Goal: Task Accomplishment & Management: Use online tool/utility

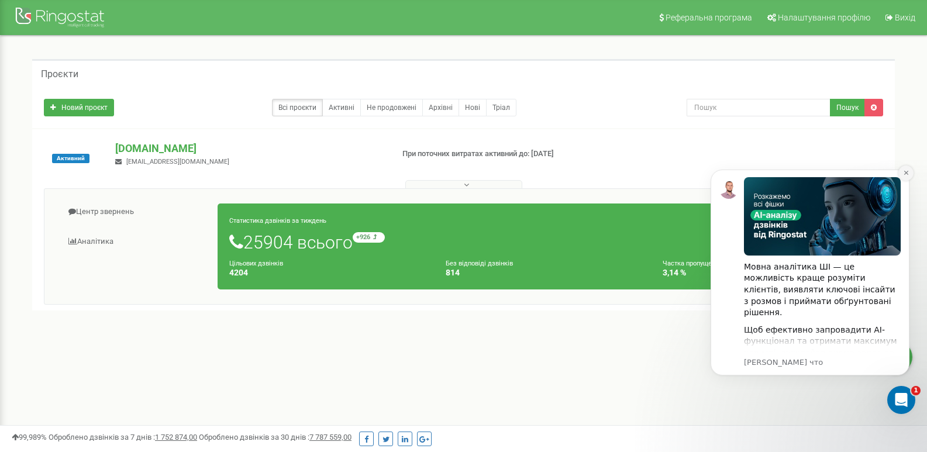
click at [905, 176] on icon "Dismiss notification" at bounding box center [906, 173] width 6 height 6
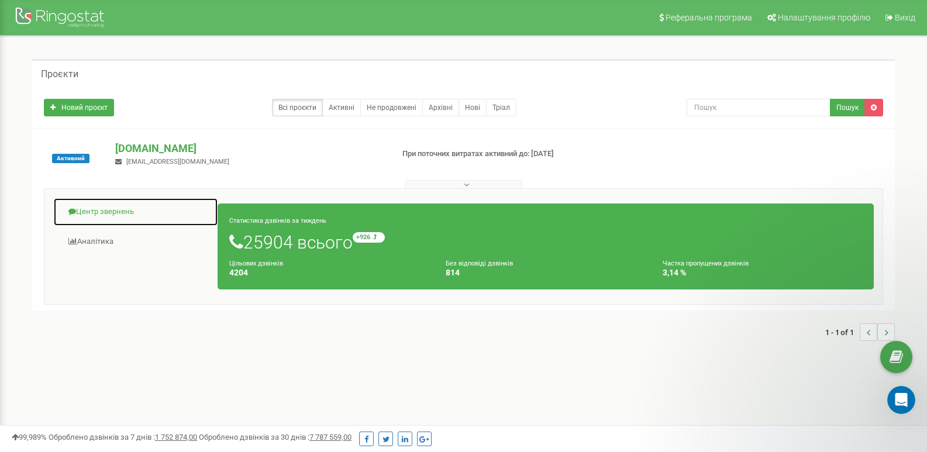
click at [112, 211] on link "Центр звернень" at bounding box center [135, 212] width 165 height 29
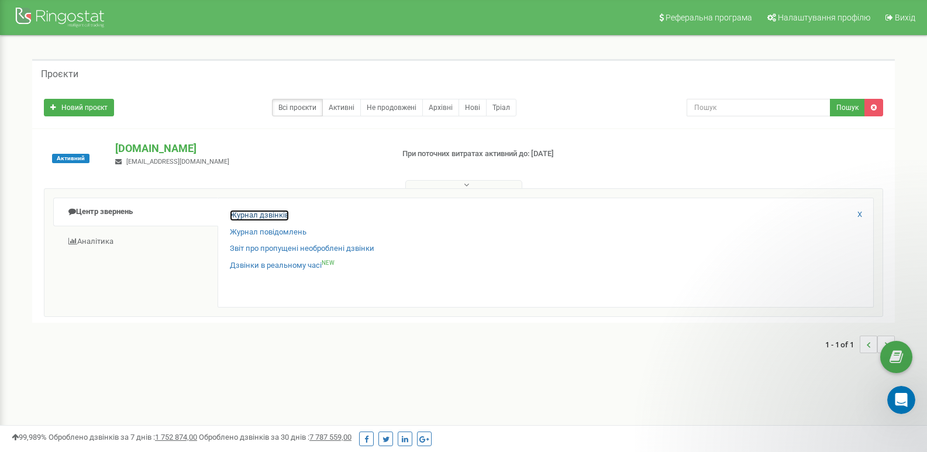
click at [269, 219] on link "Журнал дзвінків" at bounding box center [259, 215] width 59 height 11
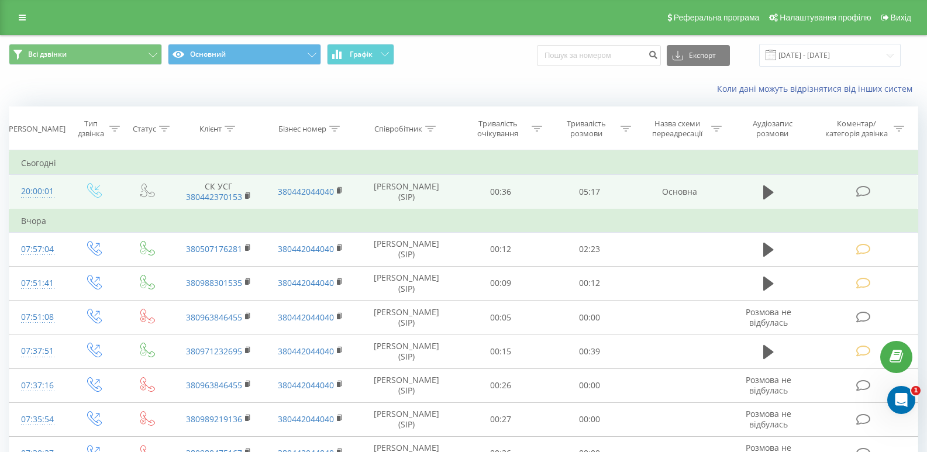
click at [870, 187] on icon at bounding box center [864, 191] width 15 height 12
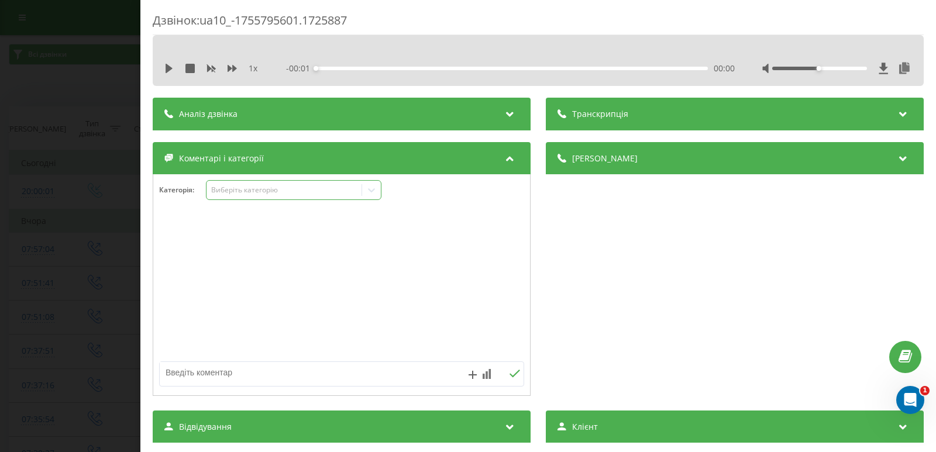
click at [369, 186] on icon at bounding box center [372, 190] width 12 height 12
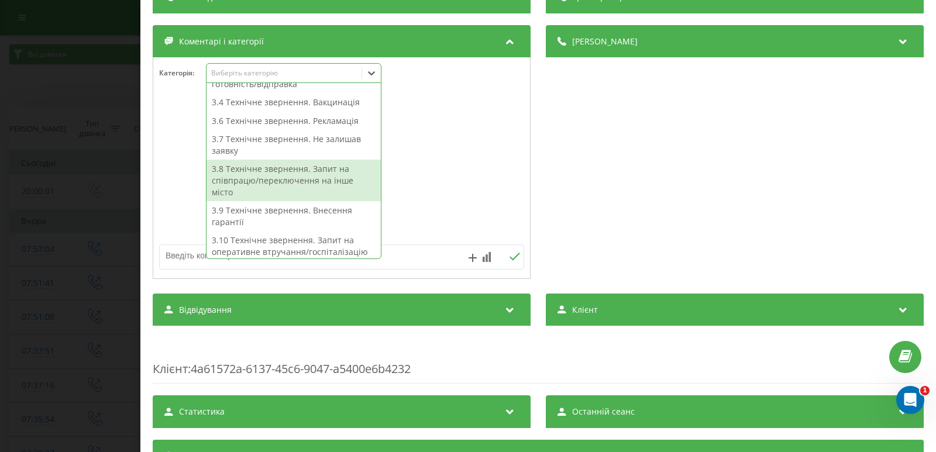
scroll to position [298, 0]
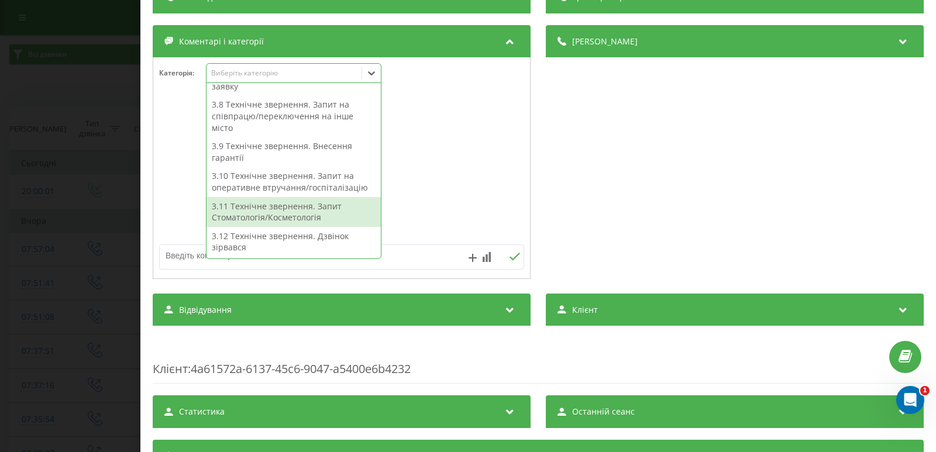
click at [424, 257] on textarea at bounding box center [305, 255] width 291 height 21
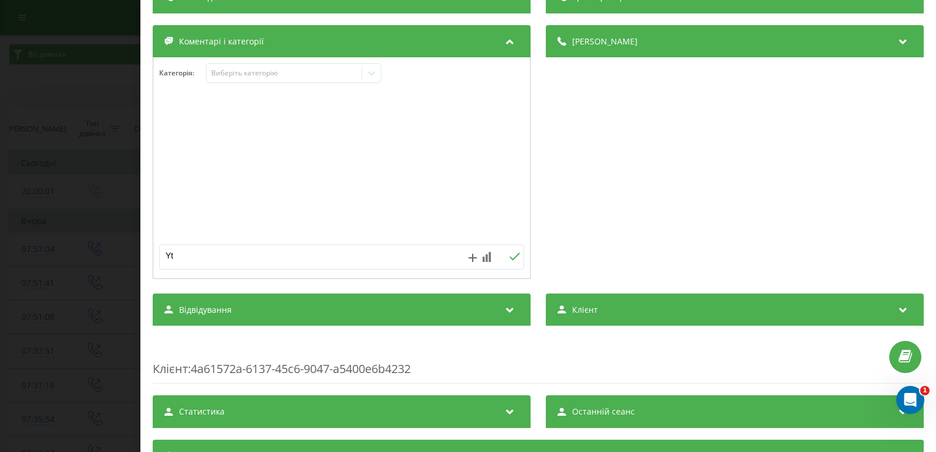
type textarea "Y"
click at [205, 262] on textarea "не запи" at bounding box center [305, 255] width 291 height 21
click at [219, 257] on textarea "не запис/ ск" at bounding box center [305, 255] width 291 height 21
type textarea "не запис/ ск/ уточ. по аналізам."
click at [509, 251] on div "не запис/ ск/ уточ. по аналізам." at bounding box center [341, 257] width 365 height 25
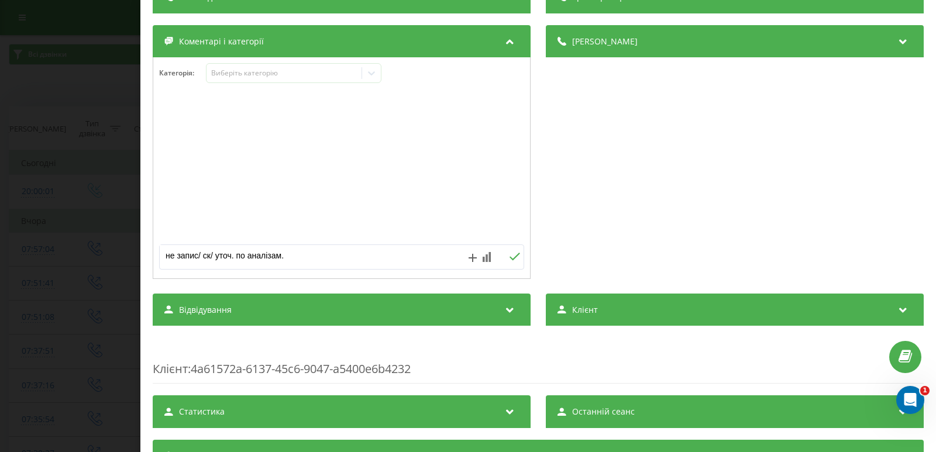
click at [509, 259] on icon at bounding box center [514, 257] width 11 height 8
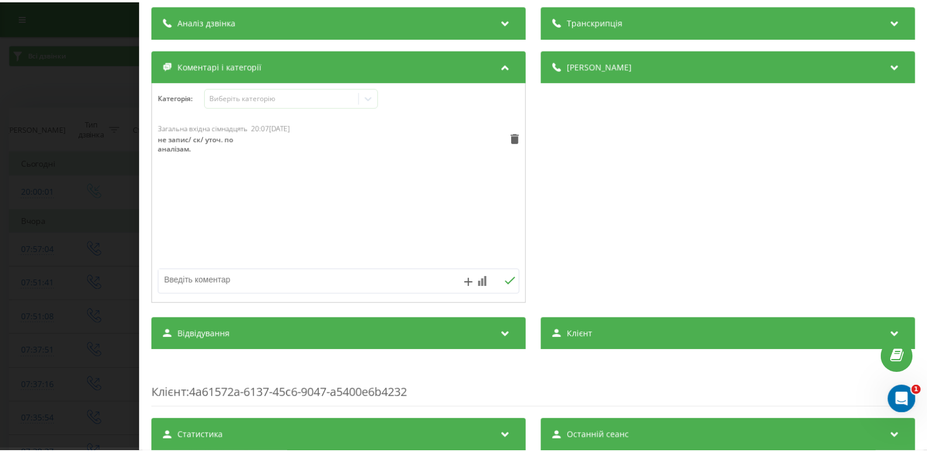
scroll to position [117, 0]
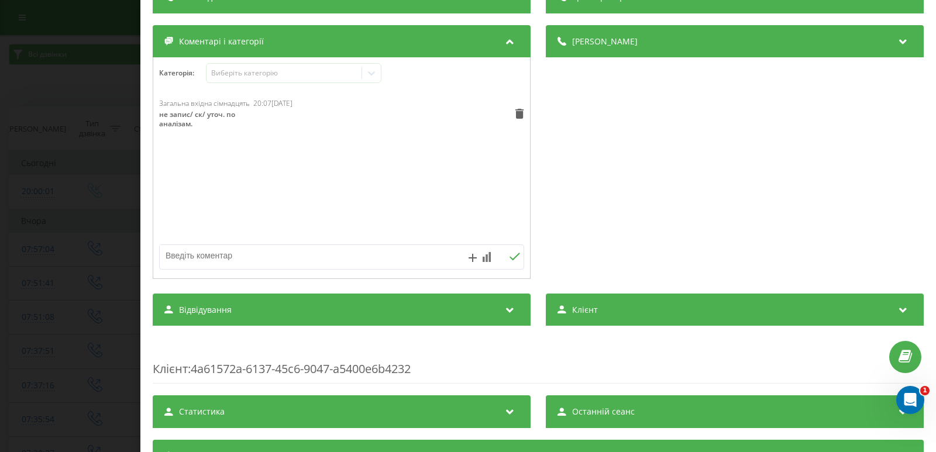
click at [75, 160] on div "Дзвінок : ua10_-1755795601.1725887 1 x - 05:17 00:00 00:00 Транскрипція Для AI-…" at bounding box center [468, 226] width 936 height 452
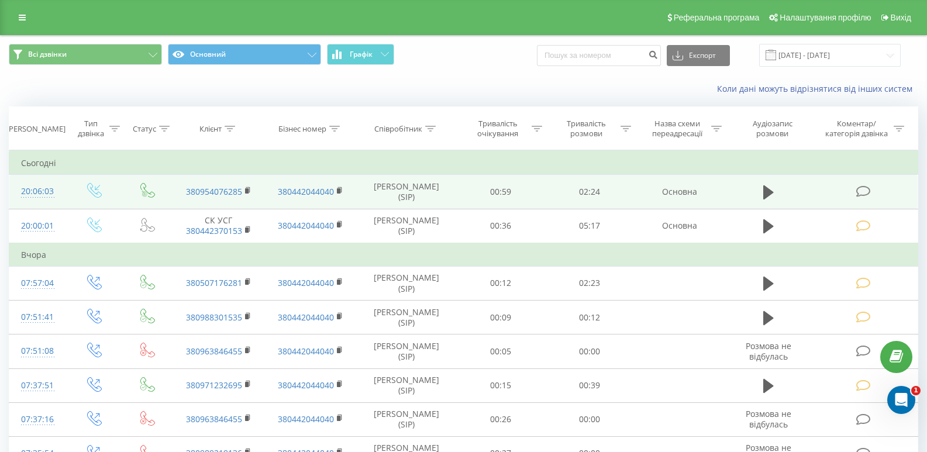
click at [859, 193] on icon at bounding box center [864, 191] width 15 height 12
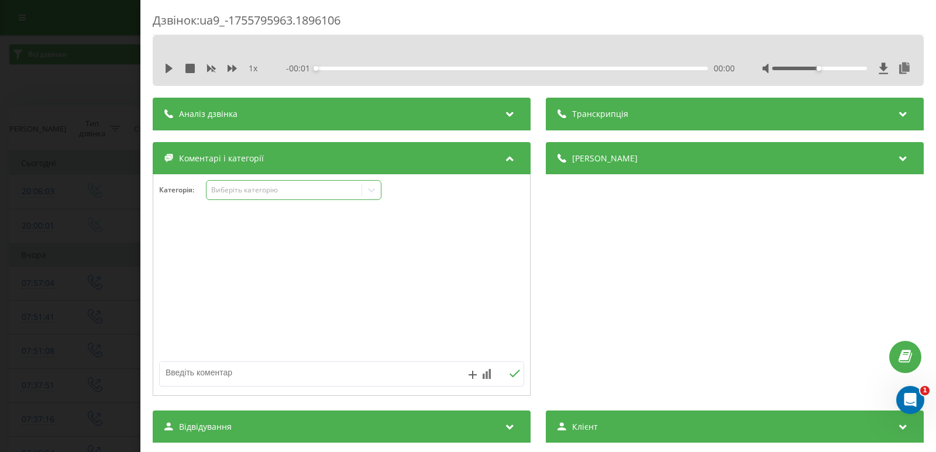
click at [243, 193] on div "Виберіть категорію" at bounding box center [284, 189] width 146 height 9
drag, startPoint x: 415, startPoint y: 256, endPoint x: 349, endPoint y: 294, distance: 76.1
click at [415, 256] on div at bounding box center [341, 285] width 377 height 140
click at [256, 373] on textarea at bounding box center [305, 372] width 291 height 21
type textarea "не запис/ уточн. графіку лікаря психот."
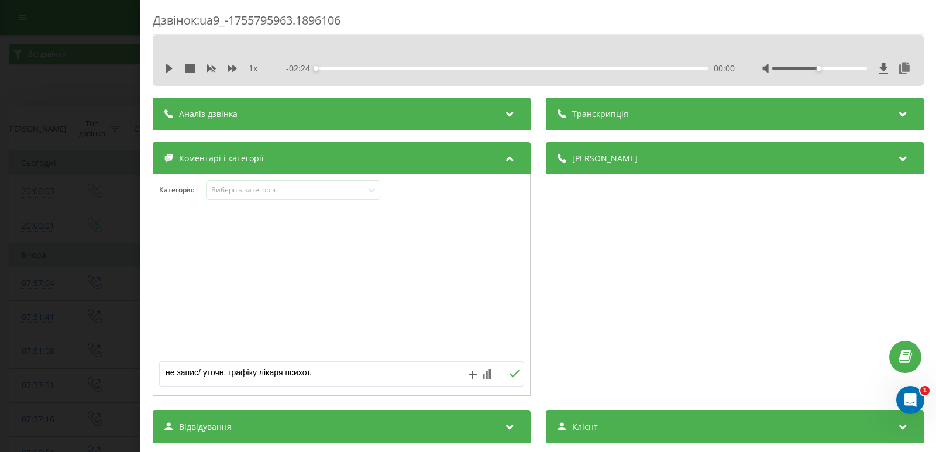
click at [511, 376] on icon at bounding box center [514, 374] width 11 height 8
click at [54, 226] on div "Дзвінок : ua9_-1755795963.1896106 1 x - 02:24 00:00 00:00 Транскрипція Для AI-а…" at bounding box center [468, 226] width 936 height 452
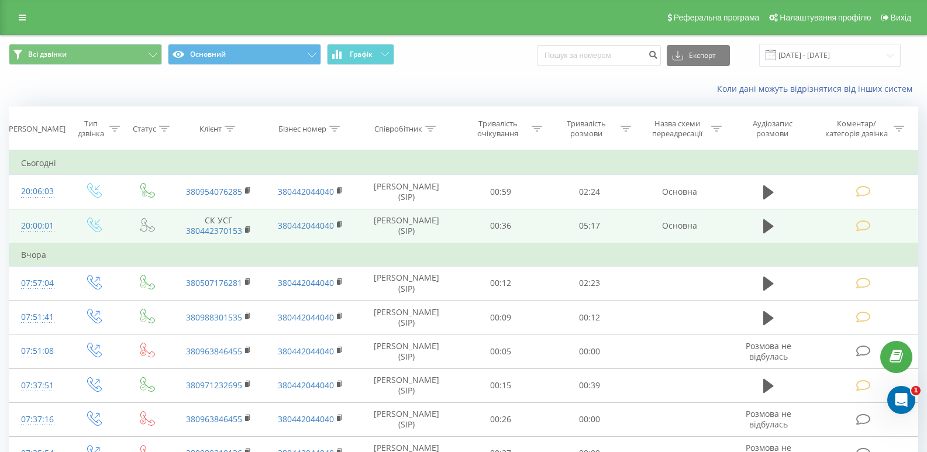
click at [868, 227] on icon at bounding box center [864, 226] width 15 height 12
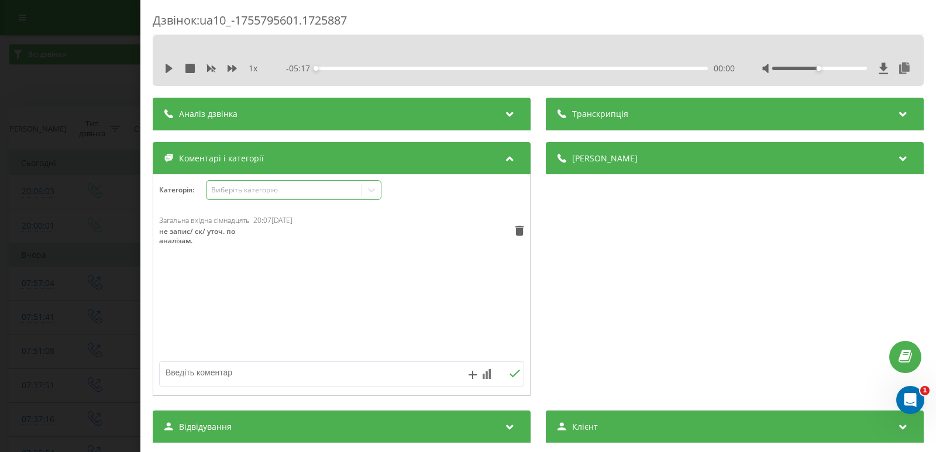
click at [372, 191] on icon at bounding box center [372, 190] width 12 height 12
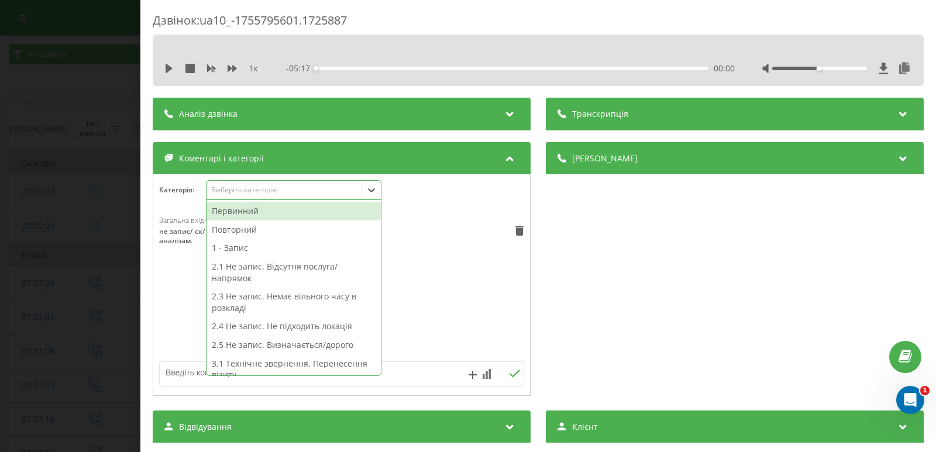
click at [418, 207] on div "Категорія : 18 results available. Use Up and Down to choose options, press Ente…" at bounding box center [341, 197] width 377 height 35
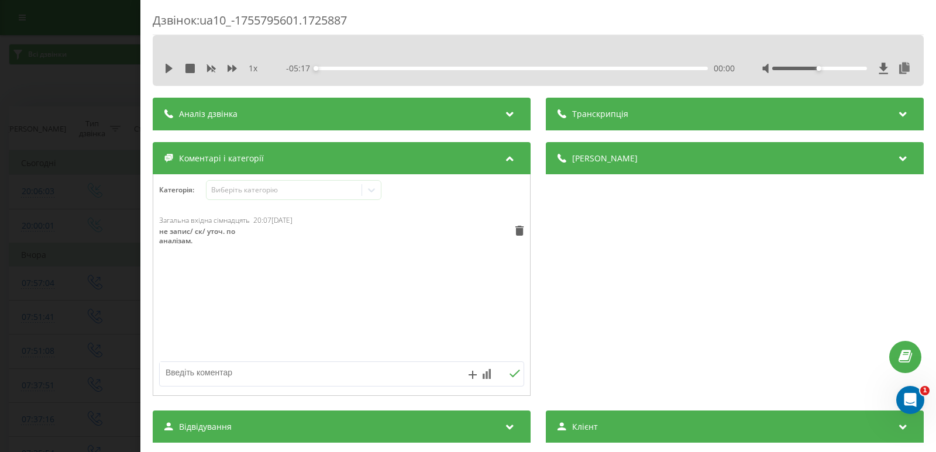
click at [32, 208] on div "Дзвінок : ua10_-1755795601.1725887 1 x - 05:17 00:00 00:00 Транскрипція Для AI-…" at bounding box center [468, 226] width 936 height 452
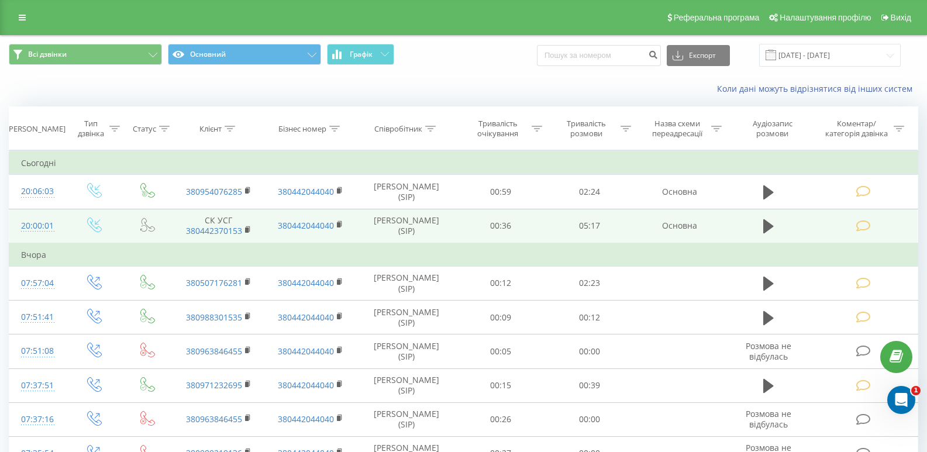
click at [872, 227] on span at bounding box center [865, 224] width 16 height 11
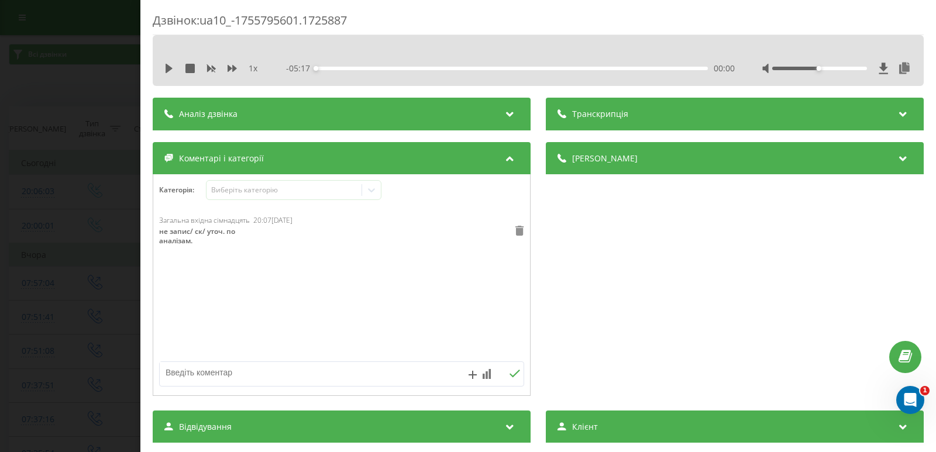
click at [516, 232] on icon at bounding box center [520, 231] width 8 height 10
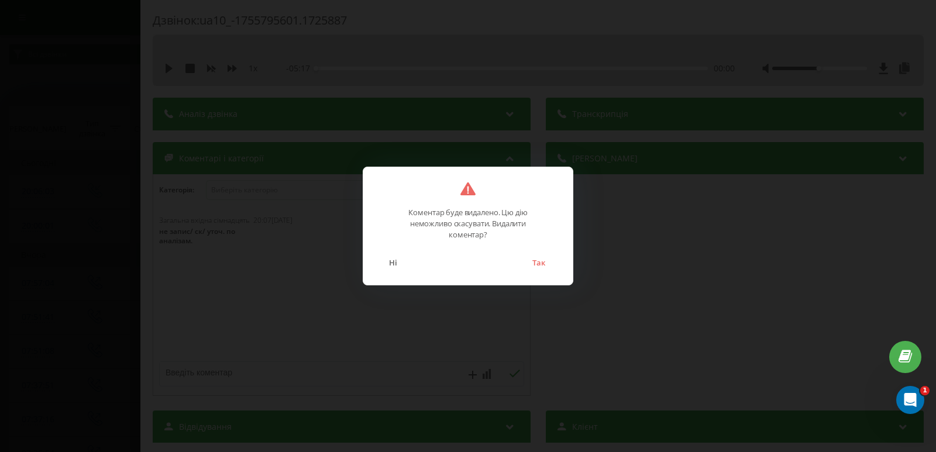
drag, startPoint x: 536, startPoint y: 260, endPoint x: 527, endPoint y: 262, distance: 9.0
click at [537, 260] on button "Так" at bounding box center [539, 262] width 25 height 15
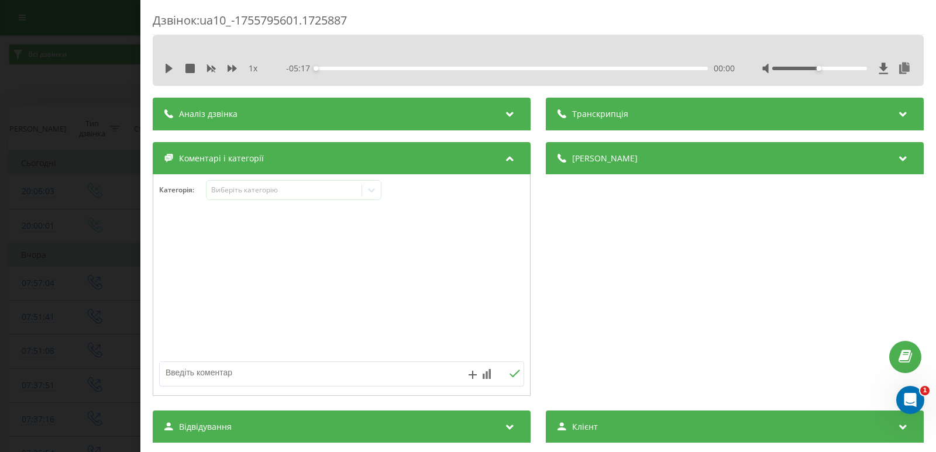
click at [304, 377] on textarea at bounding box center [305, 372] width 291 height 21
type textarea "не запис/ ск/ внесен. гарантії"
click at [509, 370] on icon at bounding box center [514, 374] width 11 height 8
click at [69, 217] on div "Дзвінок : ua10_-1755795601.1725887 1 x - 05:17 00:00 00:00 Транскрипція Для AI-…" at bounding box center [468, 226] width 936 height 452
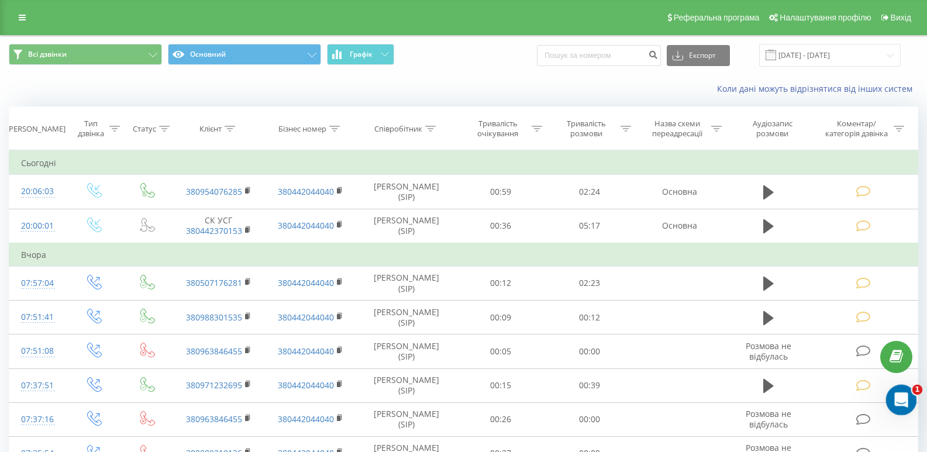
click at [912, 397] on div "Открыть службу сообщений Intercom" at bounding box center [900, 398] width 39 height 39
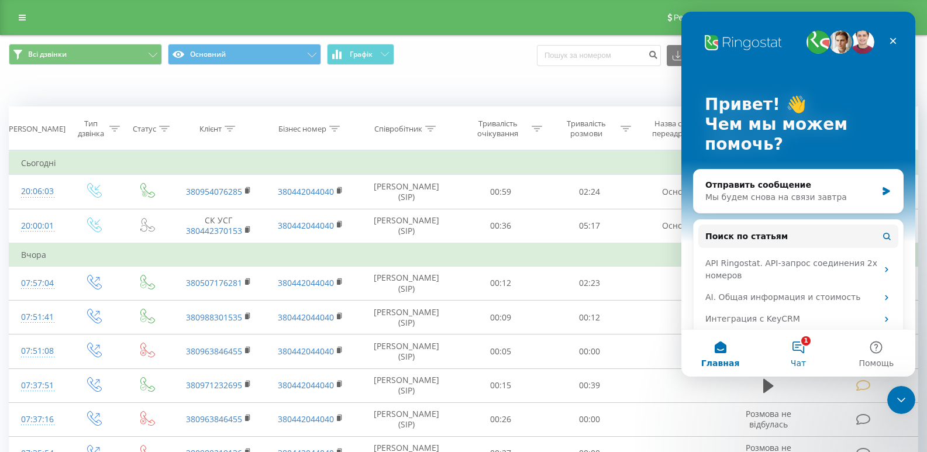
click at [800, 355] on button "1 Чат" at bounding box center [799, 353] width 78 height 47
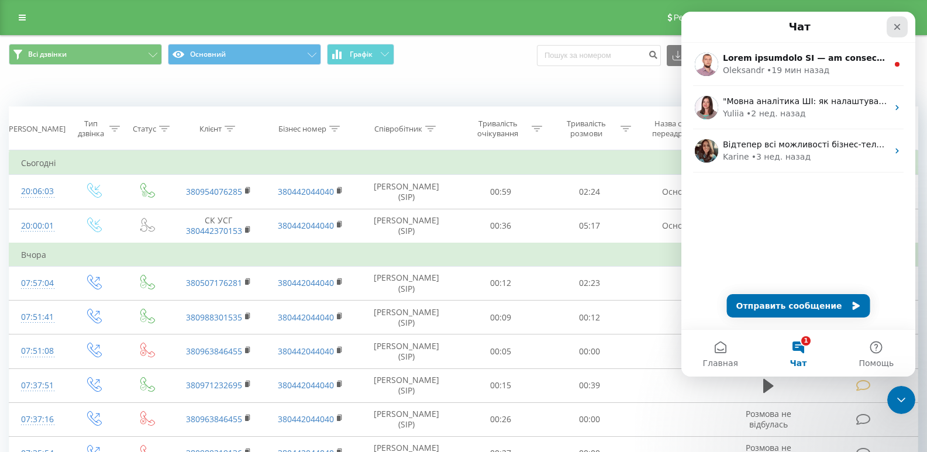
click at [896, 25] on icon "Закрыть" at bounding box center [897, 26] width 9 height 9
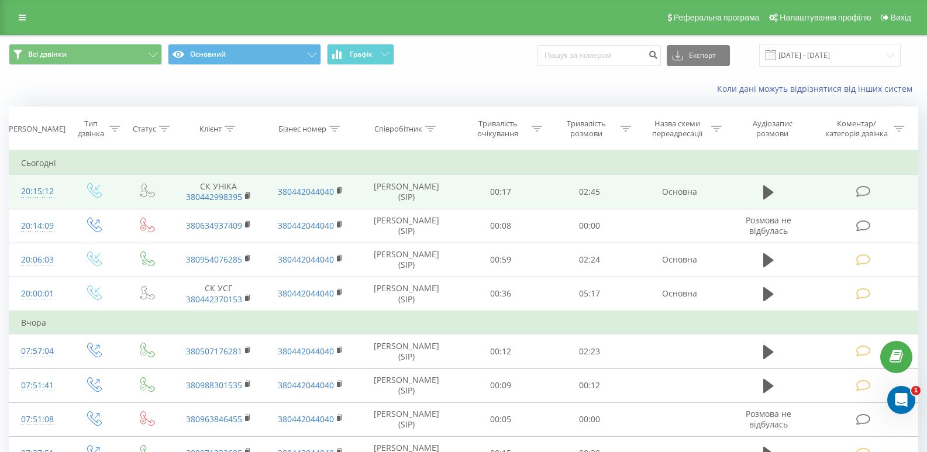
click at [862, 193] on icon at bounding box center [864, 191] width 15 height 12
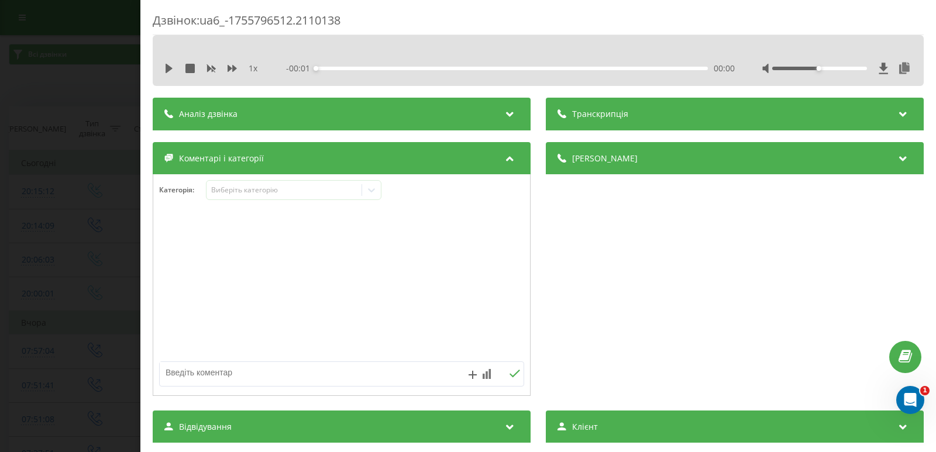
click at [222, 366] on textarea at bounding box center [305, 372] width 291 height 21
type textarea "ск/ внес. гарантії/ не запис"
click at [507, 367] on div "ск/ внес. гарантії/ не запис" at bounding box center [341, 374] width 365 height 25
click at [510, 370] on icon at bounding box center [514, 374] width 11 height 8
click at [64, 186] on div "Дзвінок : ua6_-1755796512.2110138 1 x - 02:45 00:00 00:00 Транскрипція Для AI-а…" at bounding box center [468, 226] width 936 height 452
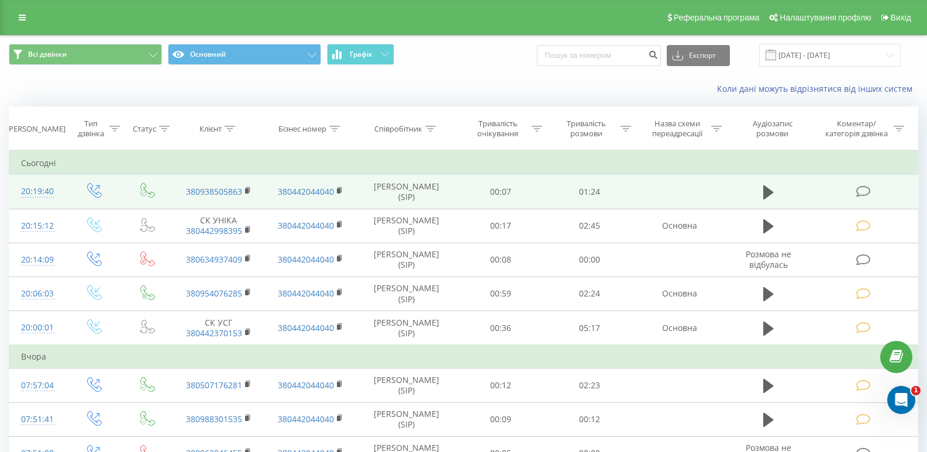
click at [870, 192] on icon at bounding box center [864, 191] width 15 height 12
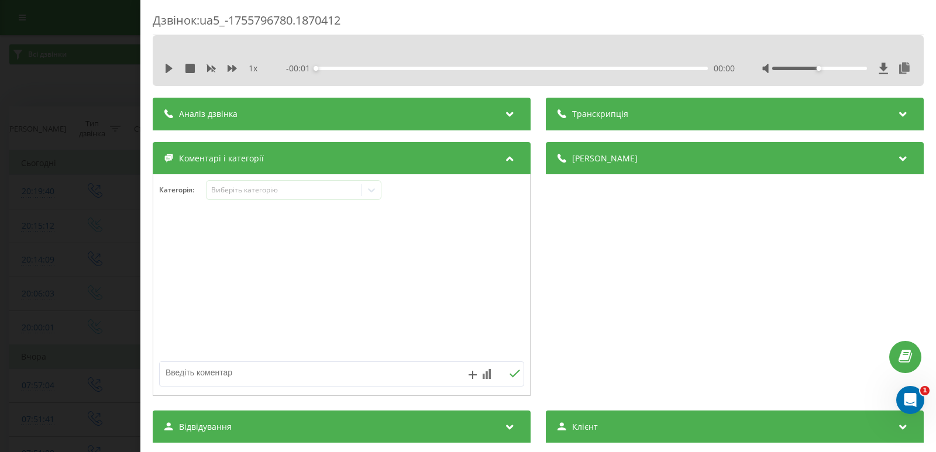
click at [276, 367] on textarea at bounding box center [305, 372] width 291 height 21
type textarea "не запис/ дит. інфекціоніст"
click at [516, 368] on div "не запис/ дит. інфекціоніст" at bounding box center [341, 374] width 365 height 25
click at [512, 372] on icon at bounding box center [514, 374] width 11 height 8
click at [46, 242] on div "Дзвінок : ua5_-1755796780.1870412 1 x - 01:25 00:00 00:00 Транскрипція Для AI-а…" at bounding box center [468, 226] width 936 height 452
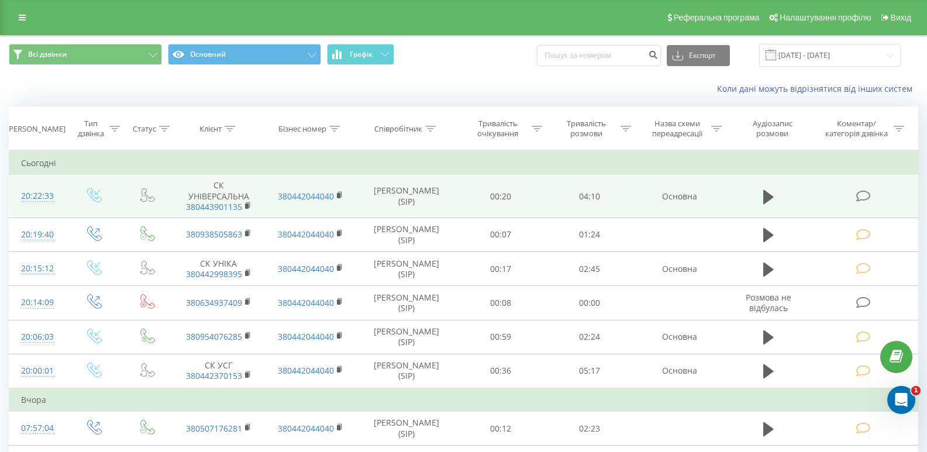
click at [869, 198] on icon at bounding box center [864, 196] width 15 height 12
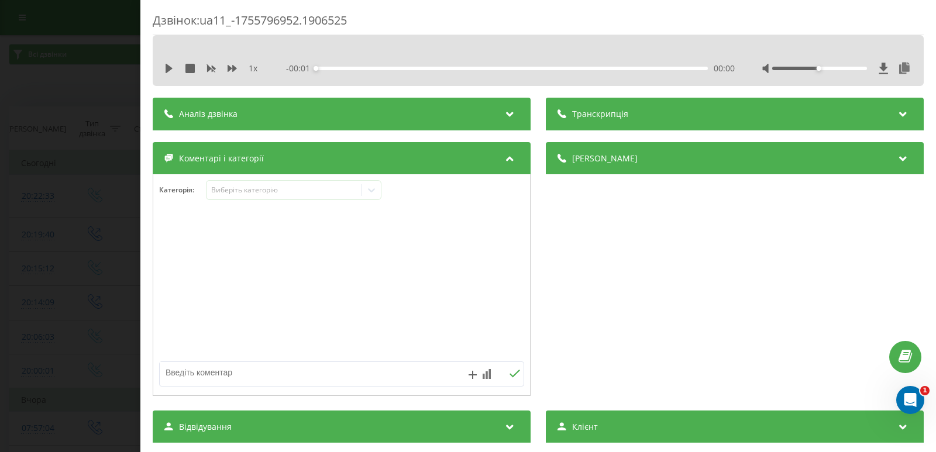
click at [255, 380] on textarea at bounding box center [305, 372] width 291 height 21
type textarea "ск/ не запис/ внес. гарант."
click at [516, 369] on button at bounding box center [515, 374] width 18 height 10
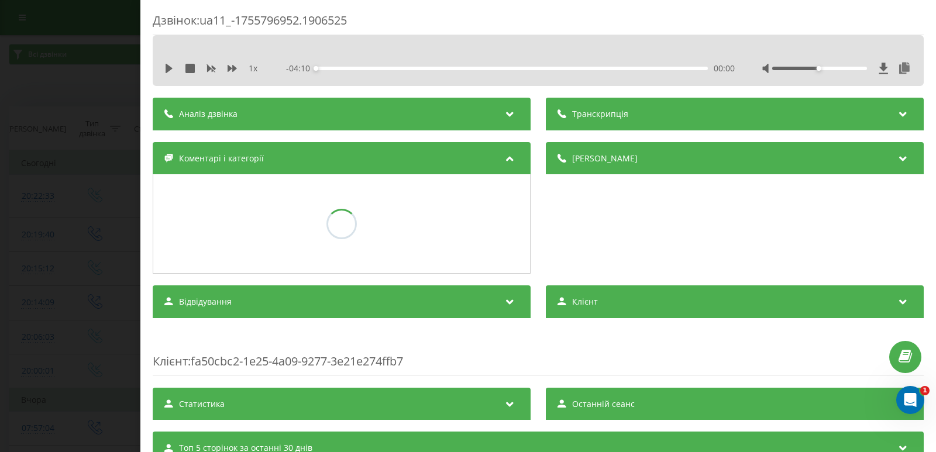
click at [68, 242] on div "Дзвінок : ua11_-1755796952.1906525 1 x - 04:10 00:00 00:00 Транскрипція Для AI-…" at bounding box center [468, 226] width 936 height 452
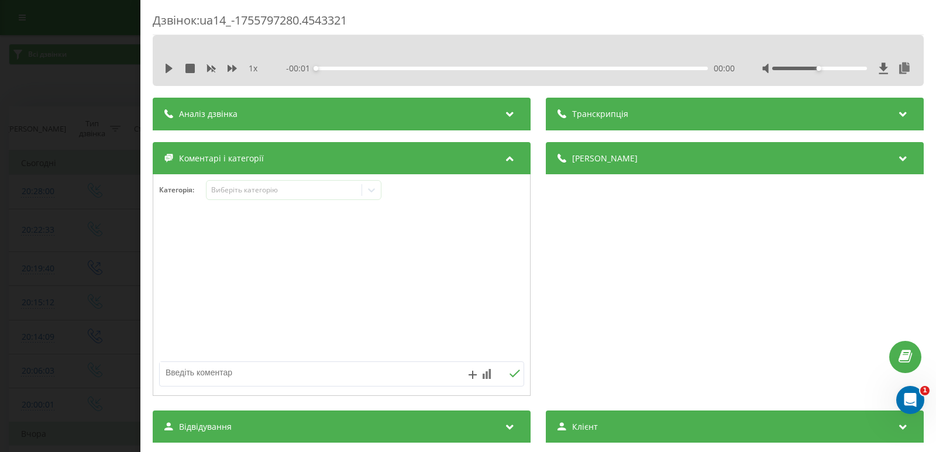
click at [265, 367] on textarea at bounding box center [305, 372] width 291 height 21
type textarea "ск/ не запис/ внес. гарант"
click at [512, 372] on icon at bounding box center [514, 374] width 11 height 8
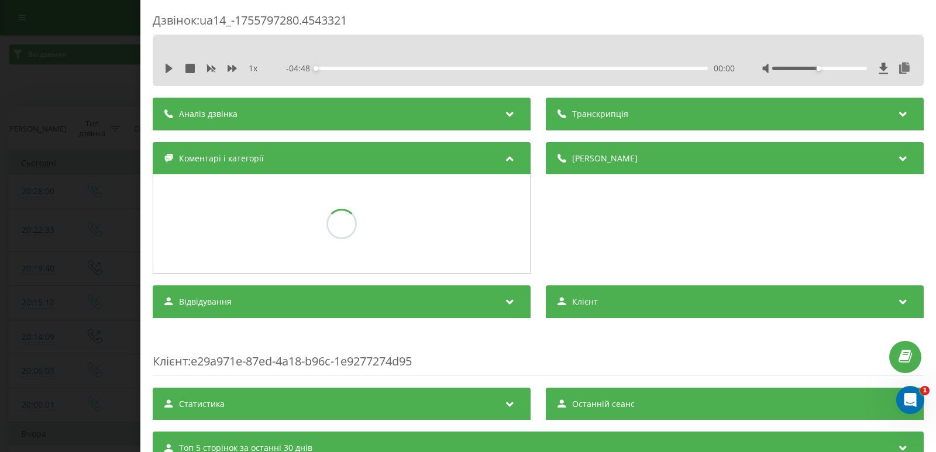
click at [109, 202] on div "Дзвінок : ua14_-1755797280.4543321 1 x - 04:48 00:00 00:00 Транскрипція Для AI-…" at bounding box center [468, 226] width 936 height 452
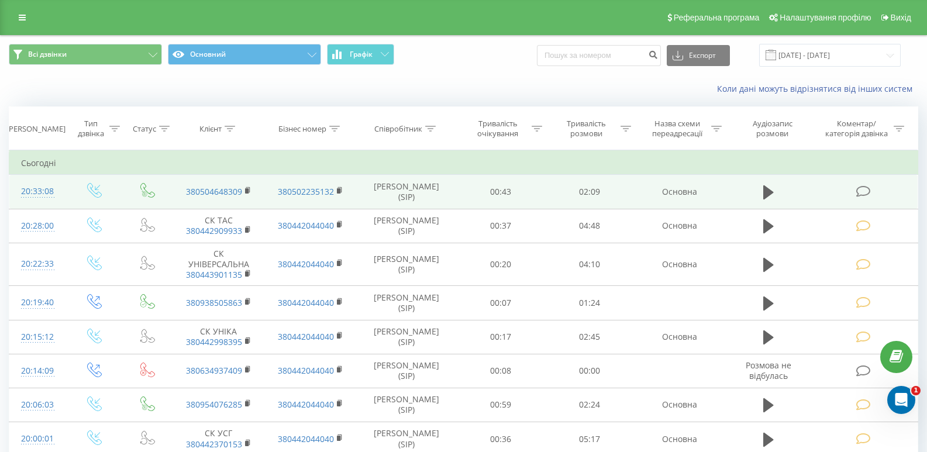
click at [857, 190] on icon at bounding box center [864, 191] width 15 height 12
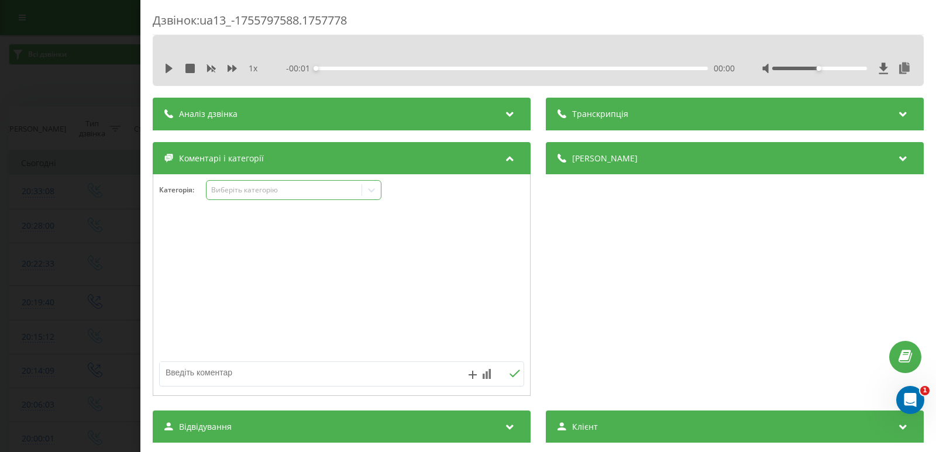
click at [367, 189] on icon at bounding box center [372, 190] width 12 height 12
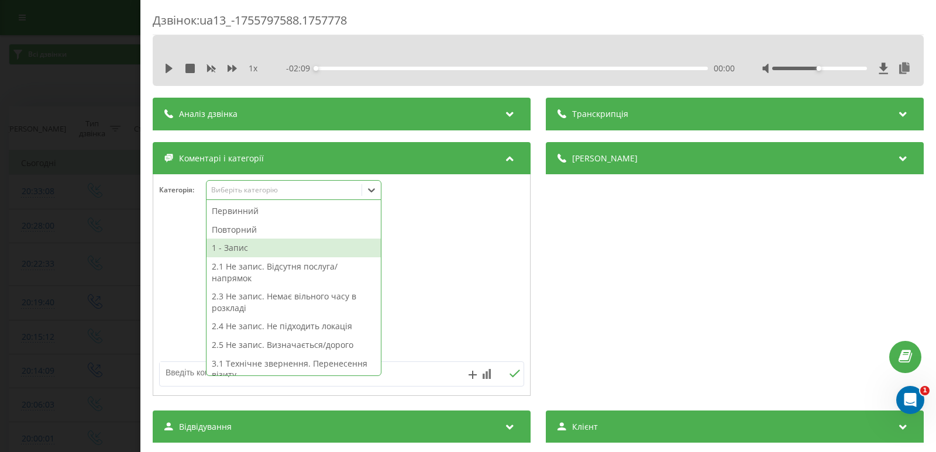
click at [245, 248] on div "1 - Запис" at bounding box center [294, 248] width 174 height 19
click at [101, 241] on div "Дзвінок : ua13_-1755797588.1757778 1 x - 02:09 00:00 00:00 Транскрипція Для AI-…" at bounding box center [468, 226] width 936 height 452
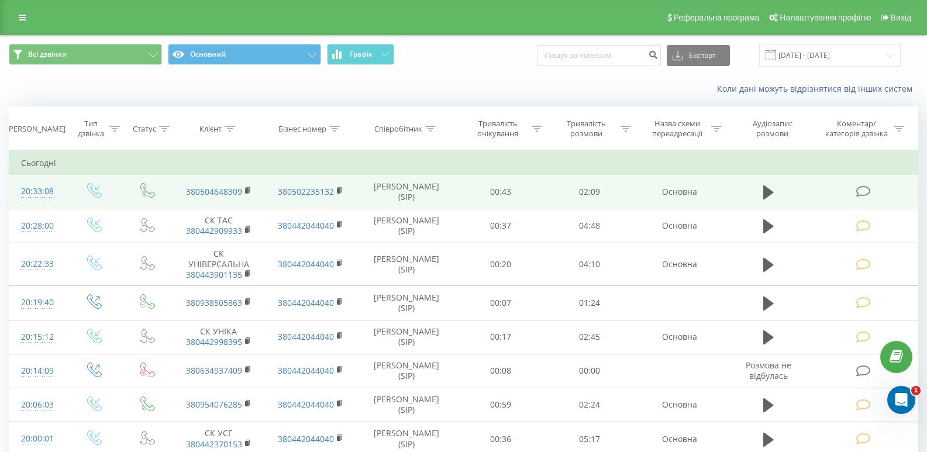
click at [864, 197] on icon at bounding box center [864, 191] width 15 height 12
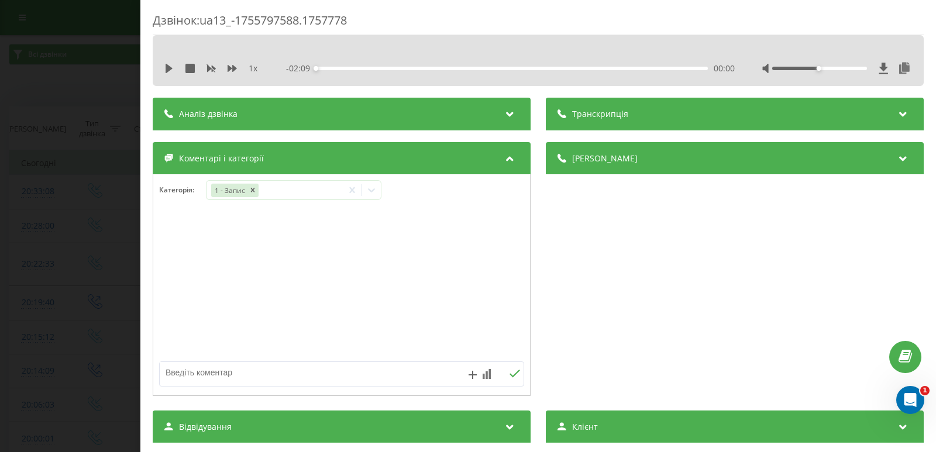
click at [293, 374] on textarea at bounding box center [305, 372] width 291 height 21
type textarea "терапевт"
click at [511, 374] on icon at bounding box center [515, 374] width 11 height 8
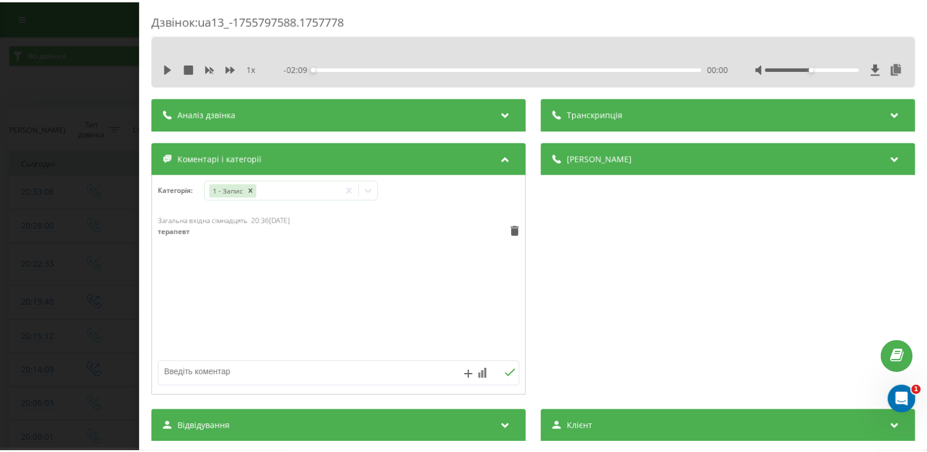
scroll to position [217, 0]
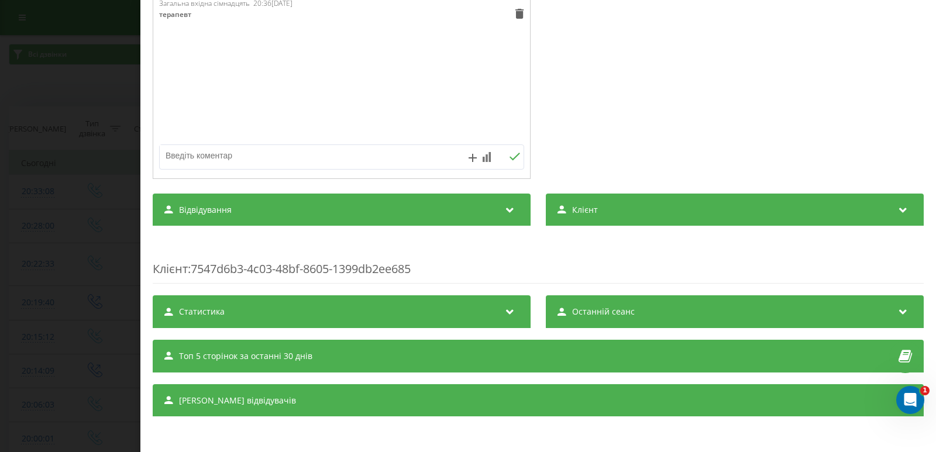
click at [113, 119] on div "Дзвінок : ua13_-1755797588.1757778 1 x - 02:09 00:00 00:00 Транскрипція Для AI-…" at bounding box center [468, 226] width 936 height 452
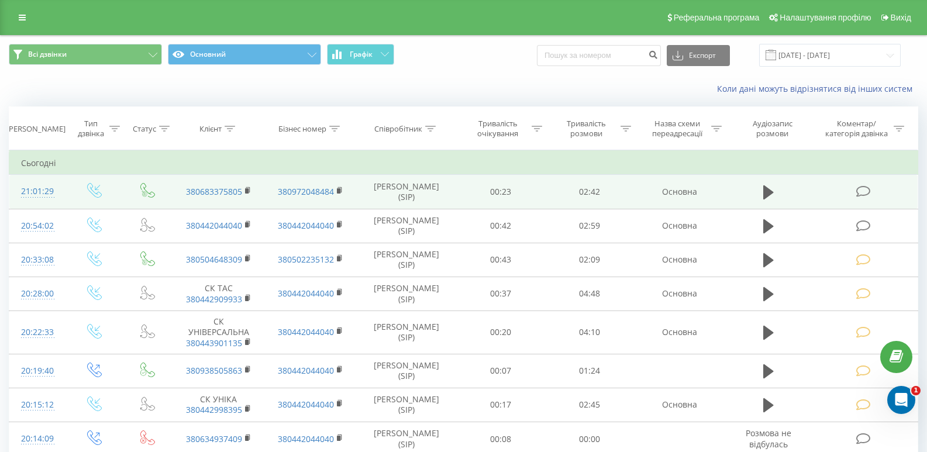
click at [867, 191] on icon at bounding box center [864, 191] width 15 height 12
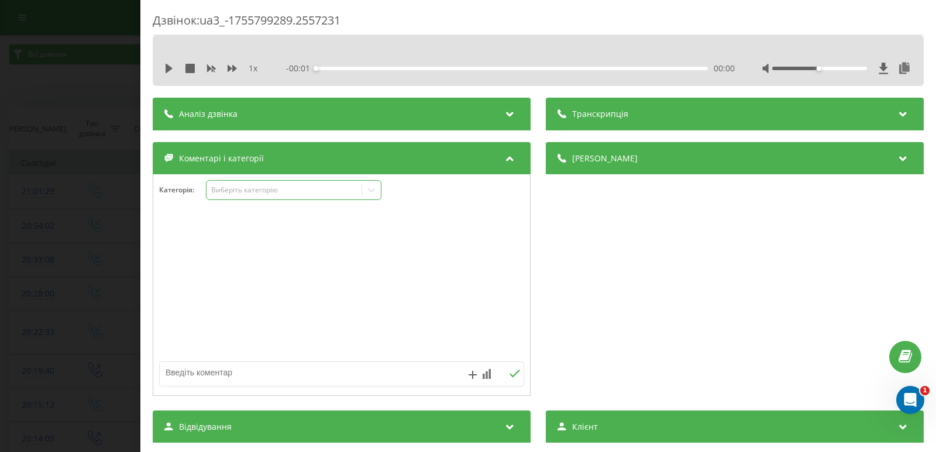
click at [370, 190] on icon at bounding box center [371, 190] width 7 height 4
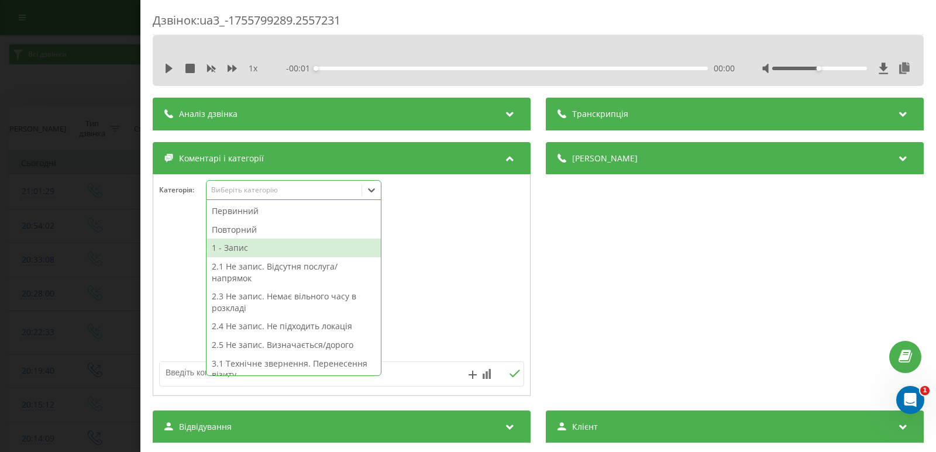
click at [232, 250] on div "1 - Запис" at bounding box center [294, 248] width 174 height 19
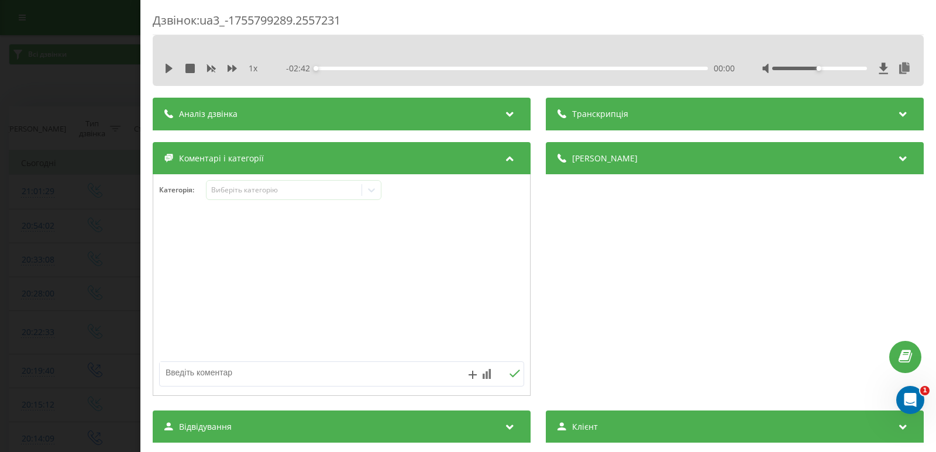
click at [403, 370] on textarea at bounding box center [305, 372] width 291 height 21
type textarea "гінек"
click at [509, 373] on icon at bounding box center [514, 374] width 11 height 8
click at [42, 142] on div "Дзвінок : ua3_-1755799289.2557231 1 x - 02:42 00:00 00:00 Транскрипція Для AI-а…" at bounding box center [468, 226] width 936 height 452
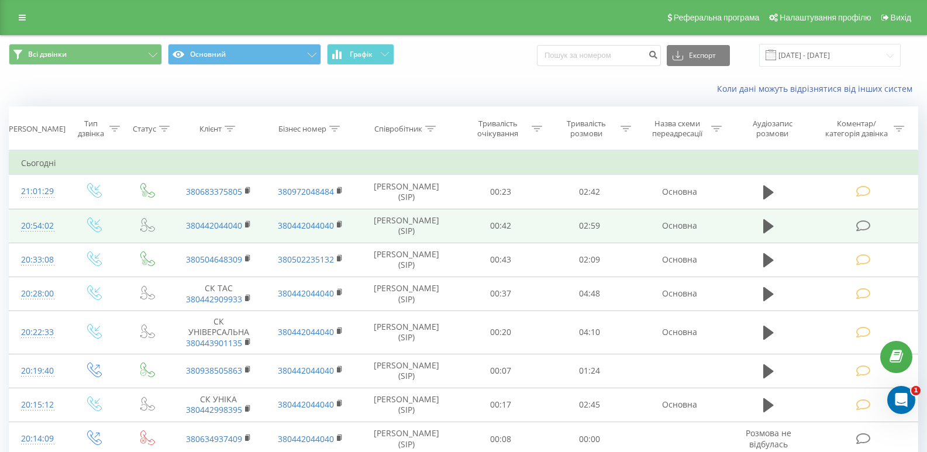
click at [863, 220] on icon at bounding box center [864, 226] width 15 height 12
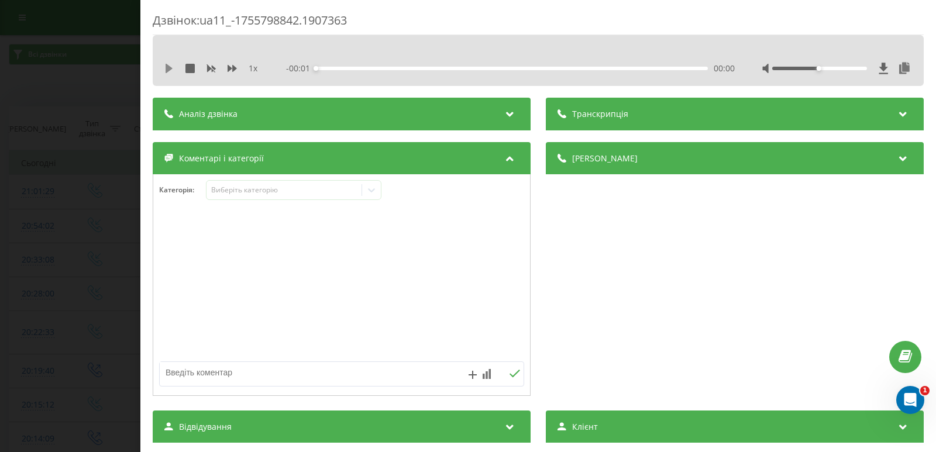
click at [169, 70] on icon at bounding box center [169, 68] width 7 height 9
click at [336, 70] on div "- 02:59 00:00 00:00" at bounding box center [510, 69] width 449 height 12
click at [338, 68] on div "00:02" at bounding box center [512, 69] width 392 height 4
click at [374, 193] on icon at bounding box center [372, 190] width 12 height 12
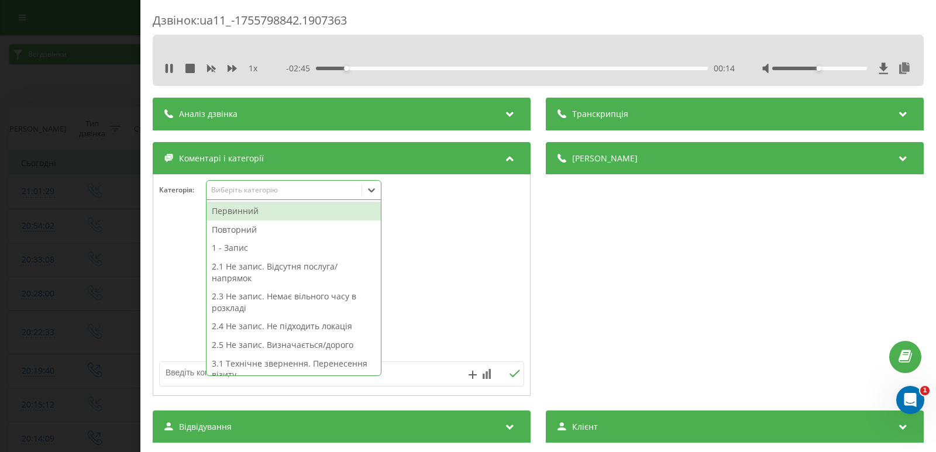
click at [434, 280] on div at bounding box center [341, 285] width 377 height 140
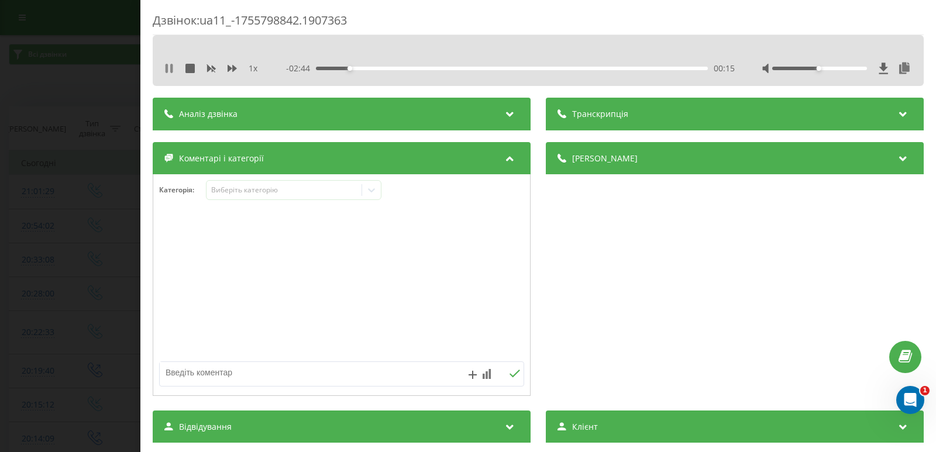
click at [168, 73] on button at bounding box center [168, 68] width 9 height 9
click at [294, 374] on textarea at bounding box center [305, 372] width 291 height 21
type textarea "внутр. дзвінок/ позняки / травмат."
click at [510, 373] on icon at bounding box center [514, 374] width 11 height 8
click at [47, 189] on div "Дзвінок : ua11_-1755798842.1907363 1 x - 02:43 00:16 00:16 Транскрипція Для AI-…" at bounding box center [468, 226] width 936 height 452
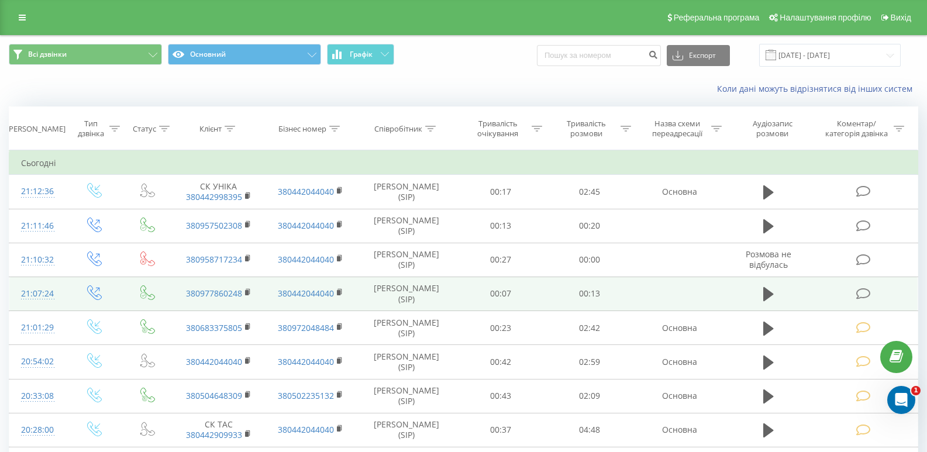
click at [867, 295] on icon at bounding box center [864, 294] width 15 height 12
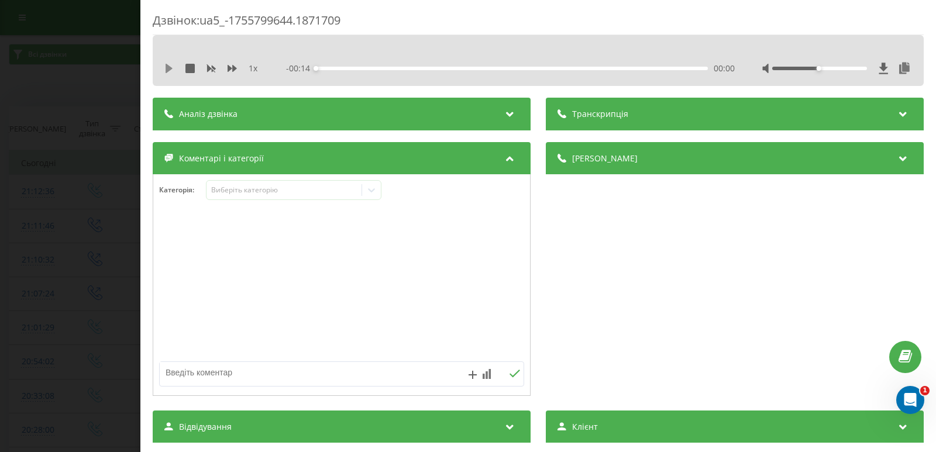
click at [167, 67] on icon at bounding box center [169, 68] width 7 height 9
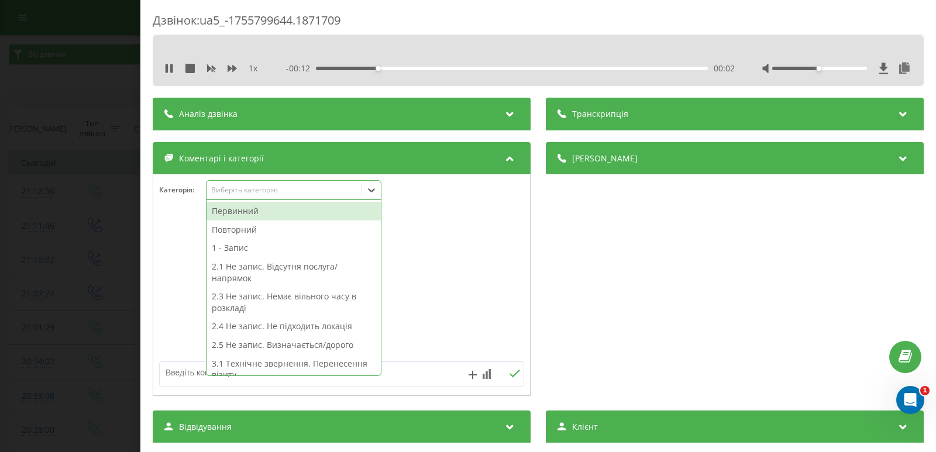
click at [373, 192] on icon at bounding box center [371, 190] width 7 height 4
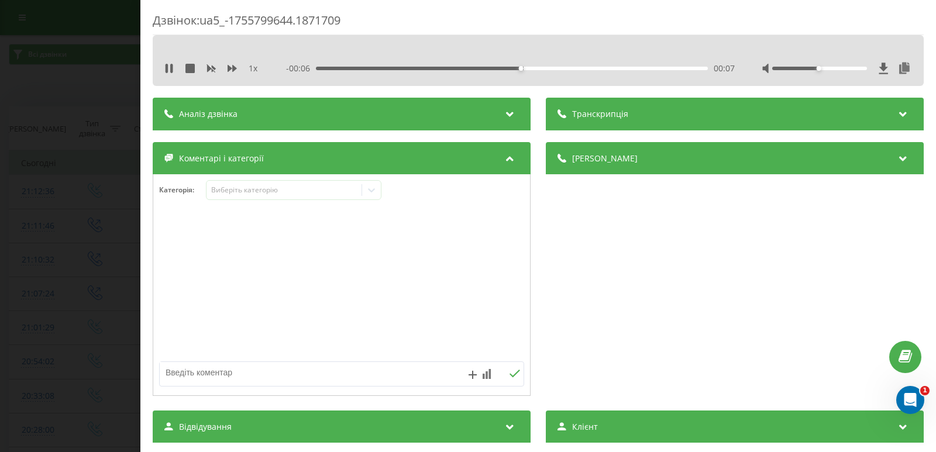
click at [401, 371] on textarea at bounding box center [305, 372] width 291 height 21
type textarea "не запис/ вже запис."
click at [514, 373] on icon at bounding box center [514, 374] width 11 height 8
click at [116, 248] on div "Дзвінок : ua5_-1755799644.1871709 1 x 00:00 00:14 00:14 Транскрипція Для AI-ана…" at bounding box center [468, 226] width 936 height 452
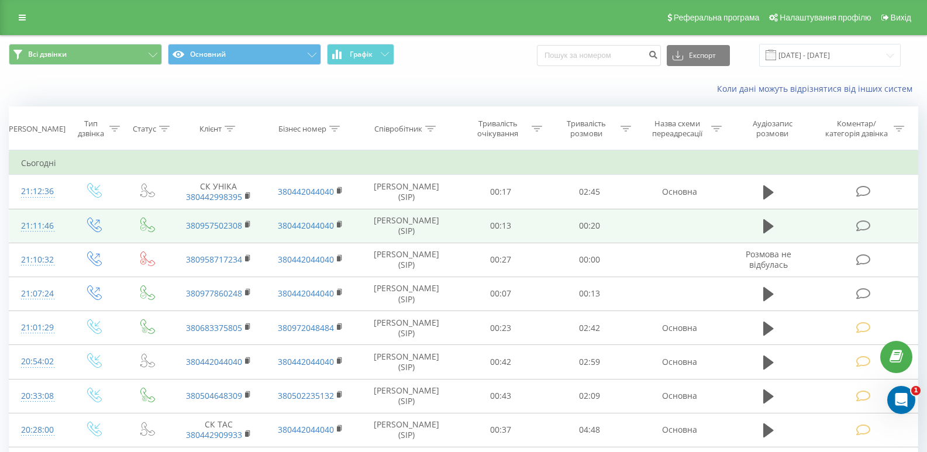
click at [864, 228] on icon at bounding box center [864, 226] width 15 height 12
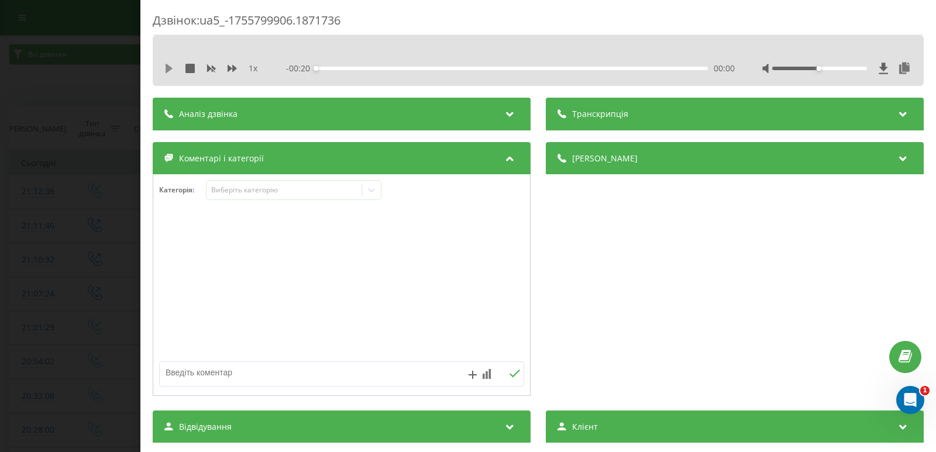
click at [170, 68] on icon at bounding box center [169, 68] width 7 height 9
click at [359, 68] on div "00:00" at bounding box center [512, 69] width 392 height 4
click at [447, 65] on div "- 00:16 00:03 00:03" at bounding box center [510, 69] width 449 height 12
click at [449, 68] on div "00:04" at bounding box center [512, 69] width 392 height 4
click at [167, 70] on icon at bounding box center [167, 68] width 2 height 9
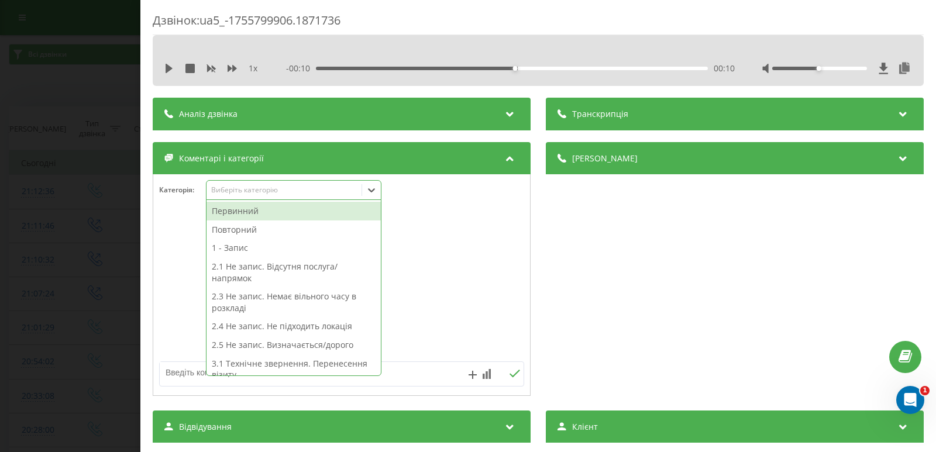
click at [376, 187] on icon at bounding box center [372, 190] width 12 height 12
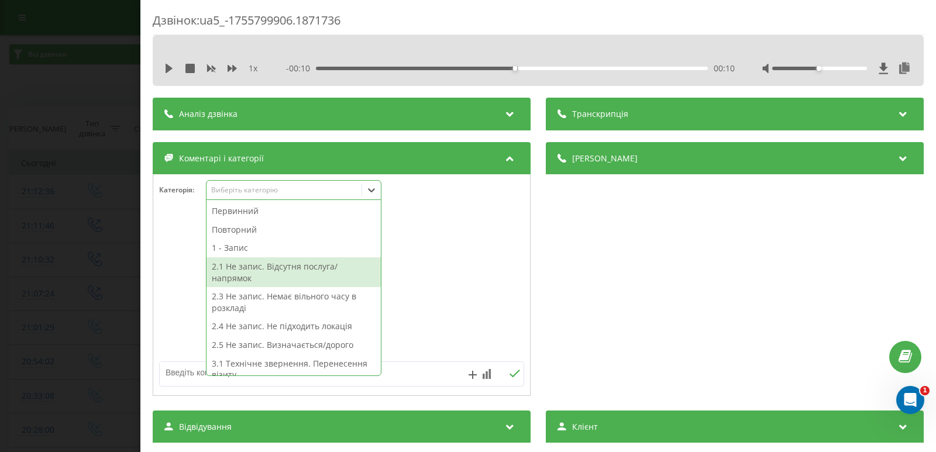
click at [176, 268] on div at bounding box center [341, 285] width 377 height 140
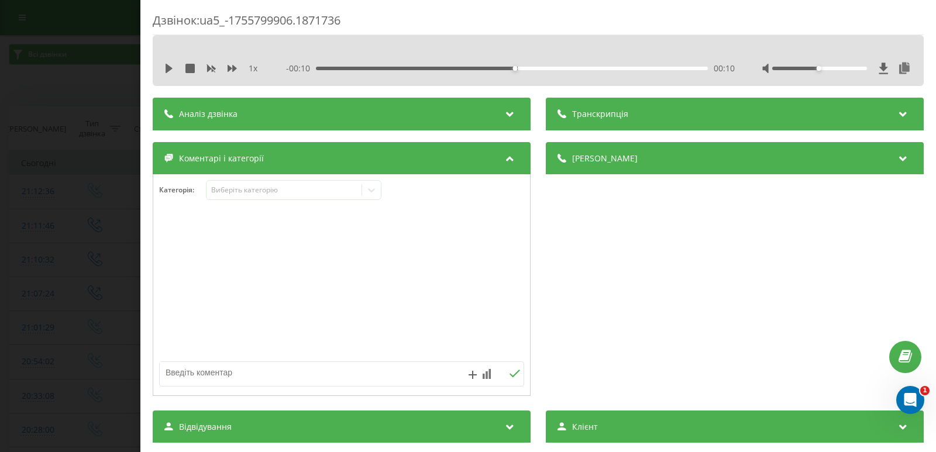
click at [240, 374] on textarea at bounding box center [305, 372] width 291 height 21
type textarea "не запис/ вже запис."
drag, startPoint x: 514, startPoint y: 372, endPoint x: 507, endPoint y: 367, distance: 8.4
click at [513, 372] on icon at bounding box center [514, 374] width 11 height 8
click at [47, 193] on div "Дзвінок : ua5_-1755799906.1871736 1 x - 00:10 00:10 00:10 Транскрипція Для AI-а…" at bounding box center [468, 226] width 936 height 452
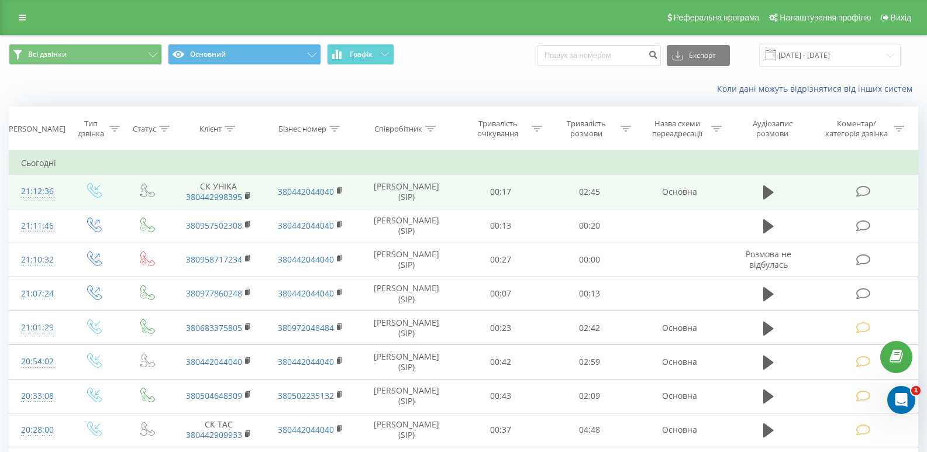
click at [859, 192] on icon at bounding box center [864, 191] width 15 height 12
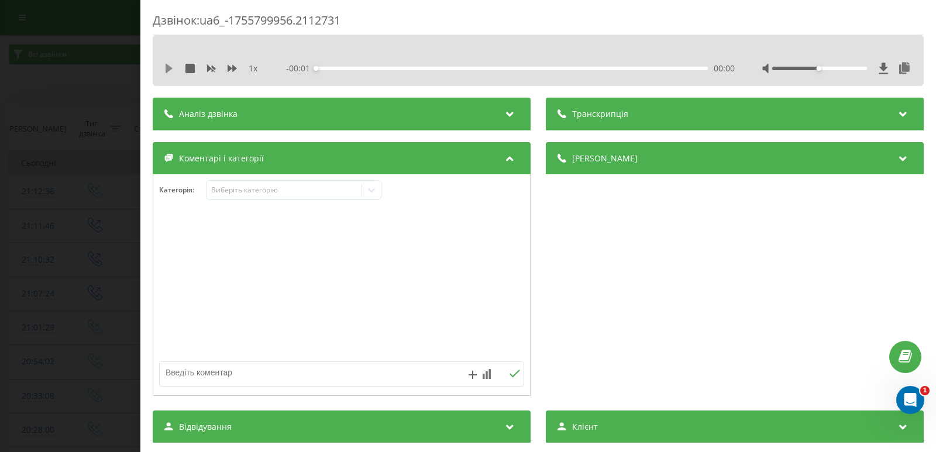
click at [169, 66] on icon at bounding box center [169, 68] width 7 height 9
click at [372, 186] on icon at bounding box center [372, 190] width 12 height 12
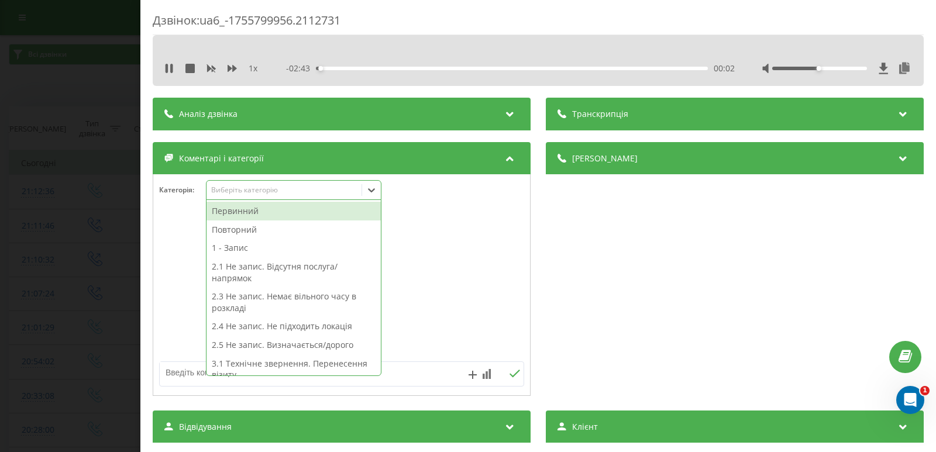
click at [246, 244] on div "1 - Запис" at bounding box center [294, 248] width 174 height 19
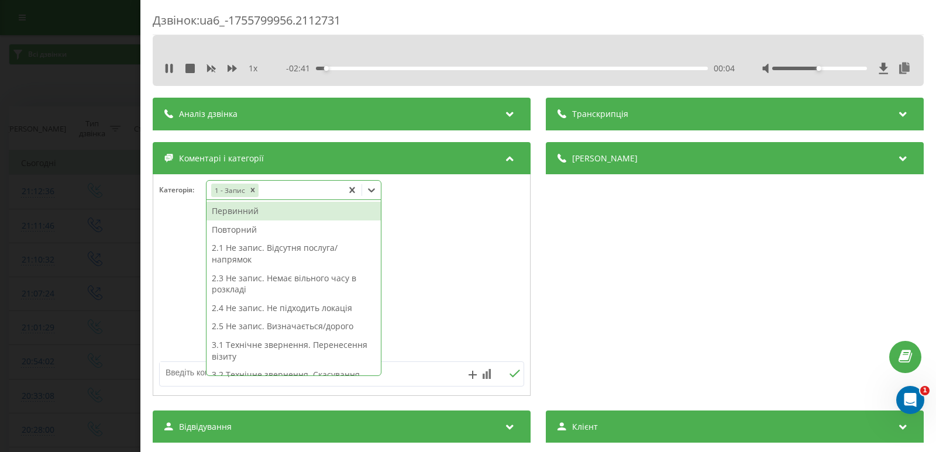
click at [419, 375] on textarea at bounding box center [305, 372] width 291 height 21
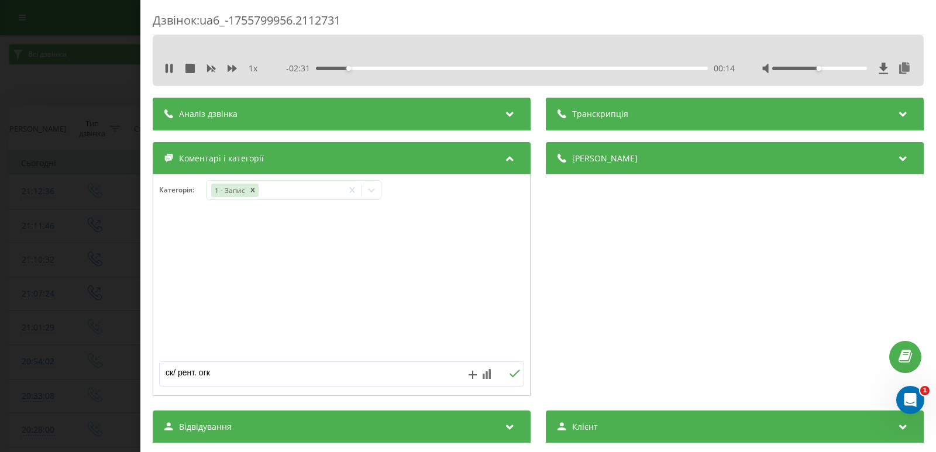
type textarea "ск/ рент. огк"
click at [509, 375] on icon at bounding box center [514, 374] width 11 height 8
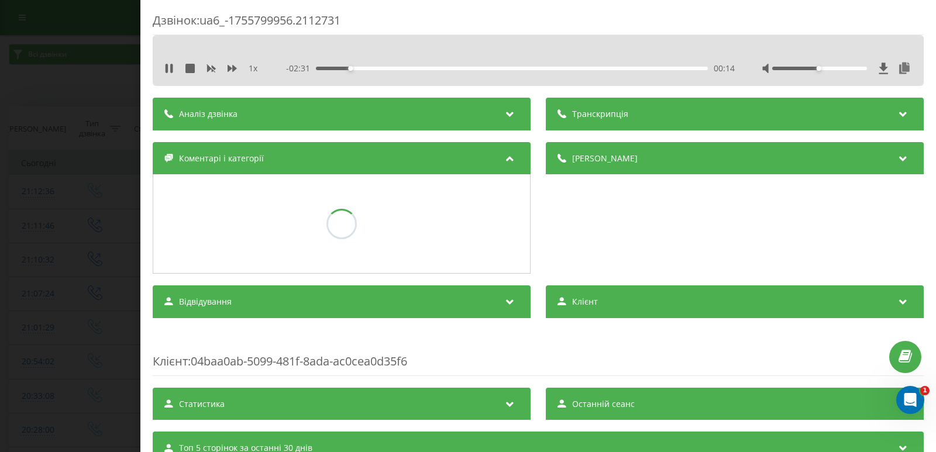
click at [91, 201] on div "Дзвінок : ua6_-1755799956.2112731 1 x - 02:31 00:14 00:14 Транскрипція Для AI-а…" at bounding box center [468, 226] width 936 height 452
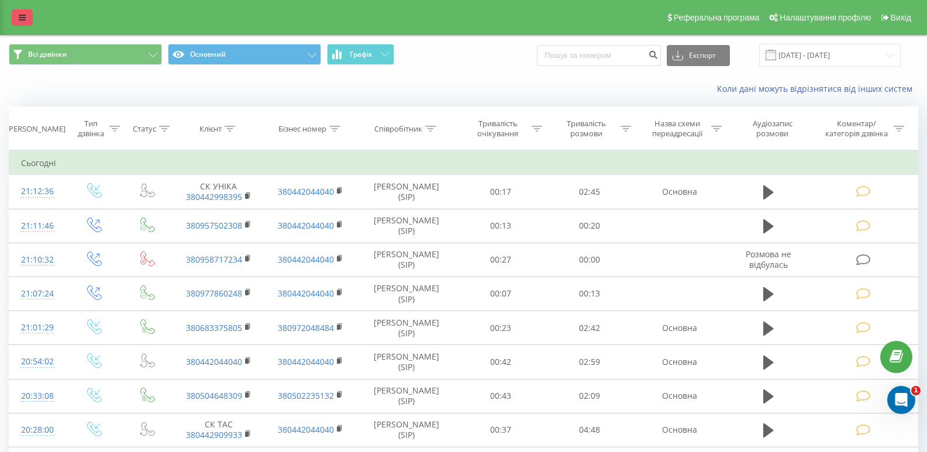
click at [20, 11] on link at bounding box center [22, 17] width 21 height 16
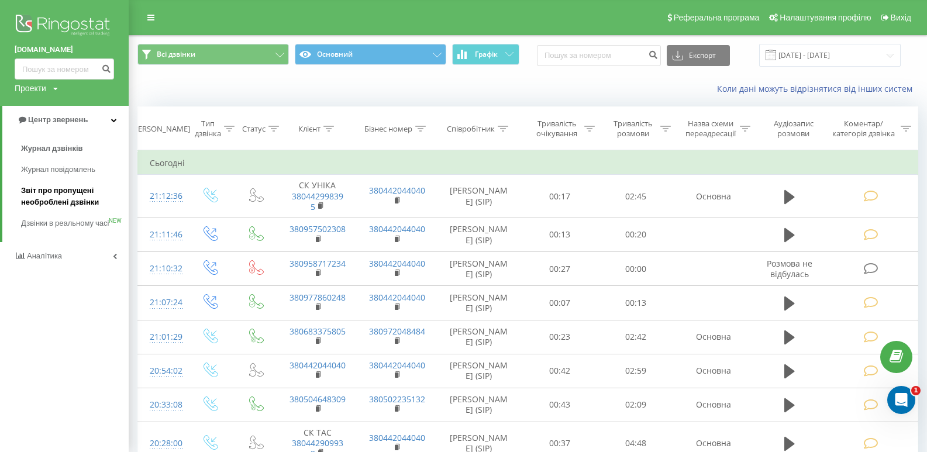
click at [49, 200] on span "Звіт про пропущені необроблені дзвінки" at bounding box center [72, 196] width 102 height 23
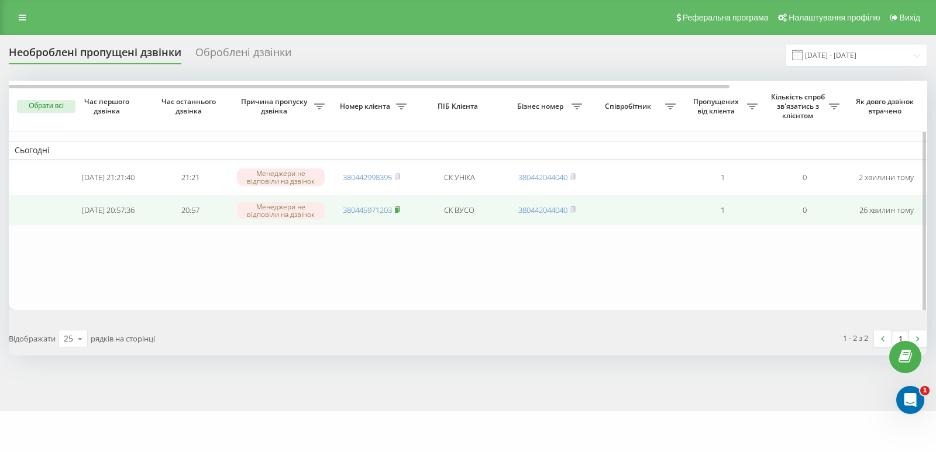
click at [400, 213] on icon at bounding box center [397, 209] width 5 height 7
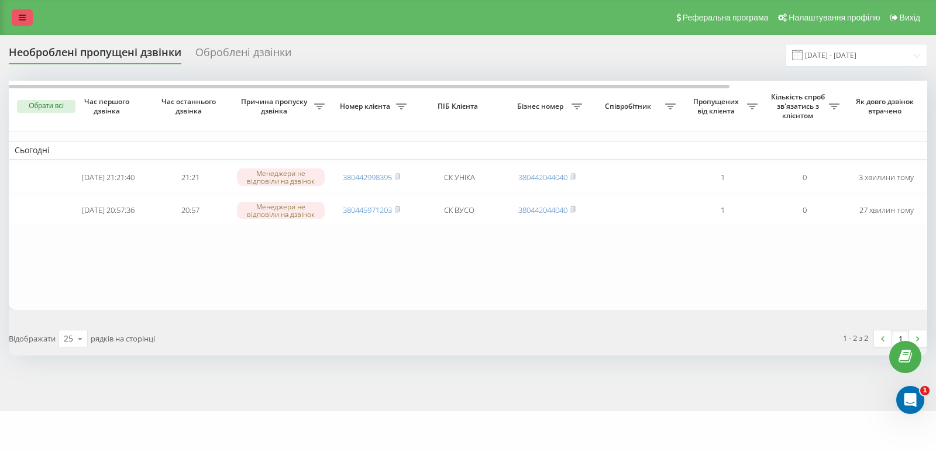
click at [25, 22] on link at bounding box center [22, 17] width 21 height 16
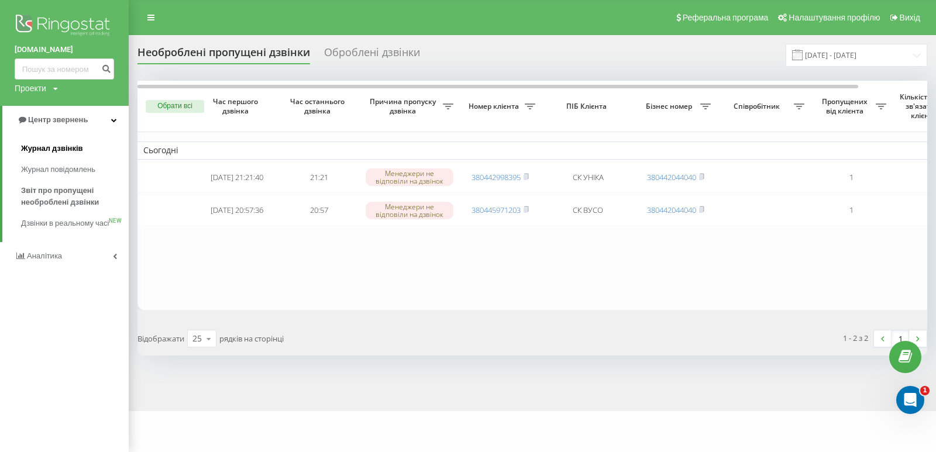
click at [54, 146] on span "Журнал дзвінків" at bounding box center [52, 149] width 62 height 12
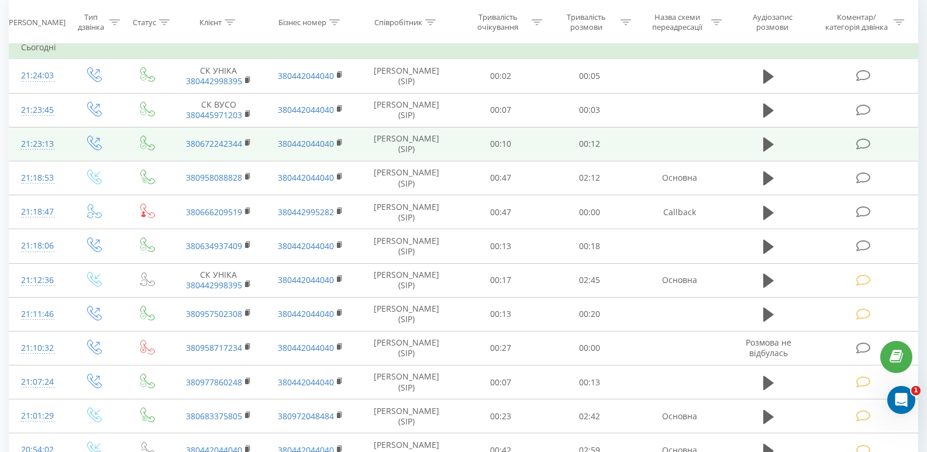
scroll to position [117, 0]
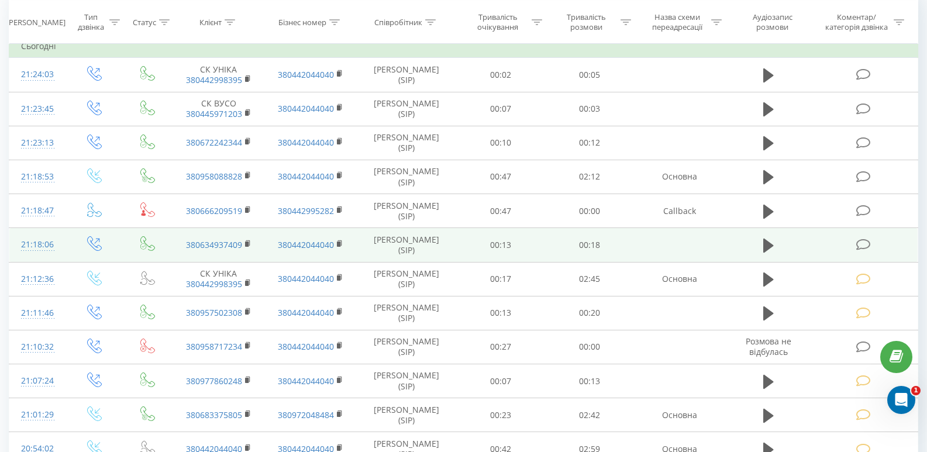
click at [862, 242] on icon at bounding box center [864, 245] width 15 height 12
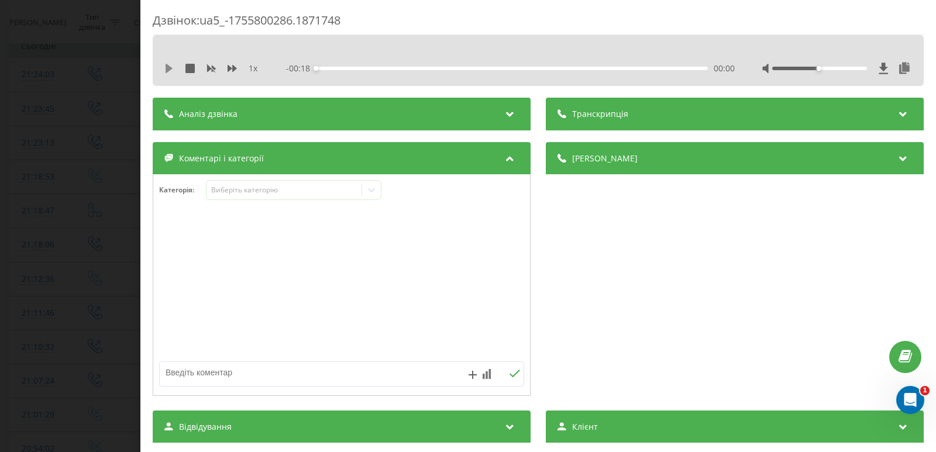
click at [166, 71] on icon at bounding box center [169, 68] width 7 height 9
click at [377, 193] on icon at bounding box center [372, 190] width 12 height 12
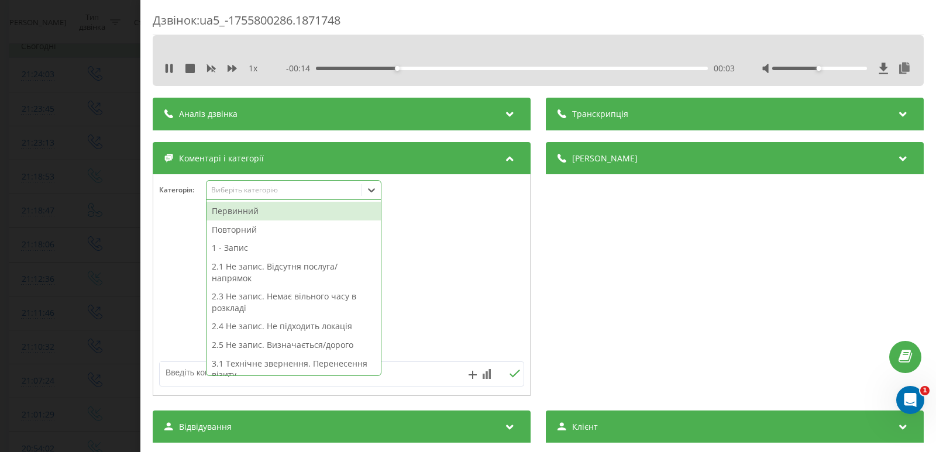
click at [178, 247] on div at bounding box center [341, 285] width 377 height 140
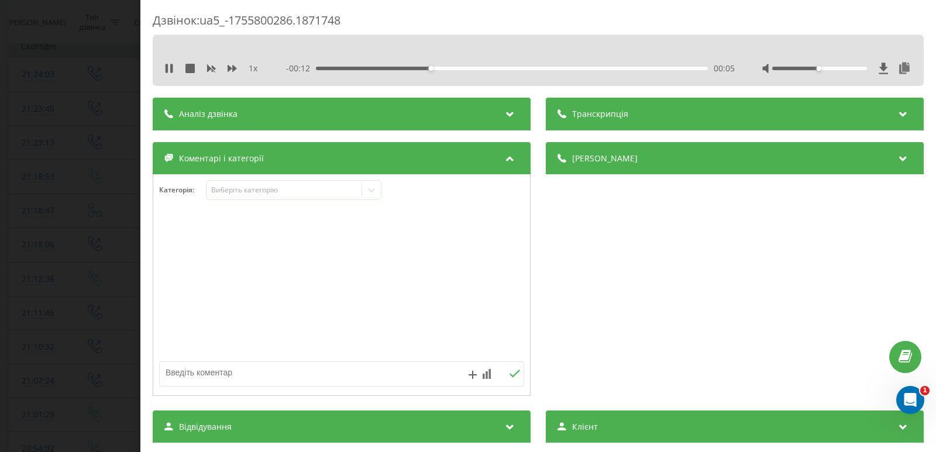
click at [168, 75] on div "1 x - 00:12 00:05 00:05" at bounding box center [539, 69] width 754 height 18
click at [166, 70] on icon at bounding box center [167, 68] width 2 height 9
click at [299, 377] on textarea at bounding box center [305, 372] width 291 height 21
type textarea "не запис/ вже запис."
click at [511, 379] on button at bounding box center [515, 374] width 18 height 10
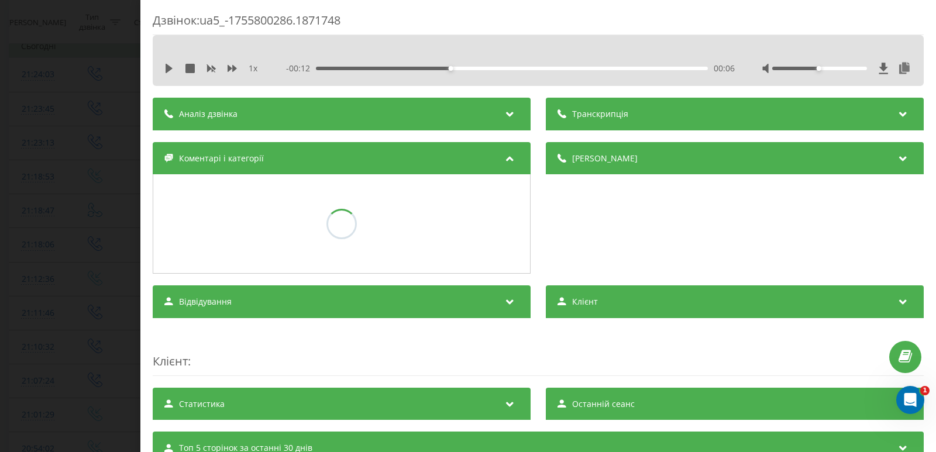
click at [102, 146] on div "Дзвінок : ua5_-1755800286.1871748 1 x - 00:12 00:06 00:06 Транскрипція Для AI-а…" at bounding box center [468, 226] width 936 height 452
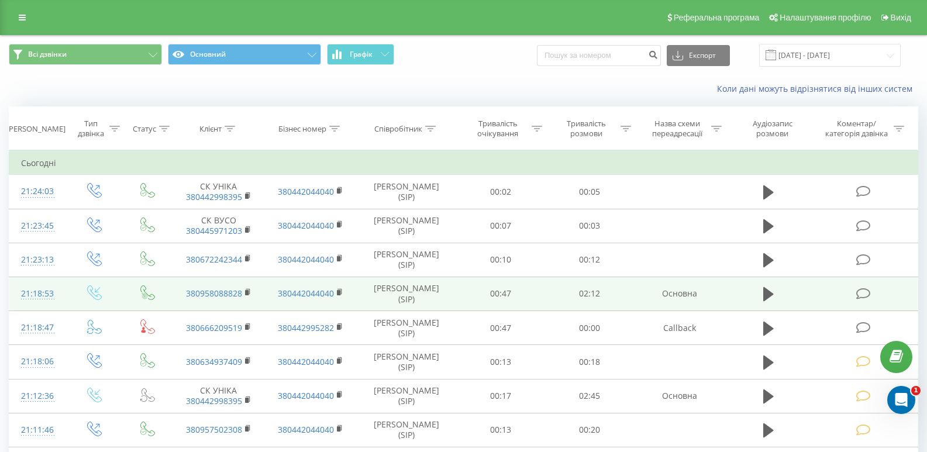
click at [867, 296] on icon at bounding box center [864, 294] width 15 height 12
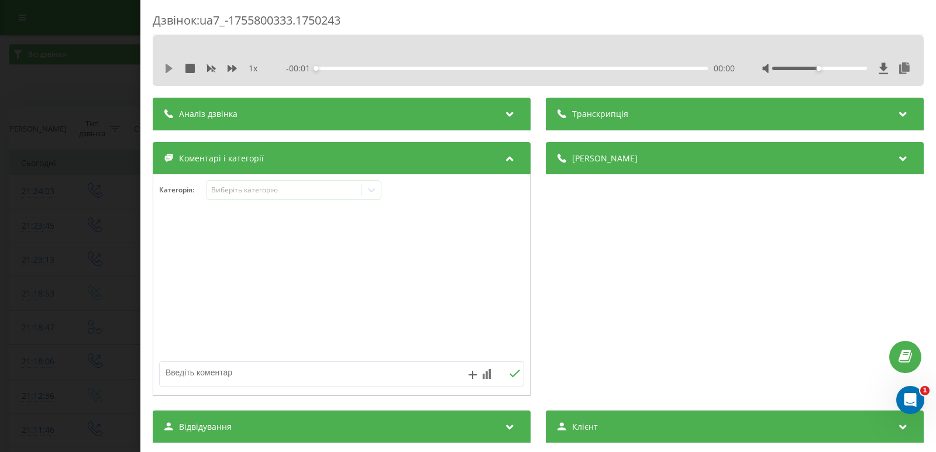
click at [170, 64] on icon at bounding box center [168, 68] width 9 height 9
click at [329, 67] on div "00:01" at bounding box center [512, 69] width 392 height 4
click at [357, 67] on div "00:05" at bounding box center [512, 69] width 392 height 4
click at [376, 190] on icon at bounding box center [372, 190] width 12 height 12
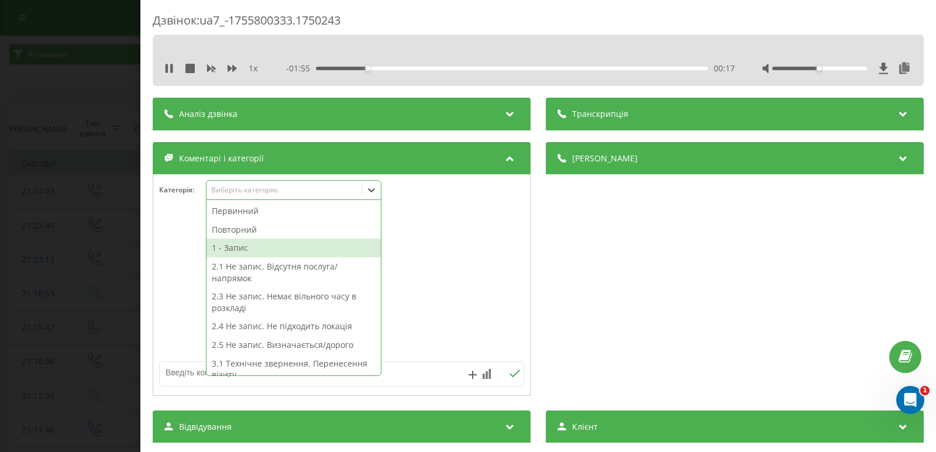
click at [259, 245] on div "1 - Запис" at bounding box center [294, 248] width 174 height 19
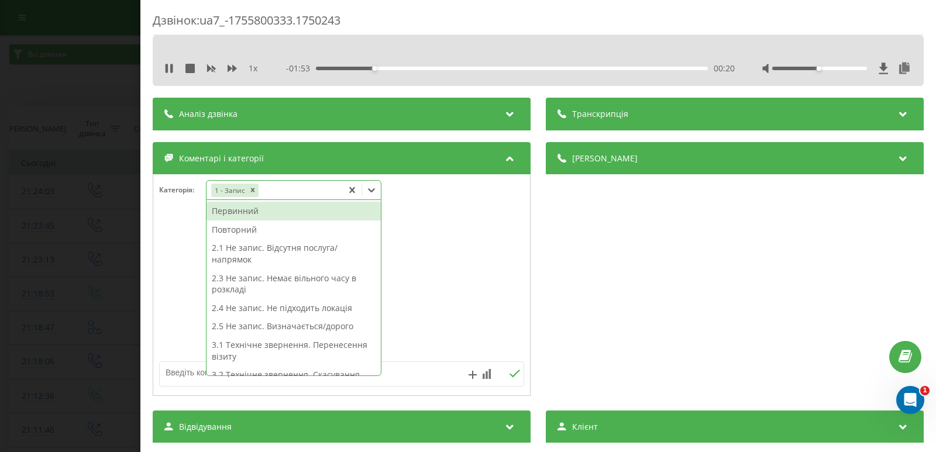
click at [164, 72] on div "1 x - 01:53 00:20 00:20" at bounding box center [539, 69] width 754 height 18
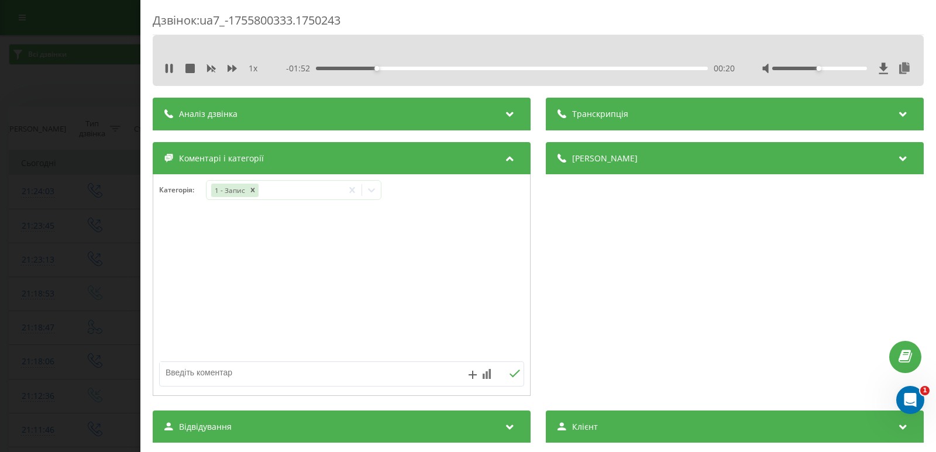
click at [251, 367] on textarea at bounding box center [305, 372] width 291 height 21
type textarea "хірург."
click at [514, 373] on icon at bounding box center [514, 374] width 11 height 8
click at [12, 183] on div "Дзвінок : ua7_-1755800333.1750243 1 x - 01:45 00:27 00:27 Транскрипція Для AI-а…" at bounding box center [468, 226] width 936 height 452
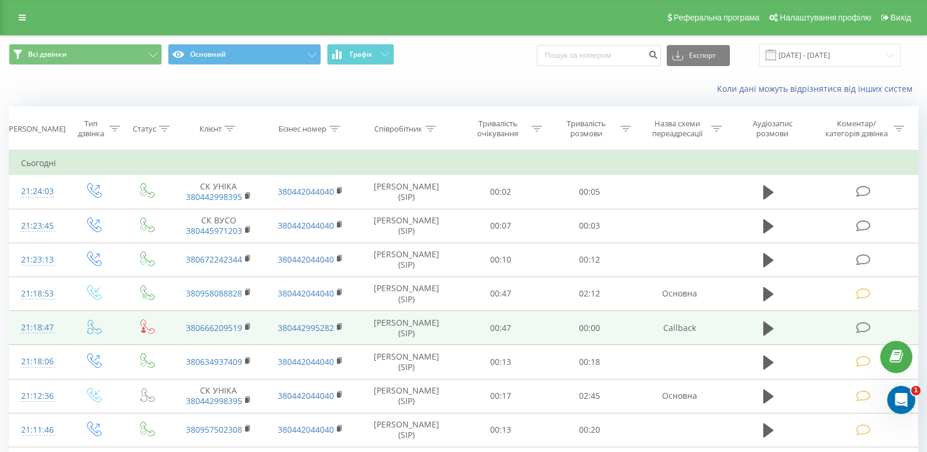
click at [863, 327] on icon at bounding box center [864, 328] width 15 height 12
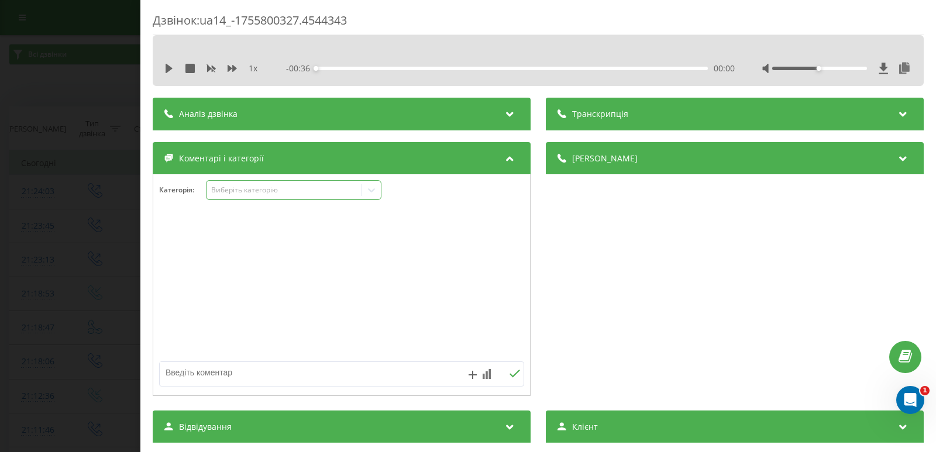
click at [374, 194] on icon at bounding box center [372, 190] width 12 height 12
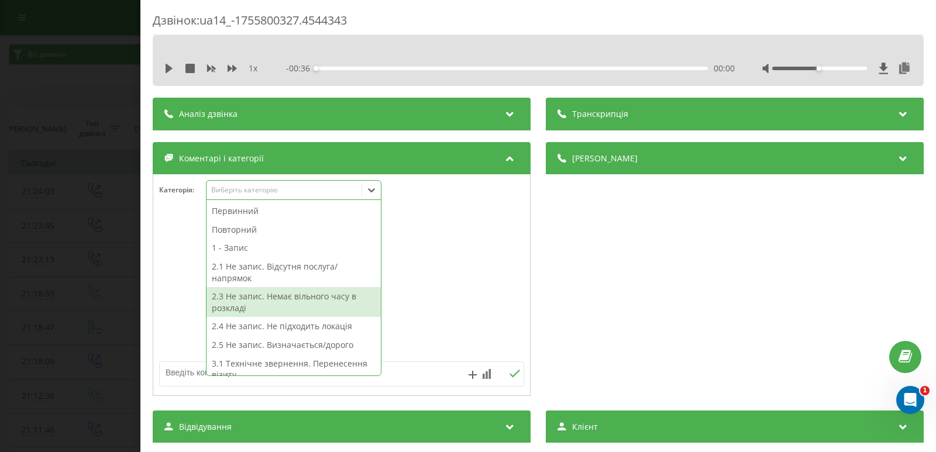
drag, startPoint x: 177, startPoint y: 290, endPoint x: 212, endPoint y: 296, distance: 35.7
click at [179, 290] on div at bounding box center [341, 285] width 377 height 140
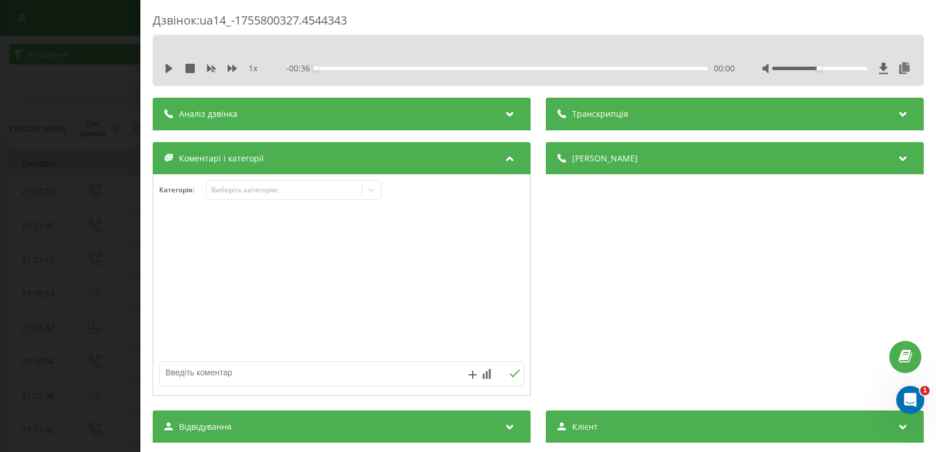
drag, startPoint x: 266, startPoint y: 380, endPoint x: 257, endPoint y: 382, distance: 9.4
click at [266, 382] on textarea at bounding box center [305, 372] width 291 height 21
type textarea "не запис/ не відпов."
click at [510, 376] on icon at bounding box center [514, 374] width 11 height 8
click at [85, 178] on div "Дзвінок : ua14_-1755800327.4544343 1 x - 00:36 00:00 00:00 Транскрипція Для AI-…" at bounding box center [468, 226] width 936 height 452
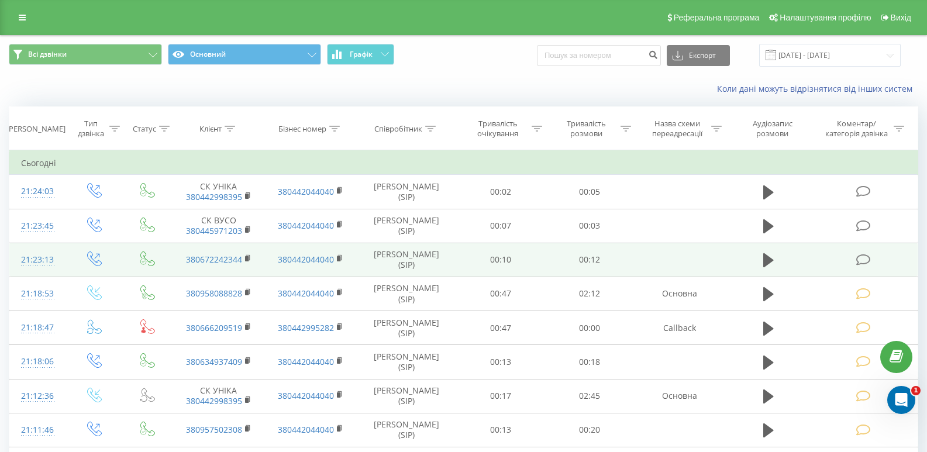
click at [868, 257] on icon at bounding box center [864, 260] width 15 height 12
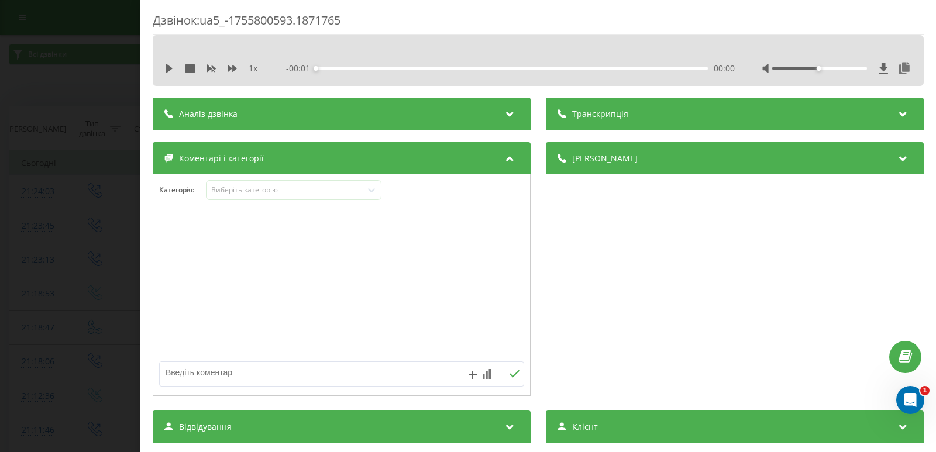
click at [164, 70] on div "1 x - 00:01 00:00 00:00" at bounding box center [539, 69] width 754 height 18
click at [163, 69] on div "1 x - 00:13 00:00 00:00" at bounding box center [539, 69] width 754 height 18
click at [170, 70] on icon at bounding box center [169, 68] width 7 height 9
click at [171, 71] on icon at bounding box center [171, 68] width 2 height 9
drag, startPoint x: 289, startPoint y: 373, endPoint x: 277, endPoint y: 374, distance: 11.7
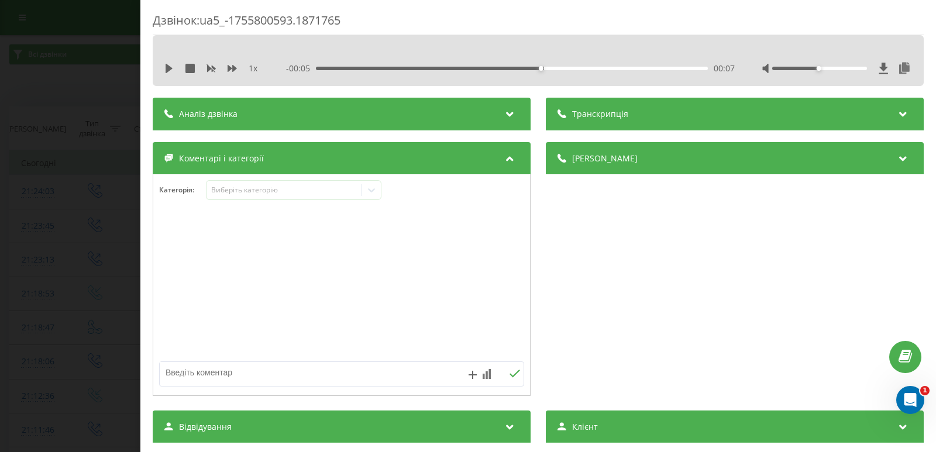
click at [288, 374] on textarea at bounding box center [305, 372] width 291 height 21
type textarea "не запис/ завтра передз. сама"
click at [507, 379] on button at bounding box center [515, 374] width 18 height 10
click at [44, 235] on div "Дзвінок : ua5_-1755800593.1871765 1 x - 00:05 00:07 00:07 Транскрипція Для AI-а…" at bounding box center [468, 226] width 936 height 452
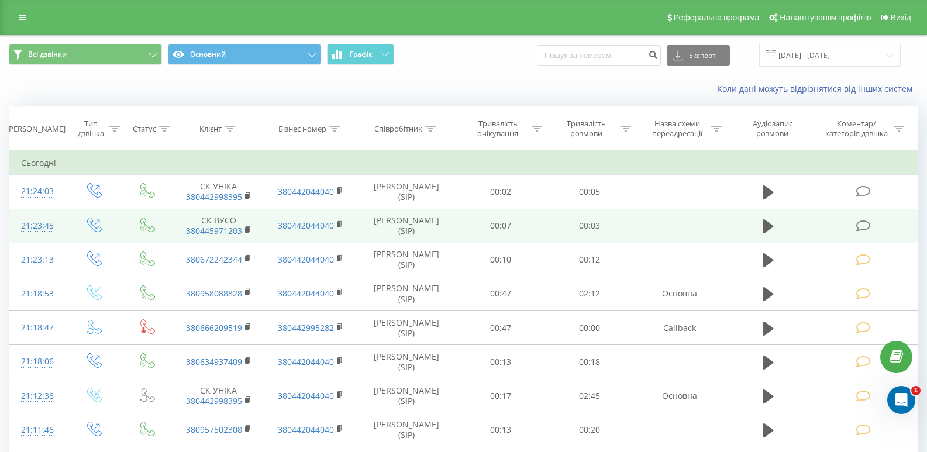
click at [864, 225] on icon at bounding box center [864, 226] width 15 height 12
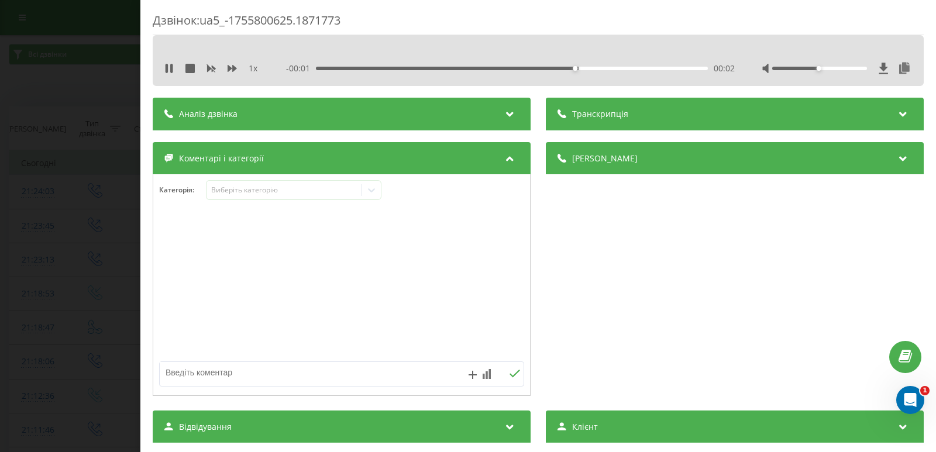
click at [166, 63] on div "1 x" at bounding box center [216, 69] width 105 height 12
click at [305, 374] on textarea at bounding box center [305, 372] width 291 height 21
type textarea "ск/ пропущ."
drag, startPoint x: 233, startPoint y: 375, endPoint x: 64, endPoint y: 375, distance: 169.1
click at [64, 375] on div "Дзвінок : ua5_-1755800625.1871773 1 x 00:00 00:04 00:04 Транскрипція Для AI-ана…" at bounding box center [468, 226] width 936 height 452
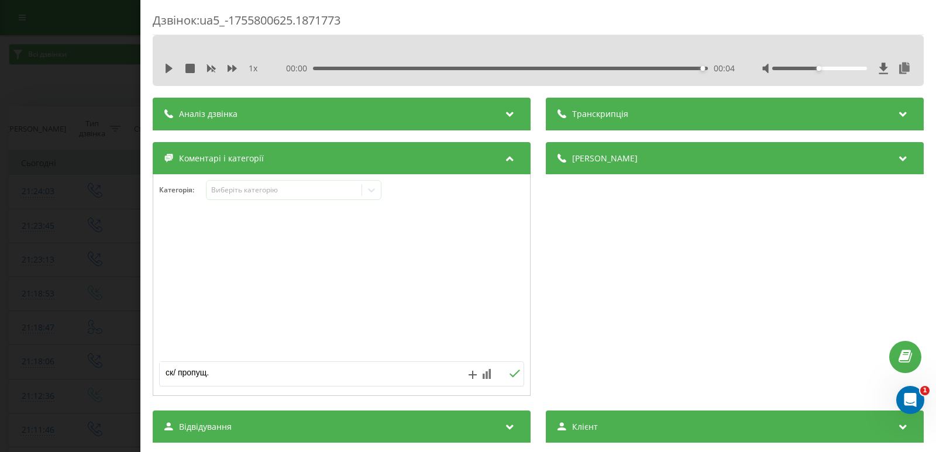
click at [510, 377] on icon at bounding box center [514, 374] width 11 height 8
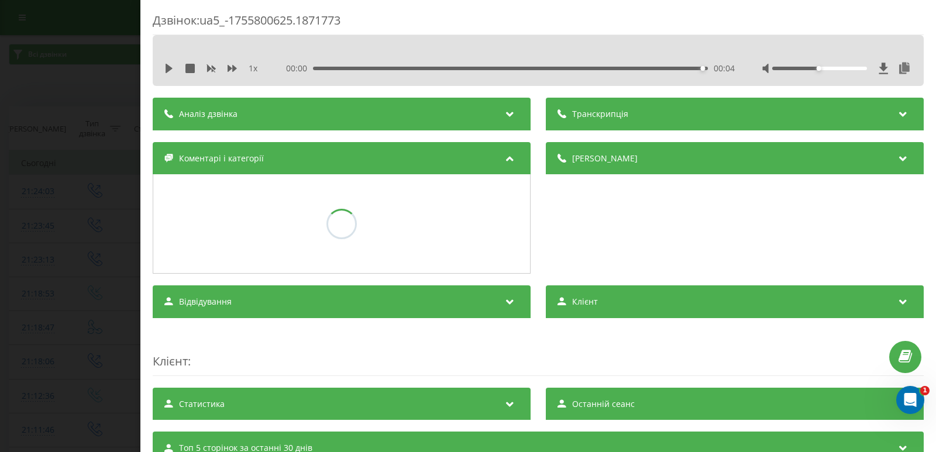
click at [69, 225] on div "Дзвінок : ua5_-1755800625.1871773 1 x 00:00 00:04 00:04 Транскрипція Для AI-ана…" at bounding box center [468, 226] width 936 height 452
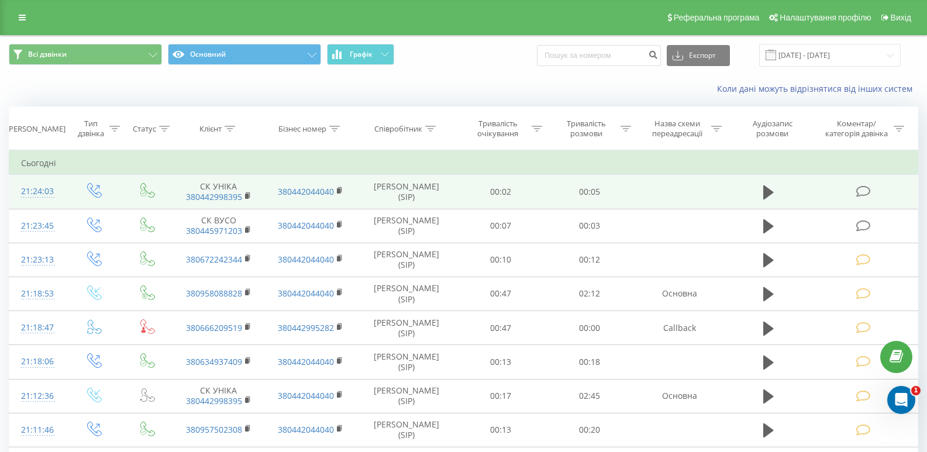
click at [867, 187] on icon at bounding box center [864, 191] width 15 height 12
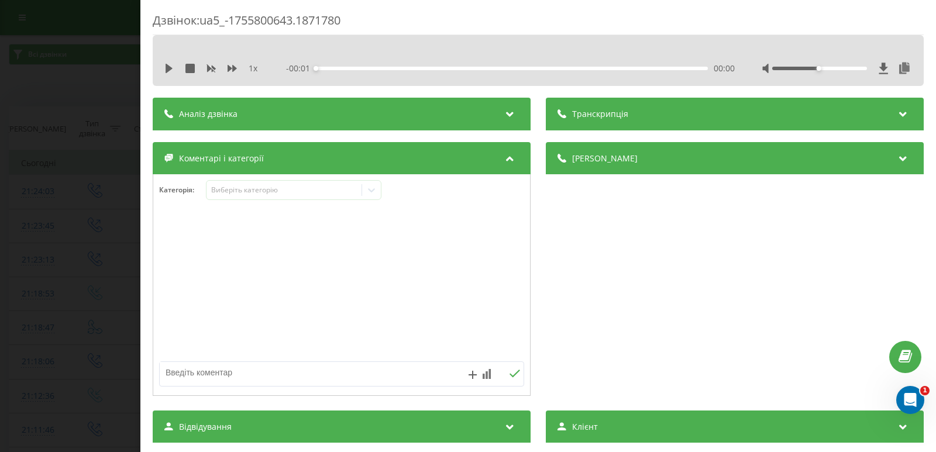
click at [236, 373] on textarea at bounding box center [305, 372] width 291 height 21
paste textarea "ск/ пропущ."
type textarea "ск/ пропущ."
click at [510, 374] on icon at bounding box center [514, 374] width 11 height 8
click at [61, 250] on div "Дзвінок : ua5_-1755800643.1871780 1 x - 00:05 00:00 00:00 Транскрипція Для AI-а…" at bounding box center [468, 226] width 936 height 452
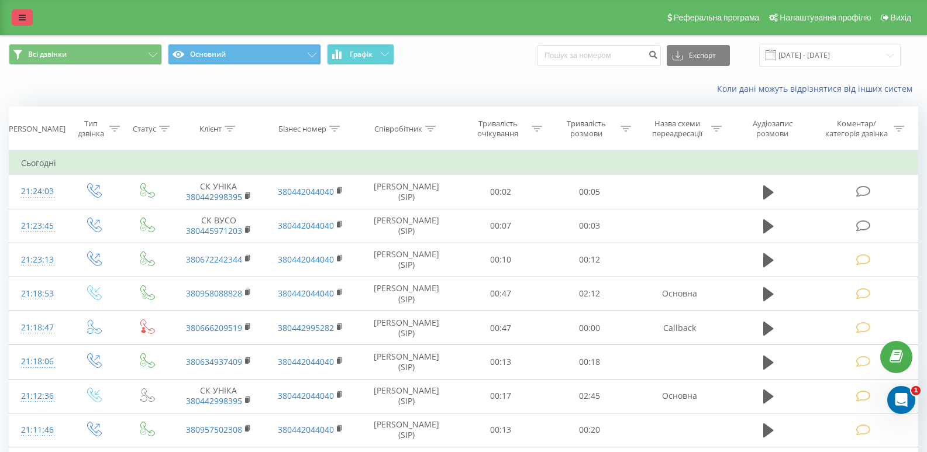
click at [16, 20] on link at bounding box center [22, 17] width 21 height 16
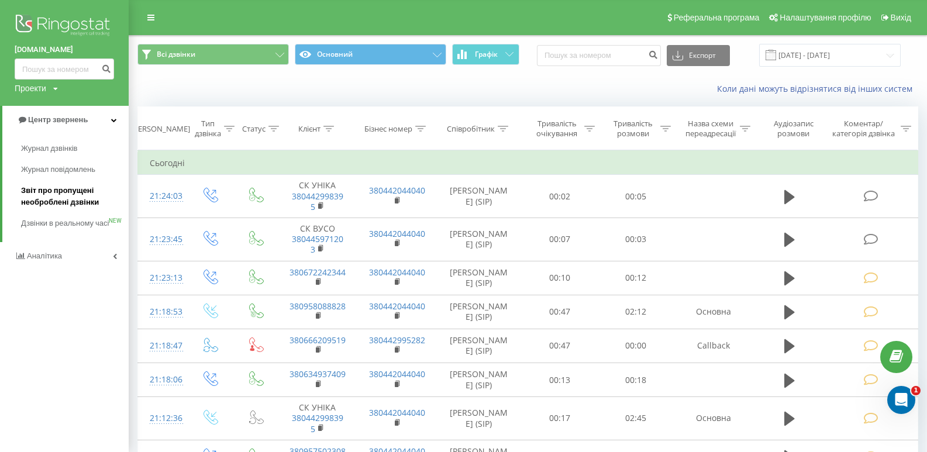
click at [40, 194] on span "Звіт про пропущені необроблені дзвінки" at bounding box center [72, 196] width 102 height 23
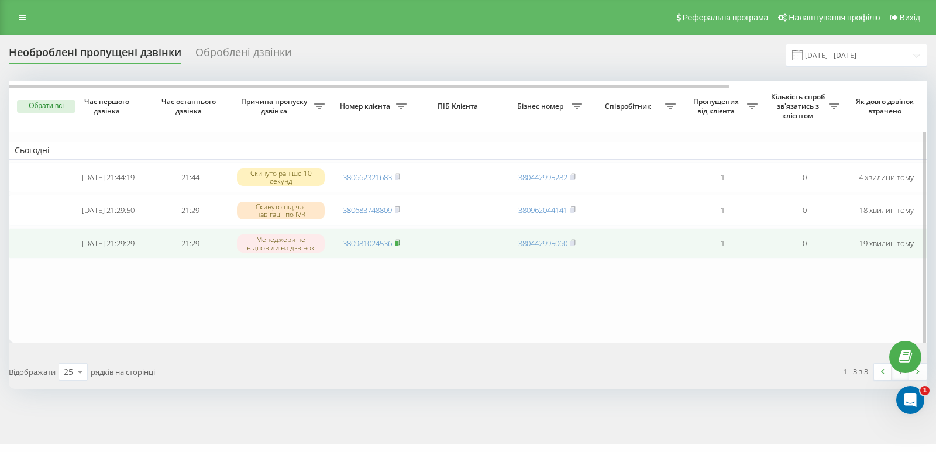
click at [397, 246] on rect at bounding box center [397, 243] width 4 height 5
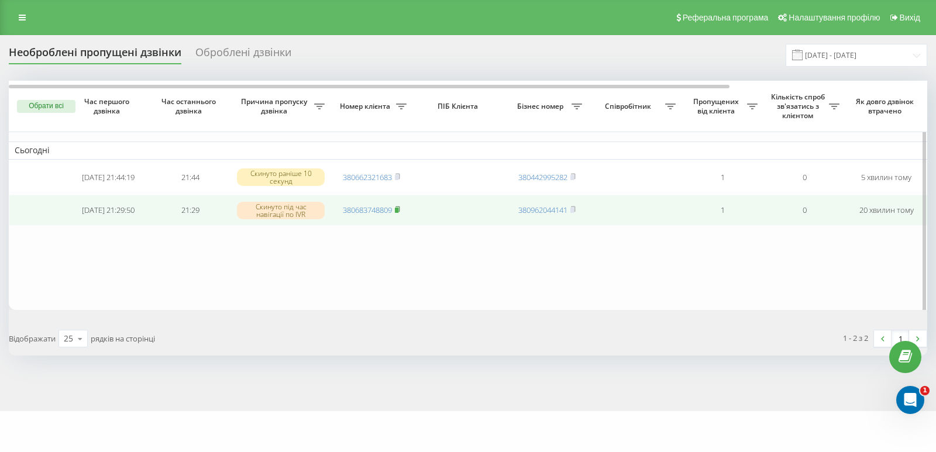
click at [398, 212] on rect at bounding box center [397, 210] width 4 height 5
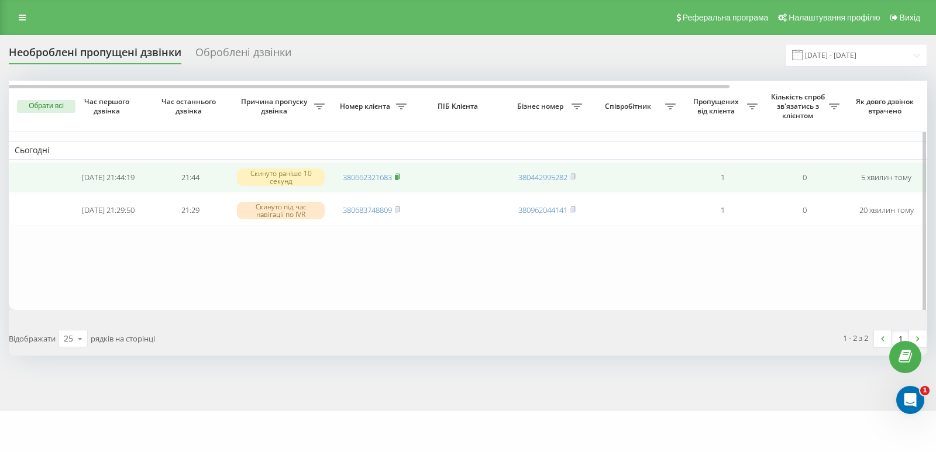
drag, startPoint x: 398, startPoint y: 174, endPoint x: 528, endPoint y: 230, distance: 141.5
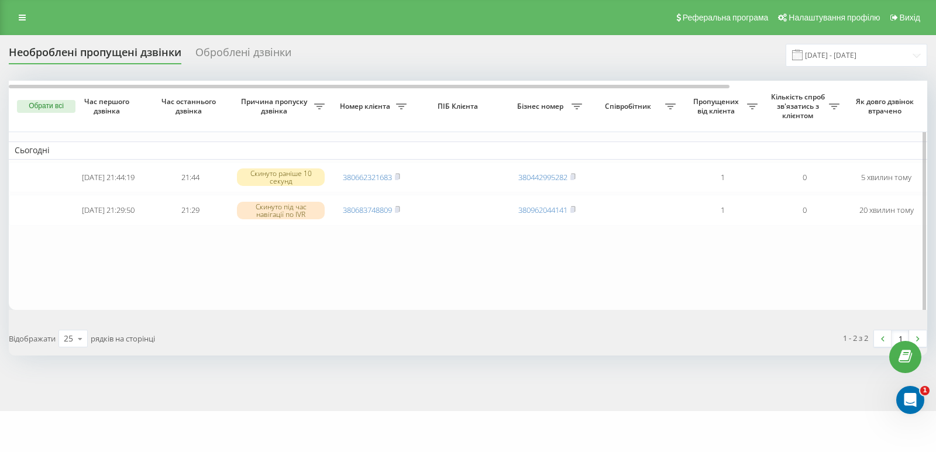
click at [398, 174] on icon at bounding box center [397, 176] width 5 height 7
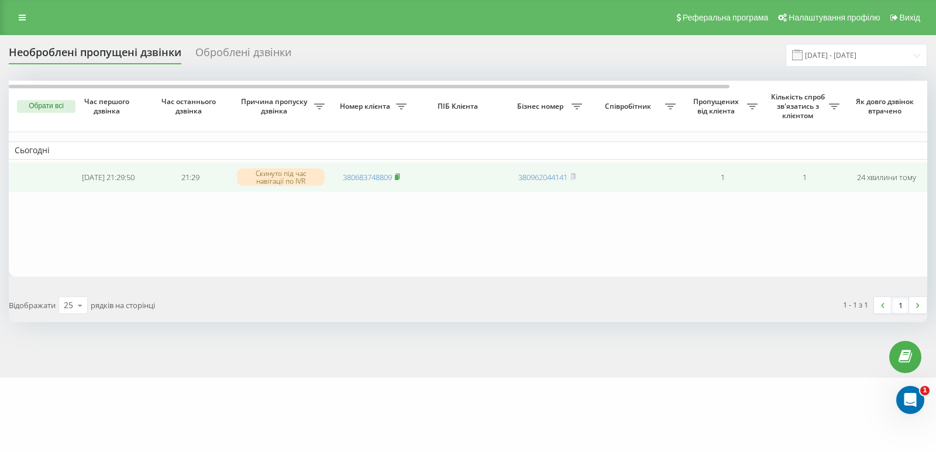
click at [400, 176] on icon at bounding box center [398, 175] width 4 height 5
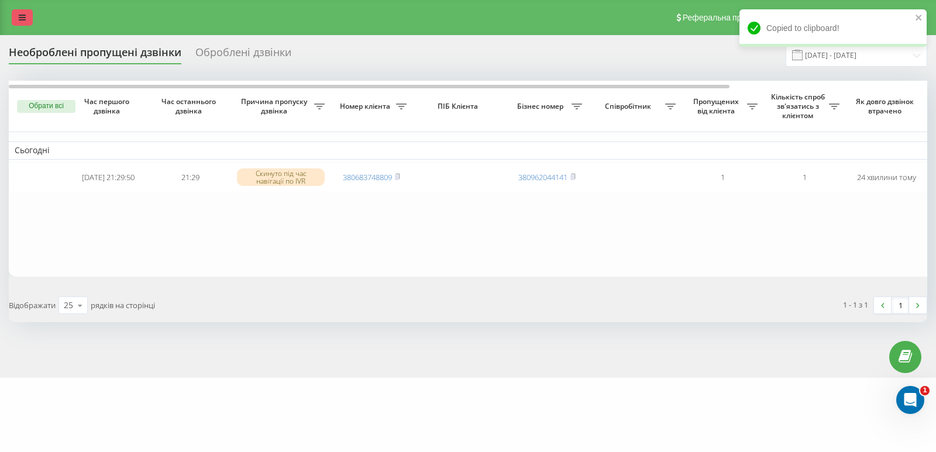
click at [22, 22] on link at bounding box center [22, 17] width 21 height 16
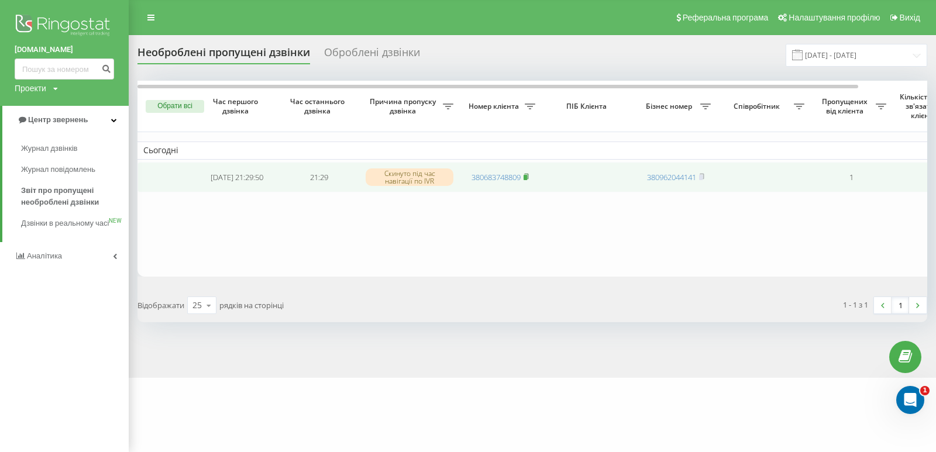
click at [528, 178] on icon at bounding box center [526, 175] width 4 height 5
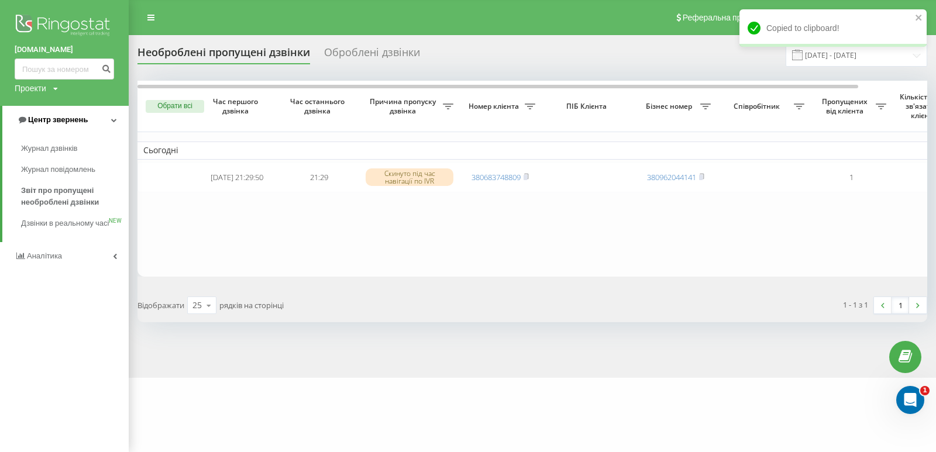
click at [117, 119] on link "Центр звернень" at bounding box center [65, 120] width 126 height 28
click at [97, 114] on link "Центр звернень" at bounding box center [64, 120] width 129 height 28
click at [175, 222] on table "Сьогодні 2025-08-21 21:29:50 21:29 Скинуто під час навігації по IVR 38068374880…" at bounding box center [723, 179] width 1170 height 196
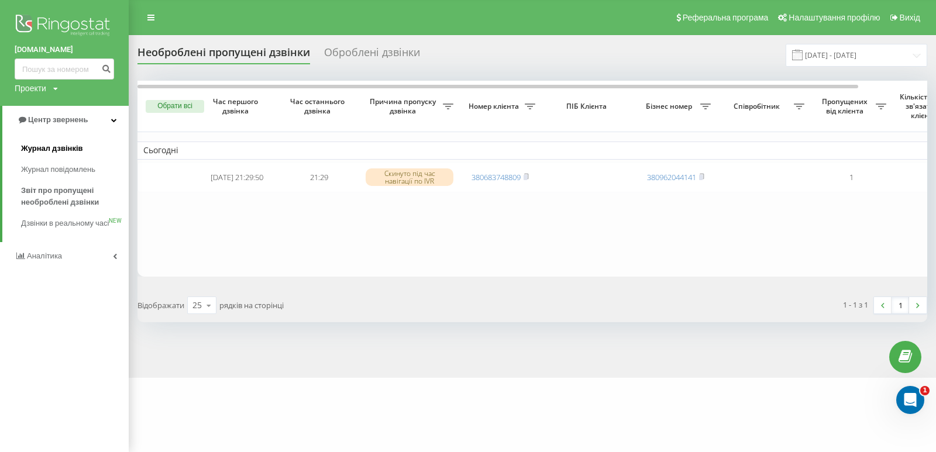
click at [67, 150] on span "Журнал дзвінків" at bounding box center [52, 149] width 62 height 12
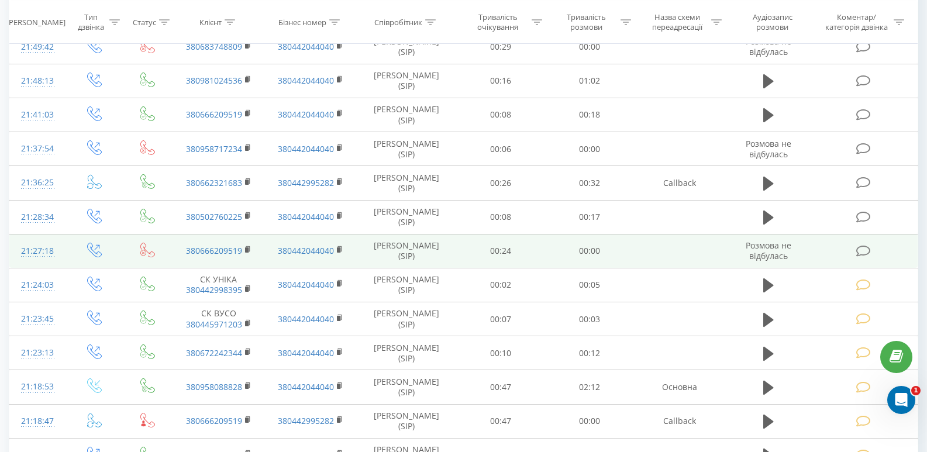
scroll to position [176, 0]
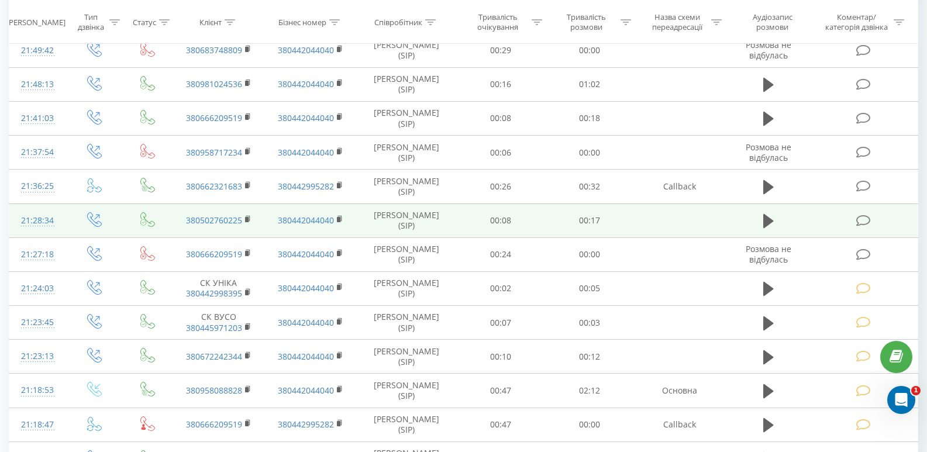
click at [865, 216] on icon at bounding box center [864, 221] width 15 height 12
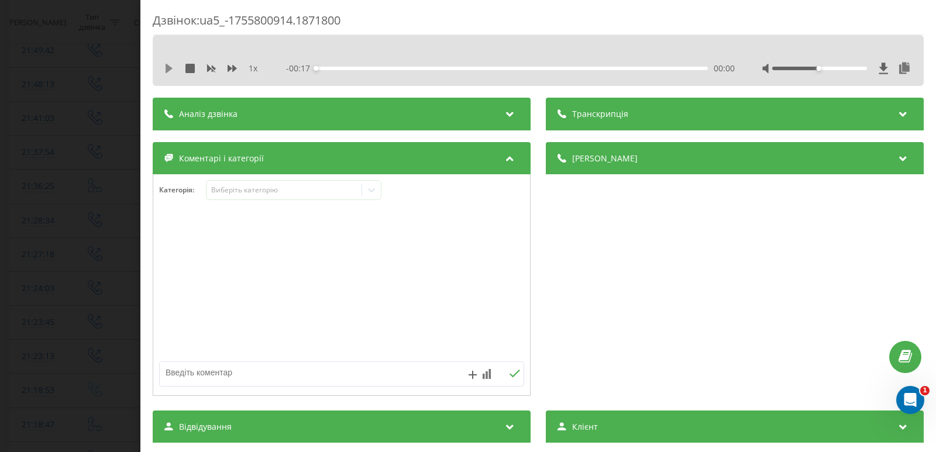
click at [173, 64] on icon at bounding box center [168, 68] width 9 height 9
click at [290, 374] on textarea at bounding box center [305, 372] width 291 height 21
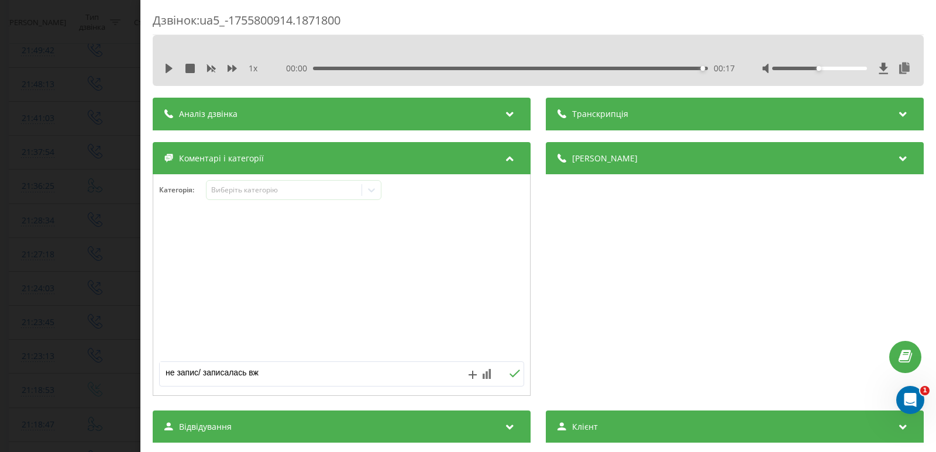
type textarea "не запис/ записалась вже"
click at [516, 370] on icon at bounding box center [514, 374] width 11 height 8
click at [55, 162] on div "Дзвінок : ua5_-1755800914.1871800 1 x 00:00 00:17 00:17 Транскрипція Для AI-ана…" at bounding box center [468, 226] width 936 height 452
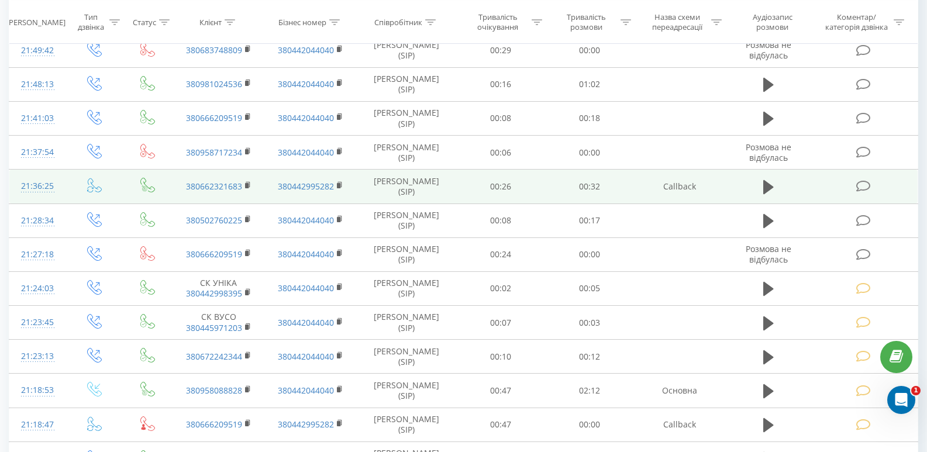
click at [858, 190] on icon at bounding box center [864, 186] width 15 height 12
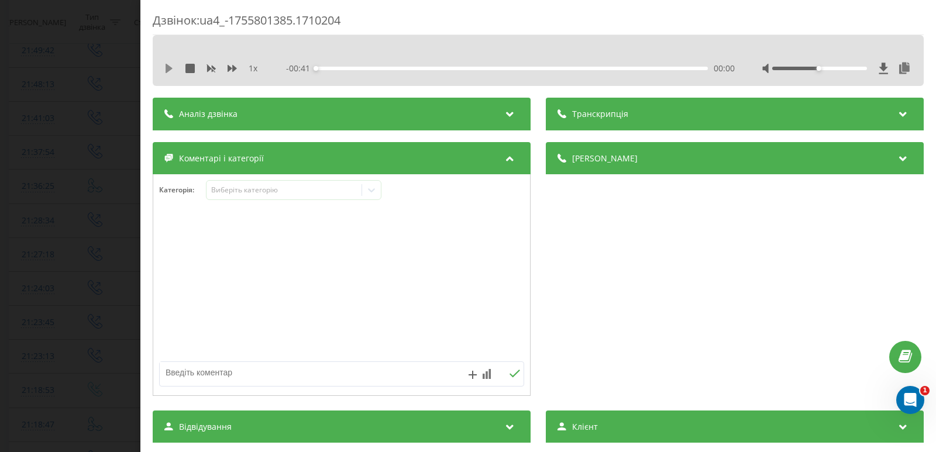
click at [168, 71] on icon at bounding box center [169, 68] width 7 height 9
click at [367, 67] on div "00:04" at bounding box center [512, 69] width 392 height 4
click at [392, 68] on div "00:06" at bounding box center [512, 69] width 392 height 4
click at [372, 189] on icon at bounding box center [372, 190] width 12 height 12
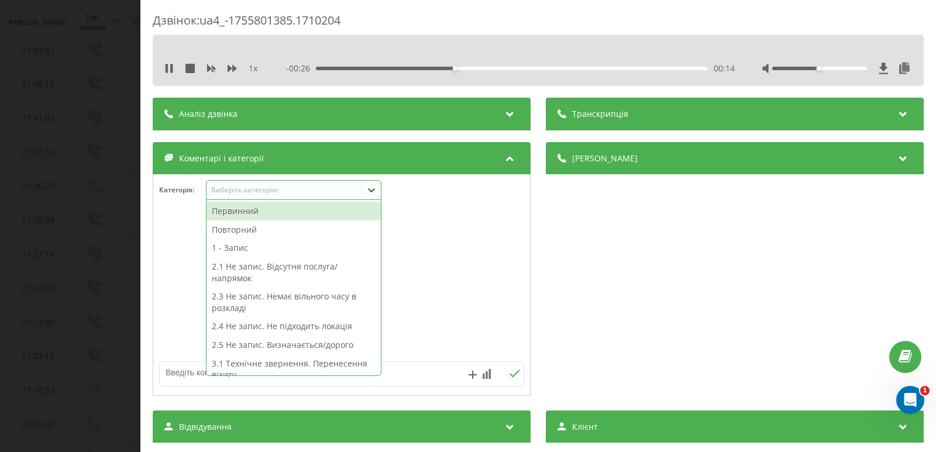
click at [423, 248] on div at bounding box center [341, 285] width 377 height 140
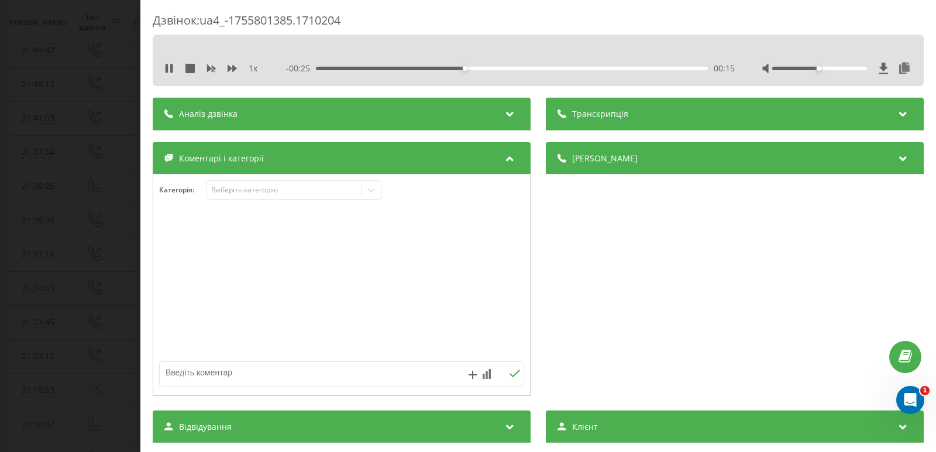
click at [283, 374] on textarea at bounding box center [305, 372] width 291 height 21
click at [162, 75] on div "1 x - 00:09 00:32 00:32" at bounding box center [539, 69] width 754 height 18
click at [169, 68] on icon at bounding box center [168, 68] width 9 height 9
click at [259, 375] on textarea "внутр. виклик./ уточн." at bounding box center [305, 372] width 291 height 21
type textarea "внутр. виклик./ технічн."
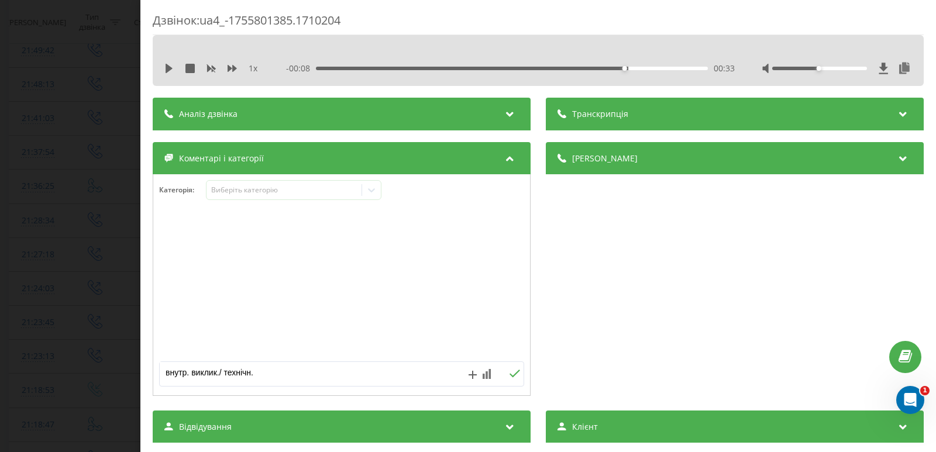
click at [513, 372] on icon at bounding box center [515, 374] width 11 height 8
click at [53, 201] on div "Дзвінок : ua4_-1755801385.1710204 1 x - 00:08 00:33 00:33 Транскрипція Для AI-а…" at bounding box center [468, 226] width 936 height 452
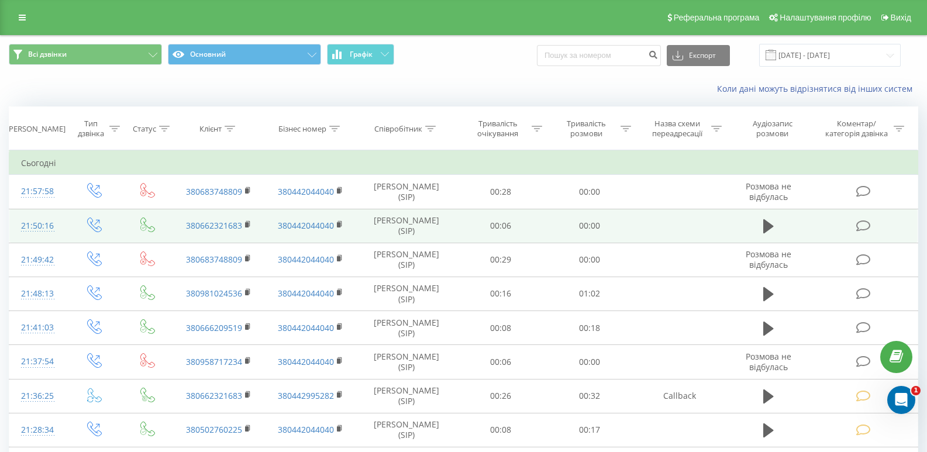
click at [864, 224] on icon at bounding box center [864, 226] width 15 height 12
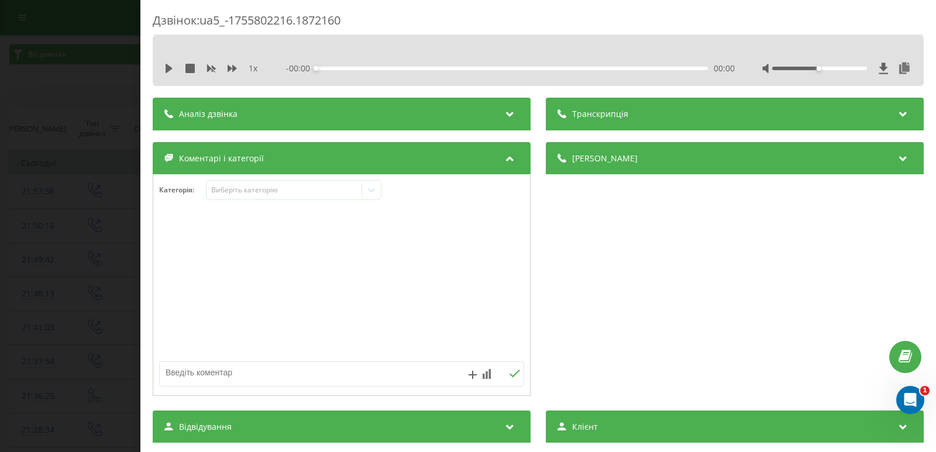
click at [164, 66] on div "1 x - 00:00 00:00 00:00" at bounding box center [539, 69] width 754 height 18
click at [172, 66] on icon at bounding box center [168, 68] width 9 height 9
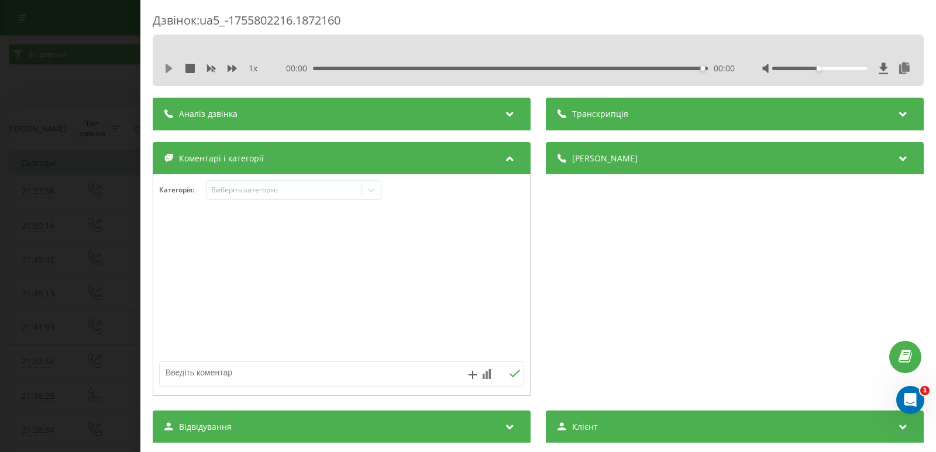
click at [173, 71] on icon at bounding box center [168, 68] width 9 height 9
click at [166, 66] on icon at bounding box center [169, 68] width 7 height 9
click at [170, 71] on icon at bounding box center [168, 68] width 9 height 9
click at [196, 73] on div "1 x" at bounding box center [216, 69] width 105 height 12
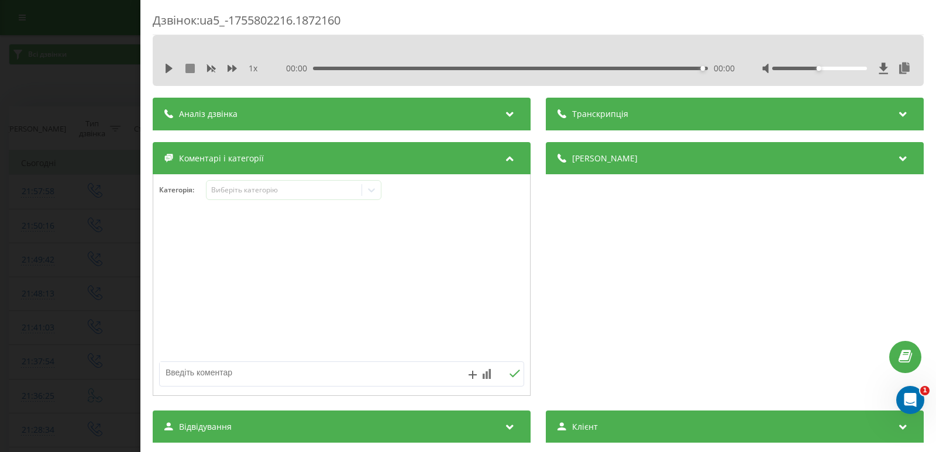
click at [193, 72] on icon at bounding box center [189, 68] width 9 height 9
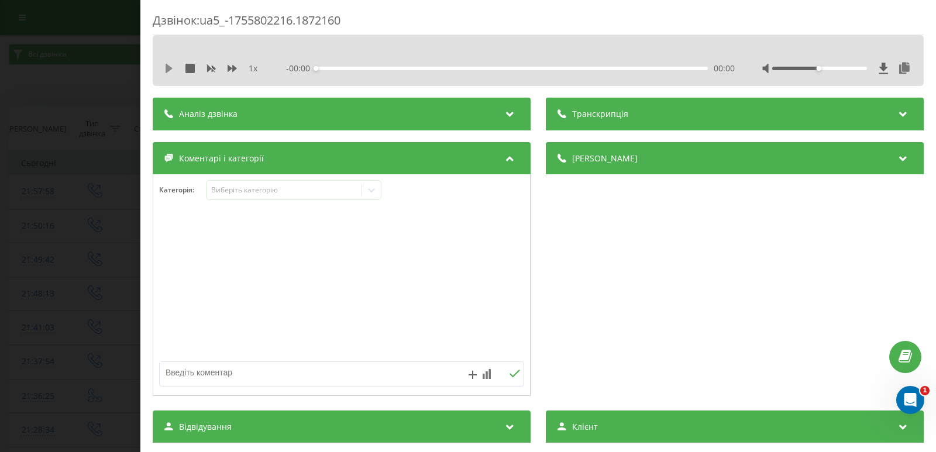
click at [166, 68] on icon at bounding box center [168, 68] width 9 height 9
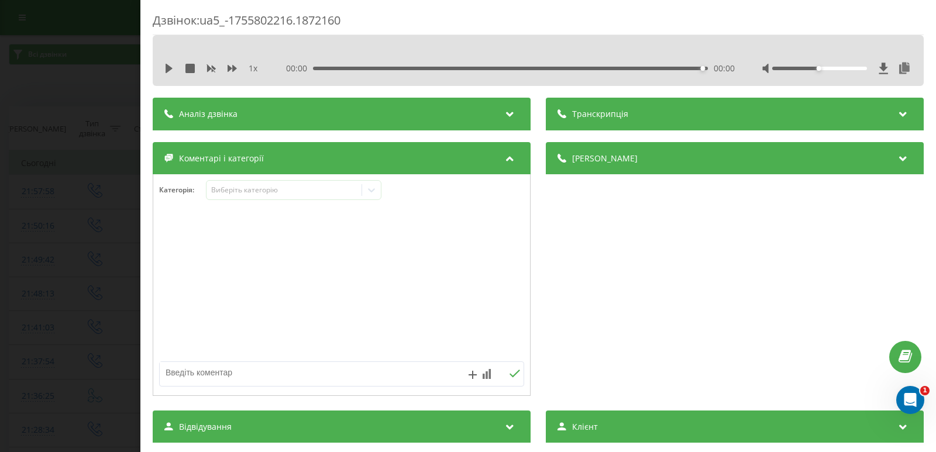
click at [83, 147] on div "Дзвінок : ua5_-1755802216.1872160 1 x 00:00 00:00 00:00 Транскрипція Для AI-ана…" at bounding box center [468, 226] width 936 height 452
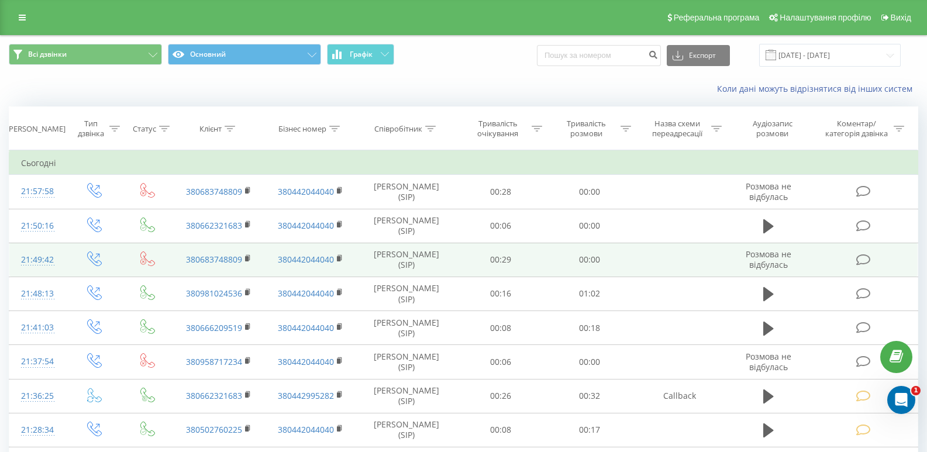
click at [871, 258] on icon at bounding box center [864, 260] width 15 height 12
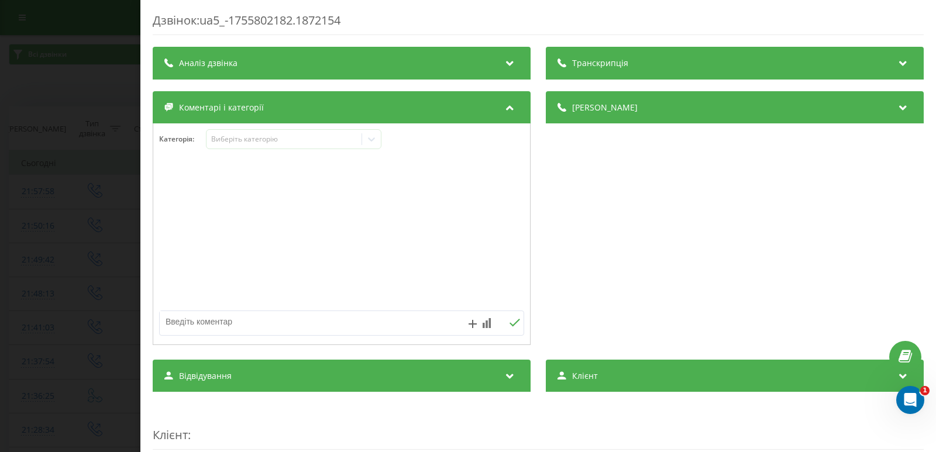
click at [88, 143] on div "Дзвінок : ua5_-1755802182.1872154 Транскрипція Для AI-аналізу майбутніх дзвінкі…" at bounding box center [468, 226] width 936 height 452
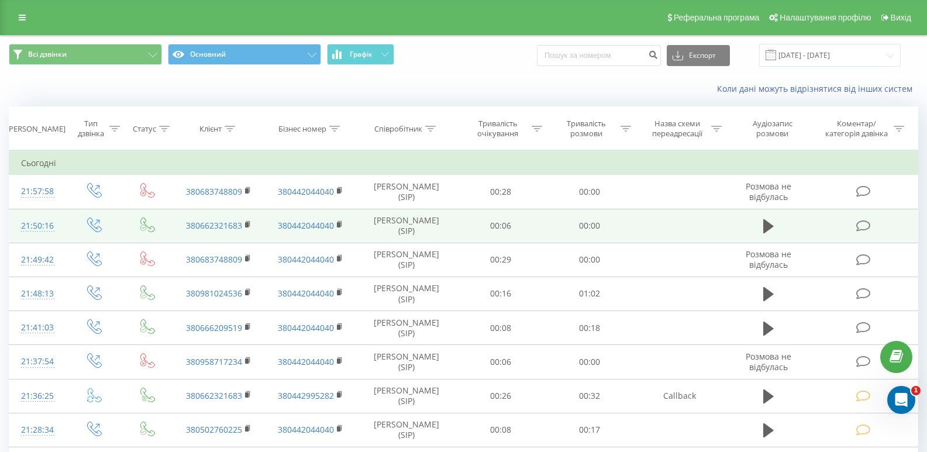
click at [871, 225] on span at bounding box center [865, 224] width 16 height 11
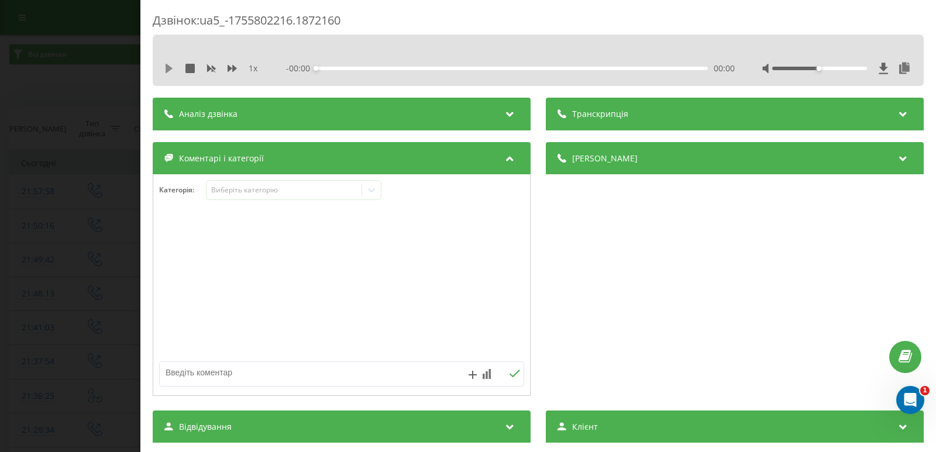
click at [170, 68] on icon at bounding box center [169, 68] width 7 height 9
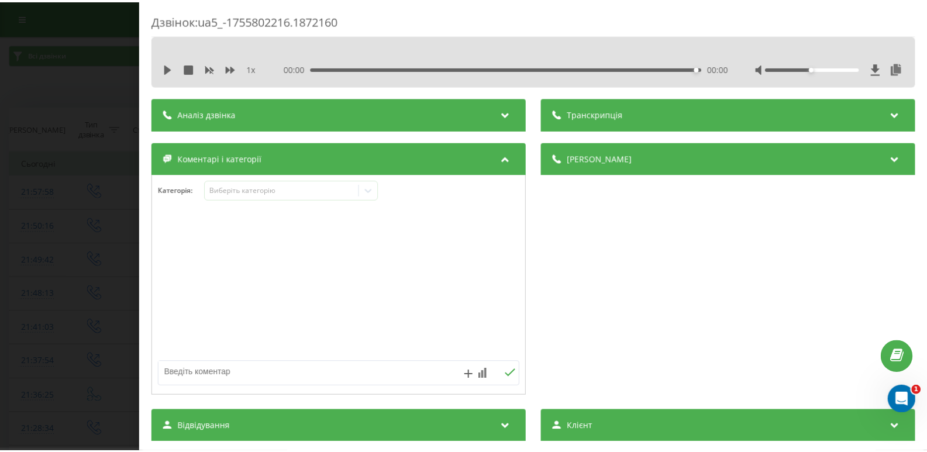
scroll to position [117, 0]
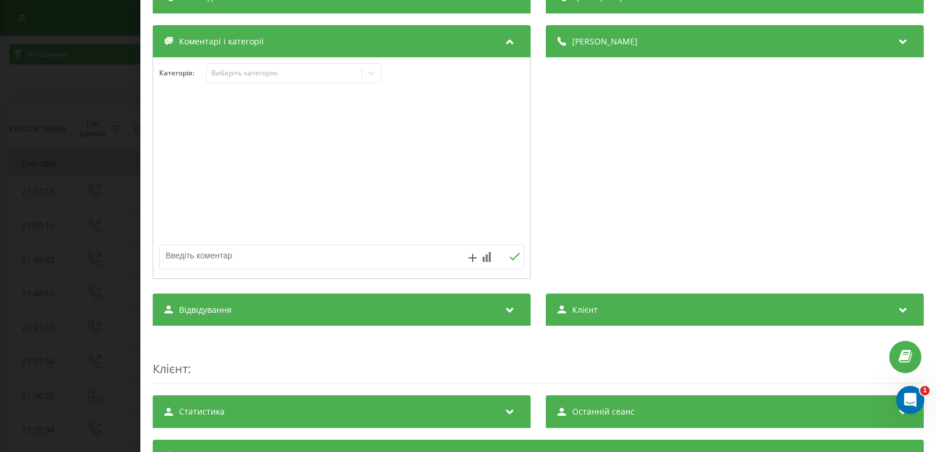
click at [87, 178] on div "Дзвінок : ua5_-1755802216.1872160 1 x 00:00 00:00 00:00 Транскрипція Для AI-ана…" at bounding box center [468, 226] width 936 height 452
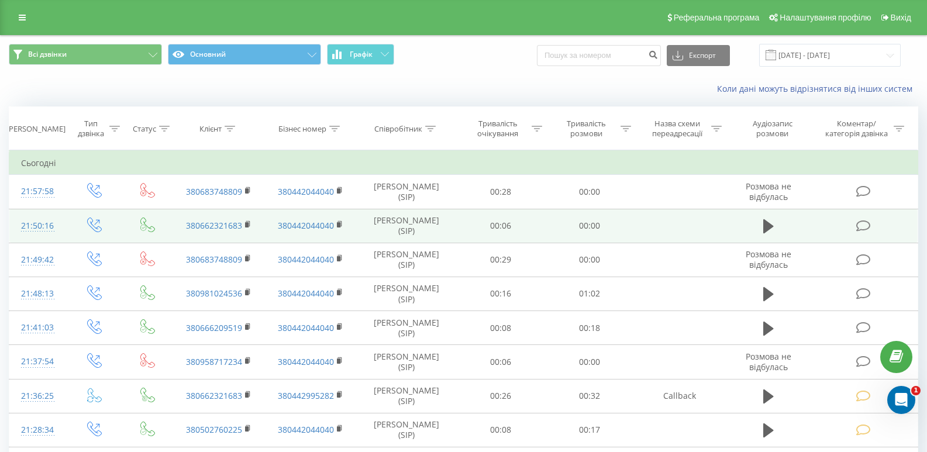
click at [866, 221] on icon at bounding box center [864, 226] width 15 height 12
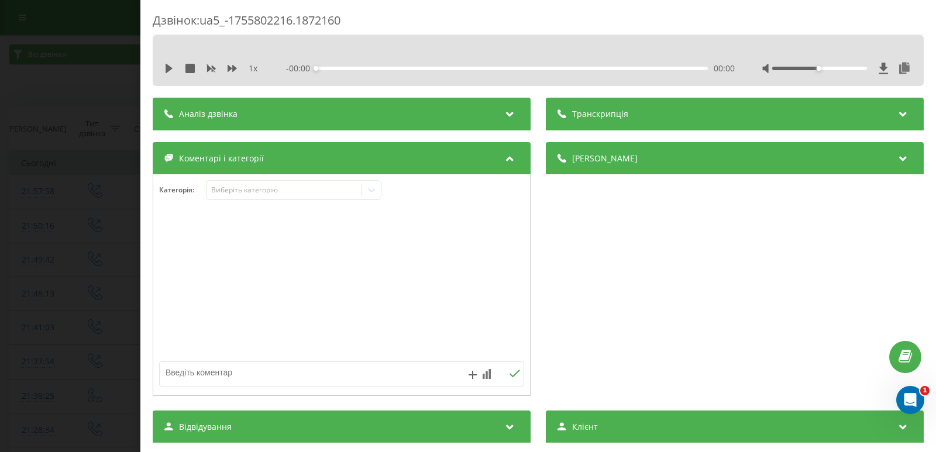
click at [291, 370] on textarea at bounding box center [305, 372] width 291 height 21
click at [162, 64] on div "1 x - 00:00 00:00 00:00" at bounding box center [539, 69] width 754 height 18
click at [167, 64] on icon at bounding box center [169, 68] width 7 height 9
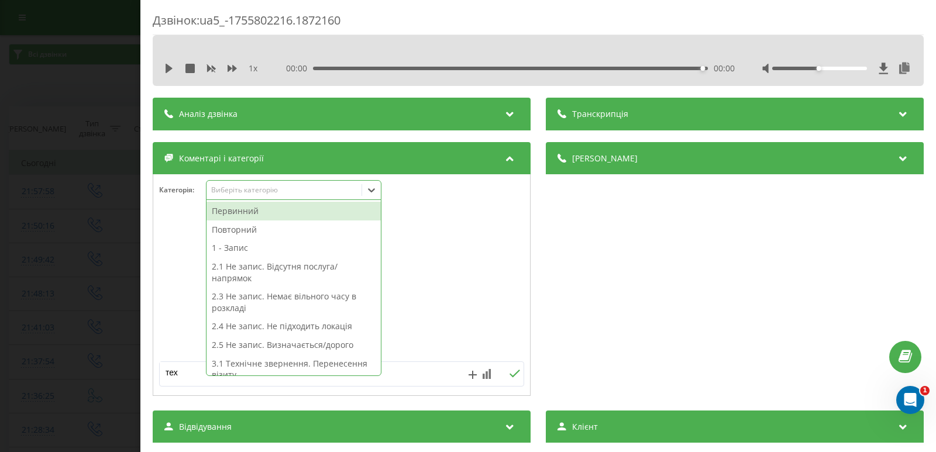
click at [372, 196] on icon at bounding box center [372, 190] width 12 height 12
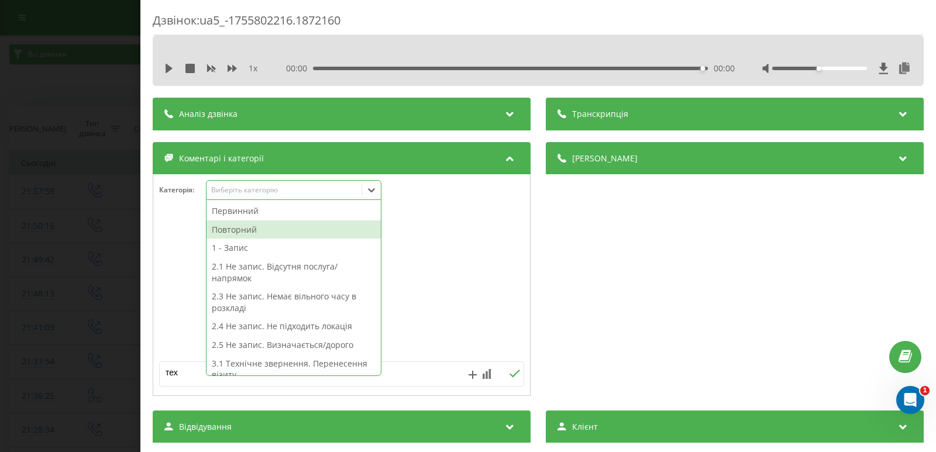
click at [441, 310] on div at bounding box center [341, 285] width 377 height 140
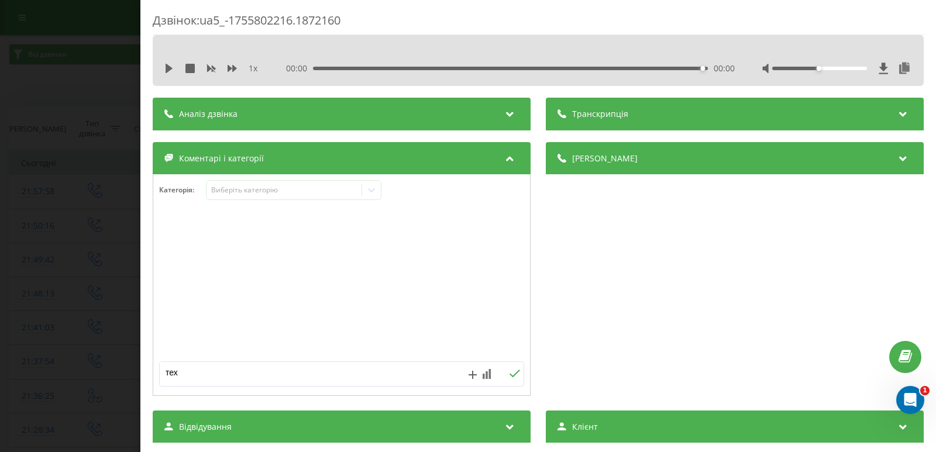
click at [225, 376] on textarea "тех" at bounding box center [305, 372] width 291 height 21
type textarea "тех. дз./ внутрі."
click at [509, 374] on icon at bounding box center [514, 374] width 11 height 8
click at [35, 203] on div "Дзвінок : ua5_-1755802216.1872160 1 x 00:00 00:00 00:00 Транскрипція Для AI-ана…" at bounding box center [468, 226] width 936 height 452
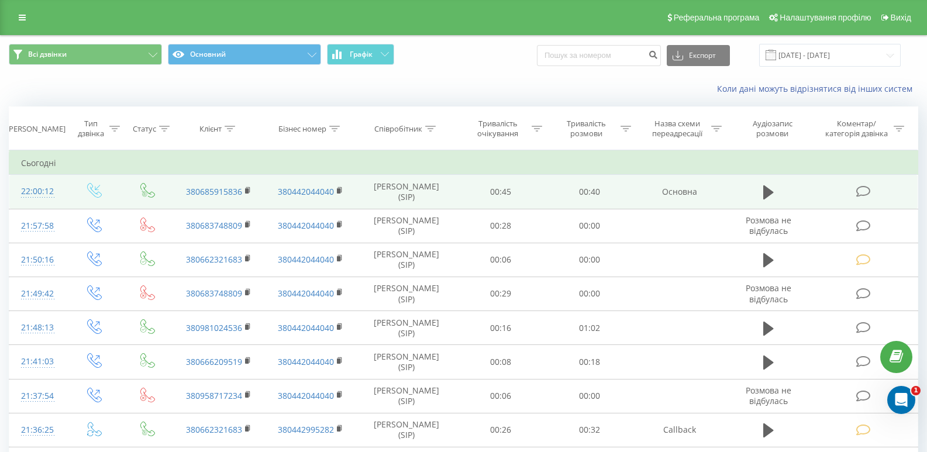
click at [861, 196] on icon at bounding box center [864, 191] width 15 height 12
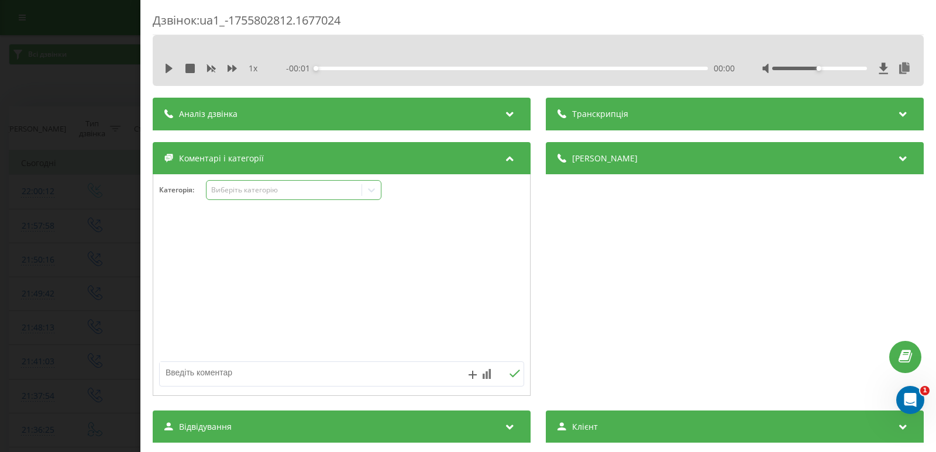
click at [372, 193] on icon at bounding box center [372, 190] width 12 height 12
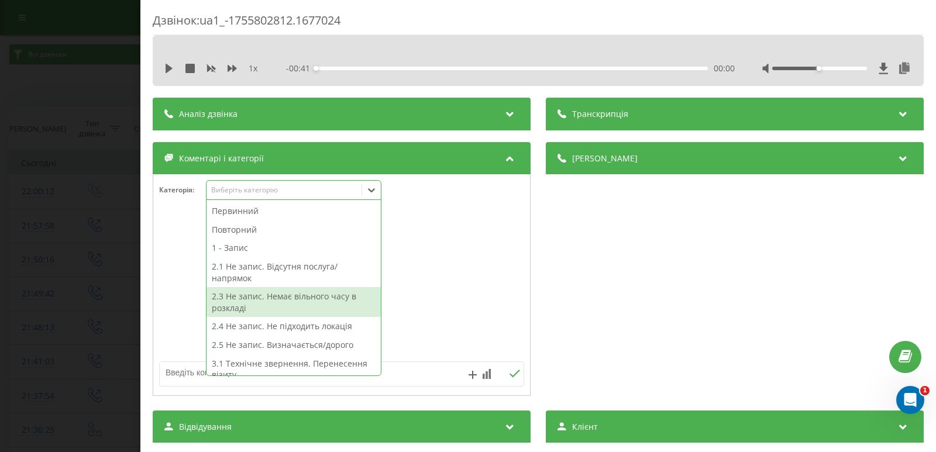
click at [414, 379] on textarea at bounding box center [305, 372] width 291 height 21
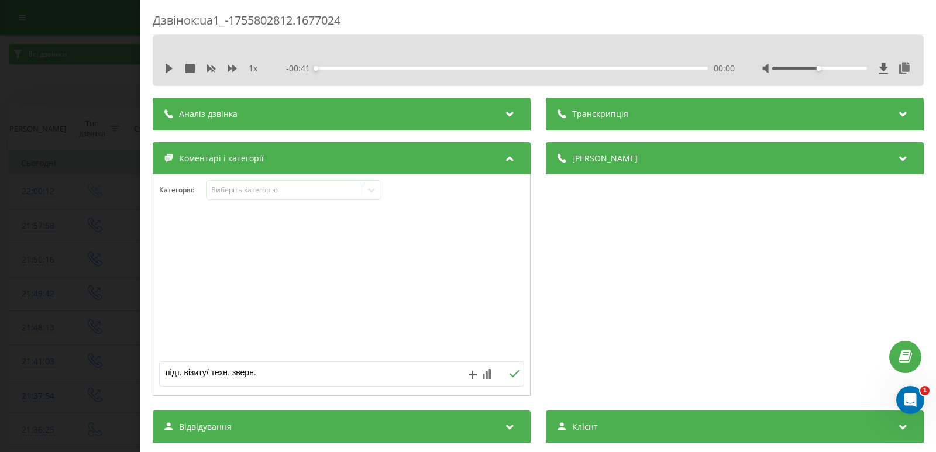
type textarea "підт. візиту/ техн. зверн."
click at [506, 370] on div "підт. візиту/ техн. зверн." at bounding box center [341, 374] width 365 height 25
click at [509, 372] on icon at bounding box center [514, 374] width 11 height 8
click at [46, 181] on div "Дзвінок : ua1_-1755802812.1677024 1 x - 00:41 00:00 00:00 Транскрипція Для AI-а…" at bounding box center [468, 226] width 936 height 452
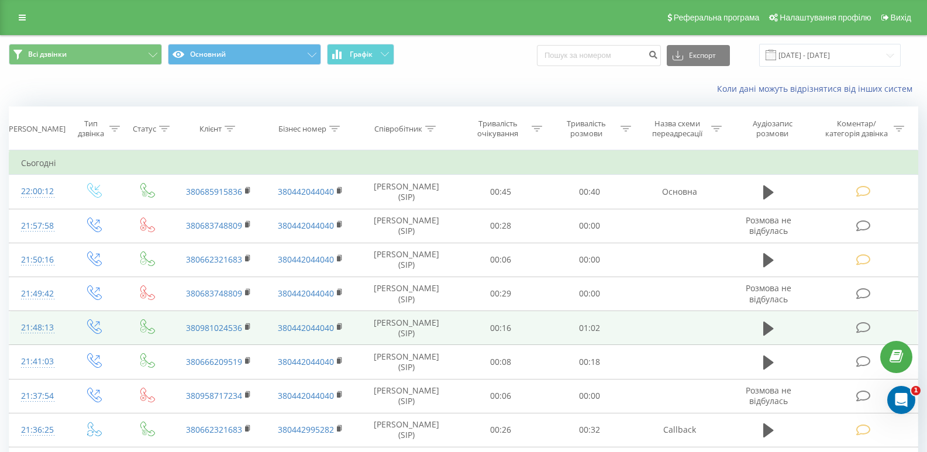
click at [861, 329] on icon at bounding box center [864, 328] width 15 height 12
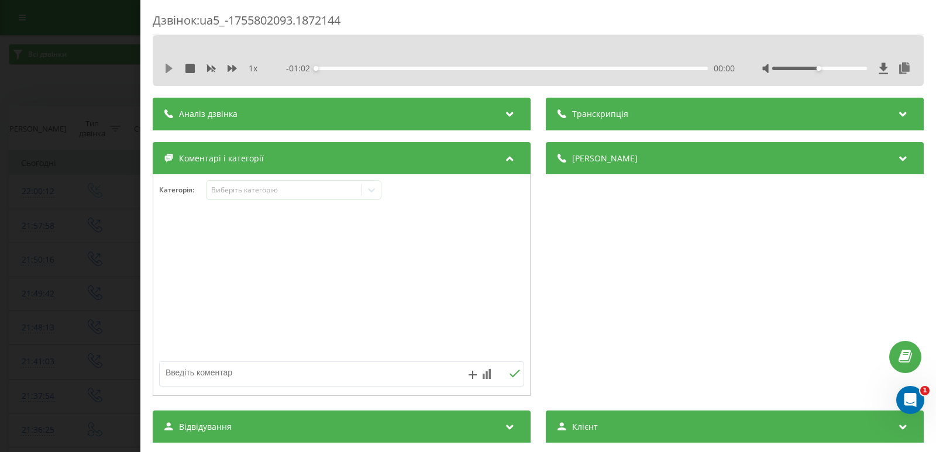
click at [165, 66] on icon at bounding box center [168, 68] width 9 height 9
click at [378, 68] on div "00:04" at bounding box center [512, 69] width 392 height 4
click at [408, 68] on div "00:15" at bounding box center [512, 69] width 392 height 4
click at [372, 193] on icon at bounding box center [372, 190] width 12 height 12
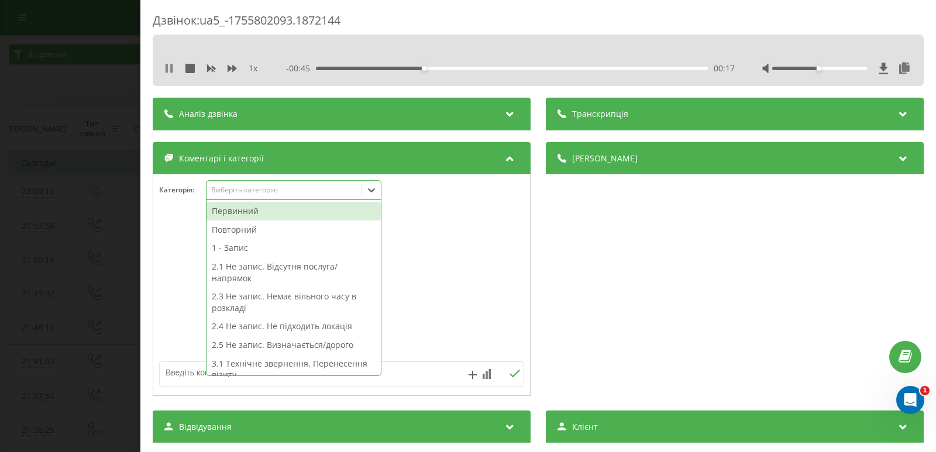
click at [166, 71] on icon at bounding box center [167, 68] width 2 height 9
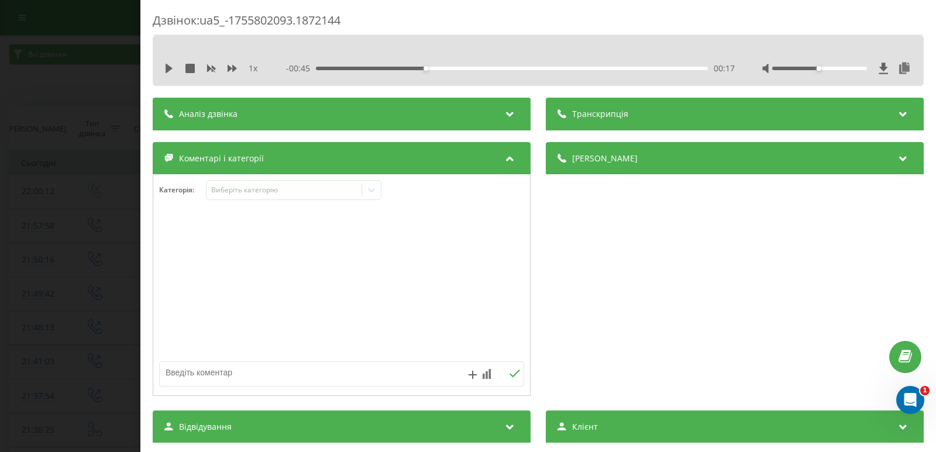
drag, startPoint x: 288, startPoint y: 372, endPoint x: 281, endPoint y: 378, distance: 9.5
click at [288, 373] on textarea at bounding box center [305, 372] width 291 height 21
type textarea "не запис/ не підходить час"
click at [510, 373] on icon at bounding box center [514, 374] width 11 height 8
click at [72, 125] on div "Дзвінок : ua5_-1755802093.1872144 1 x - 00:45 00:17 00:17 Транскрипція Для AI-а…" at bounding box center [468, 226] width 936 height 452
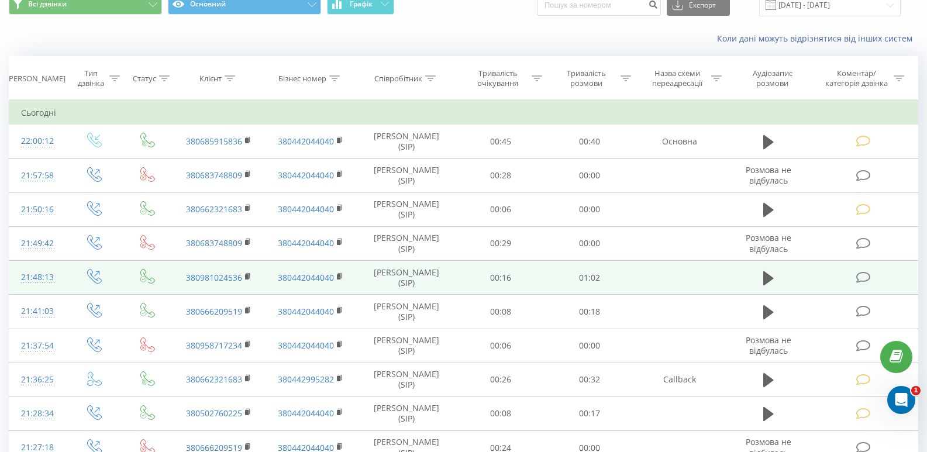
scroll to position [117, 0]
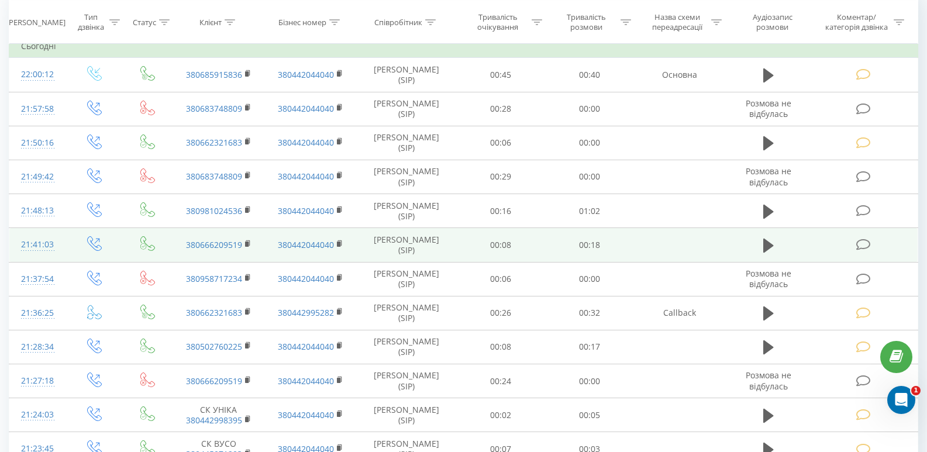
click at [862, 244] on icon at bounding box center [864, 245] width 15 height 12
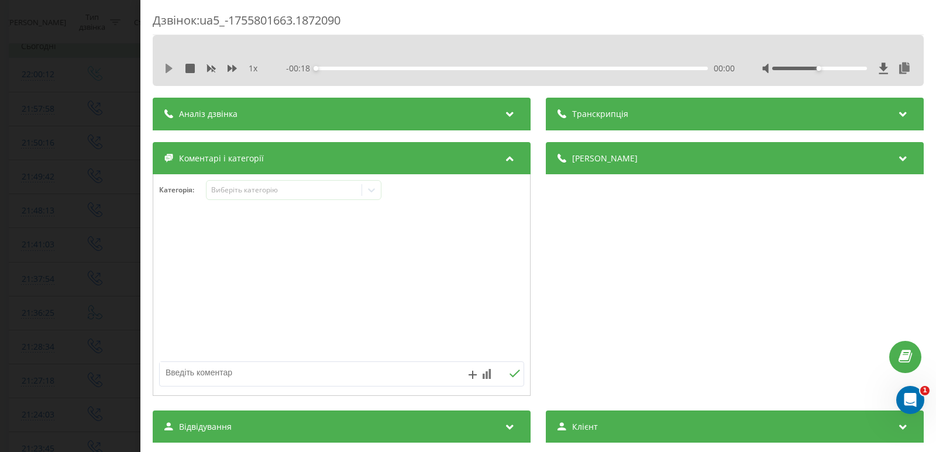
click at [167, 66] on icon at bounding box center [169, 68] width 7 height 9
click at [171, 64] on icon at bounding box center [168, 68] width 9 height 9
click at [300, 373] on textarea at bounding box center [305, 372] width 291 height 21
type textarea "не запис/ вже записана"
click at [516, 370] on icon at bounding box center [514, 374] width 11 height 8
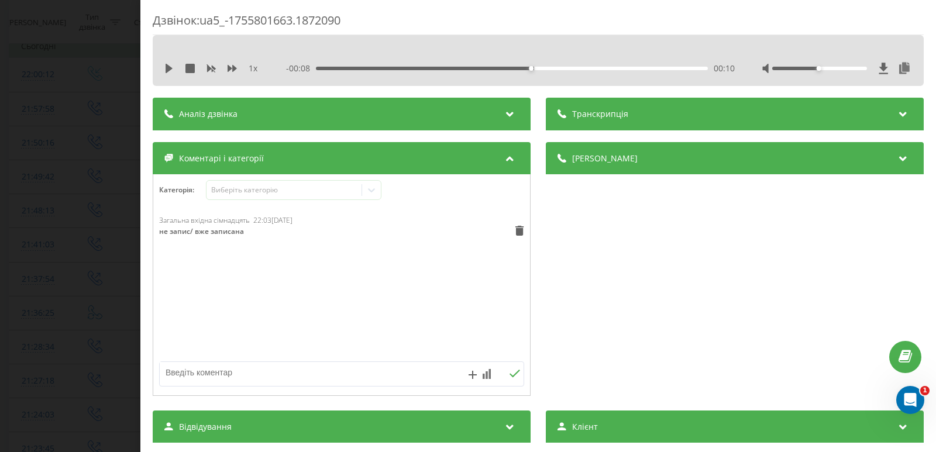
click at [22, 163] on div "Дзвінок : ua5_-1755801663.1872090 1 x - 00:08 00:10 00:10 Транскрипція Для AI-а…" at bounding box center [468, 226] width 936 height 452
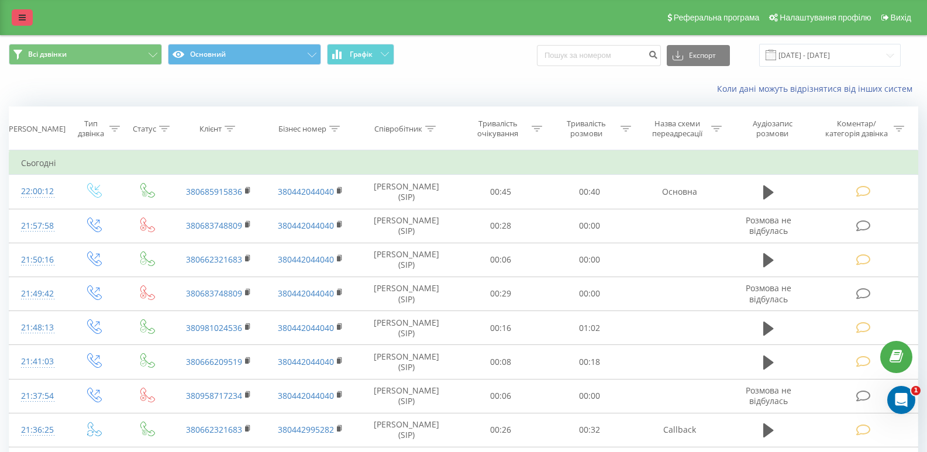
click at [18, 17] on link at bounding box center [22, 17] width 21 height 16
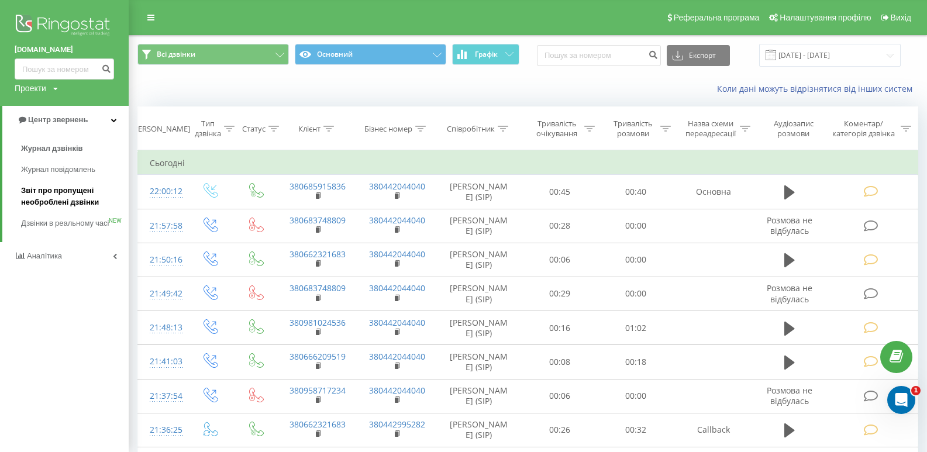
click at [60, 197] on span "Звіт про пропущені необроблені дзвінки" at bounding box center [72, 196] width 102 height 23
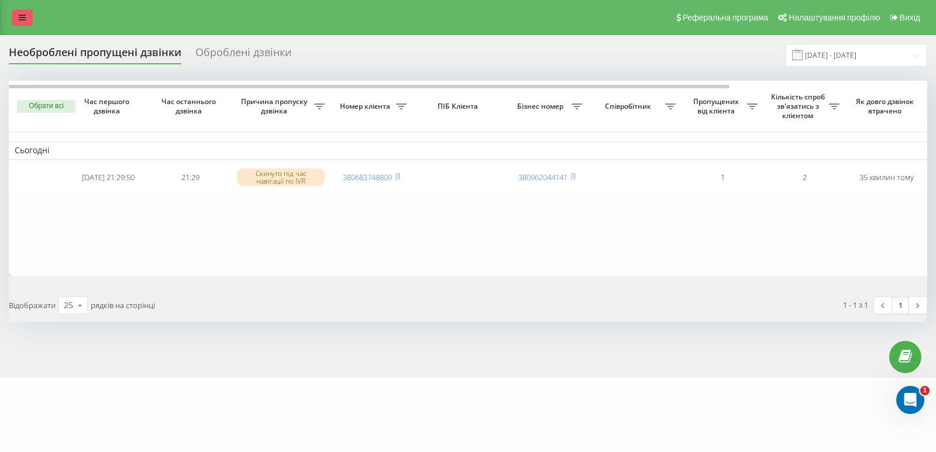
click at [26, 16] on link at bounding box center [22, 17] width 21 height 16
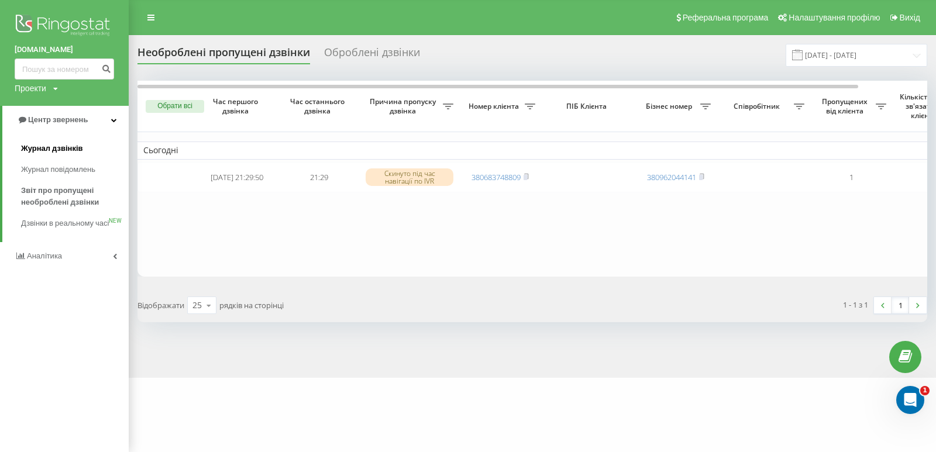
click at [53, 148] on span "Журнал дзвінків" at bounding box center [52, 149] width 62 height 12
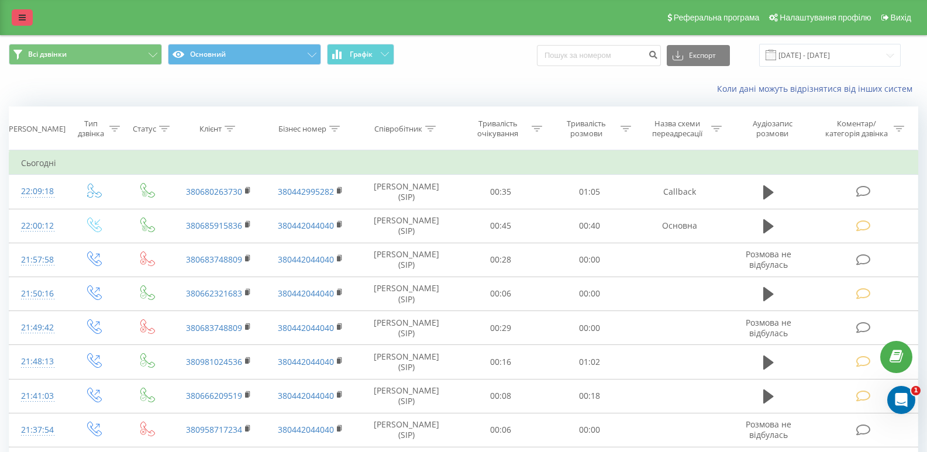
click at [23, 17] on icon at bounding box center [22, 17] width 7 height 8
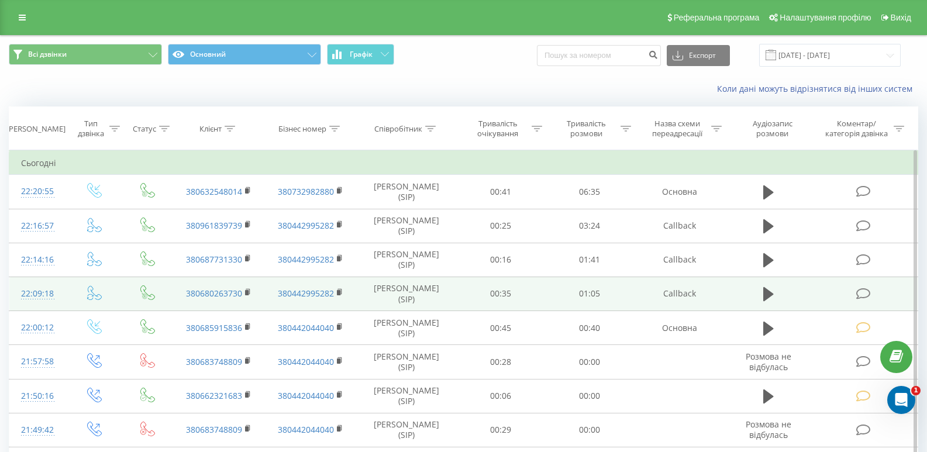
click at [866, 293] on icon at bounding box center [864, 294] width 15 height 12
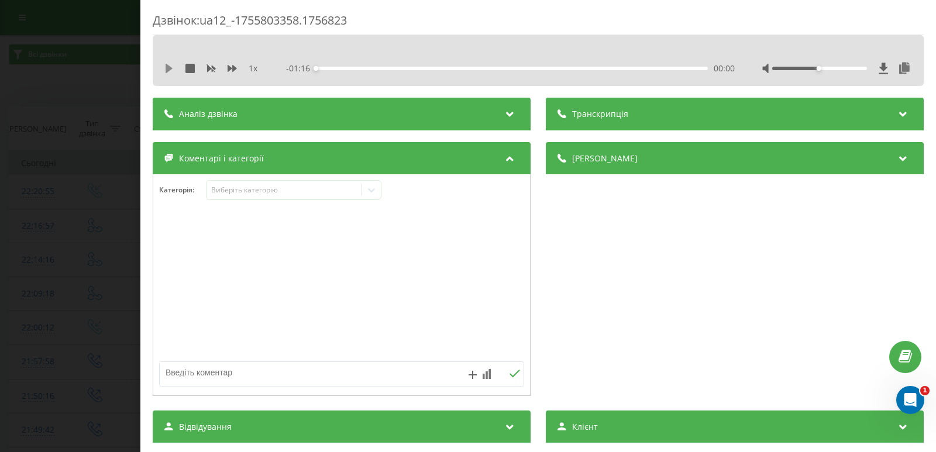
click at [172, 69] on icon at bounding box center [168, 68] width 9 height 9
click at [351, 68] on div "00:01" at bounding box center [512, 69] width 392 height 4
click at [376, 67] on div "00:08" at bounding box center [512, 69] width 392 height 4
click at [418, 66] on div "- 01:03 00:13 00:13" at bounding box center [510, 69] width 449 height 12
click at [420, 68] on div "00:20" at bounding box center [512, 69] width 392 height 4
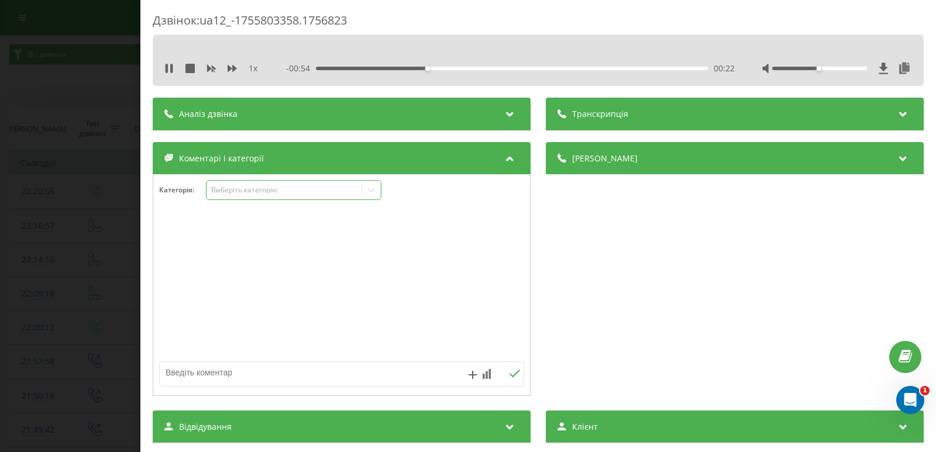
click at [379, 187] on div at bounding box center [371, 190] width 19 height 19
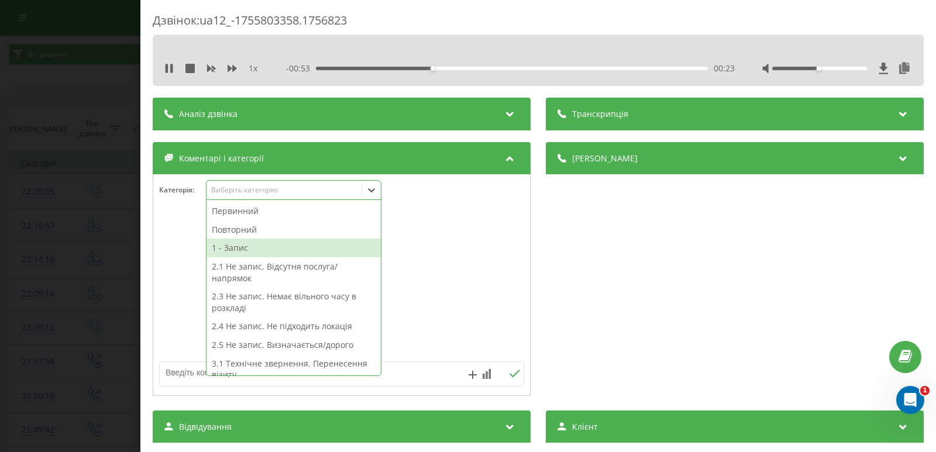
click at [226, 250] on div "1 - Запис" at bounding box center [294, 248] width 174 height 19
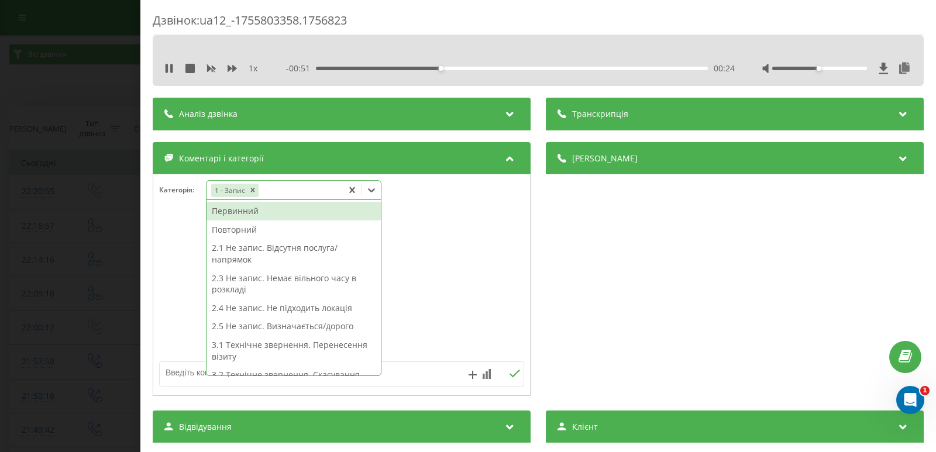
click at [156, 272] on div at bounding box center [341, 285] width 377 height 140
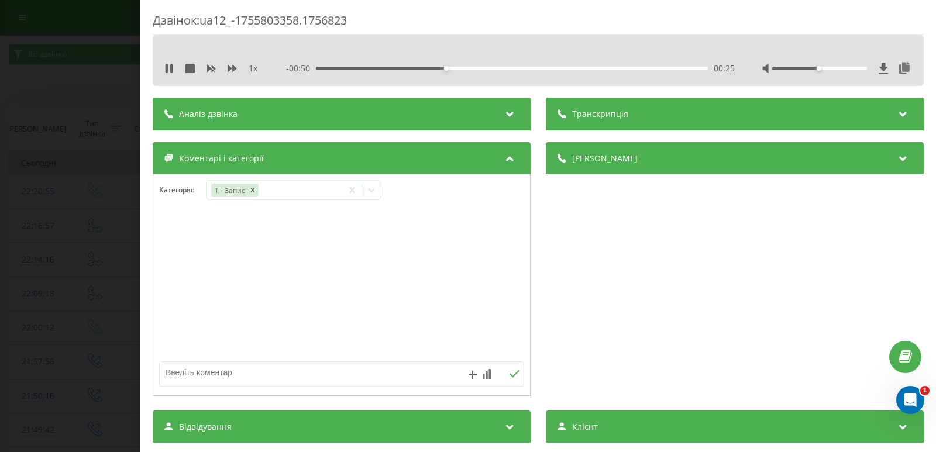
click at [235, 375] on textarea at bounding box center [305, 372] width 291 height 21
type textarea "дерматолог"
click at [514, 367] on div "дерматолог" at bounding box center [341, 374] width 365 height 25
click at [506, 376] on button at bounding box center [515, 374] width 18 height 10
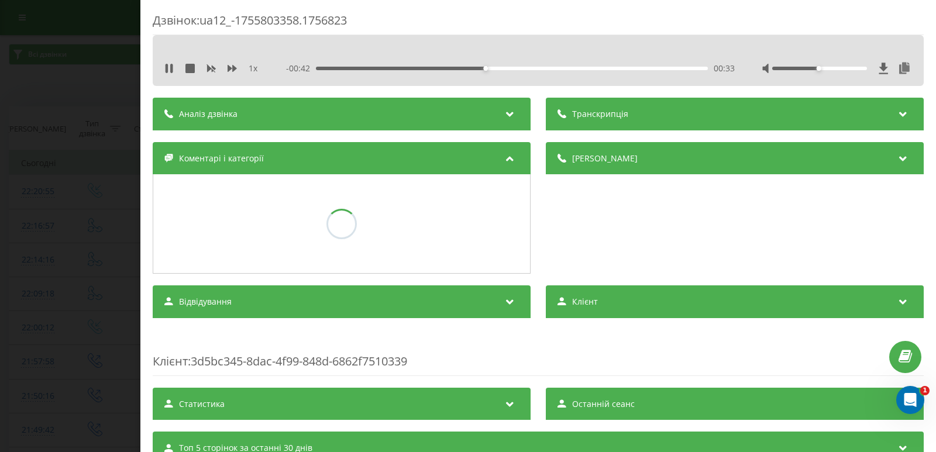
click at [0, 210] on div "Дзвінок : ua12_-1755803358.1756823 1 x - 00:42 00:33 00:33 Транскрипція Для AI-…" at bounding box center [468, 226] width 936 height 452
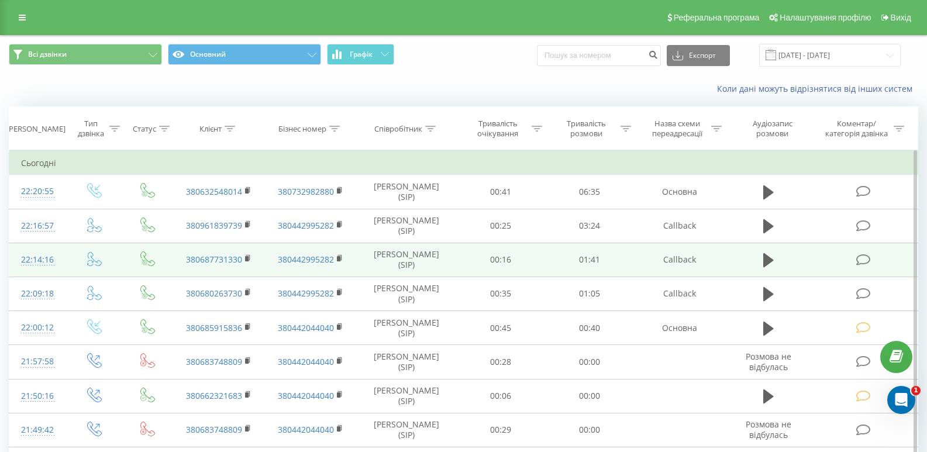
click at [871, 257] on span at bounding box center [865, 258] width 16 height 11
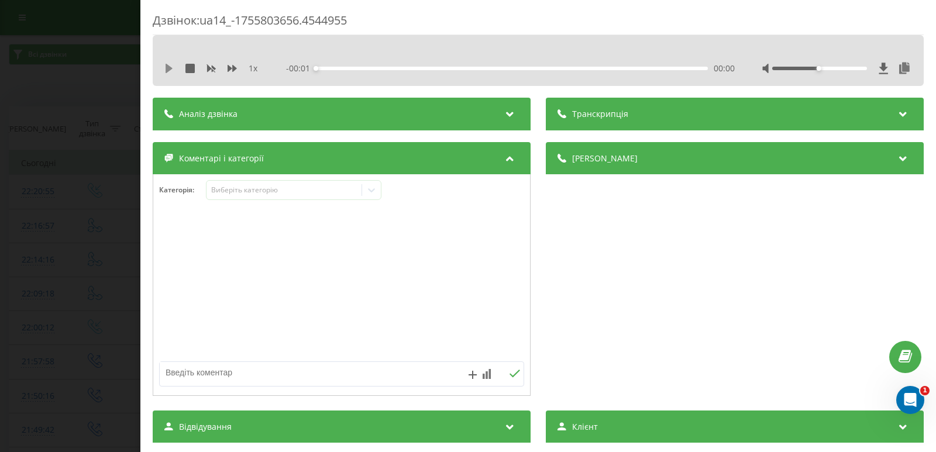
click at [166, 68] on icon at bounding box center [169, 68] width 7 height 9
click at [349, 68] on div "00:00" at bounding box center [512, 69] width 392 height 4
click at [386, 67] on div "00:10" at bounding box center [512, 69] width 392 height 4
click at [421, 68] on div "00:20" at bounding box center [512, 69] width 392 height 4
click at [474, 67] on div "00:31" at bounding box center [512, 69] width 392 height 4
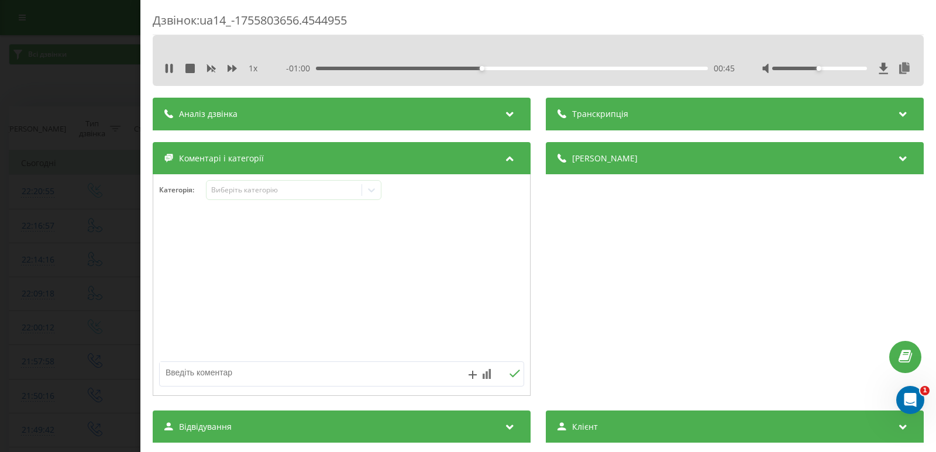
click at [525, 65] on div "- 01:00 00:45 00:45" at bounding box center [510, 69] width 449 height 12
click at [530, 69] on div "00:46" at bounding box center [512, 69] width 392 height 4
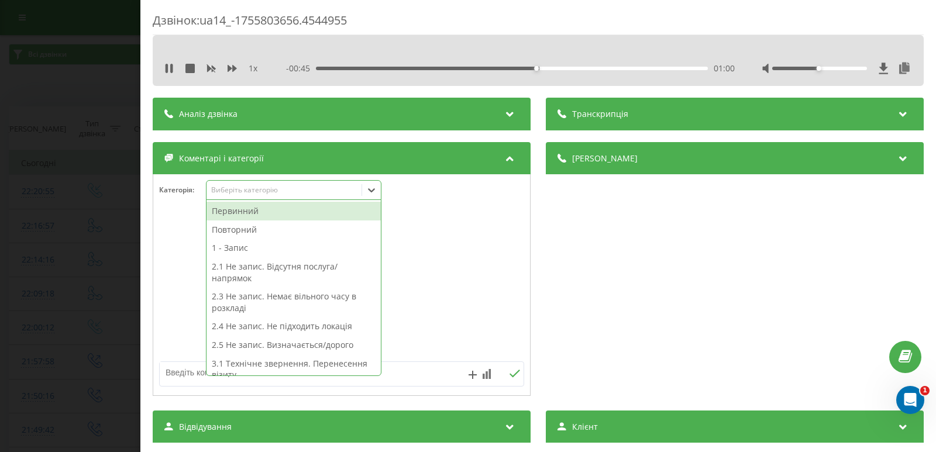
click at [375, 192] on icon at bounding box center [372, 190] width 12 height 12
click at [438, 258] on div at bounding box center [341, 285] width 377 height 140
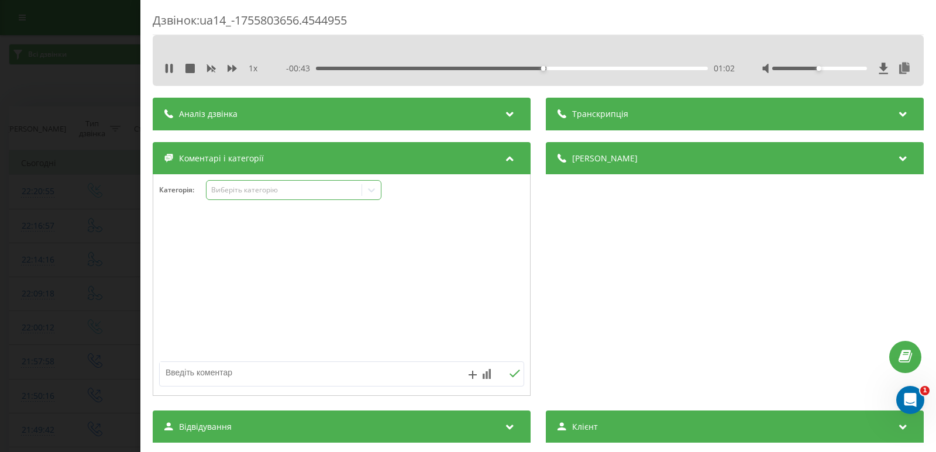
click at [372, 194] on icon at bounding box center [372, 190] width 12 height 12
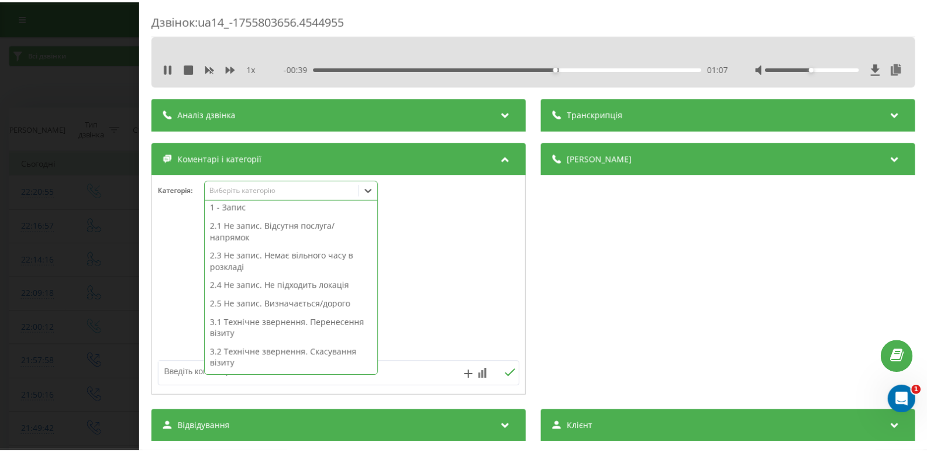
scroll to position [59, 0]
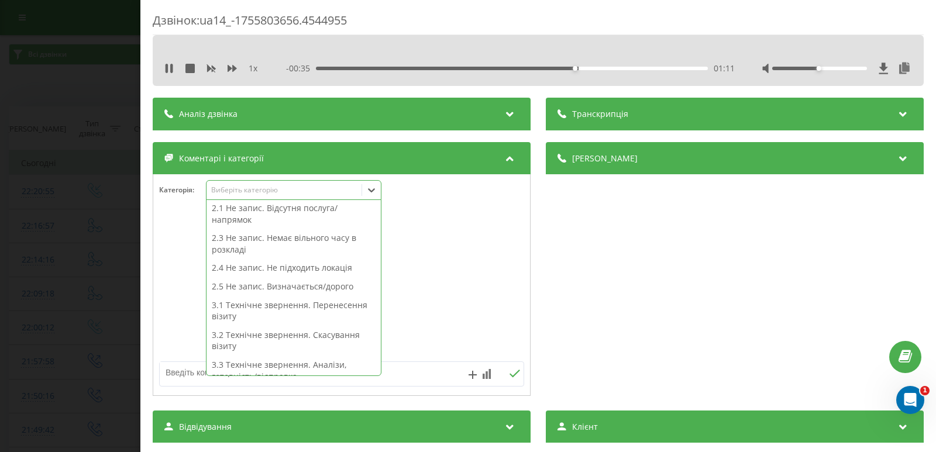
click at [303, 247] on div "2.3 Не запис. Немає вільного часу в розкладі" at bounding box center [294, 244] width 174 height 30
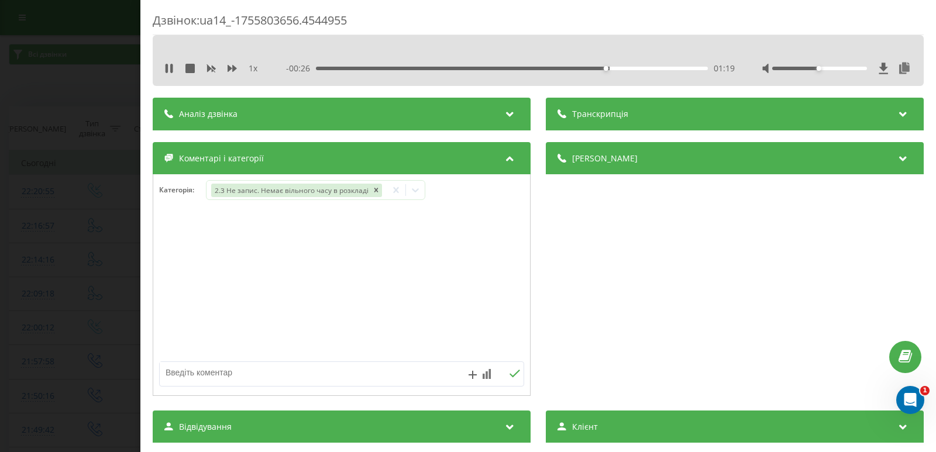
click at [98, 251] on div "Дзвінок : ua14_-1755803656.4544955 1 x - 00:26 01:19 01:19 Транскрипція Для AI-…" at bounding box center [468, 226] width 936 height 452
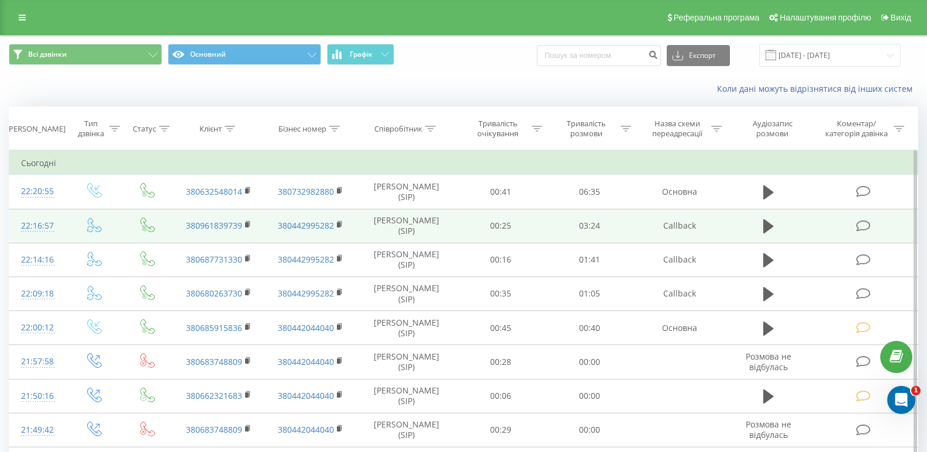
click at [872, 219] on span at bounding box center [865, 224] width 16 height 11
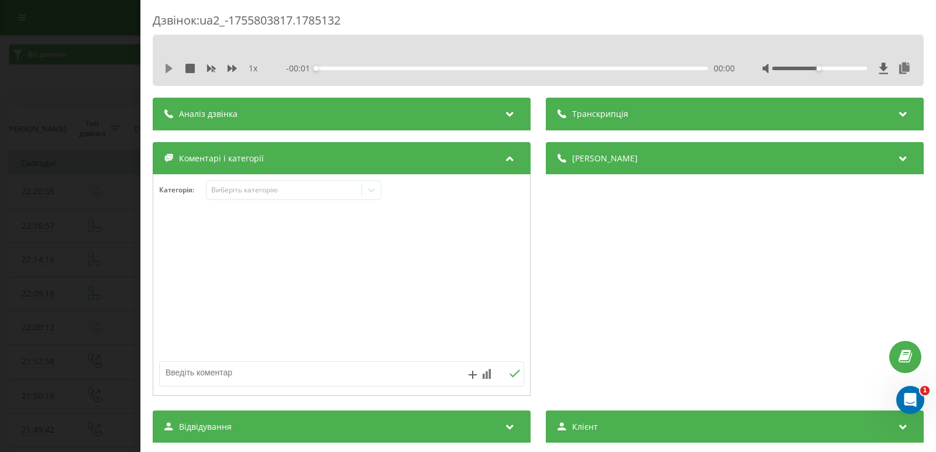
click at [170, 66] on icon at bounding box center [168, 68] width 9 height 9
click at [393, 68] on div "00:00" at bounding box center [512, 69] width 392 height 4
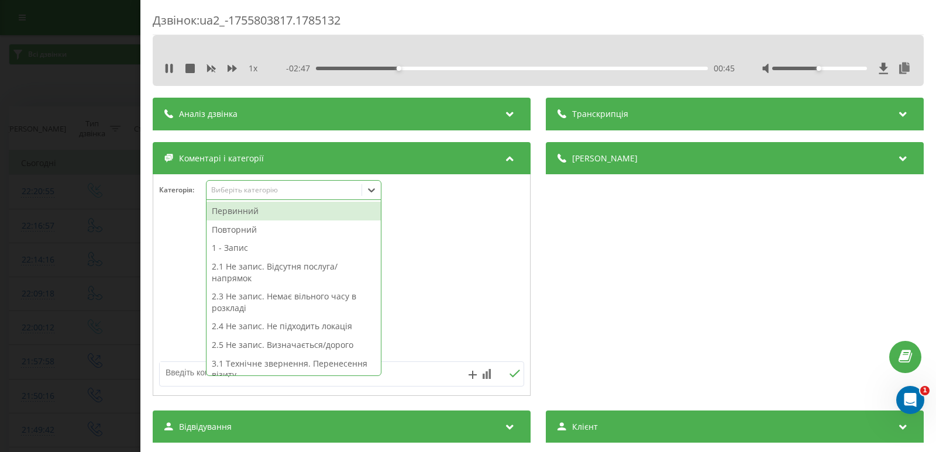
click at [376, 193] on icon at bounding box center [372, 190] width 12 height 12
click at [263, 253] on div "1 - Запис" at bounding box center [294, 248] width 174 height 19
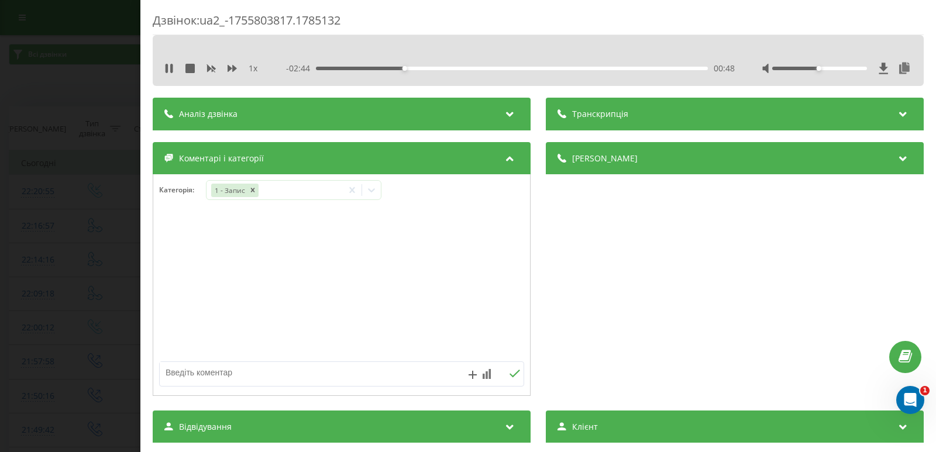
click at [183, 373] on textarea at bounding box center [305, 372] width 291 height 21
type textarea "дерматолог+ флюор."
click at [511, 369] on button at bounding box center [515, 374] width 18 height 10
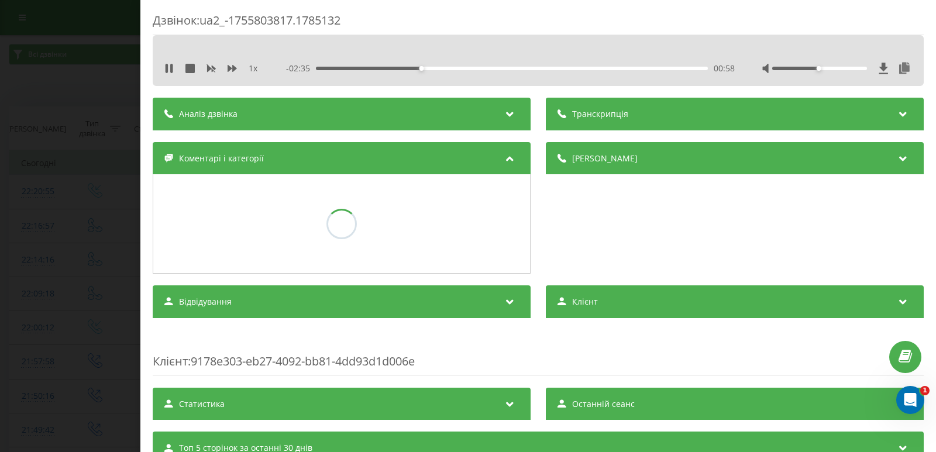
click at [12, 136] on div "Дзвінок : ua2_-1755803817.1785132 1 x - 02:35 00:58 00:58 Транскрипція Для AI-а…" at bounding box center [468, 226] width 936 height 452
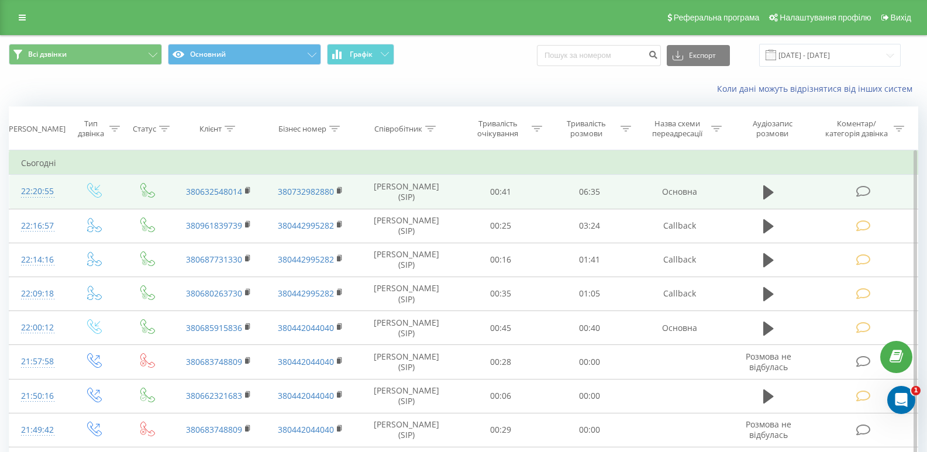
click at [860, 189] on icon at bounding box center [864, 191] width 15 height 12
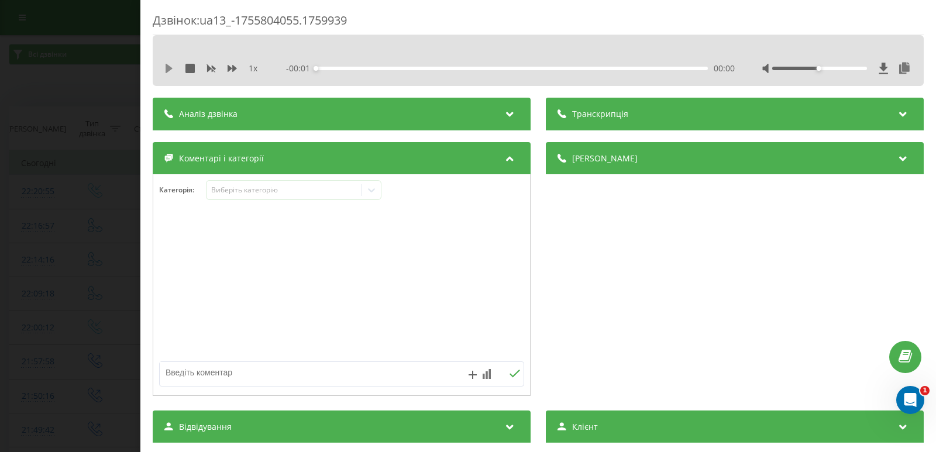
click at [169, 67] on icon at bounding box center [169, 68] width 7 height 9
click at [418, 71] on div "- 06:31 00:01 00:01" at bounding box center [510, 69] width 449 height 12
click at [416, 66] on div "- 06:31 00:01 00:01" at bounding box center [510, 69] width 449 height 12
click at [407, 69] on div "00:02" at bounding box center [512, 69] width 392 height 4
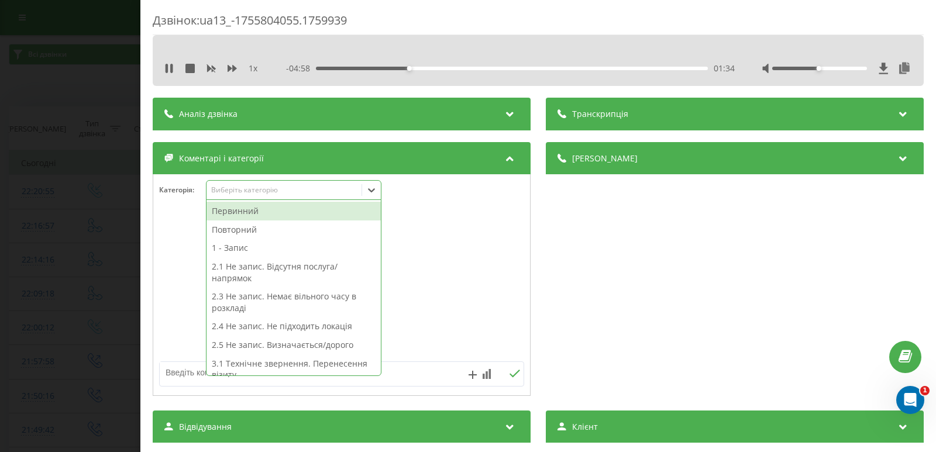
click at [377, 197] on div at bounding box center [371, 190] width 19 height 19
click at [169, 308] on div at bounding box center [341, 285] width 377 height 140
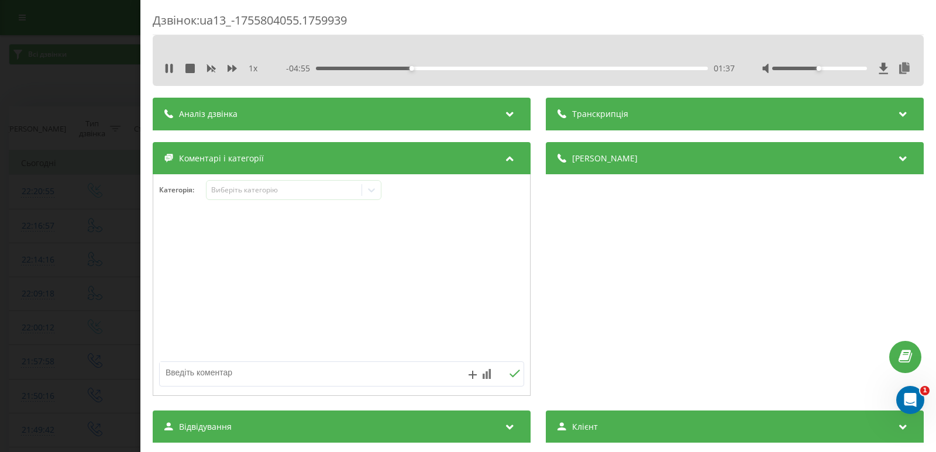
click at [230, 371] on textarea at bounding box center [305, 372] width 291 height 21
click at [169, 69] on icon at bounding box center [168, 68] width 9 height 9
click at [304, 380] on textarea "техн. зверн./ уточнен. по" at bounding box center [305, 372] width 291 height 21
type textarea "техн. зверн./ уточнен. стосовно висновку"
click at [509, 374] on icon at bounding box center [514, 374] width 11 height 8
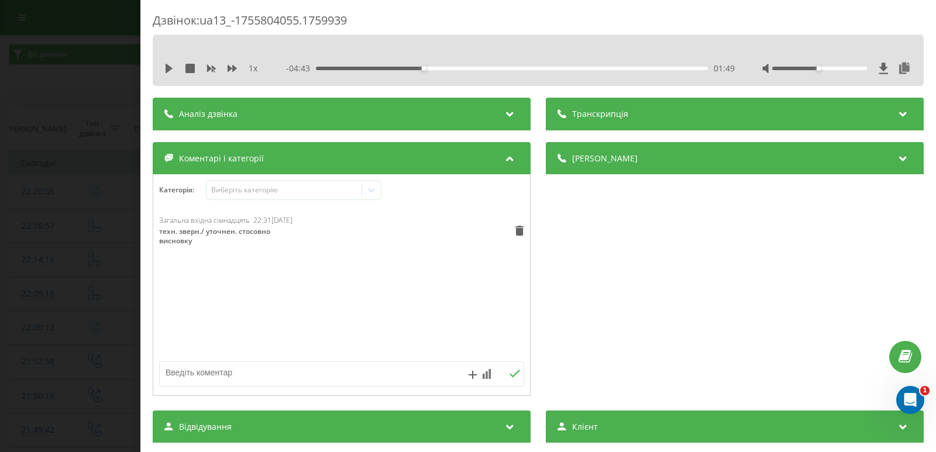
click at [99, 152] on div "Дзвінок : ua13_-1755804055.1759939 1 x - 04:43 01:49 01:49 Транскрипція Для AI-…" at bounding box center [468, 226] width 936 height 452
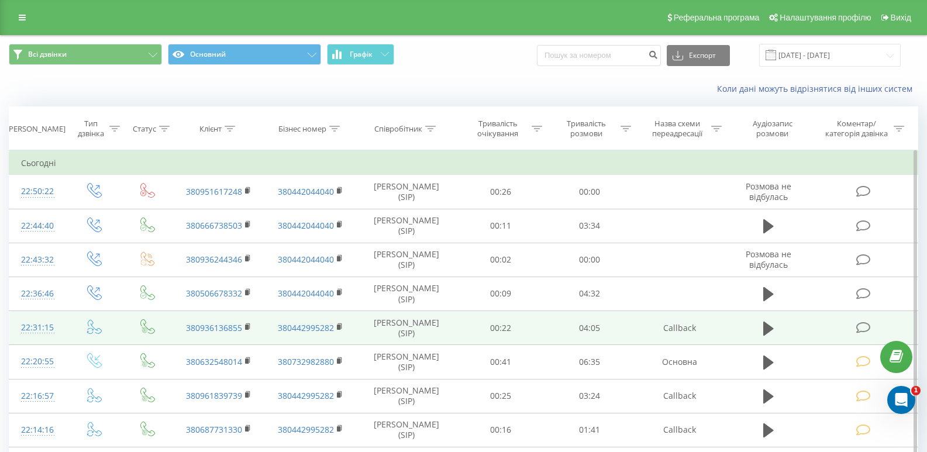
click at [863, 329] on icon at bounding box center [864, 328] width 15 height 12
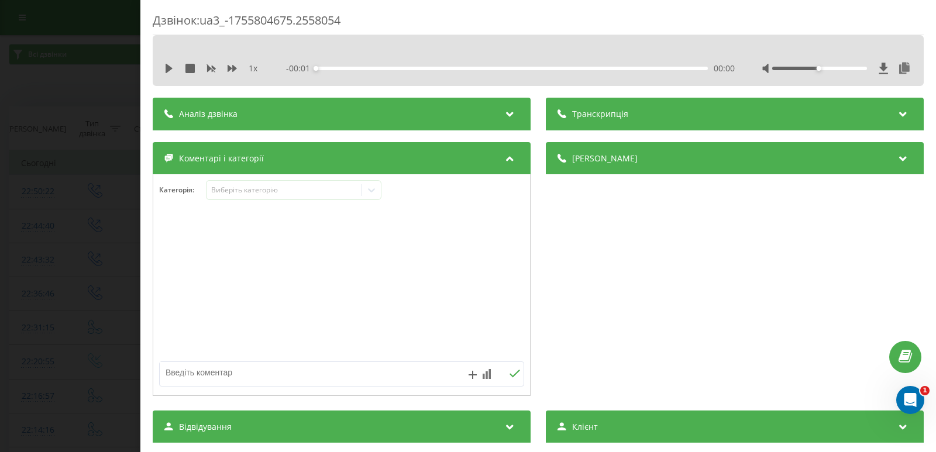
click at [163, 68] on div "1 x - 00:01 00:00 00:00" at bounding box center [539, 69] width 754 height 18
click at [169, 69] on icon at bounding box center [169, 68] width 7 height 9
click at [334, 68] on div "00:00" at bounding box center [512, 69] width 392 height 4
click at [362, 69] on div "00:12" at bounding box center [512, 69] width 392 height 4
click at [398, 69] on div "00:32" at bounding box center [512, 69] width 392 height 4
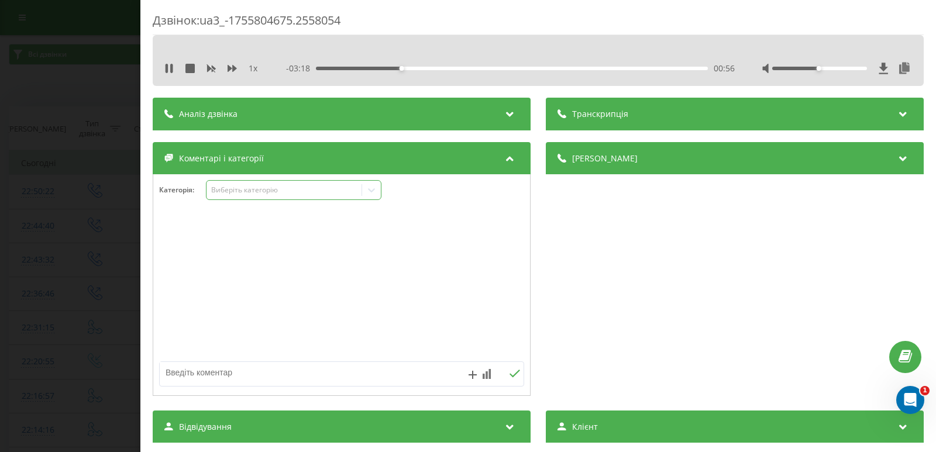
click at [369, 197] on div at bounding box center [371, 190] width 19 height 19
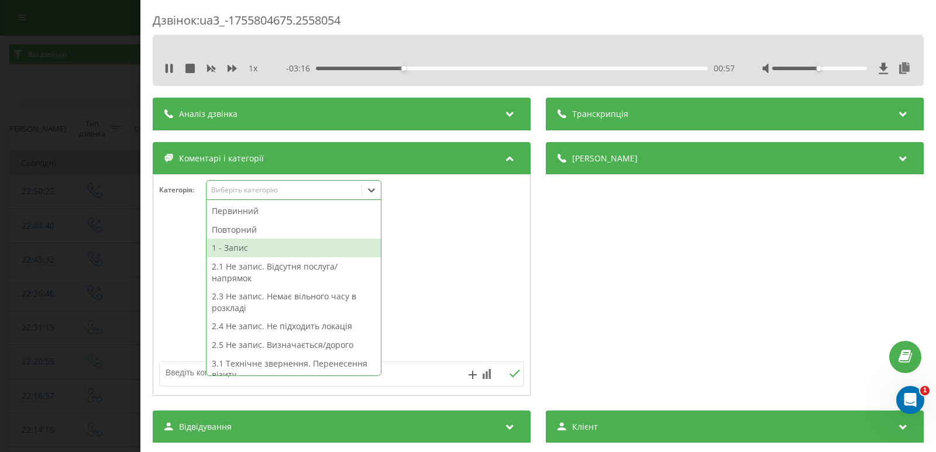
click at [231, 249] on div "1 - Запис" at bounding box center [294, 248] width 174 height 19
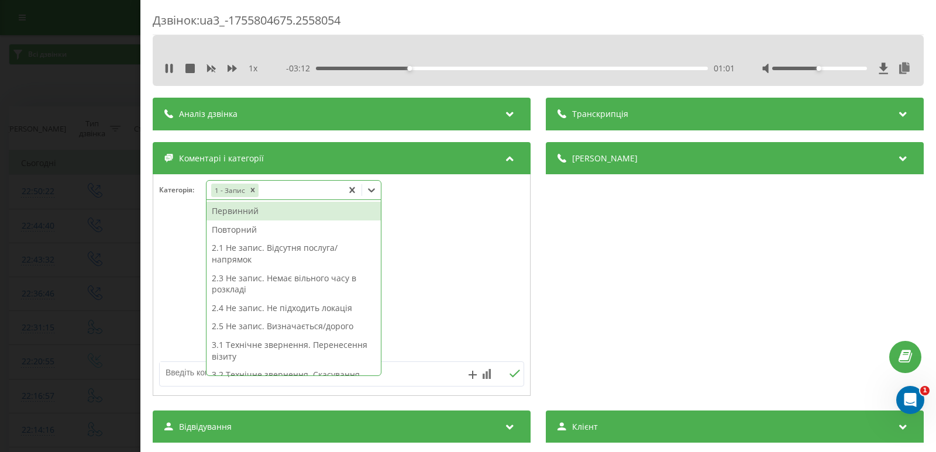
click at [89, 231] on div "Дзвінок : ua3_-1755804675.2558054 1 x - 03:12 01:01 01:01 Транскрипція Для AI-а…" at bounding box center [468, 226] width 936 height 452
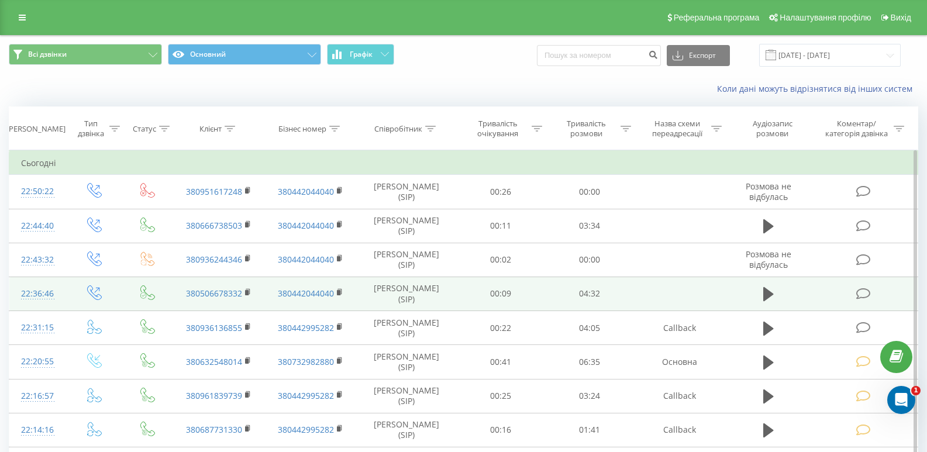
click at [863, 290] on icon at bounding box center [864, 294] width 15 height 12
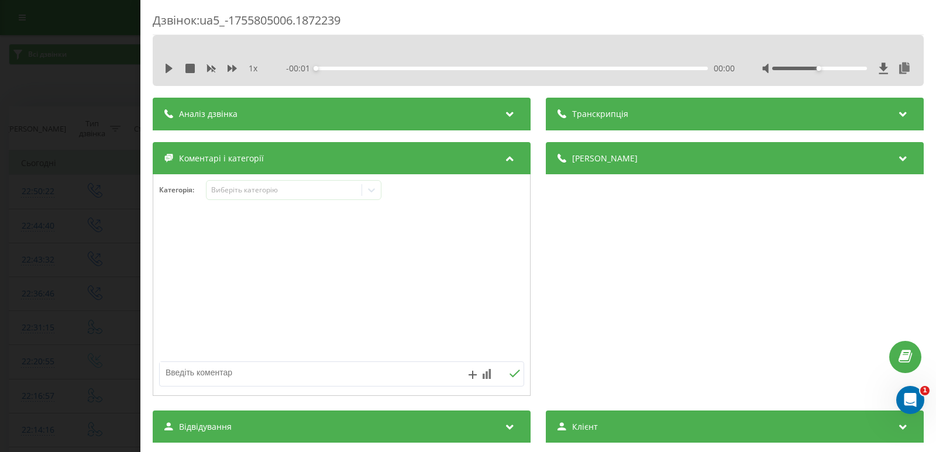
click at [164, 67] on div "1 x - 00:01 00:00 00:00" at bounding box center [539, 69] width 754 height 18
click at [167, 70] on icon at bounding box center [169, 68] width 7 height 9
click at [324, 68] on div "00:01" at bounding box center [512, 69] width 392 height 4
click at [348, 68] on div "00:23" at bounding box center [512, 69] width 392 height 4
click at [376, 67] on div "00:24" at bounding box center [512, 69] width 392 height 4
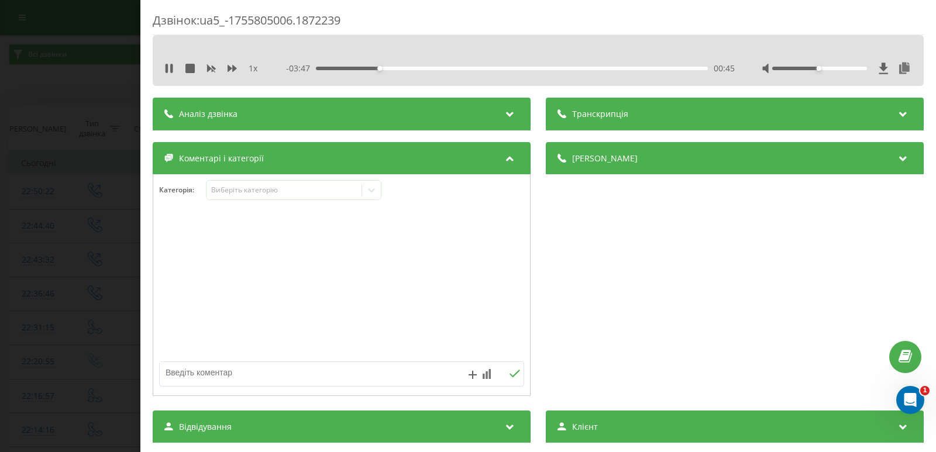
click at [432, 68] on div "00:45" at bounding box center [512, 69] width 392 height 4
click at [373, 190] on icon at bounding box center [372, 190] width 12 height 12
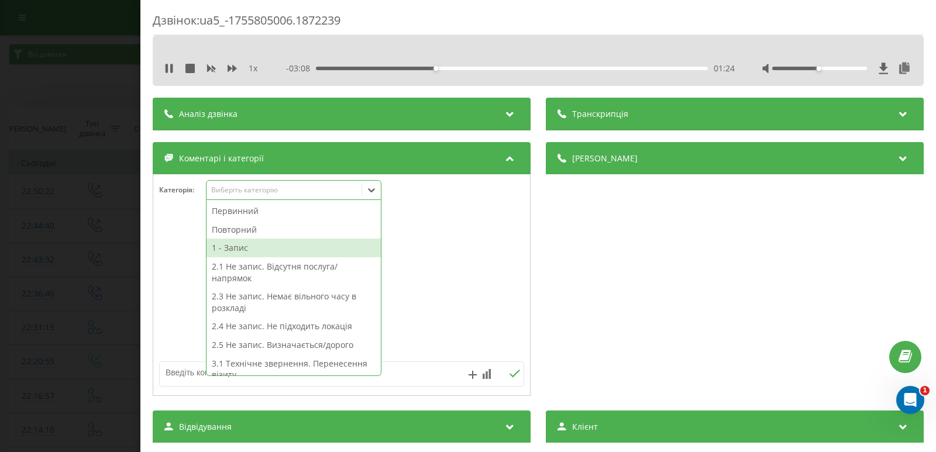
click at [233, 248] on div "1 - Запис" at bounding box center [294, 248] width 174 height 19
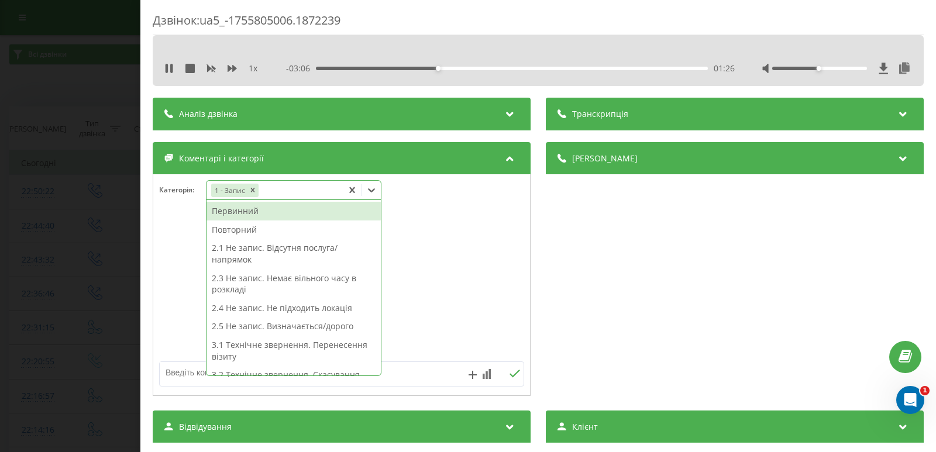
click at [165, 238] on div at bounding box center [341, 285] width 377 height 140
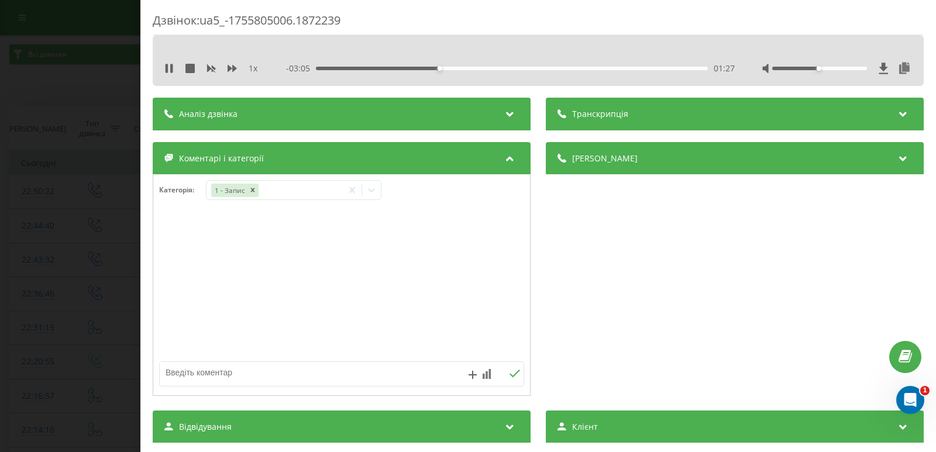
click at [231, 370] on textarea at bounding box center [305, 372] width 291 height 21
click at [497, 67] on div "01:30" at bounding box center [512, 69] width 392 height 4
click at [354, 190] on icon at bounding box center [351, 190] width 5 height 6
click at [242, 372] on textarea at bounding box center [305, 372] width 291 height 21
click at [169, 61] on div "1 x - 02:21 02:11 02:11" at bounding box center [539, 69] width 754 height 18
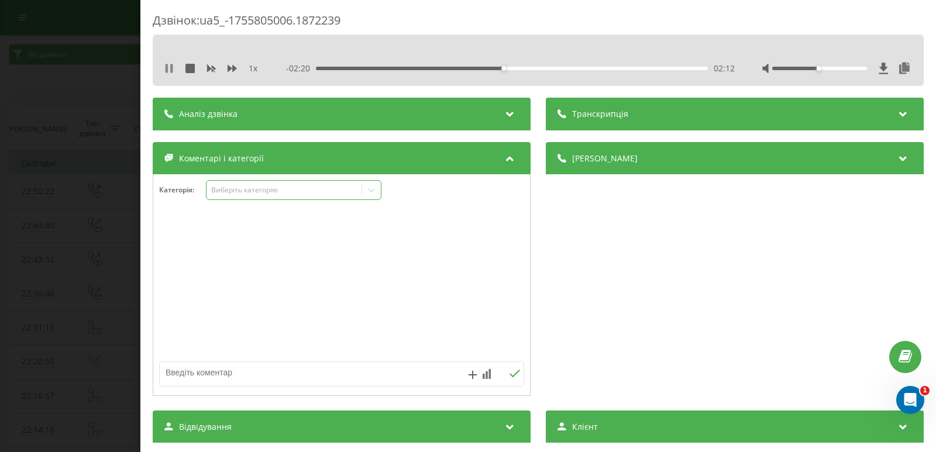
click at [171, 67] on icon at bounding box center [171, 68] width 2 height 9
click at [277, 372] on textarea at bounding box center [305, 372] width 291 height 21
type textarea "п"
type textarea "не запис/ завтра перетел."
click at [509, 371] on icon at bounding box center [514, 374] width 11 height 8
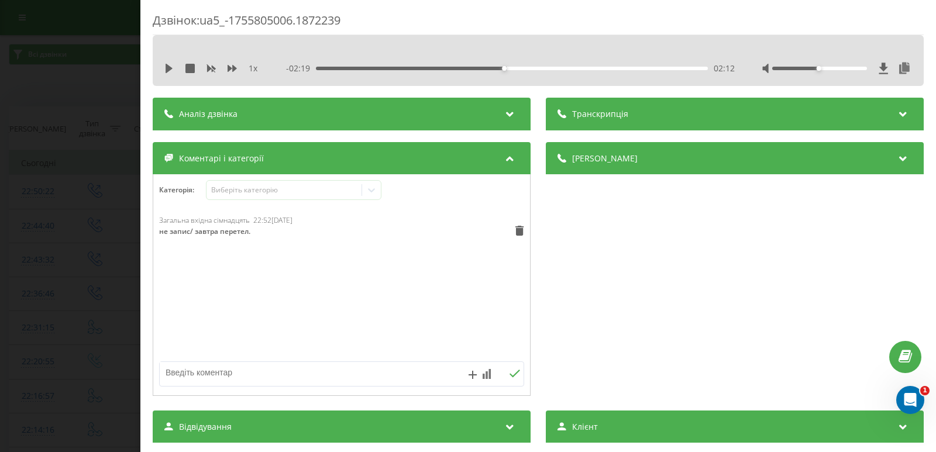
click at [83, 226] on div "Дзвінок : ua5_-1755805006.1872239 1 x - 02:19 02:12 02:12 Транскрипція Для AI-а…" at bounding box center [468, 226] width 936 height 452
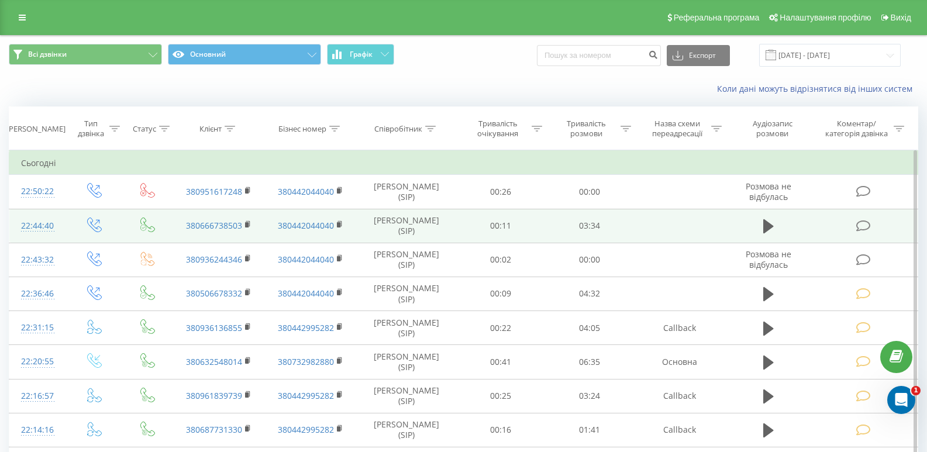
click at [865, 232] on td at bounding box center [865, 226] width 106 height 34
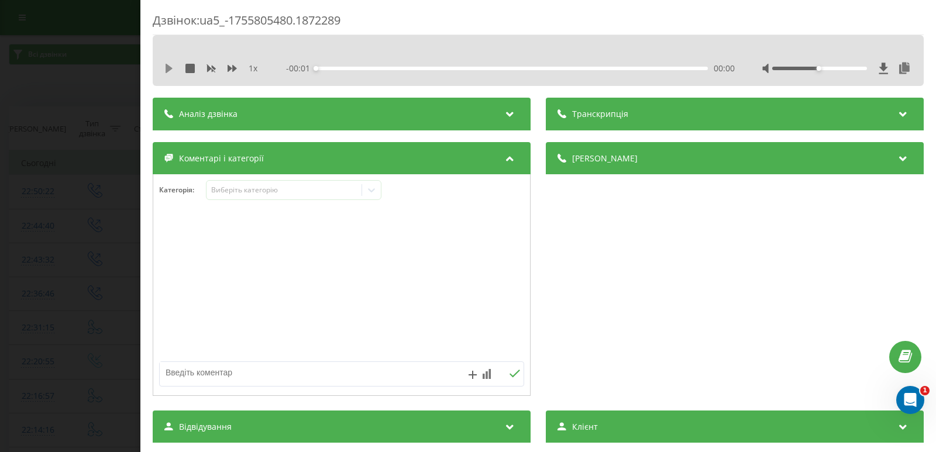
click at [167, 65] on icon at bounding box center [169, 68] width 7 height 9
click at [332, 68] on div "00:00" at bounding box center [512, 69] width 392 height 4
click at [369, 187] on icon at bounding box center [372, 190] width 12 height 12
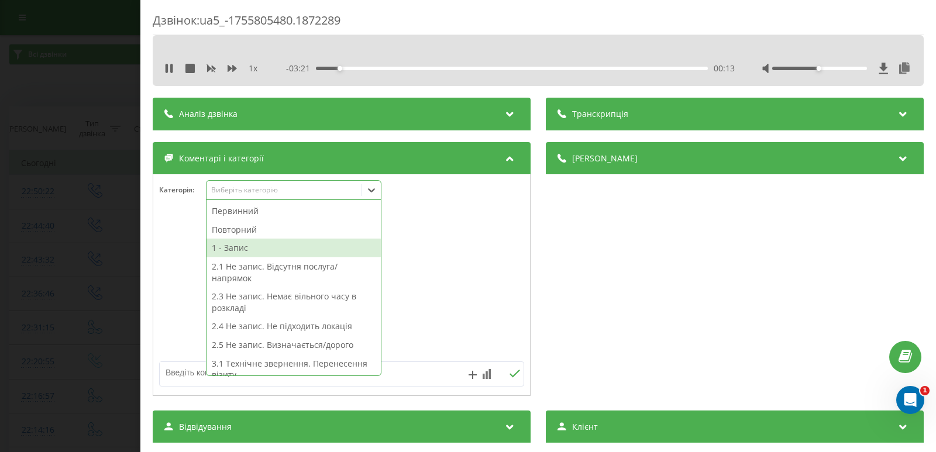
click at [228, 253] on div "1 - Запис" at bounding box center [294, 248] width 174 height 19
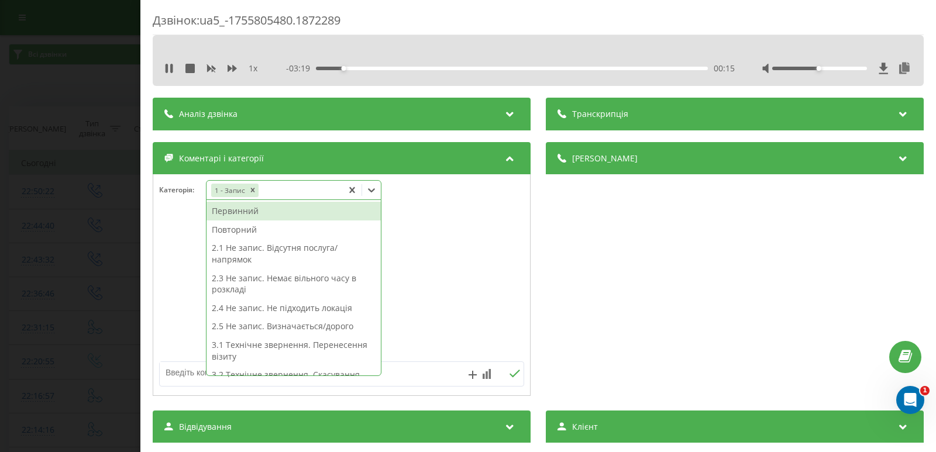
drag, startPoint x: 167, startPoint y: 297, endPoint x: 172, endPoint y: 311, distance: 14.2
click at [167, 297] on div at bounding box center [341, 285] width 377 height 140
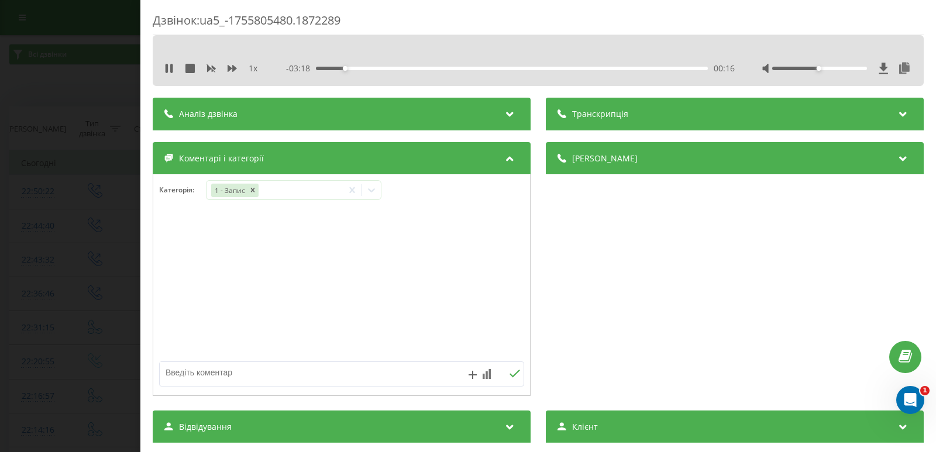
click at [195, 380] on textarea at bounding box center [305, 372] width 291 height 21
type textarea "хірургія"
click at [509, 372] on icon at bounding box center [514, 374] width 11 height 8
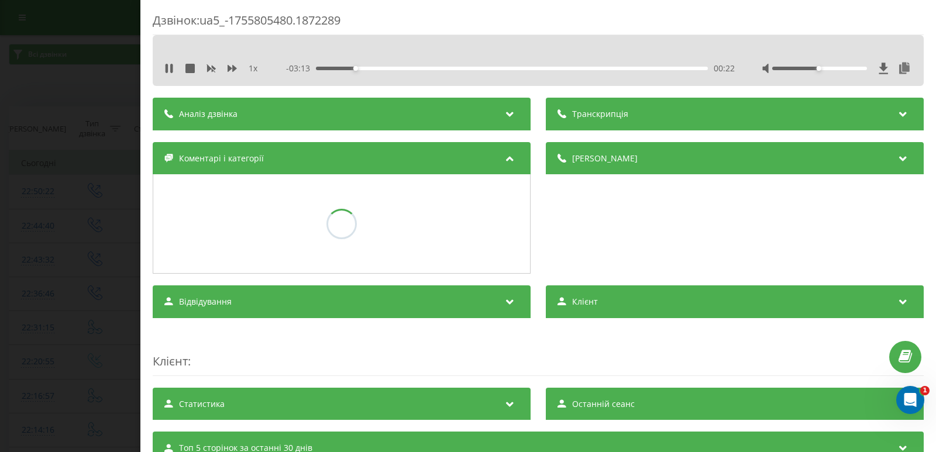
click at [102, 170] on div "Дзвінок : ua5_-1755805480.1872289 1 x - 03:13 00:22 00:22 Транскрипція Для AI-а…" at bounding box center [468, 226] width 936 height 452
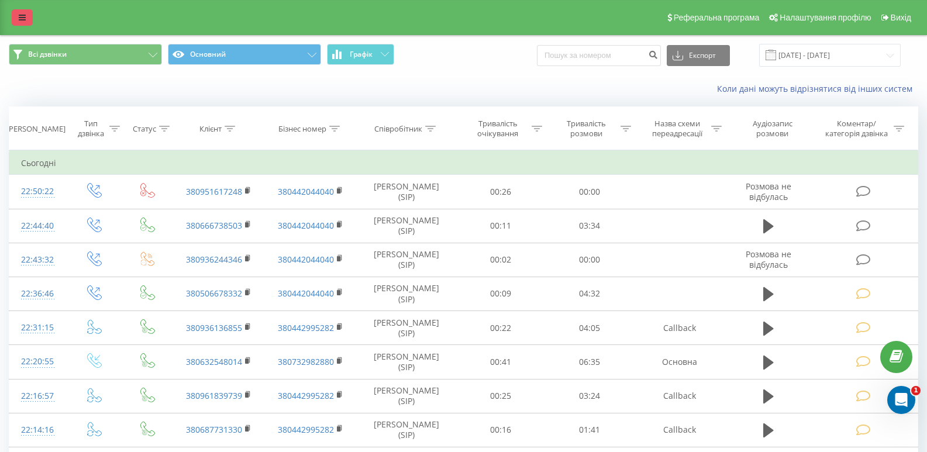
click at [23, 15] on icon at bounding box center [22, 17] width 7 height 8
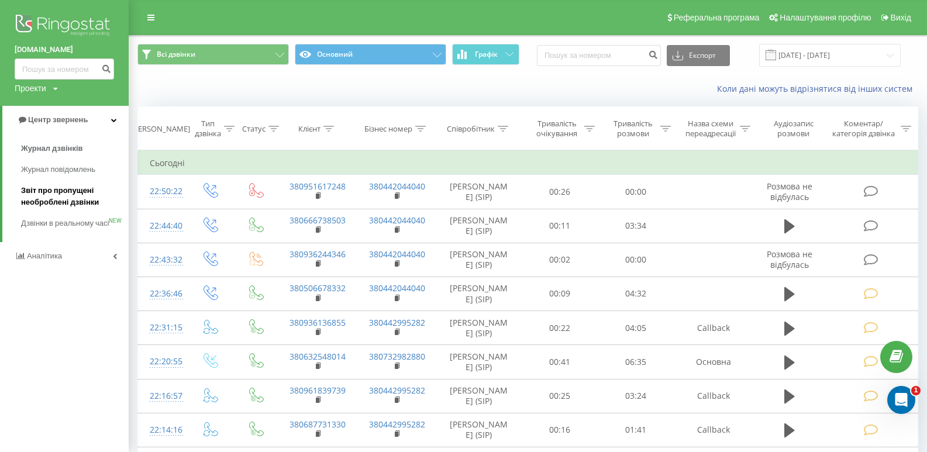
click at [51, 202] on span "Звіт про пропущені необроблені дзвінки" at bounding box center [72, 196] width 102 height 23
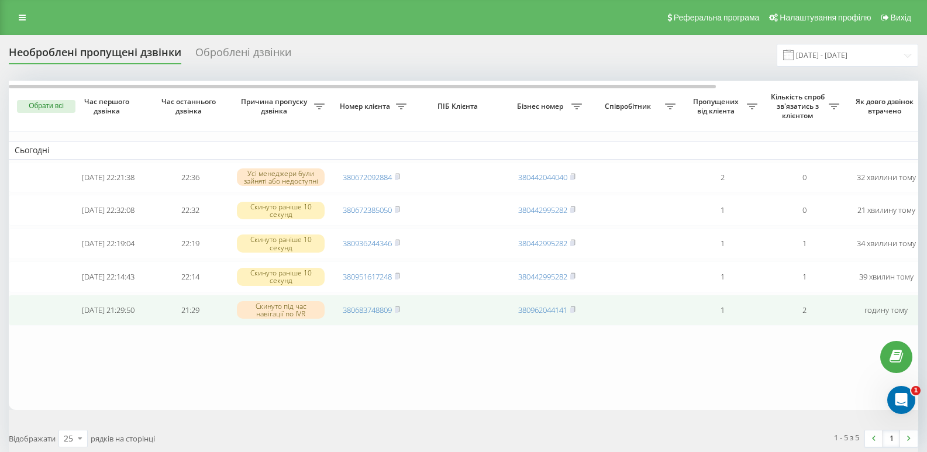
click at [394, 315] on span "380683748809" at bounding box center [371, 310] width 57 height 11
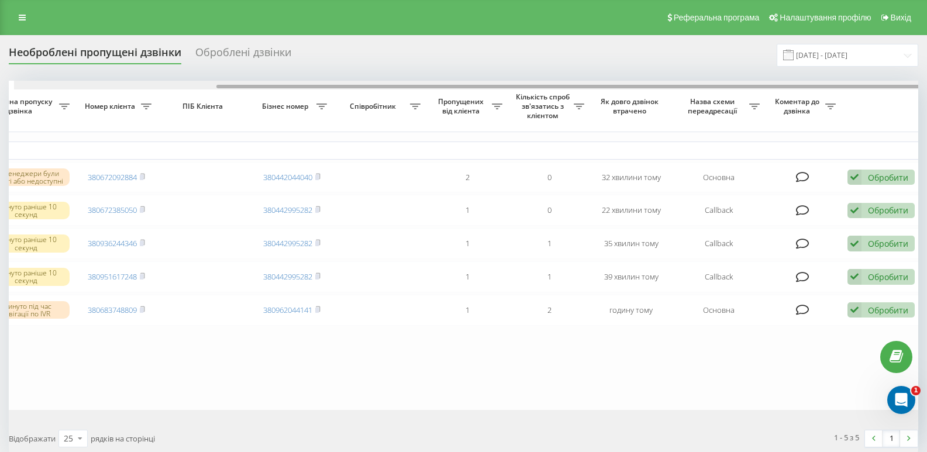
scroll to position [0, 260]
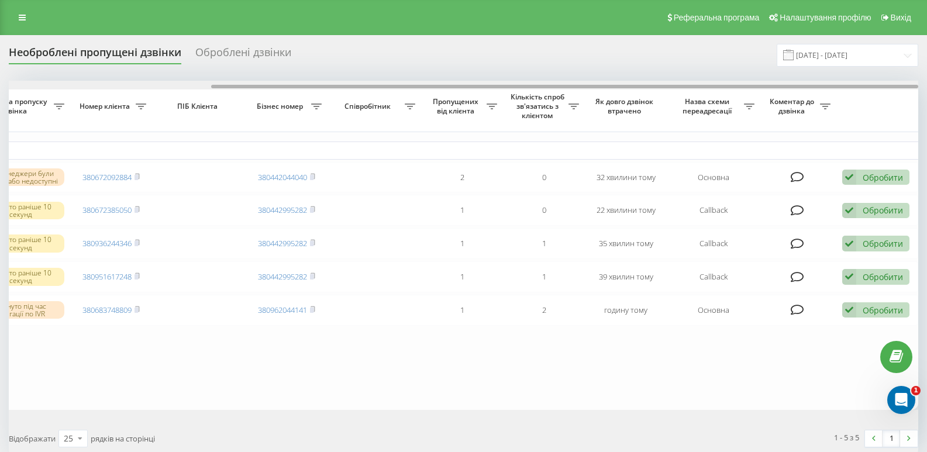
drag, startPoint x: 704, startPoint y: 85, endPoint x: 914, endPoint y: 131, distance: 215.0
click at [916, 129] on div "Обрати всі Час першого дзвінка Час останнього дзвінка Причина пропуску дзвінка …" at bounding box center [464, 245] width 910 height 329
drag, startPoint x: 692, startPoint y: 88, endPoint x: 926, endPoint y: 116, distance: 235.2
click at [926, 116] on div "Необроблені пропущені дзвінки Оброблені дзвінки [DATE] - [DATE] Обрати всі Час …" at bounding box center [463, 273] width 927 height 476
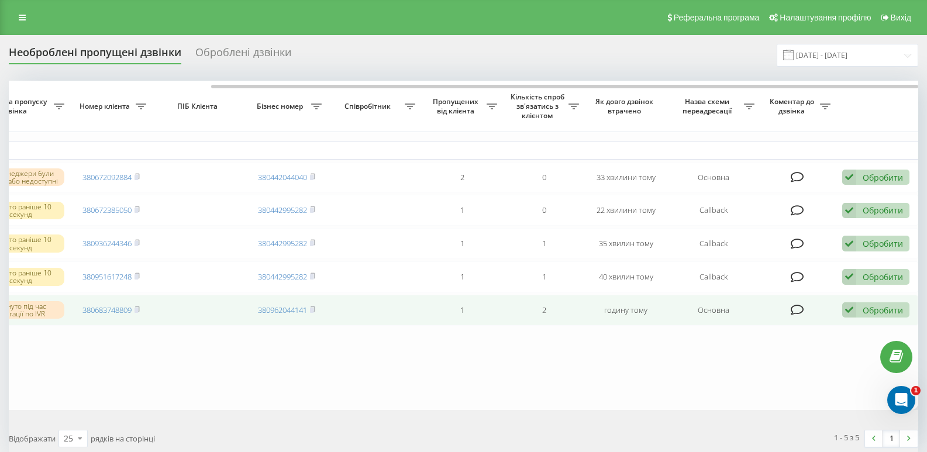
click at [869, 318] on div "Обробити Не вдалося зв'язатися Зв'язався з клієнтом за допомогою іншого каналу …" at bounding box center [876, 311] width 67 height 16
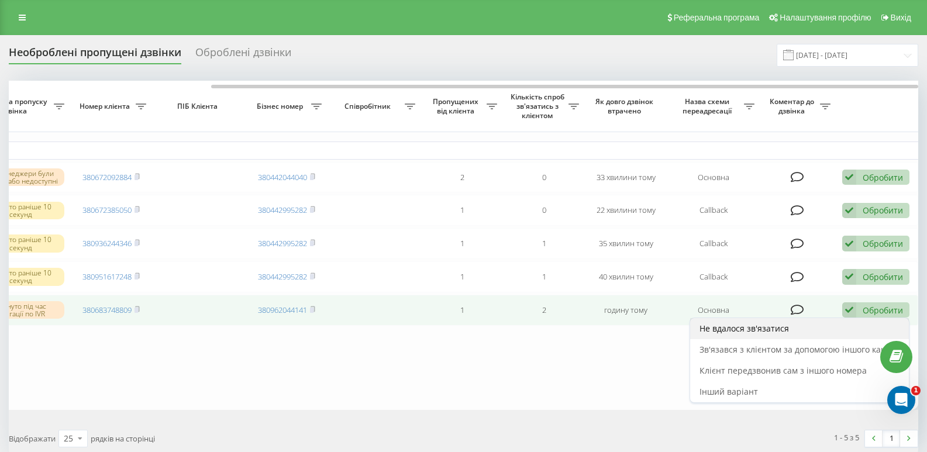
click at [750, 334] on span "Не вдалося зв'язатися" at bounding box center [745, 328] width 90 height 11
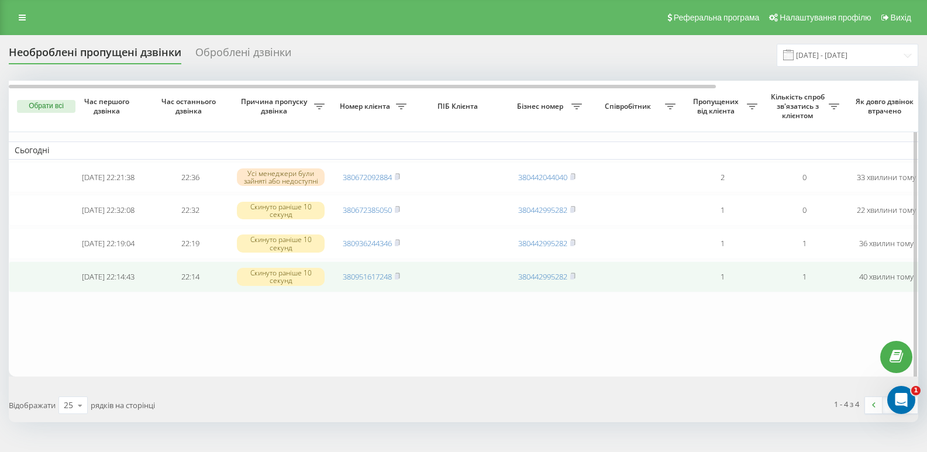
click at [396, 280] on icon at bounding box center [397, 276] width 5 height 7
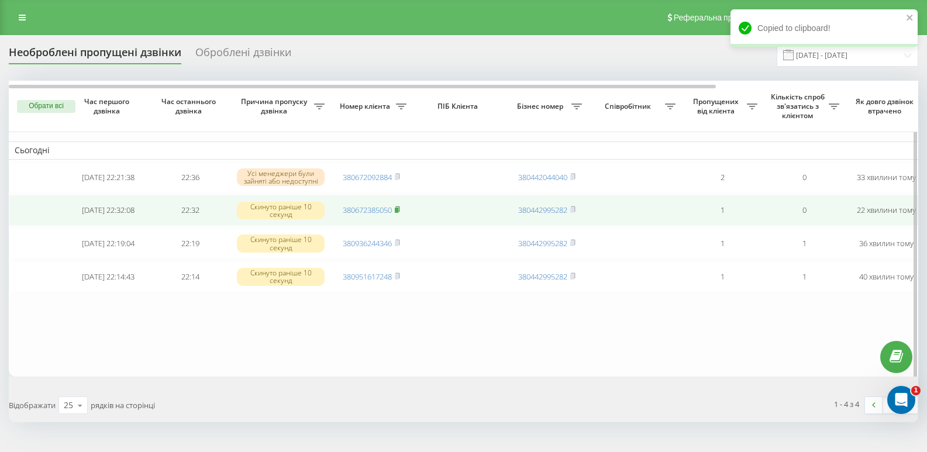
click at [400, 211] on icon at bounding box center [397, 209] width 5 height 7
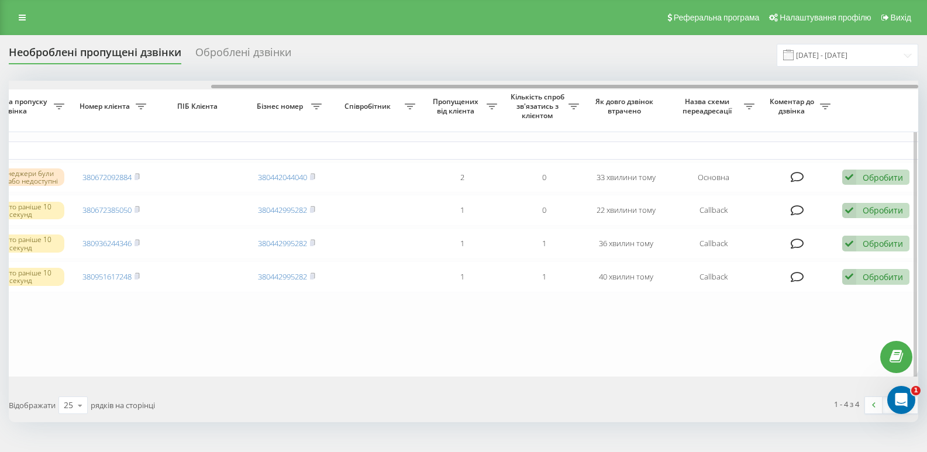
drag, startPoint x: 645, startPoint y: 85, endPoint x: 880, endPoint y: 130, distance: 238.9
click at [880, 130] on div "Обрати всі Час першого дзвінка Час останнього дзвінка Причина пропуску дзвінка …" at bounding box center [464, 229] width 910 height 296
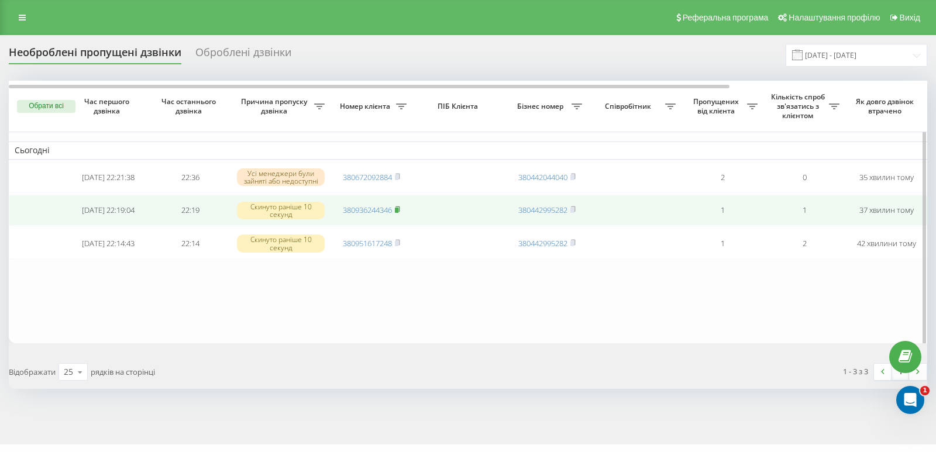
click at [398, 213] on rect at bounding box center [397, 210] width 4 height 5
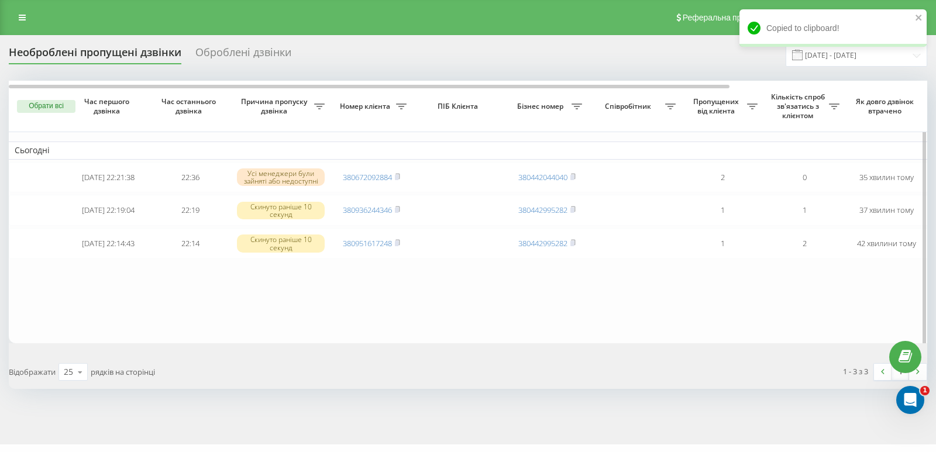
click at [359, 327] on table "Сьогодні [DATE] 22:21:38 22:36 Усі менеджери були зайняті або недоступні 380672…" at bounding box center [594, 212] width 1170 height 263
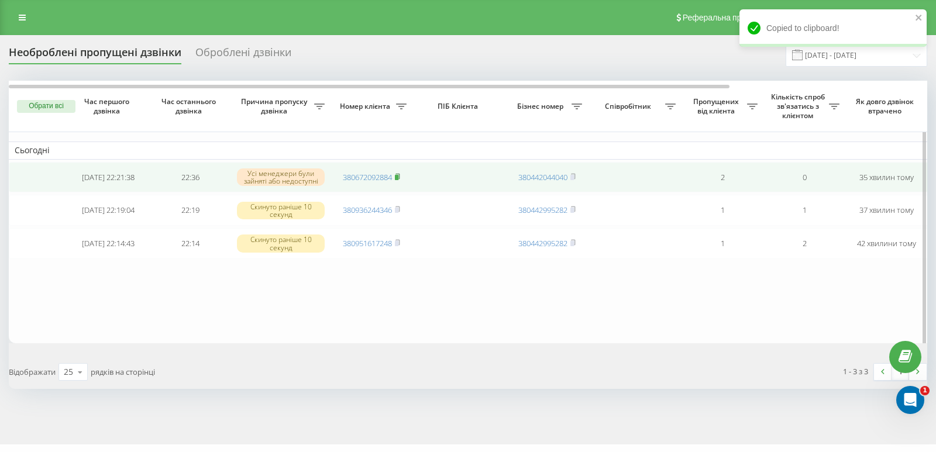
click at [396, 176] on icon at bounding box center [397, 176] width 5 height 7
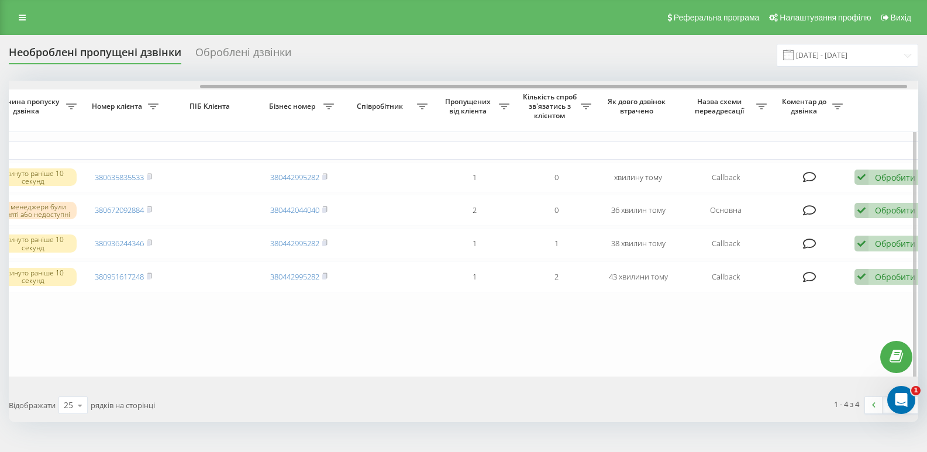
scroll to position [0, 250]
drag, startPoint x: 688, startPoint y: 86, endPoint x: 882, endPoint y: 112, distance: 196.0
click at [882, 112] on div "Обрати всі Час першого дзвінка Час останнього дзвінка Причина пропуску дзвінка …" at bounding box center [464, 229] width 910 height 296
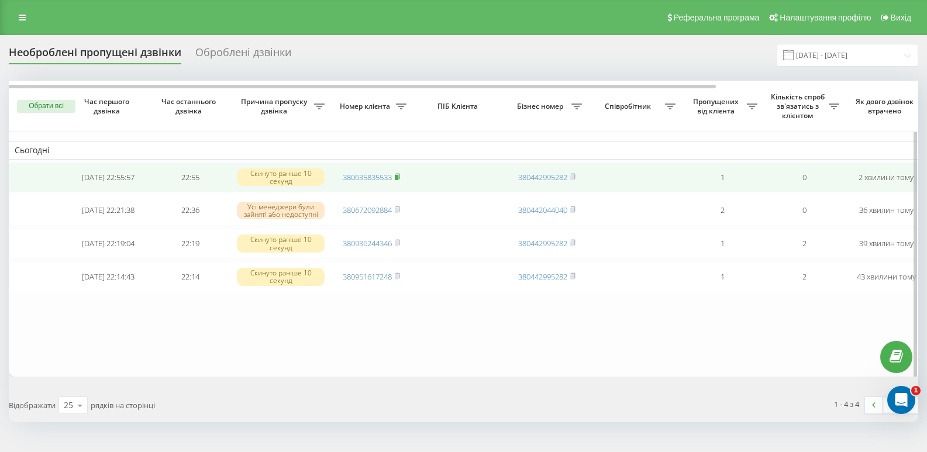
click at [400, 179] on icon at bounding box center [397, 176] width 5 height 7
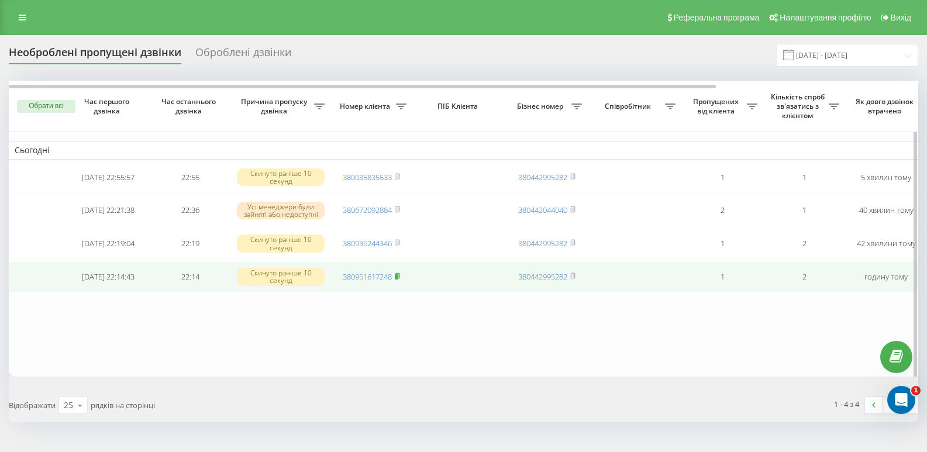
click at [400, 279] on icon at bounding box center [398, 275] width 4 height 5
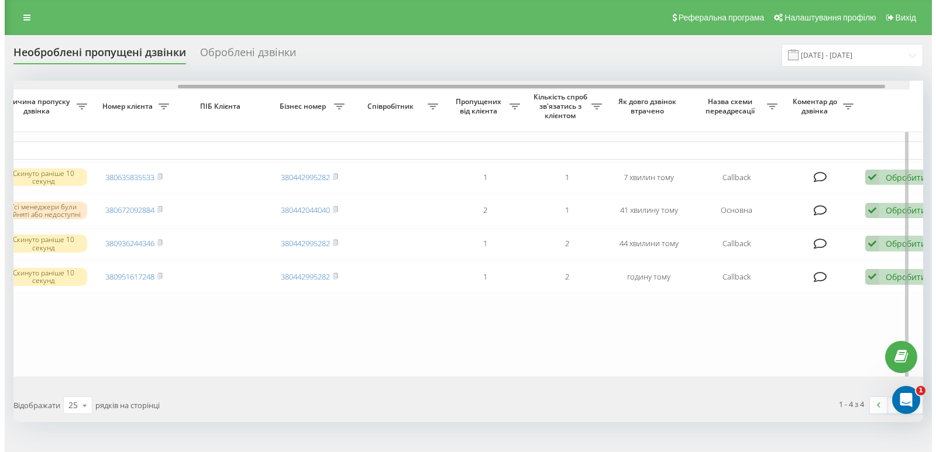
scroll to position [0, 260]
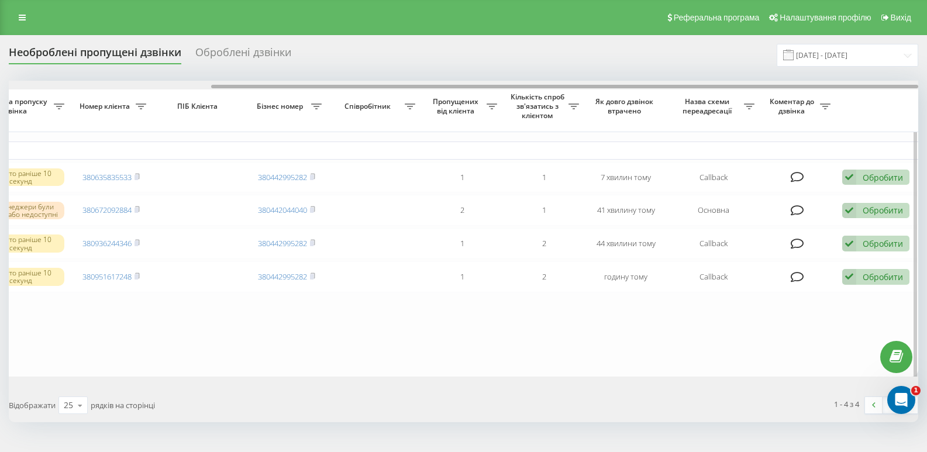
drag, startPoint x: 672, startPoint y: 87, endPoint x: 903, endPoint y: 109, distance: 232.2
click at [903, 109] on div "Обрати всі Час першого дзвінка Час останнього дзвінка Причина пропуску дзвінка …" at bounding box center [464, 229] width 910 height 296
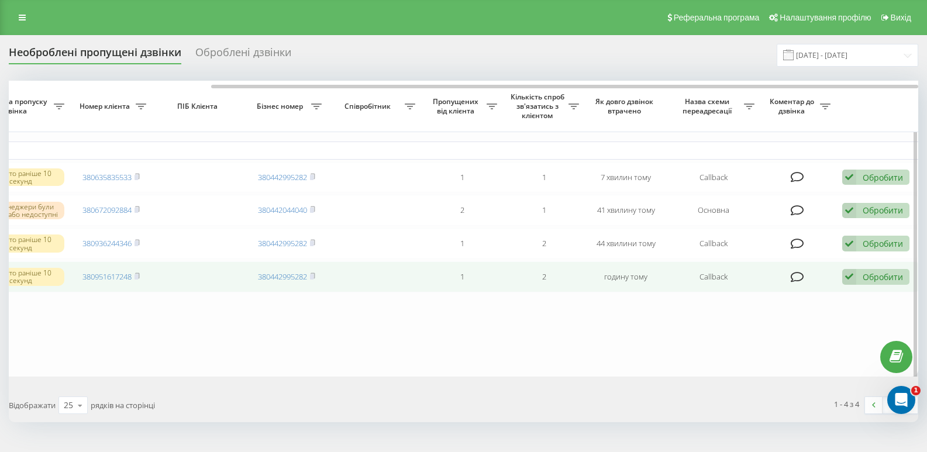
click at [872, 285] on div "Обробити Не вдалося зв'язатися Зв'язався з клієнтом за допомогою іншого каналу …" at bounding box center [876, 277] width 67 height 16
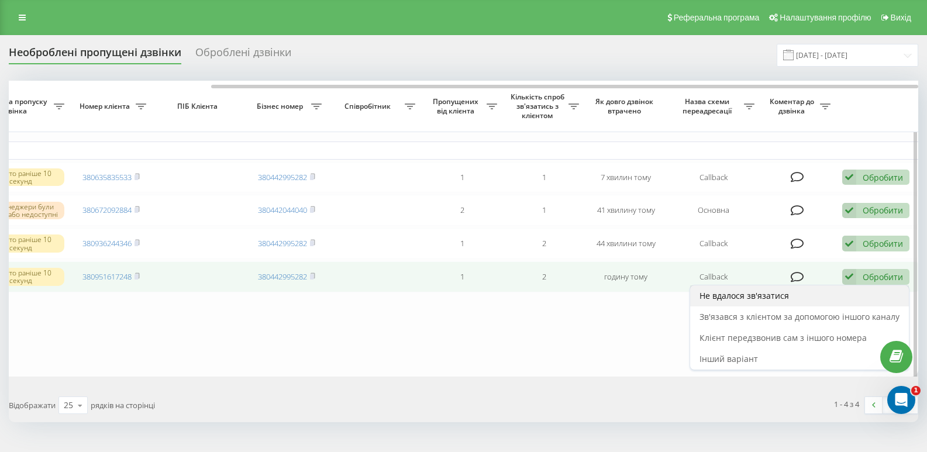
click at [747, 301] on span "Не вдалося зв'язатися" at bounding box center [745, 295] width 90 height 11
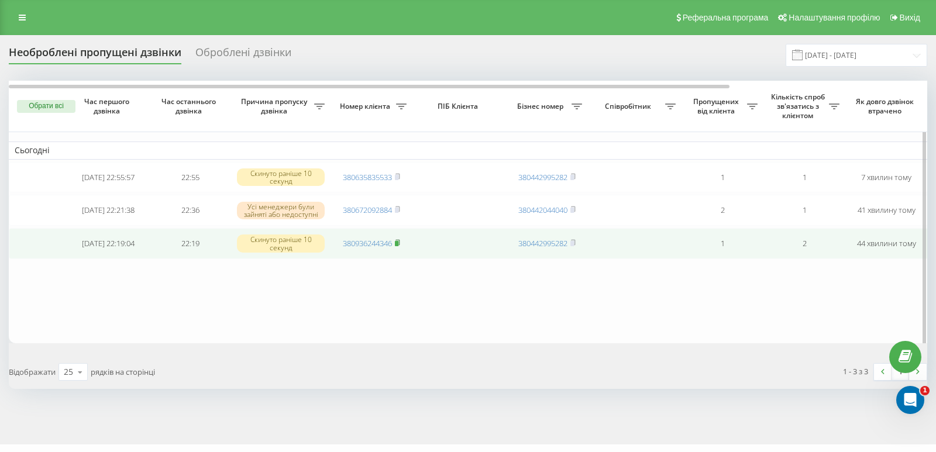
click at [398, 246] on rect at bounding box center [397, 243] width 4 height 5
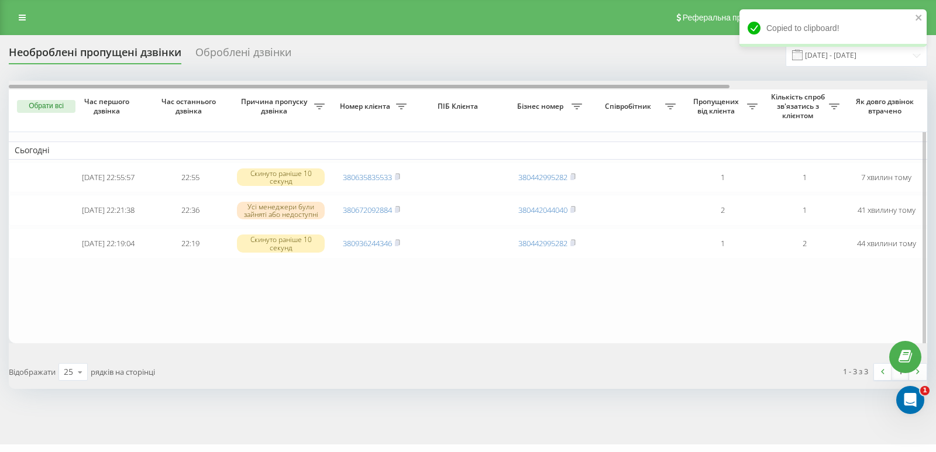
scroll to position [0, 252]
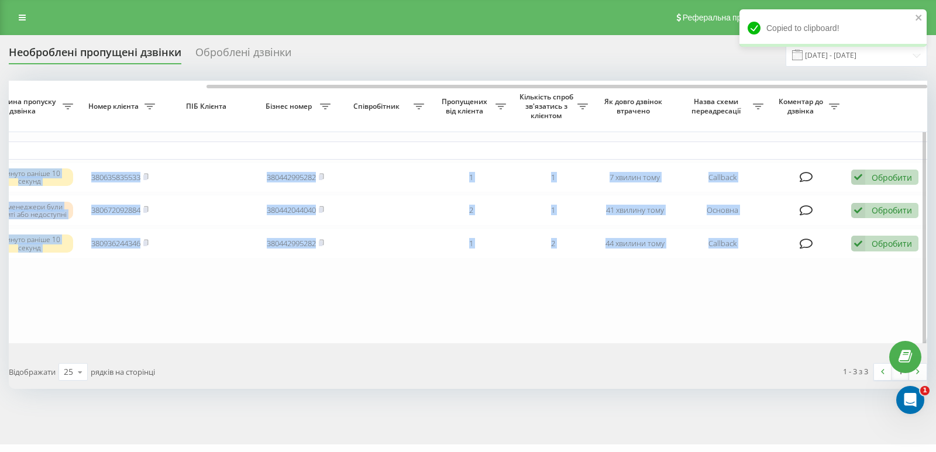
drag, startPoint x: 658, startPoint y: 83, endPoint x: 838, endPoint y: 102, distance: 180.6
click at [838, 102] on div "Обрати всі Час першого дзвінка Час останнього дзвінка Причина пропуску дзвінка …" at bounding box center [468, 212] width 919 height 263
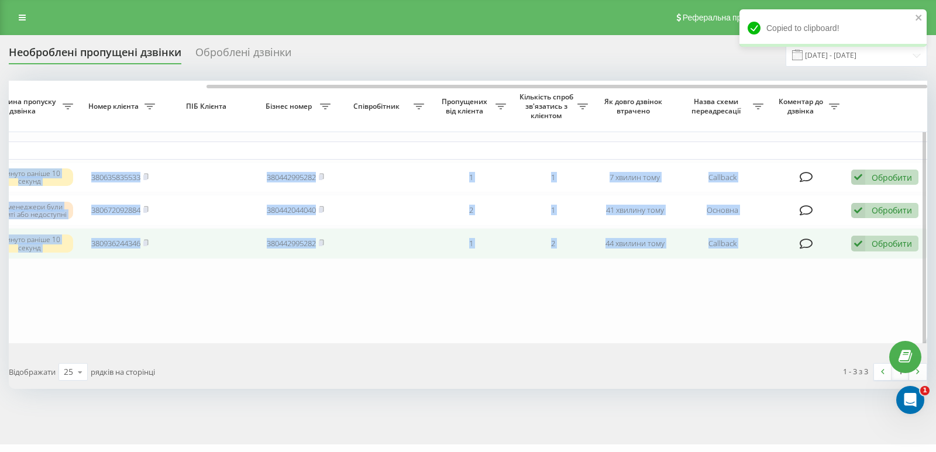
click at [864, 249] on icon at bounding box center [858, 244] width 14 height 16
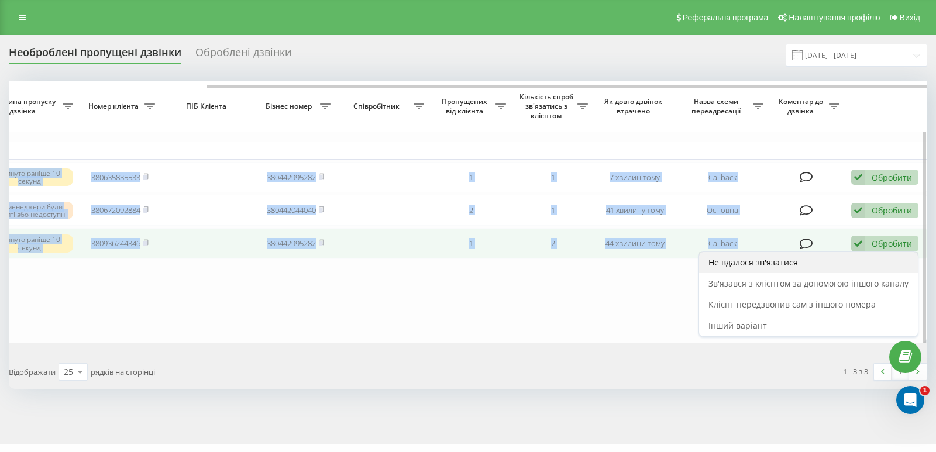
click at [719, 267] on span "Не вдалося зв'язатися" at bounding box center [754, 262] width 90 height 11
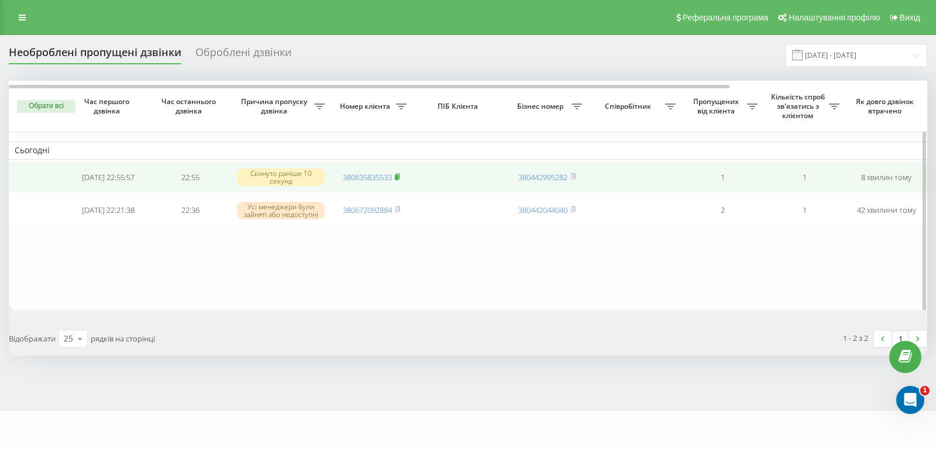
click at [398, 175] on icon at bounding box center [398, 175] width 4 height 5
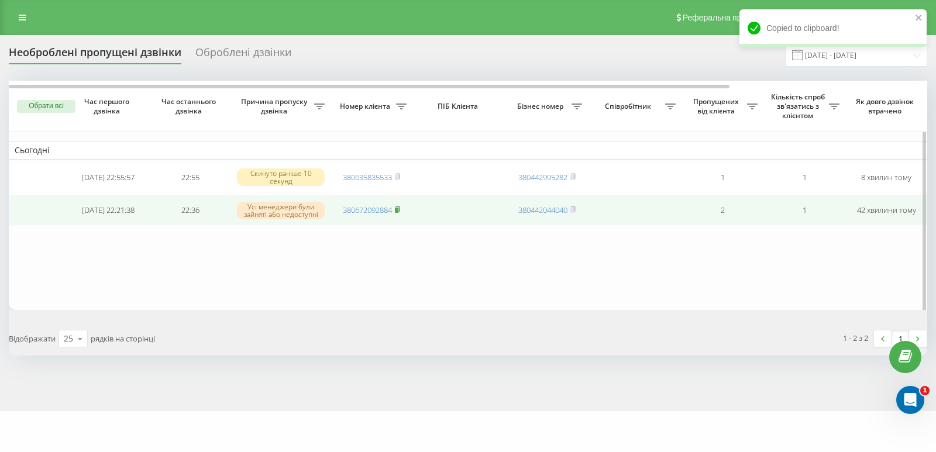
click at [399, 211] on icon at bounding box center [397, 209] width 5 height 7
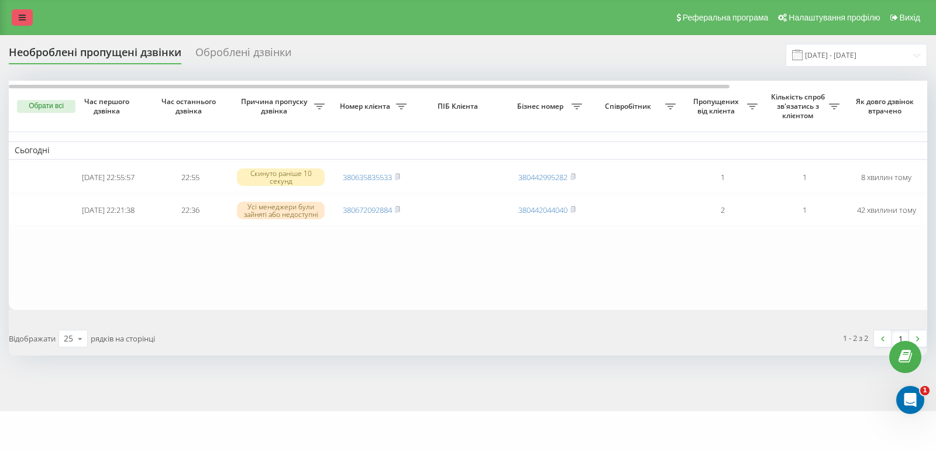
click at [24, 17] on icon at bounding box center [22, 17] width 7 height 8
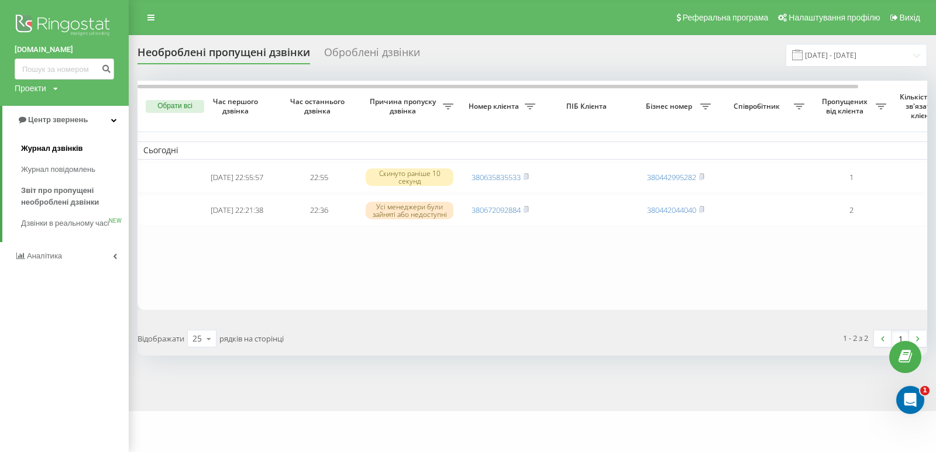
click at [40, 148] on span "Журнал дзвінків" at bounding box center [52, 149] width 62 height 12
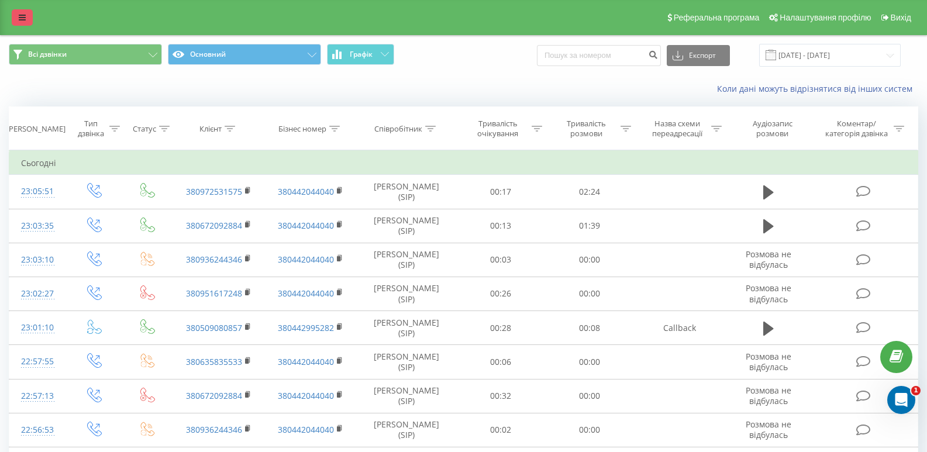
click at [15, 20] on link at bounding box center [22, 17] width 21 height 16
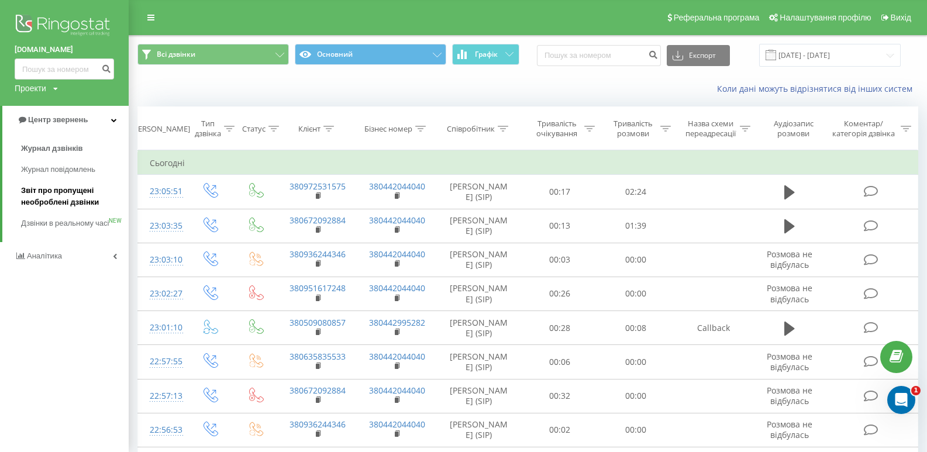
click at [39, 195] on span "Звіт про пропущені необроблені дзвінки" at bounding box center [72, 196] width 102 height 23
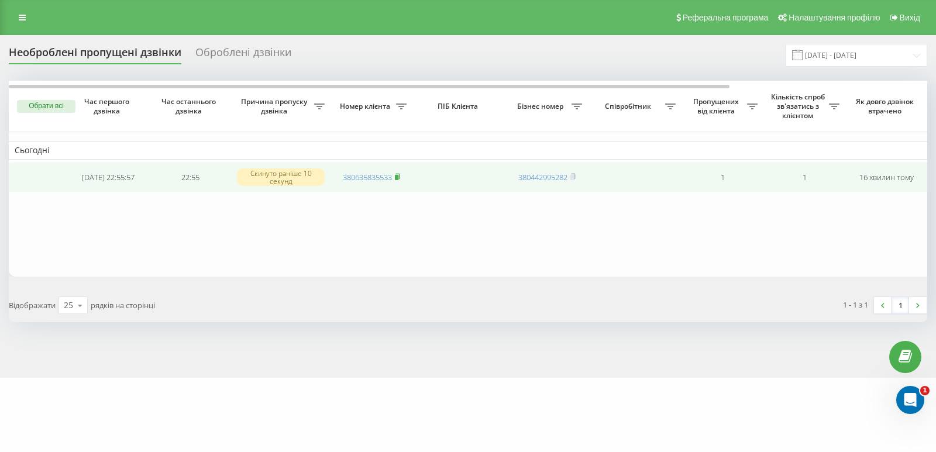
click at [398, 177] on rect at bounding box center [397, 177] width 4 height 5
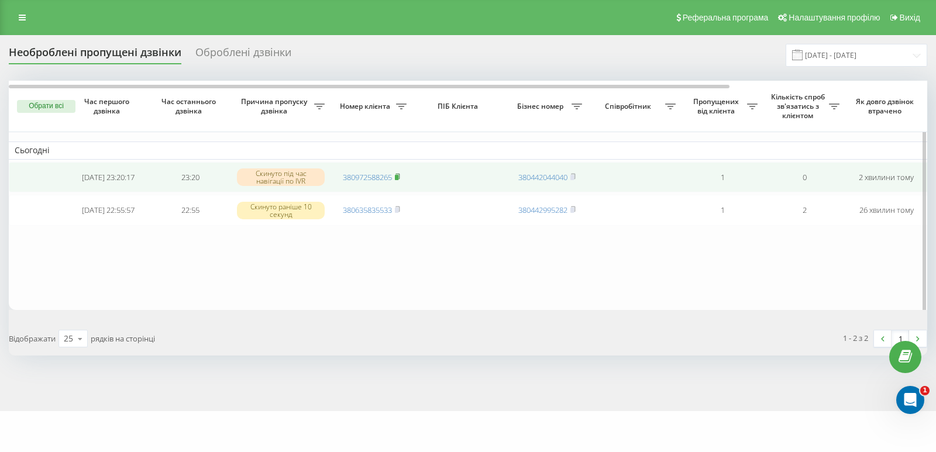
click at [397, 176] on icon at bounding box center [397, 176] width 5 height 7
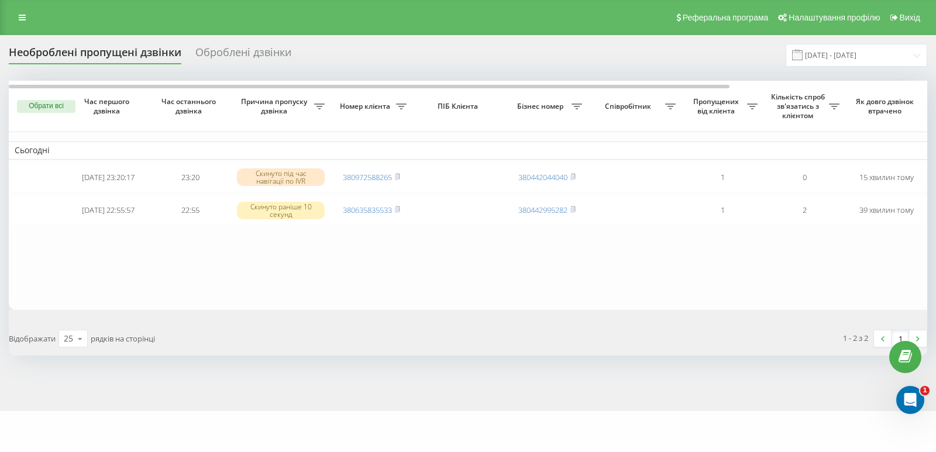
click at [356, 431] on div "[DOMAIN_NAME] Проекти [DOMAIN_NAME] Центр звернень Журнал дзвінків Журнал повід…" at bounding box center [468, 226] width 936 height 452
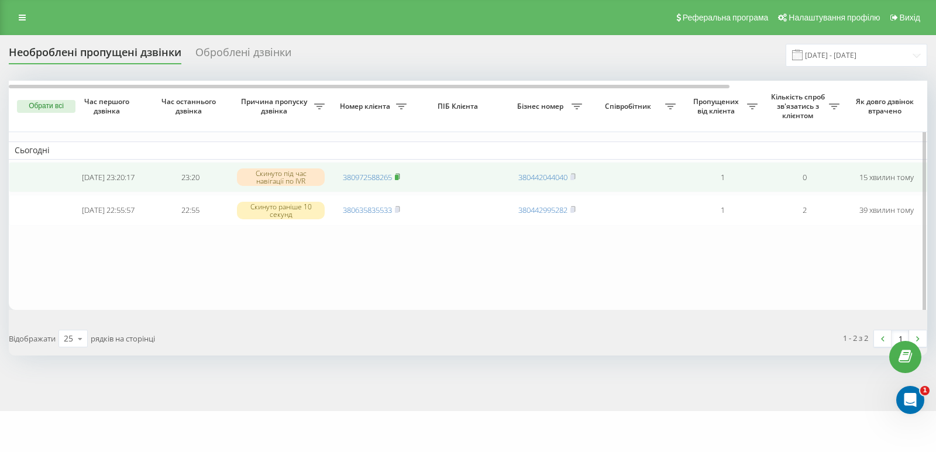
click at [400, 174] on icon at bounding box center [397, 176] width 5 height 7
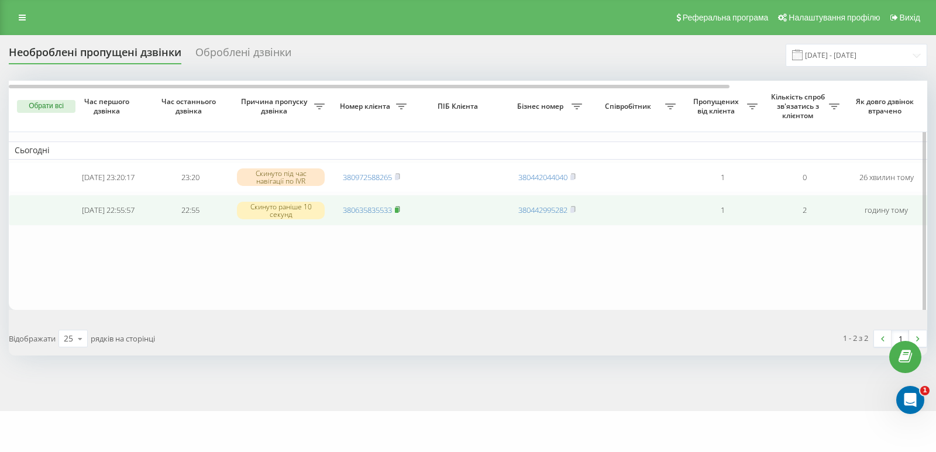
click at [400, 209] on icon at bounding box center [397, 209] width 5 height 7
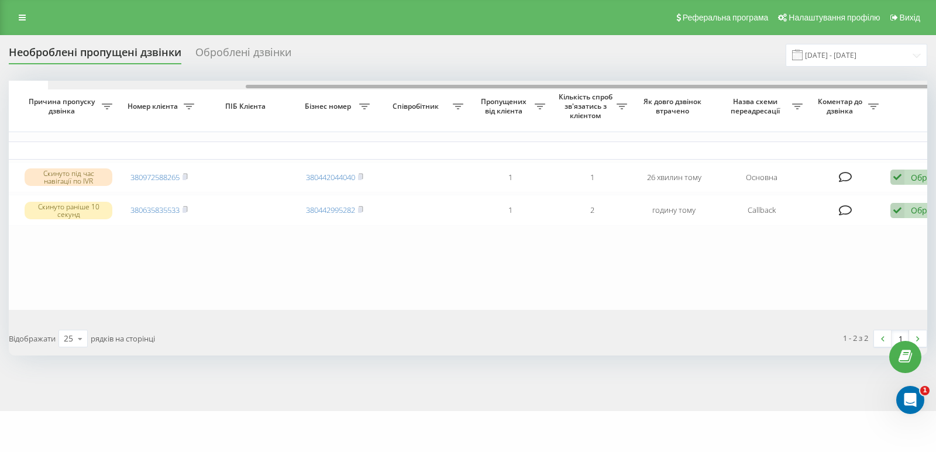
scroll to position [0, 252]
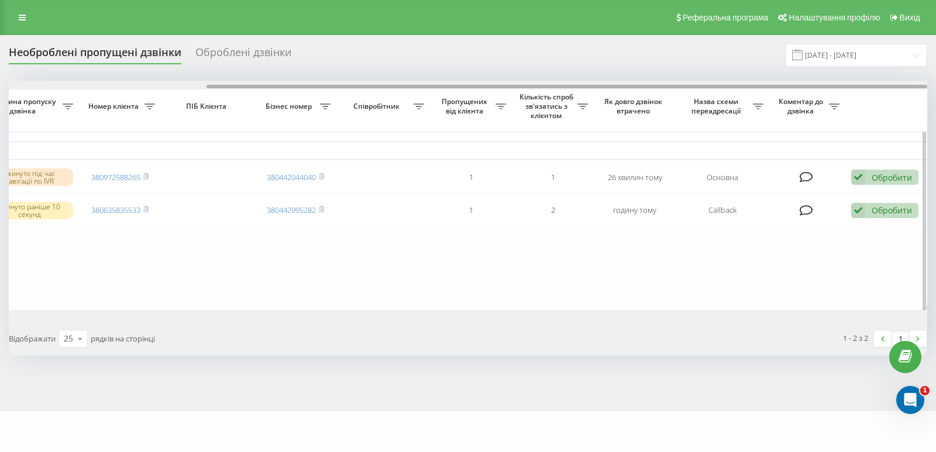
drag, startPoint x: 496, startPoint y: 88, endPoint x: 894, endPoint y: 160, distance: 404.4
click at [780, 87] on div at bounding box center [567, 87] width 721 height 4
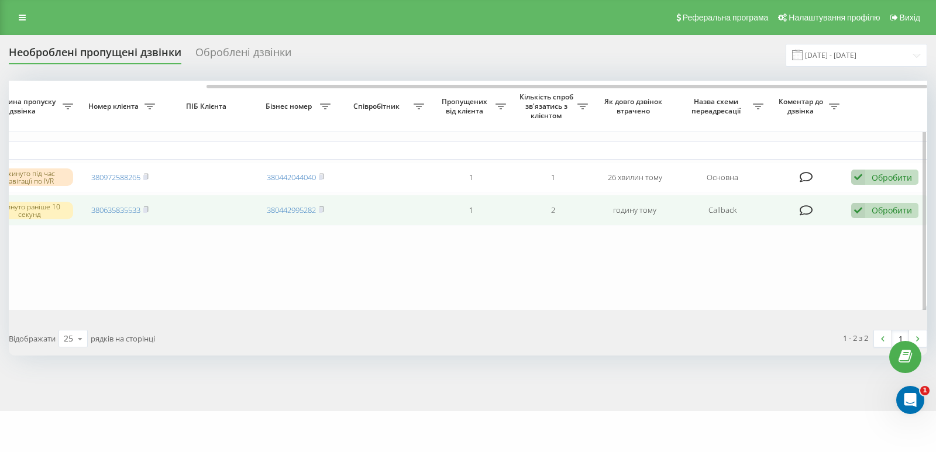
click at [884, 207] on div "Обробити Не вдалося зв'язатися Зв'язався з клієнтом за допомогою іншого каналу …" at bounding box center [884, 211] width 67 height 16
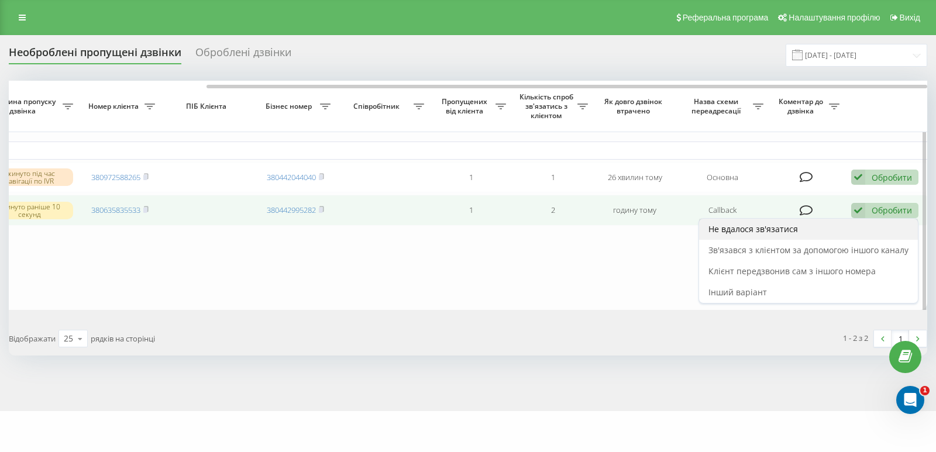
click at [772, 233] on span "Не вдалося зв'язатися" at bounding box center [754, 229] width 90 height 11
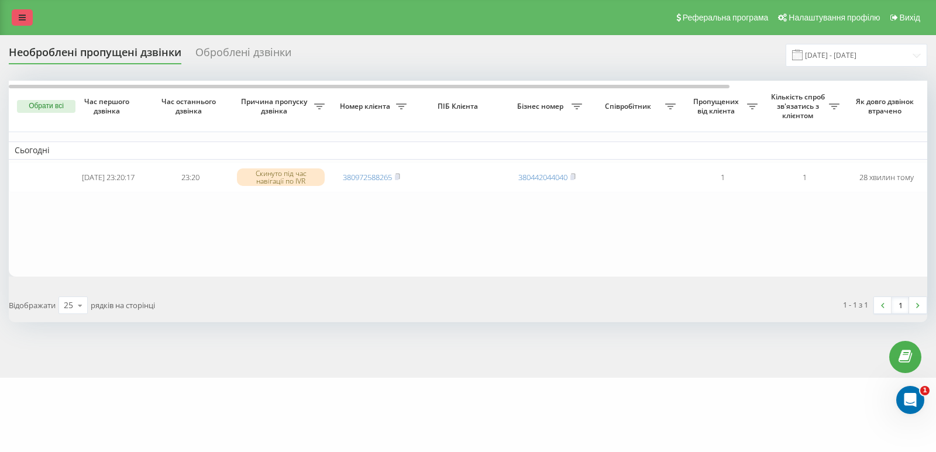
click at [19, 19] on icon at bounding box center [22, 17] width 7 height 8
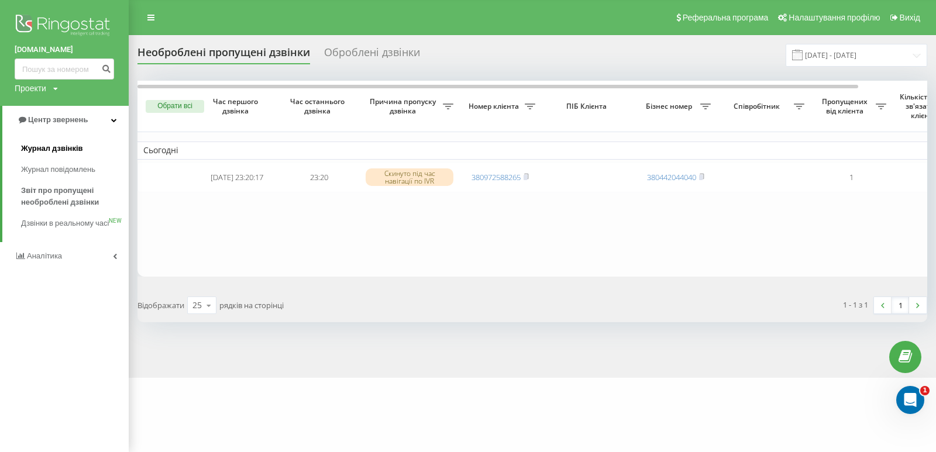
click at [63, 142] on link "Журнал дзвінків" at bounding box center [75, 148] width 108 height 21
click at [65, 147] on span "Журнал дзвінків" at bounding box center [52, 149] width 62 height 12
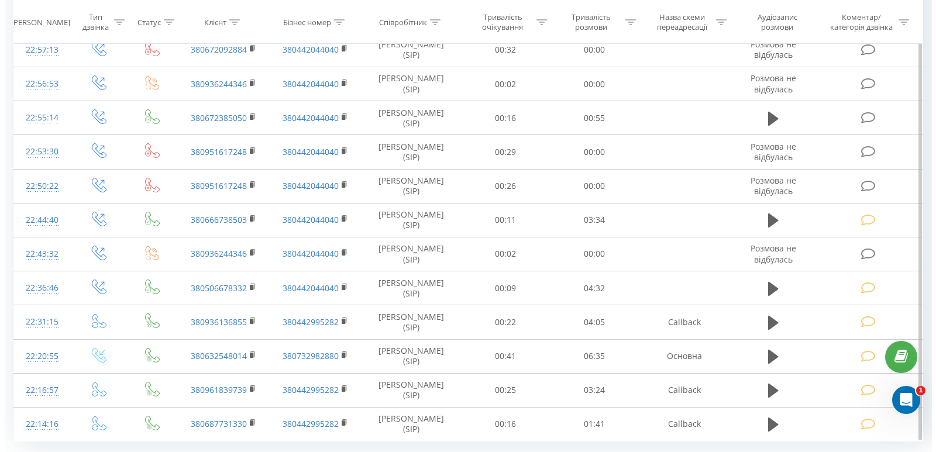
scroll to position [585, 0]
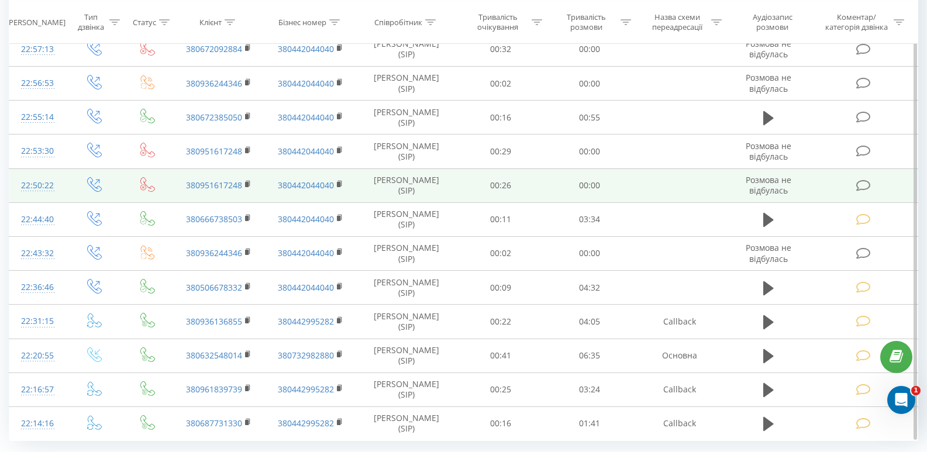
click at [858, 187] on icon at bounding box center [864, 186] width 15 height 12
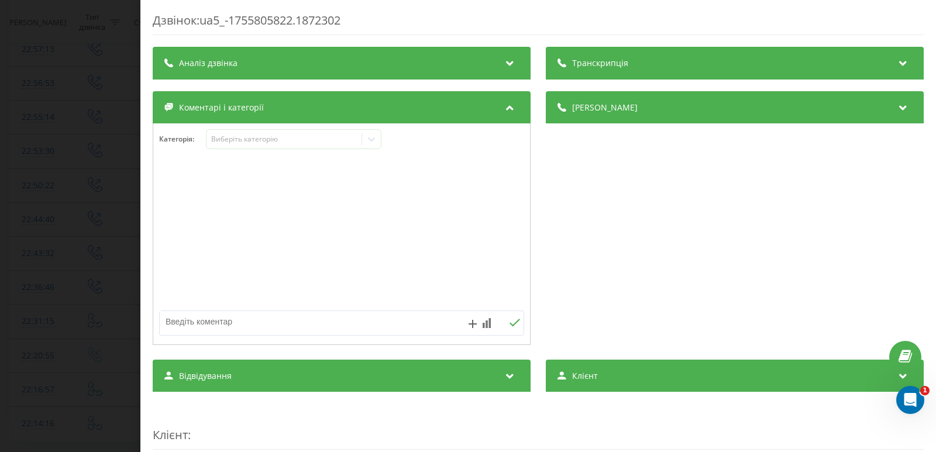
click at [66, 85] on div "Дзвінок : ua5_-1755805822.1872302 Транскрипція Для AI-аналізу майбутніх дзвінкі…" at bounding box center [468, 226] width 936 height 452
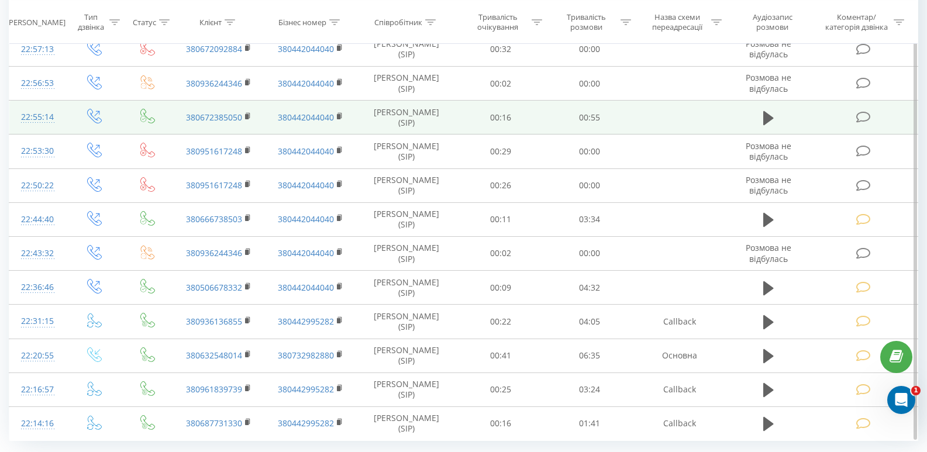
click at [865, 116] on icon at bounding box center [864, 117] width 15 height 12
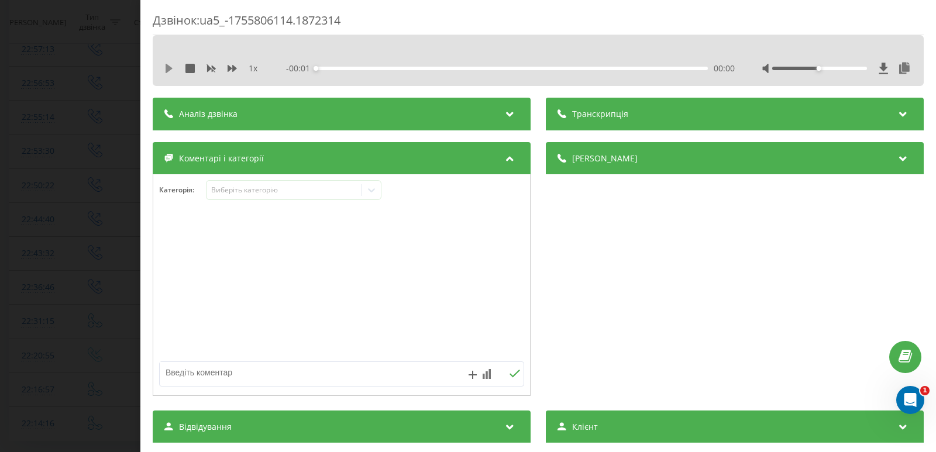
click at [172, 69] on icon at bounding box center [168, 68] width 9 height 9
click at [350, 67] on div "00:00" at bounding box center [512, 69] width 392 height 4
click at [170, 68] on icon at bounding box center [168, 68] width 9 height 9
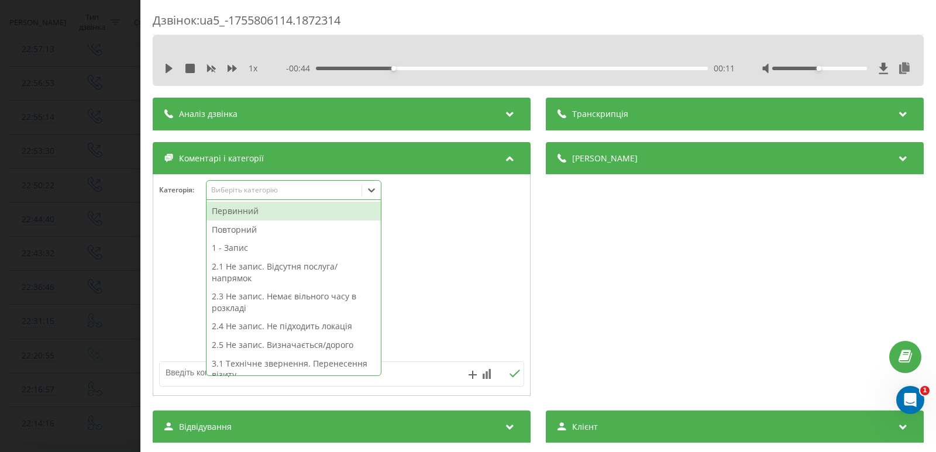
click at [376, 185] on icon at bounding box center [372, 190] width 12 height 12
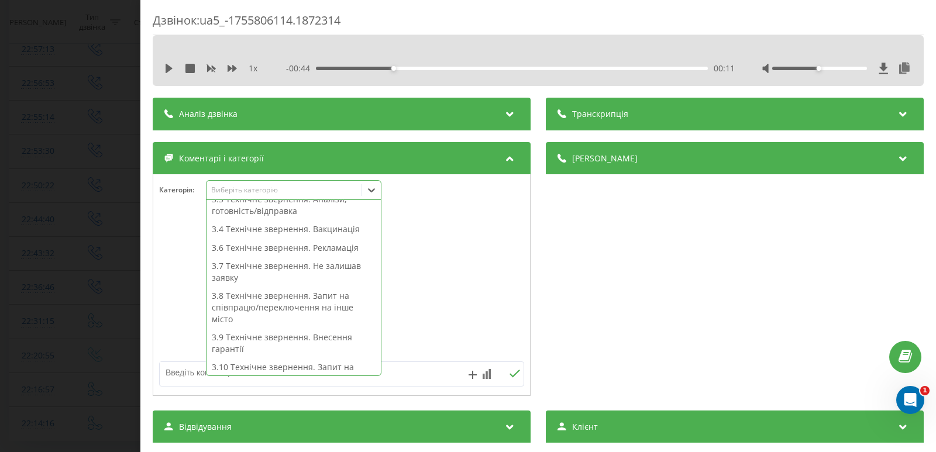
scroll to position [234, 0]
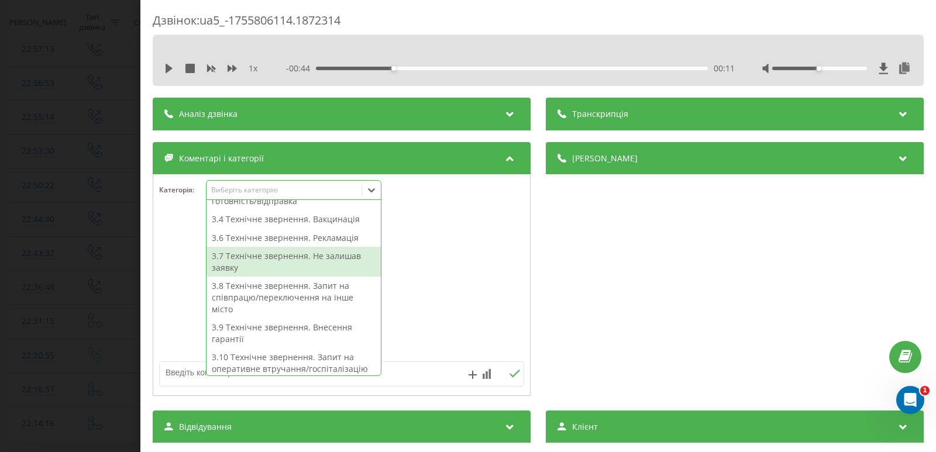
click at [300, 259] on div "3.7 Технічне звернення. Не залишав заявку" at bounding box center [294, 262] width 174 height 30
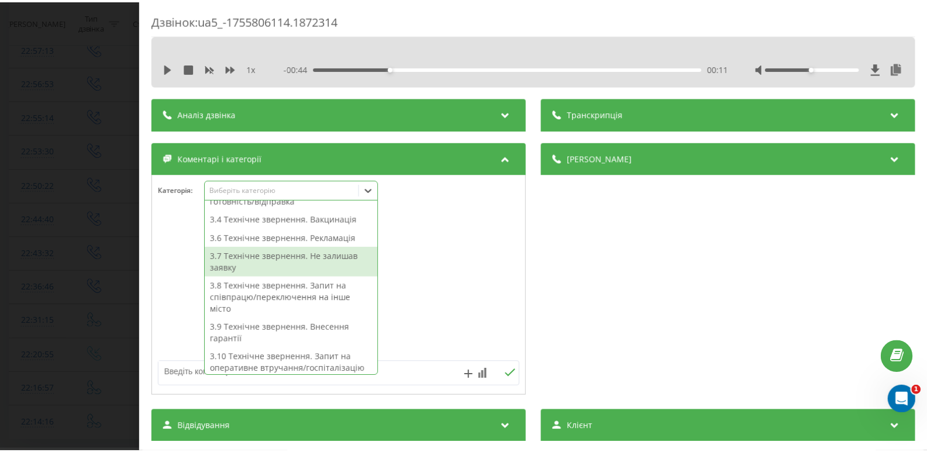
scroll to position [188, 0]
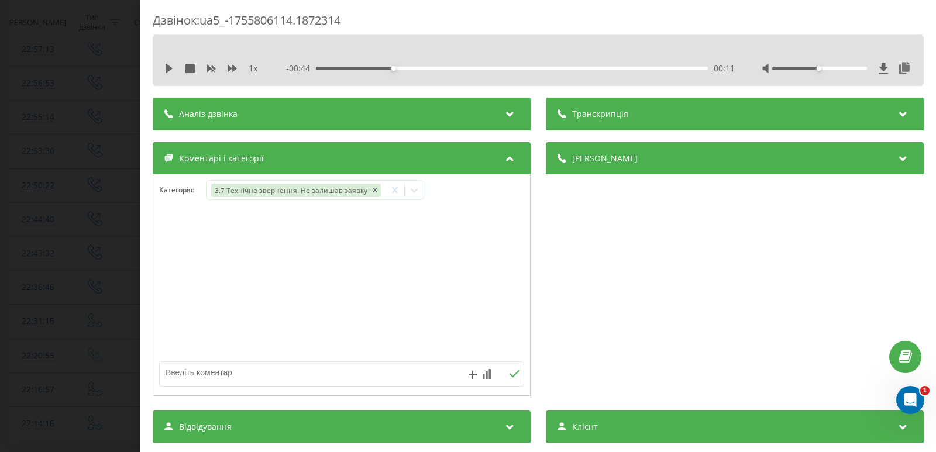
click at [67, 186] on div "Дзвінок : ua5_-1755806114.1872314 1 x - 00:44 00:11 00:11 Транскрипція Для AI-а…" at bounding box center [468, 226] width 936 height 452
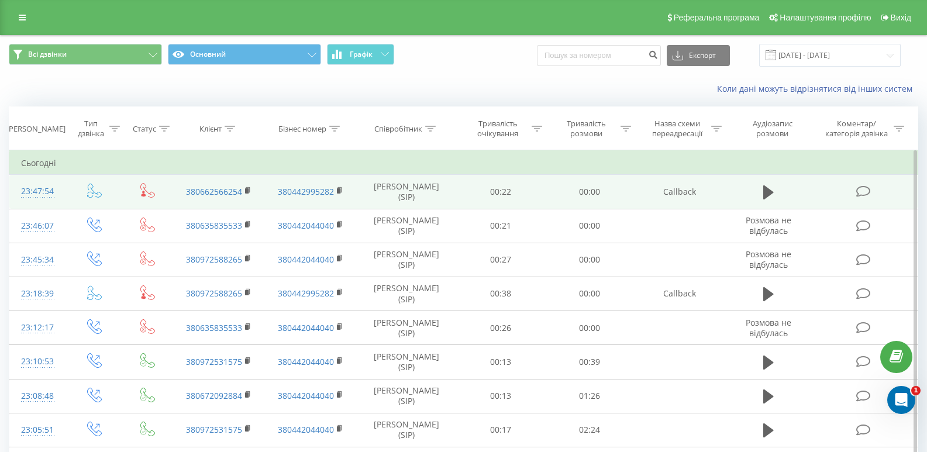
click at [865, 190] on icon at bounding box center [864, 191] width 15 height 12
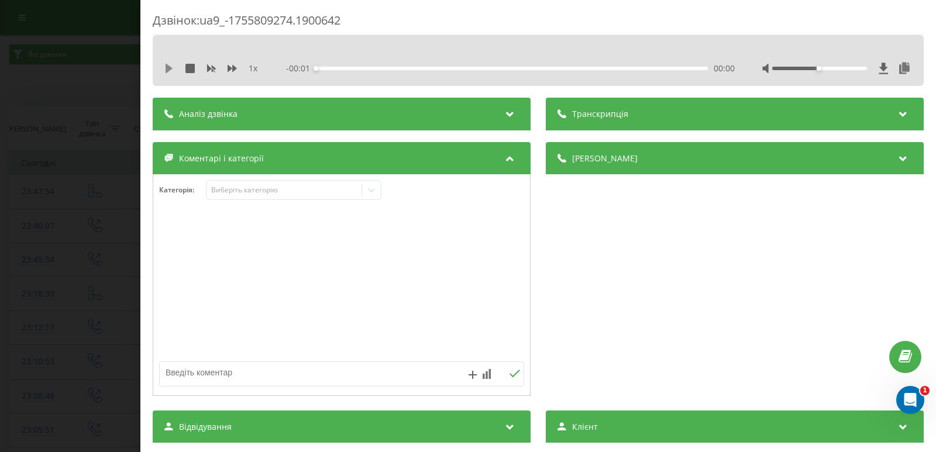
click at [169, 67] on icon at bounding box center [169, 68] width 7 height 9
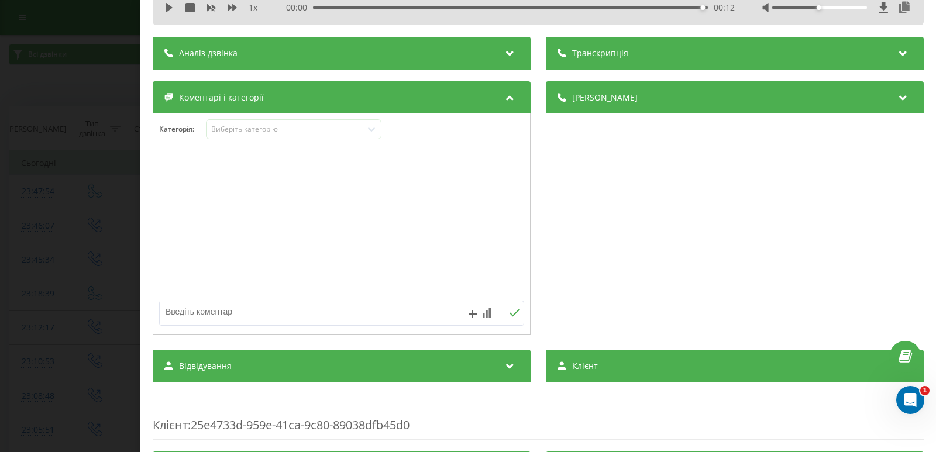
scroll to position [117, 0]
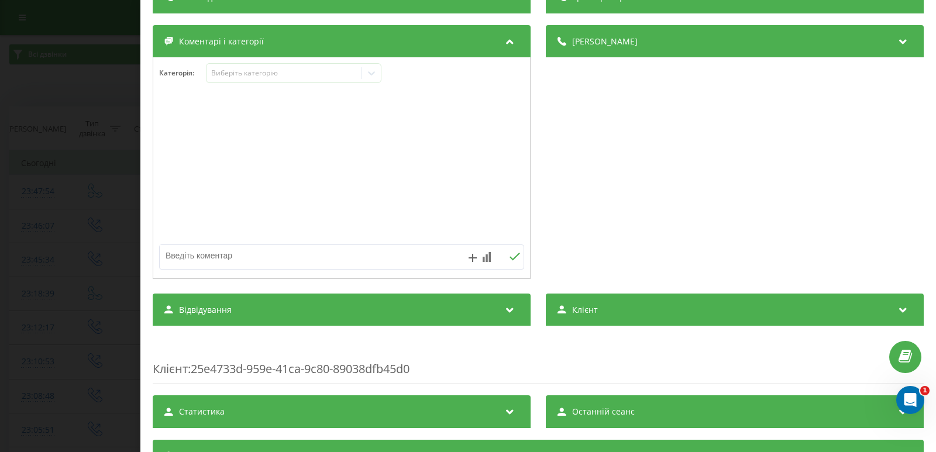
click at [267, 254] on textarea at bounding box center [305, 255] width 291 height 21
type textarea "з"
type textarea "не запис / скинули"
click at [510, 257] on icon at bounding box center [514, 257] width 11 height 8
click at [84, 59] on div "Дзвінок : ua9_-1755809274.1900642 1 x 00:00 00:12 00:12 Транскрипція Для AI-ана…" at bounding box center [468, 226] width 936 height 452
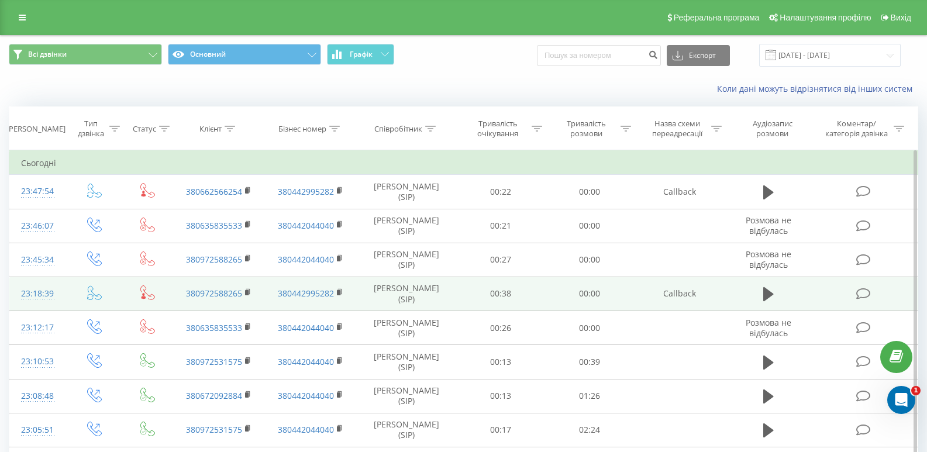
click at [872, 293] on span at bounding box center [865, 292] width 16 height 11
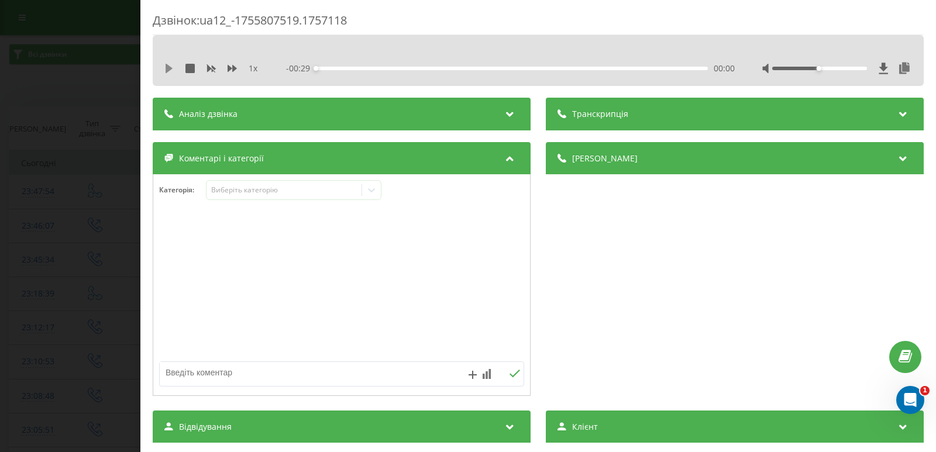
click at [171, 64] on icon at bounding box center [168, 68] width 9 height 9
click at [360, 67] on div "00:03" at bounding box center [512, 69] width 392 height 4
click at [401, 67] on div "00:06" at bounding box center [512, 69] width 392 height 4
click at [459, 69] on div "00:10" at bounding box center [512, 69] width 392 height 4
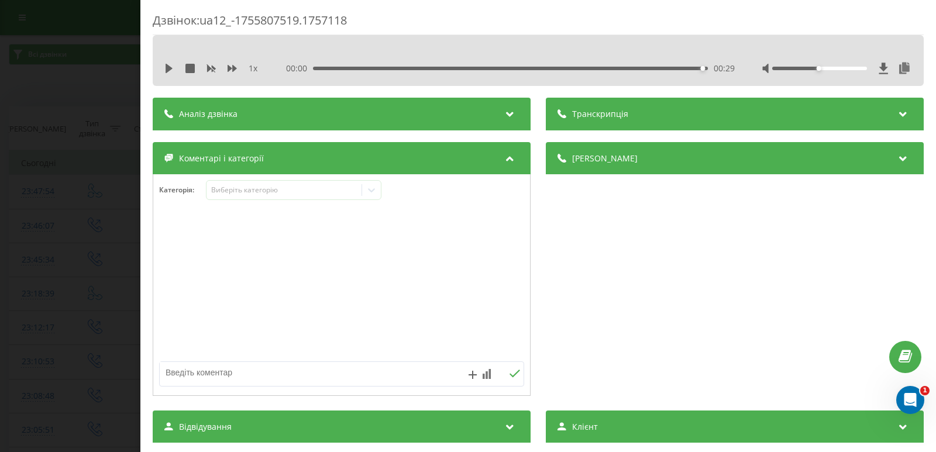
click at [118, 99] on div "Дзвінок : ua12_-1755807519.1757118 1 x 00:00 00:29 00:29 Транскрипція Для AI-ан…" at bounding box center [468, 226] width 936 height 452
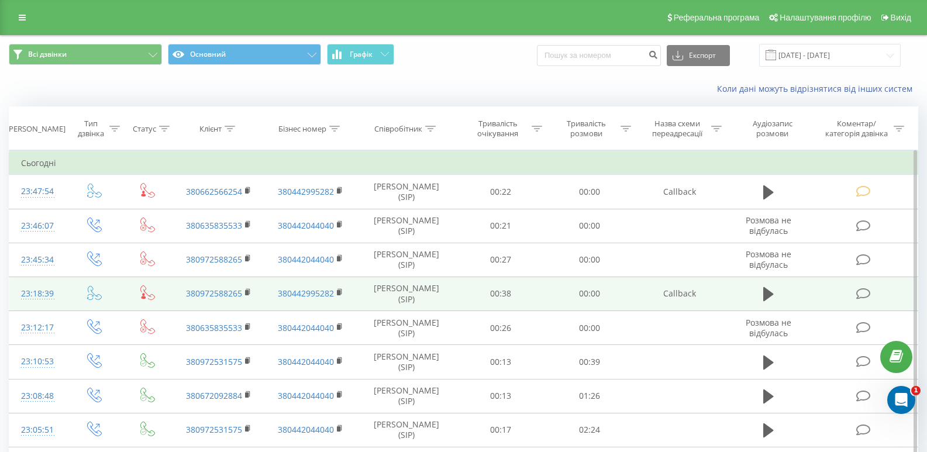
click at [872, 289] on span at bounding box center [865, 292] width 16 height 11
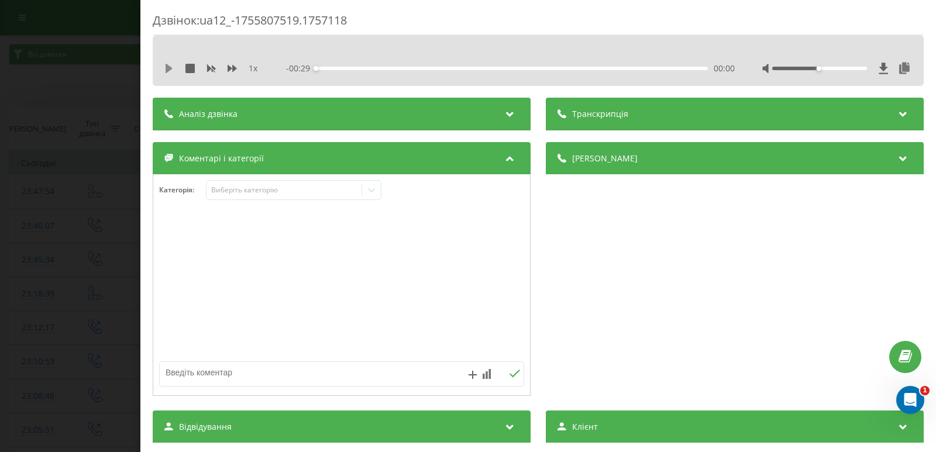
click at [169, 68] on icon at bounding box center [169, 68] width 7 height 9
click at [342, 69] on div "00:02" at bounding box center [512, 69] width 392 height 4
click at [393, 70] on div "00:05" at bounding box center [512, 69] width 392 height 4
click at [448, 67] on div "00:10" at bounding box center [512, 69] width 392 height 4
click at [169, 70] on icon at bounding box center [168, 68] width 9 height 9
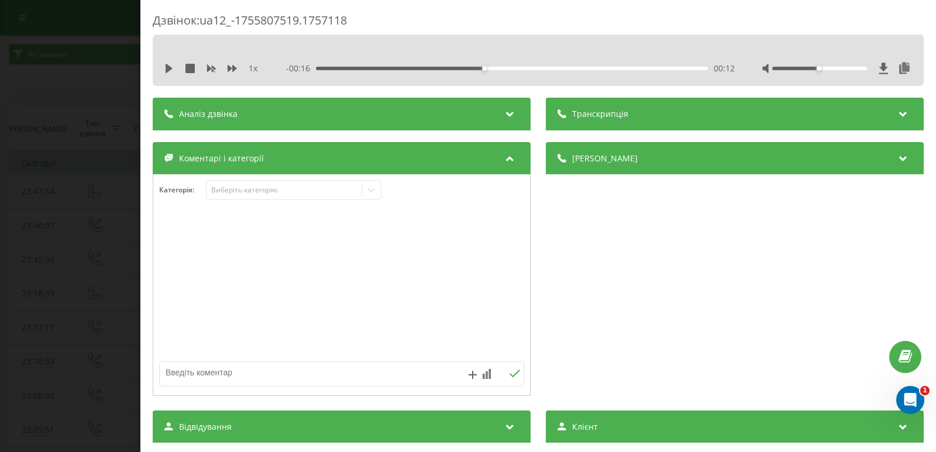
click at [86, 176] on div "Дзвінок : ua12_-1755807519.1757118 1 x - 00:16 00:12 00:12 Транскрипція Для AI-…" at bounding box center [468, 226] width 936 height 452
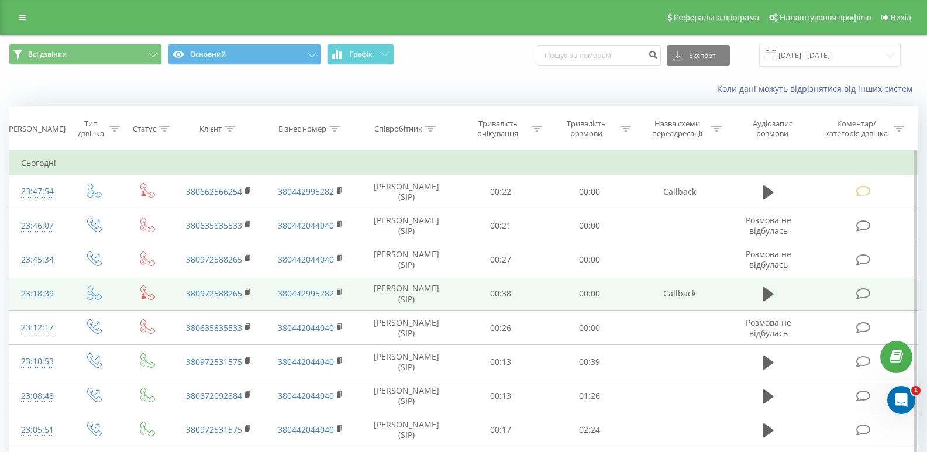
click at [874, 294] on td at bounding box center [865, 294] width 106 height 34
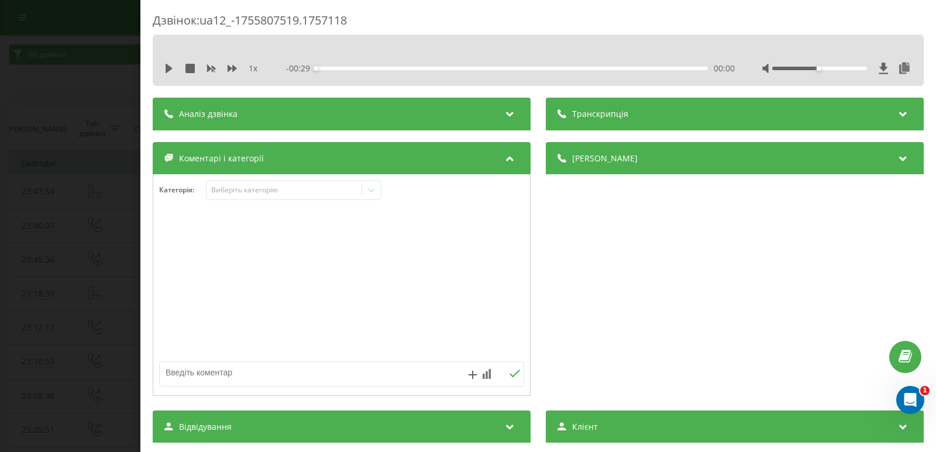
click at [342, 375] on textarea at bounding box center [305, 372] width 291 height 21
type textarea "не відпов."
click at [510, 377] on icon at bounding box center [514, 374] width 11 height 8
click at [40, 214] on div "Дзвінок : ua12_-1755807519.1757118 1 x - 00:29 00:00 00:00 Транскрипція Для AI-…" at bounding box center [468, 226] width 936 height 452
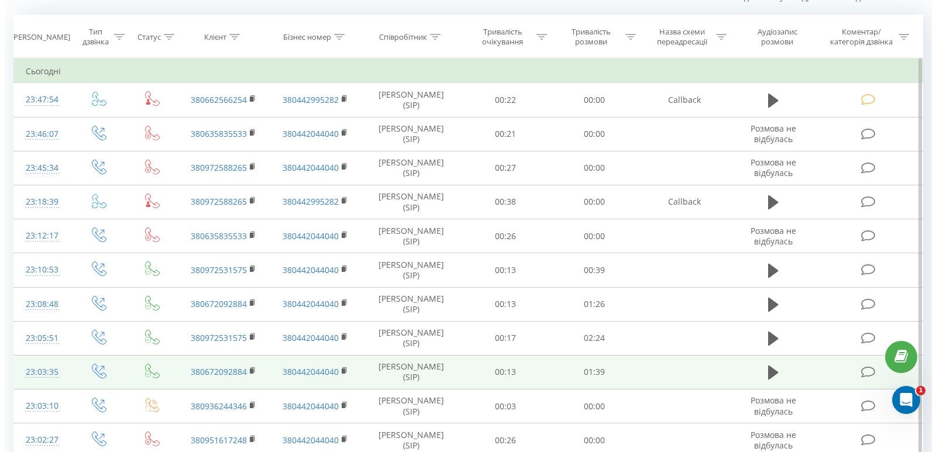
scroll to position [117, 0]
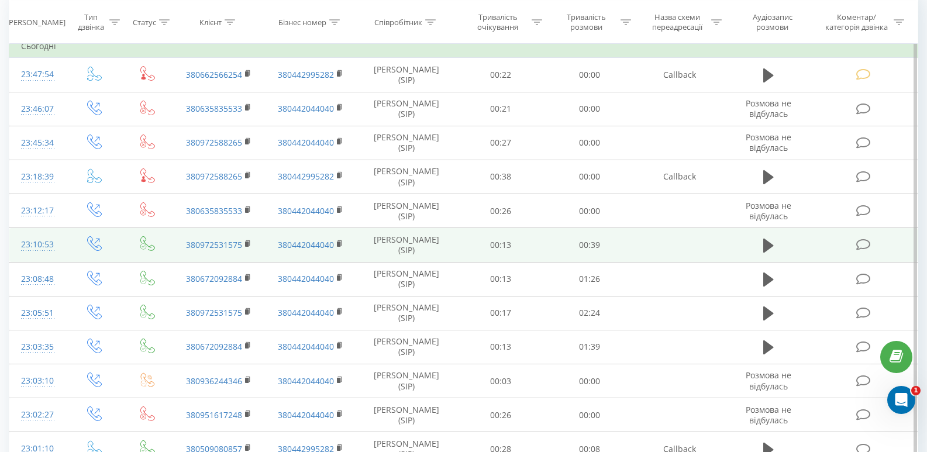
click at [871, 245] on icon at bounding box center [864, 245] width 15 height 12
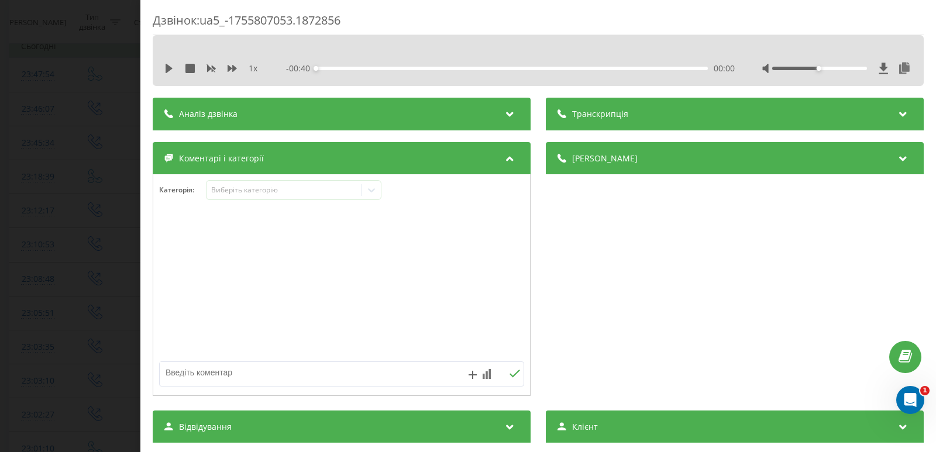
click at [170, 74] on div "1 x" at bounding box center [216, 69] width 105 height 12
click at [167, 67] on icon at bounding box center [169, 68] width 7 height 9
click at [173, 68] on icon at bounding box center [171, 68] width 2 height 9
click at [374, 188] on icon at bounding box center [372, 190] width 12 height 12
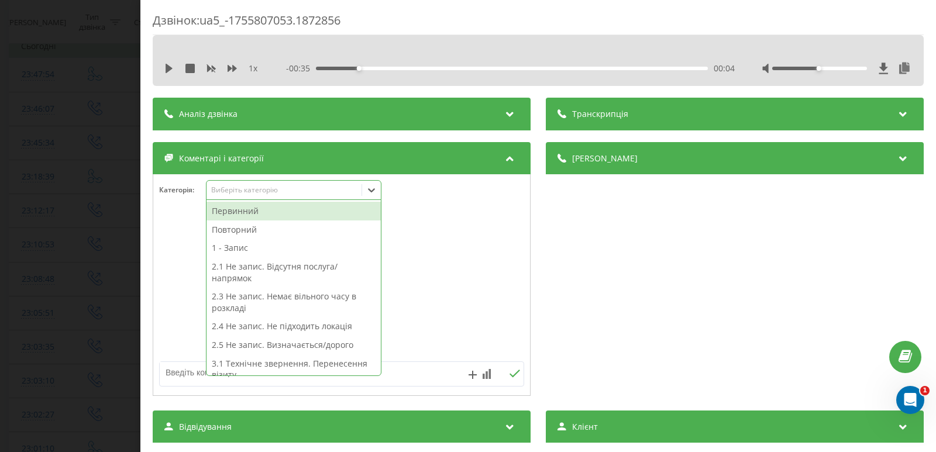
click at [372, 190] on icon at bounding box center [372, 190] width 12 height 12
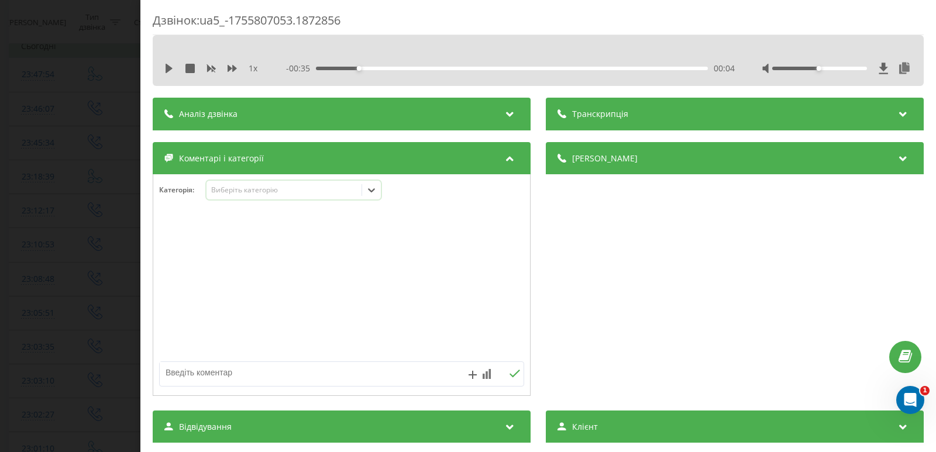
drag, startPoint x: 311, startPoint y: 369, endPoint x: 314, endPoint y: 377, distance: 8.7
click at [314, 376] on textarea at bounding box center [305, 372] width 291 height 21
type textarea "внутр. дзв."
click at [510, 373] on icon at bounding box center [514, 374] width 11 height 8
click at [56, 207] on div "Дзвінок : ua5_-1755807053.1872856 1 x - 00:35 00:04 00:04 Транскрипція Для AI-а…" at bounding box center [468, 226] width 936 height 452
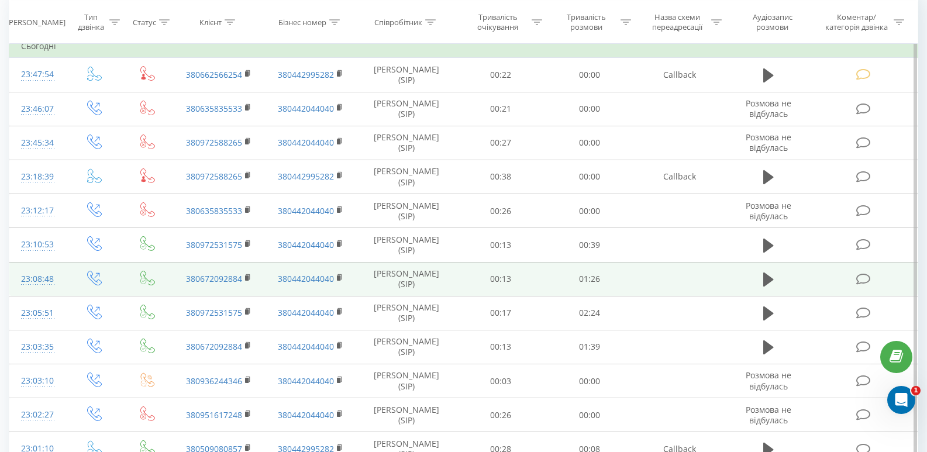
click at [861, 281] on icon at bounding box center [864, 279] width 15 height 12
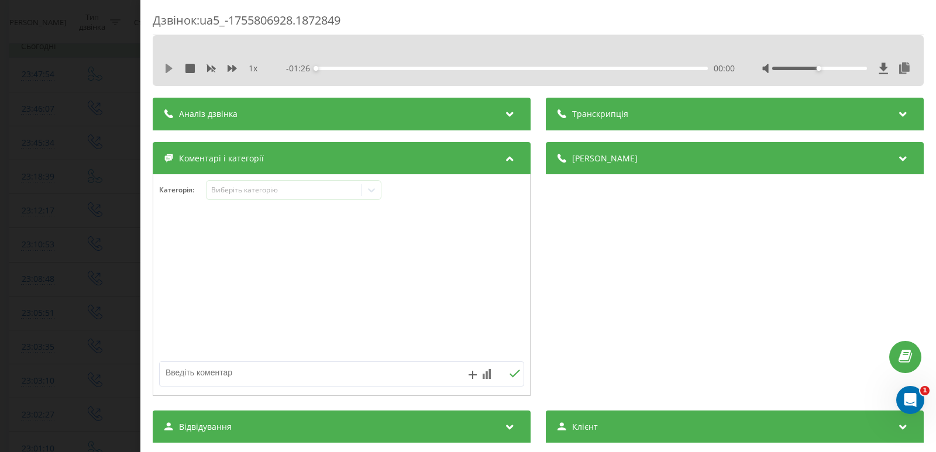
click at [166, 70] on icon at bounding box center [169, 68] width 7 height 9
click at [353, 65] on div "- 01:25 00:00 00:00" at bounding box center [510, 69] width 449 height 12
click at [355, 66] on div "- 01:24 00:01 00:01" at bounding box center [510, 69] width 449 height 12
click at [352, 68] on div "00:08" at bounding box center [512, 69] width 392 height 4
click at [171, 73] on button at bounding box center [168, 68] width 9 height 9
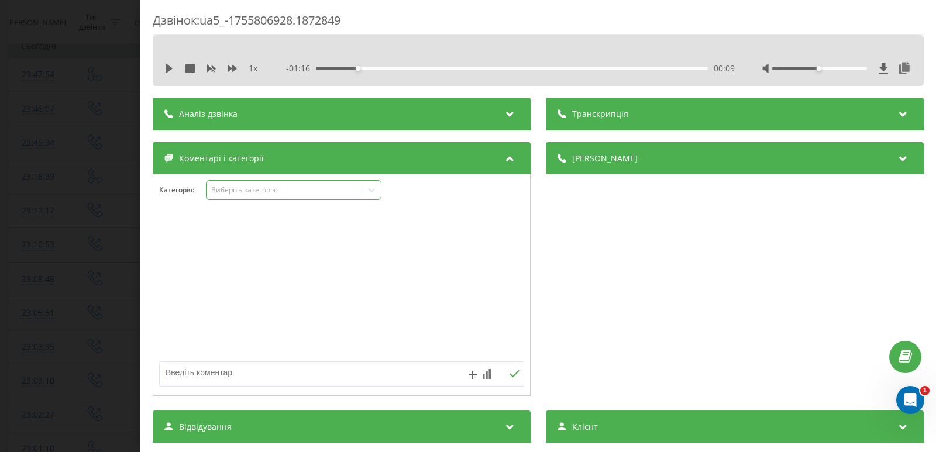
click at [374, 190] on icon at bounding box center [371, 190] width 7 height 4
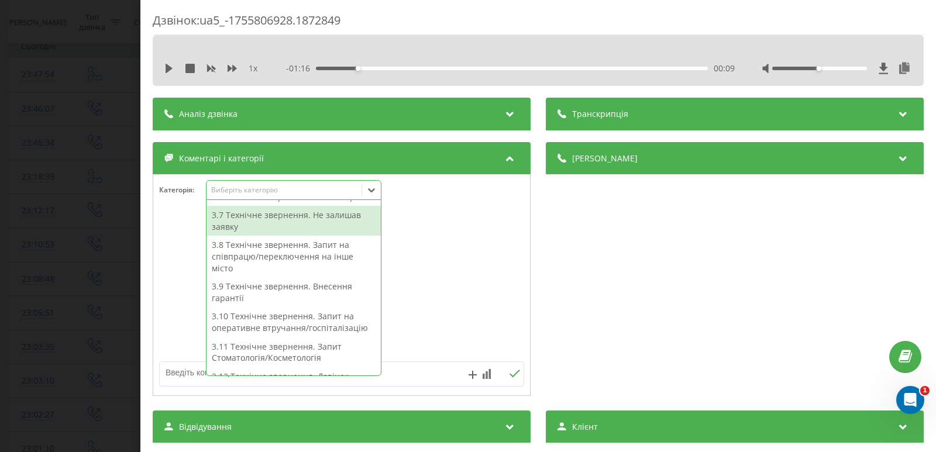
scroll to position [293, 0]
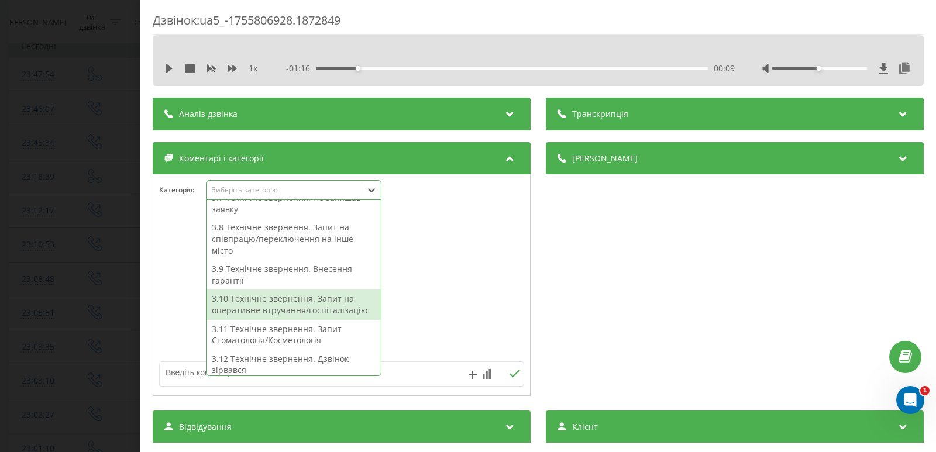
click at [297, 311] on div "3.10 Технічне звернення. Запит на оперативне втручання/госпіталізацію" at bounding box center [294, 305] width 174 height 30
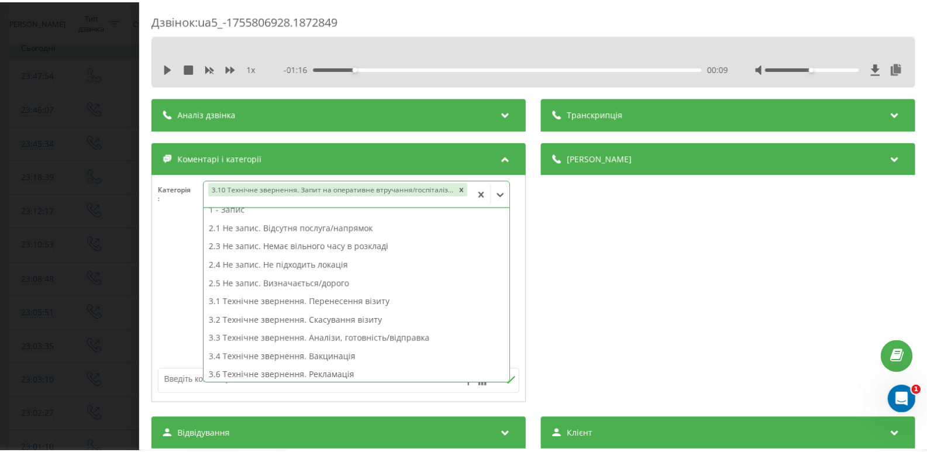
scroll to position [37, 0]
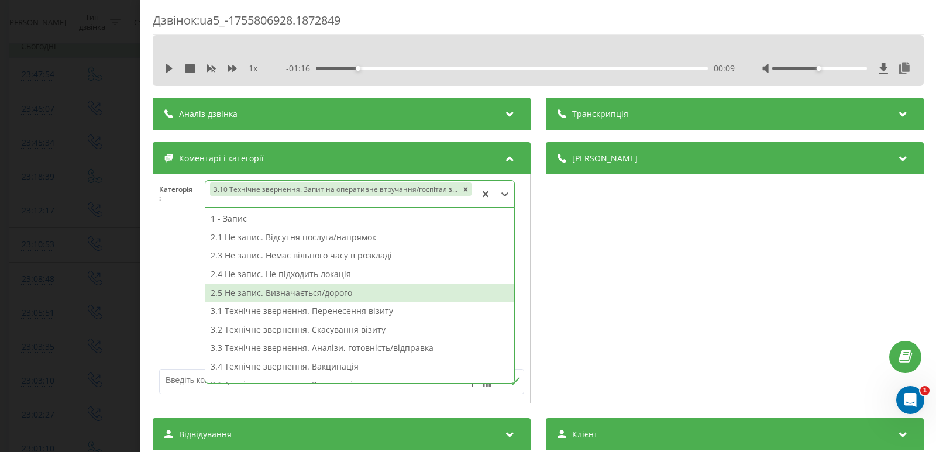
click at [294, 296] on div "2.5 Не запис. Визначається/дорого" at bounding box center [359, 293] width 309 height 19
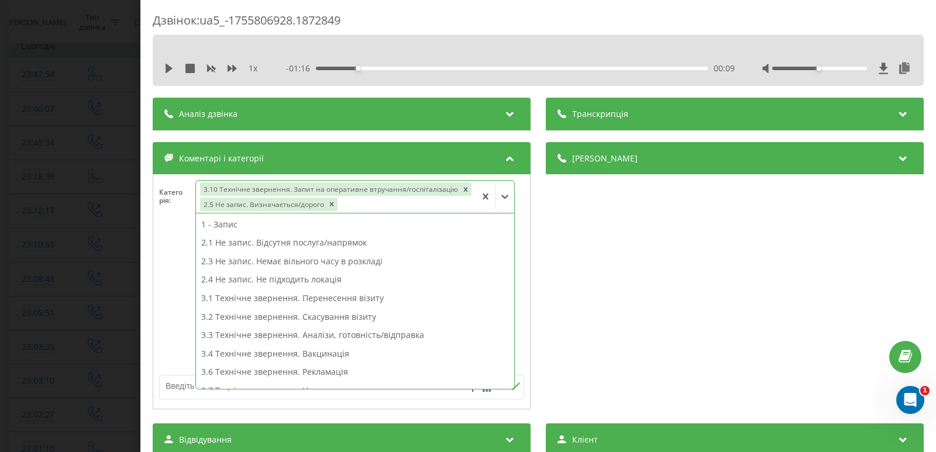
click at [75, 211] on div "Дзвінок : ua5_-1755806928.1872849 1 x - 01:16 00:09 00:09 Транскрипція Для AI-а…" at bounding box center [468, 226] width 936 height 452
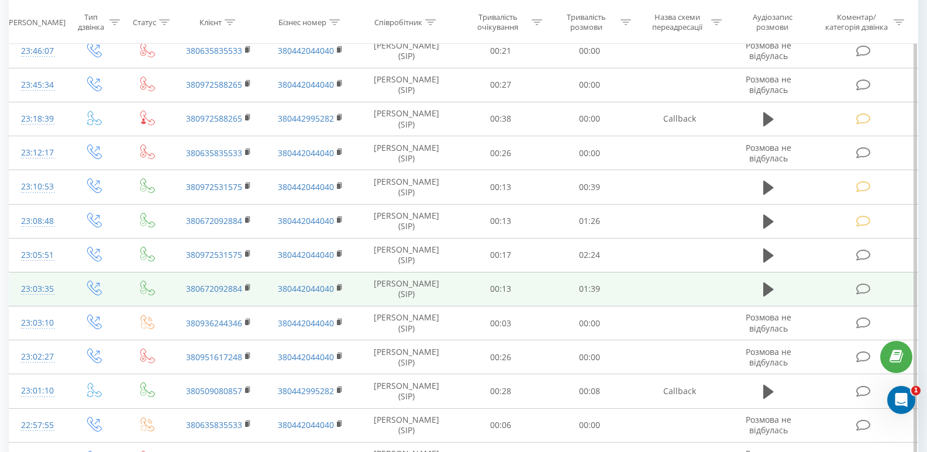
scroll to position [176, 0]
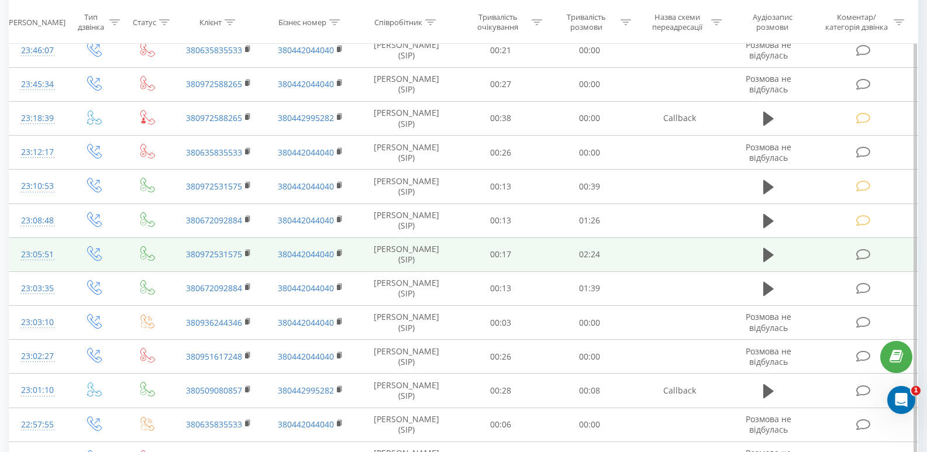
click at [861, 251] on icon at bounding box center [864, 255] width 15 height 12
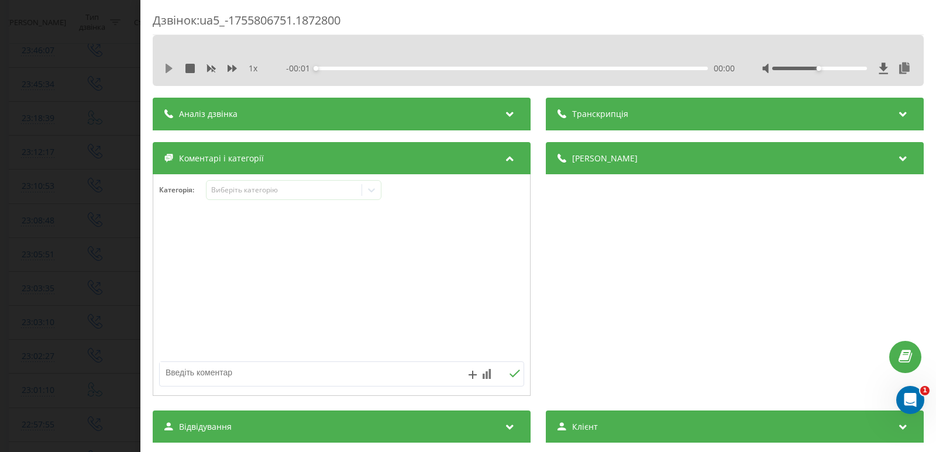
click at [167, 68] on icon at bounding box center [169, 68] width 7 height 9
click at [421, 69] on div "00:00" at bounding box center [512, 69] width 392 height 4
click at [361, 68] on div "00:17" at bounding box center [512, 69] width 392 height 4
click at [169, 67] on icon at bounding box center [168, 68] width 9 height 9
click at [262, 383] on textarea at bounding box center [305, 372] width 291 height 21
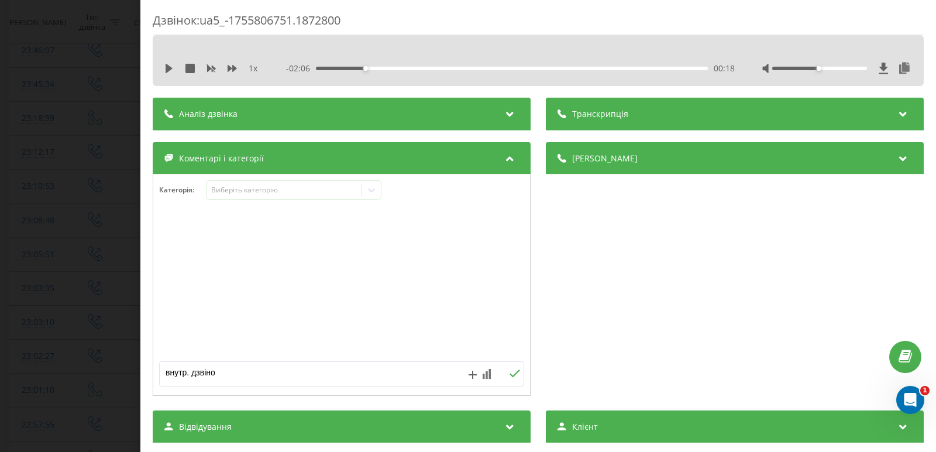
type textarea "внутр. дзвінок"
click at [509, 371] on icon at bounding box center [514, 374] width 11 height 8
click at [72, 209] on div "Дзвінок : ua5_-1755806751.1872800 1 x - 02:06 00:18 00:18 Транскрипція Для AI-а…" at bounding box center [468, 226] width 936 height 452
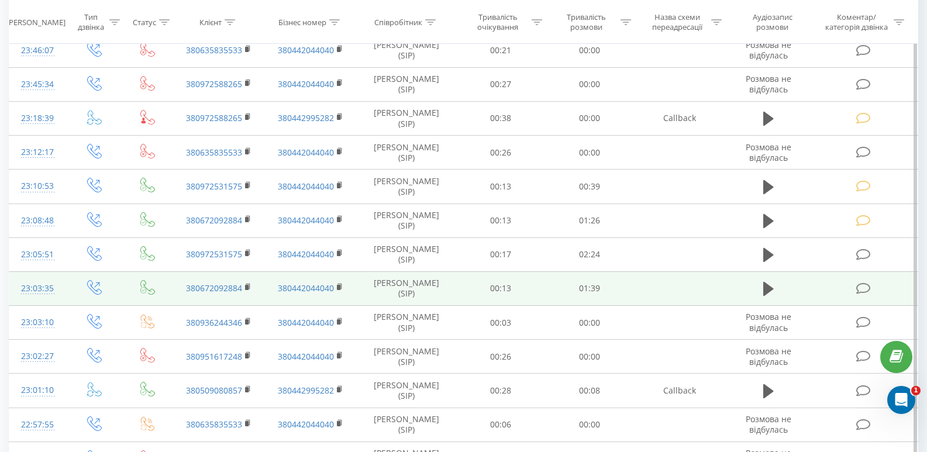
click at [865, 291] on icon at bounding box center [864, 289] width 15 height 12
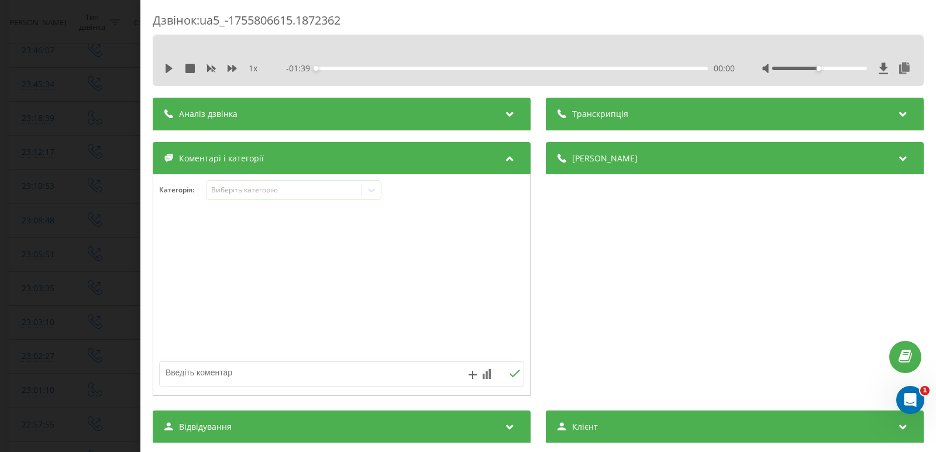
click at [162, 67] on div "1 x - 01:39 00:00 00:00" at bounding box center [539, 69] width 754 height 18
click at [169, 67] on icon at bounding box center [169, 68] width 7 height 9
click at [168, 70] on icon at bounding box center [167, 68] width 2 height 9
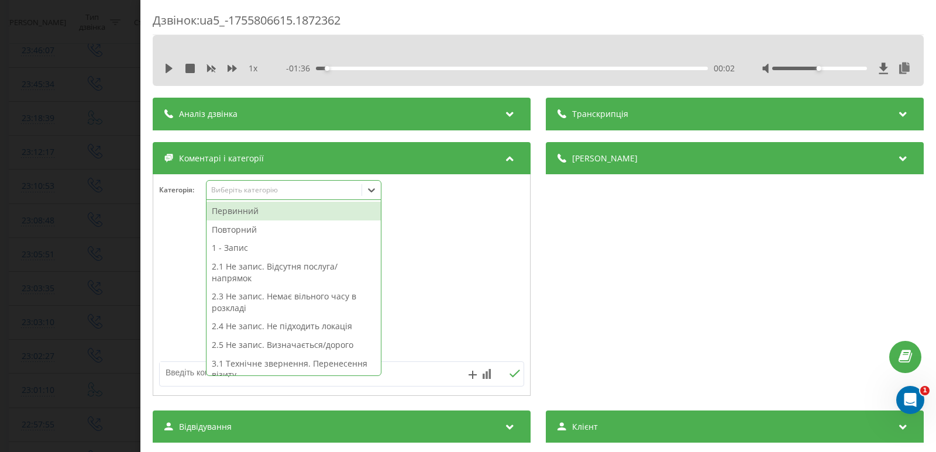
click at [377, 188] on icon at bounding box center [372, 190] width 12 height 12
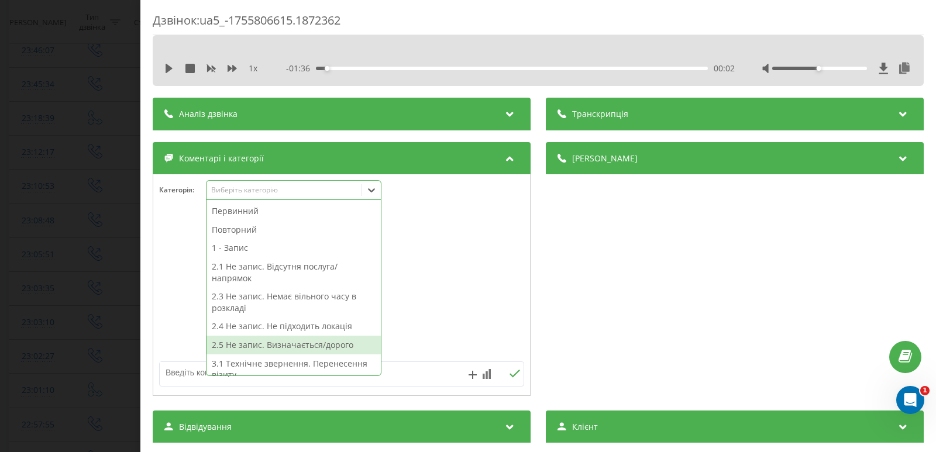
click at [262, 349] on div "2.5 Не запис. Визначається/дорого" at bounding box center [294, 345] width 174 height 19
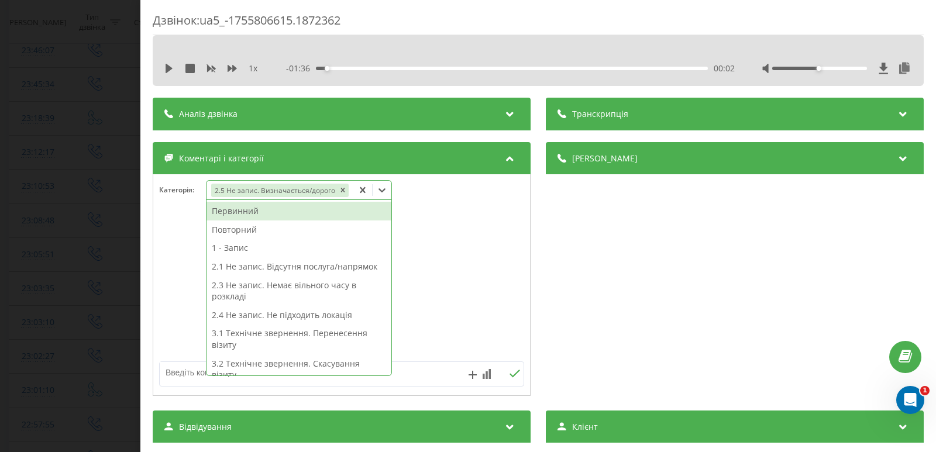
click at [44, 267] on div "Дзвінок : ua5_-1755806615.1872362 1 x - 01:36 00:02 00:02 Транскрипція Для AI-а…" at bounding box center [468, 226] width 936 height 452
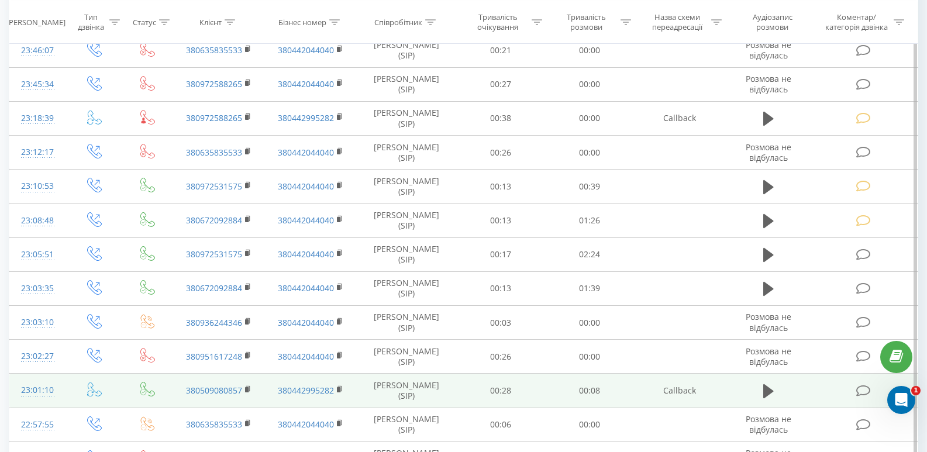
click at [863, 394] on icon at bounding box center [864, 391] width 15 height 12
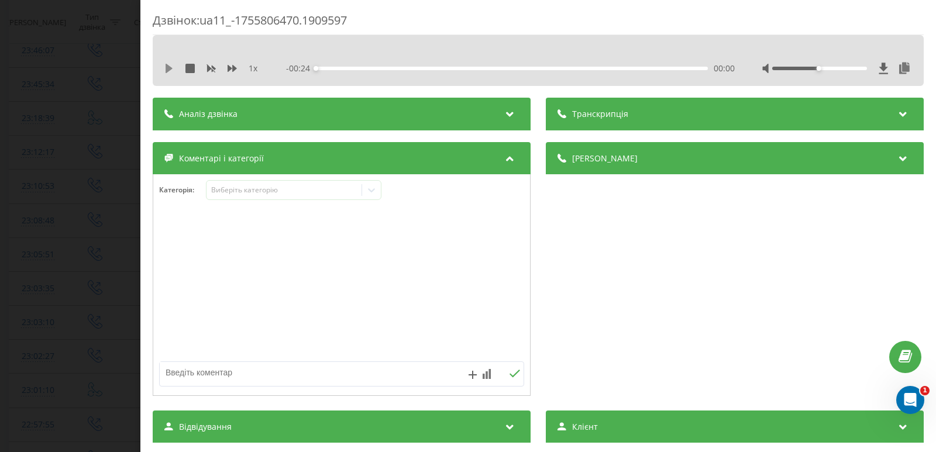
click at [165, 73] on icon at bounding box center [168, 68] width 9 height 9
click at [351, 68] on div "00:02" at bounding box center [512, 69] width 392 height 4
click at [399, 70] on div "00:05" at bounding box center [512, 69] width 392 height 4
click at [448, 67] on div "00:08" at bounding box center [512, 69] width 392 height 4
click at [496, 67] on div "00:09" at bounding box center [512, 69] width 392 height 4
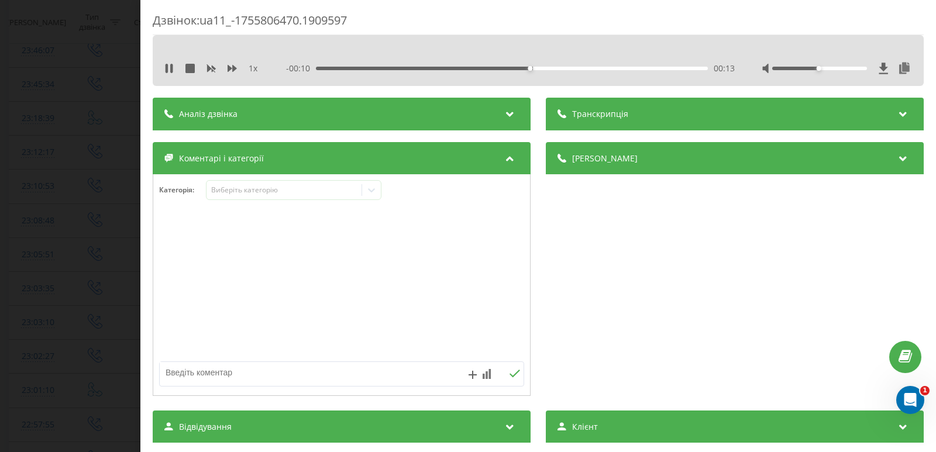
click at [531, 70] on div "- 00:10 00:13 00:13" at bounding box center [510, 69] width 449 height 12
click at [238, 376] on textarea at bounding box center [305, 372] width 291 height 21
type textarea "н"
type textarea "скинули"
drag, startPoint x: 509, startPoint y: 376, endPoint x: 487, endPoint y: 376, distance: 22.2
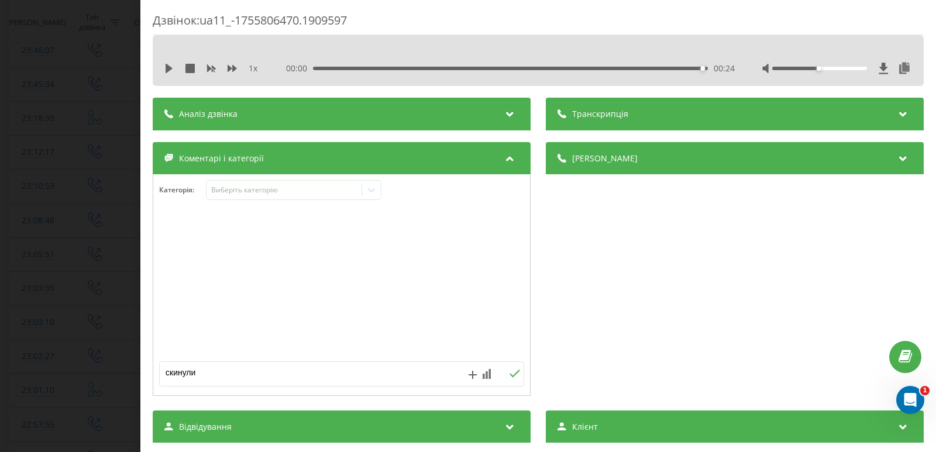
click at [509, 376] on icon at bounding box center [514, 374] width 11 height 8
click at [66, 217] on div "Дзвінок : ua11_-1755806470.1909597 1 x 00:00 00:24 00:24 Транскрипція Для AI-ан…" at bounding box center [468, 226] width 936 height 452
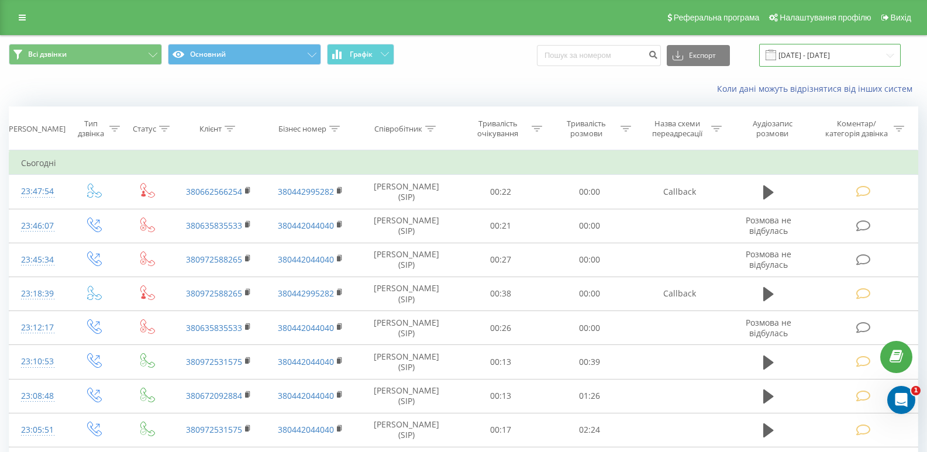
click at [830, 54] on input "[DATE] - [DATE]" at bounding box center [831, 55] width 142 height 23
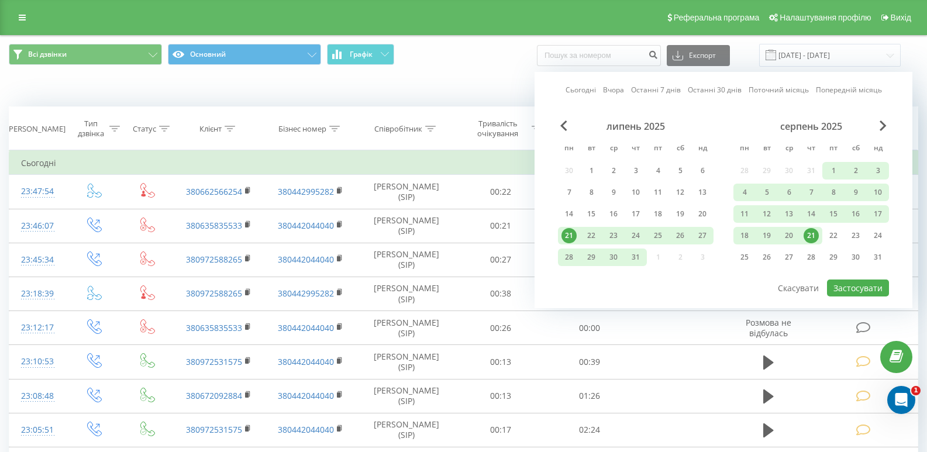
click at [810, 237] on div "21" at bounding box center [811, 235] width 15 height 15
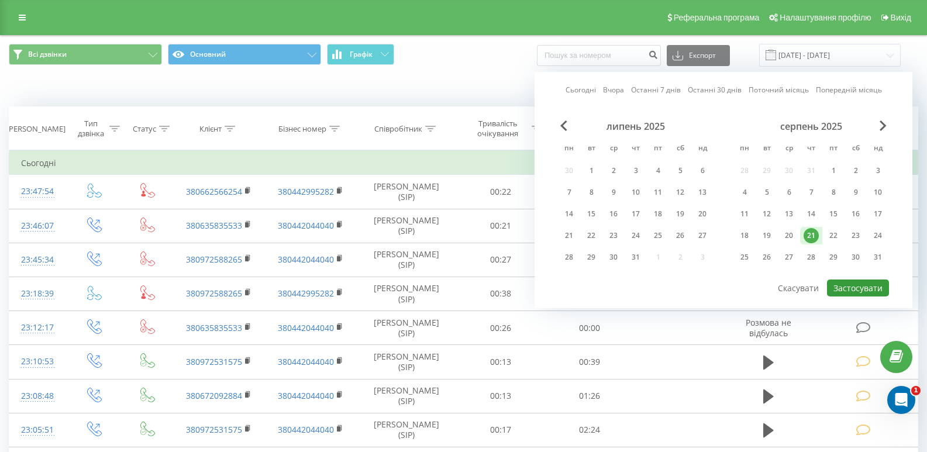
click at [851, 288] on button "Застосувати" at bounding box center [858, 288] width 62 height 17
type input "21.08.2025 - 21.08.2025"
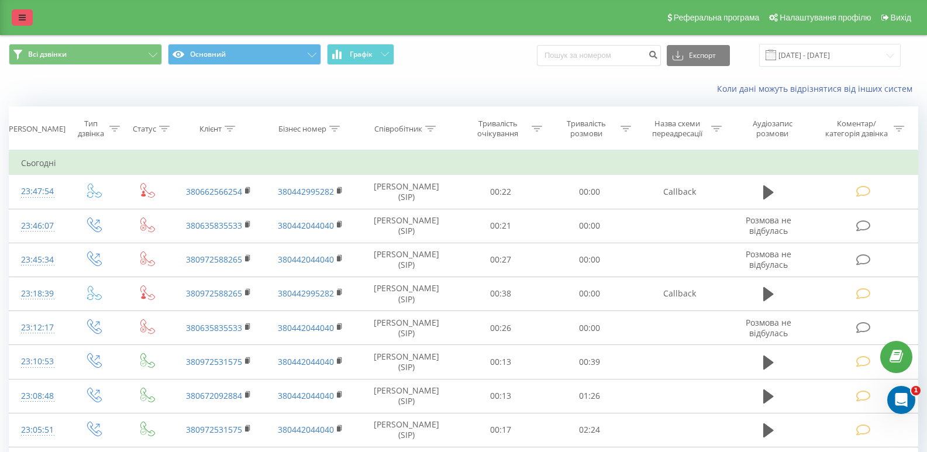
click at [24, 11] on link at bounding box center [22, 17] width 21 height 16
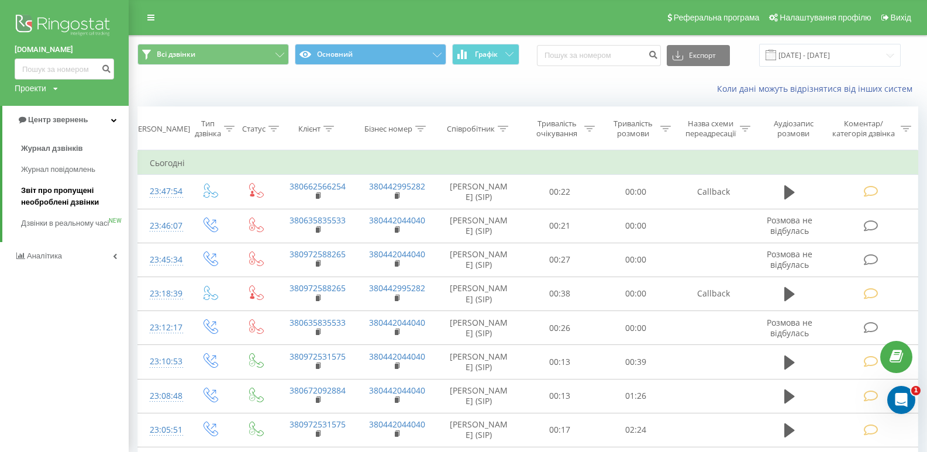
click at [64, 194] on span "Звіт про пропущені необроблені дзвінки" at bounding box center [72, 196] width 102 height 23
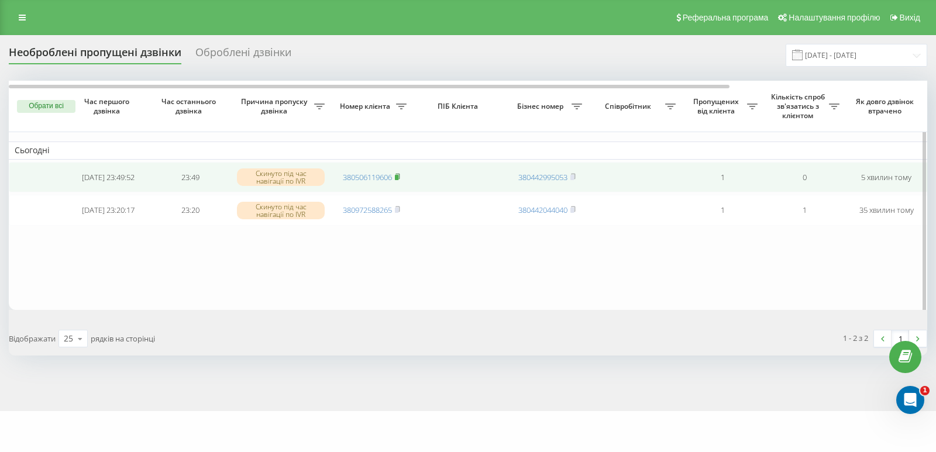
click at [400, 176] on icon at bounding box center [397, 176] width 5 height 7
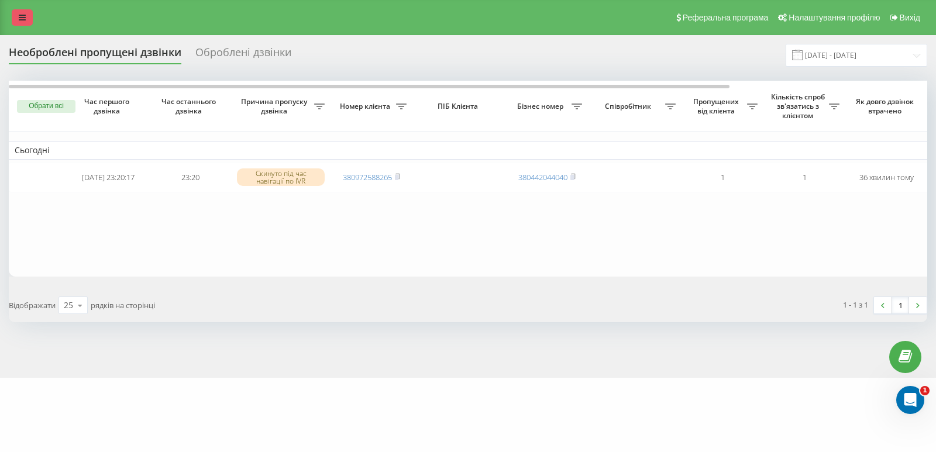
click at [26, 17] on link at bounding box center [22, 17] width 21 height 16
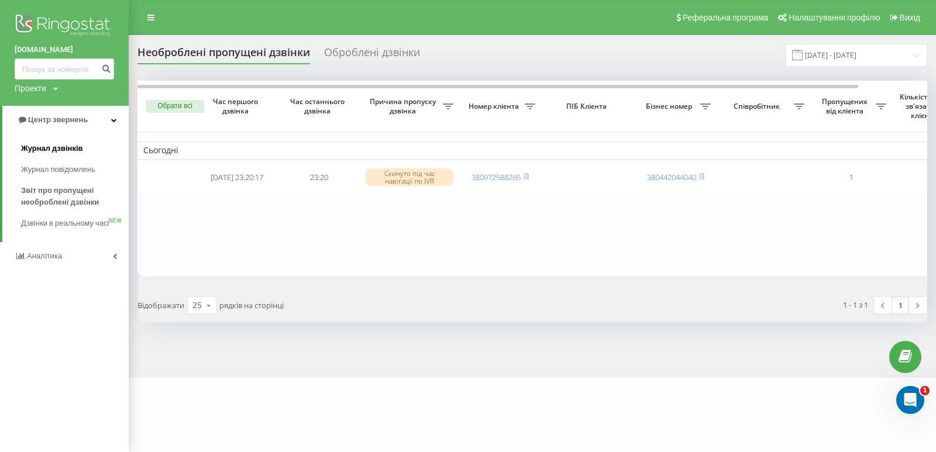
click at [50, 149] on span "Журнал дзвінків" at bounding box center [52, 149] width 62 height 12
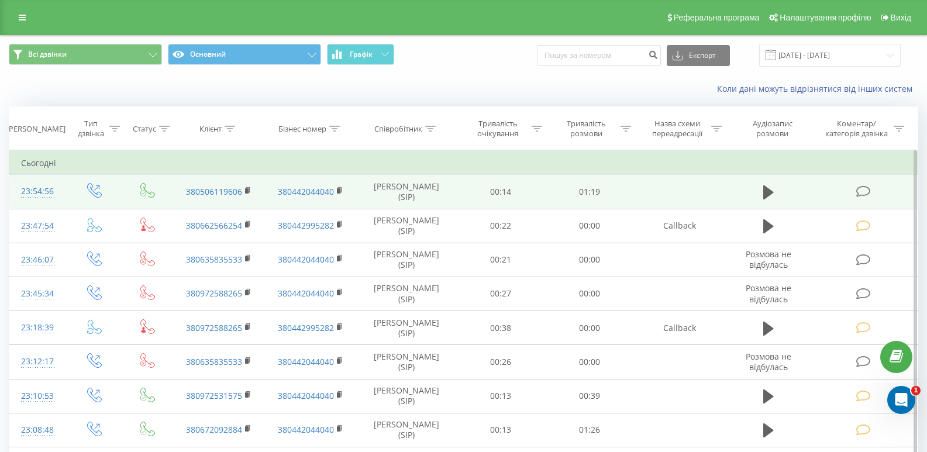
click at [870, 193] on icon at bounding box center [864, 191] width 15 height 12
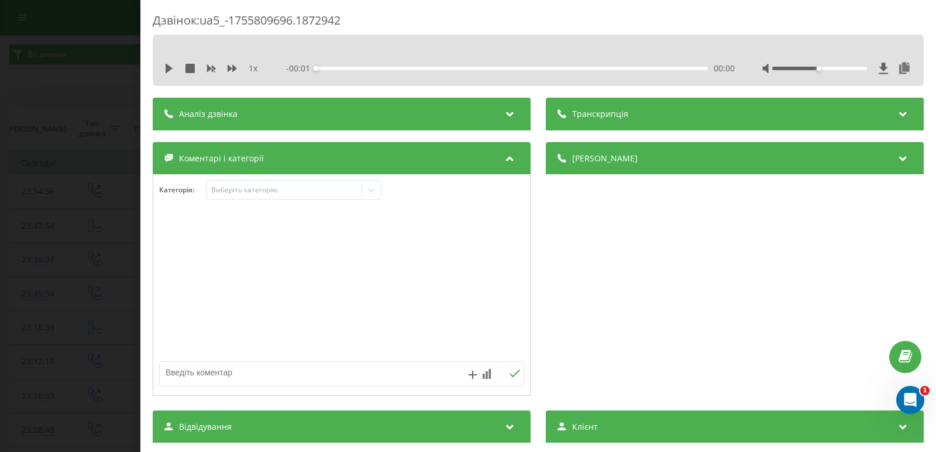
click at [288, 374] on textarea at bounding box center [305, 372] width 291 height 21
type textarea "не запис/ подумає/ виклик нд"
click at [510, 374] on icon at bounding box center [514, 374] width 11 height 8
click at [59, 166] on div "Дзвінок : ua5_-1755809696.1872942 1 x - 01:20 00:00 00:00 Транскрипція Для AI-а…" at bounding box center [468, 226] width 936 height 452
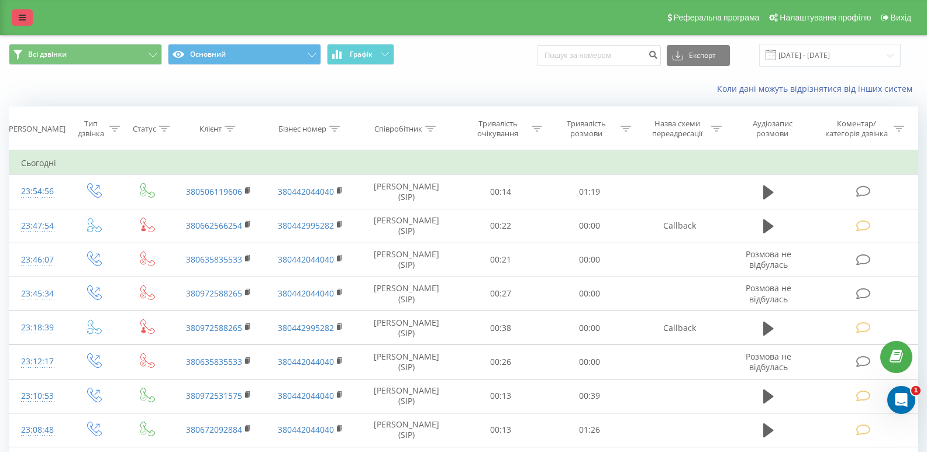
click at [28, 13] on link at bounding box center [22, 17] width 21 height 16
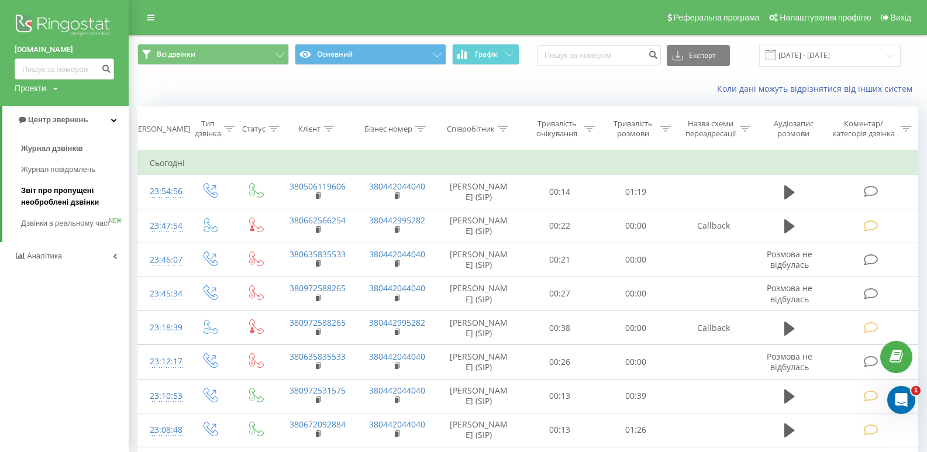
click at [70, 198] on span "Звіт про пропущені необроблені дзвінки" at bounding box center [72, 196] width 102 height 23
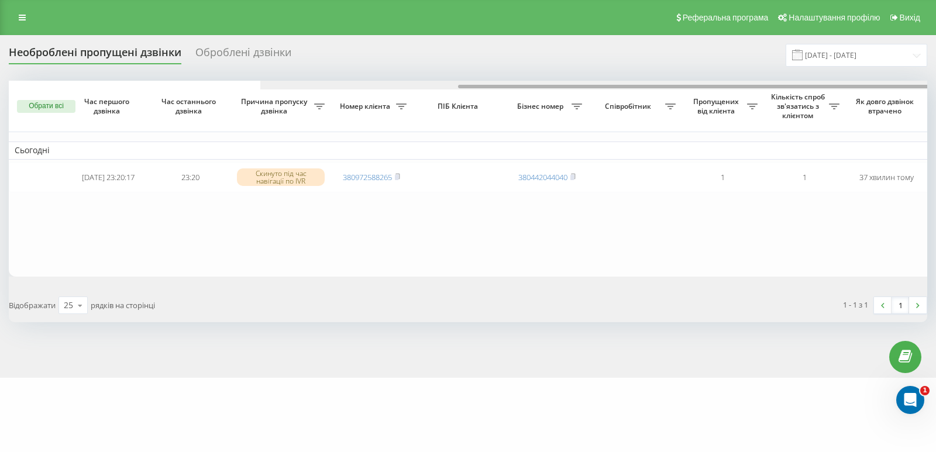
scroll to position [0, 252]
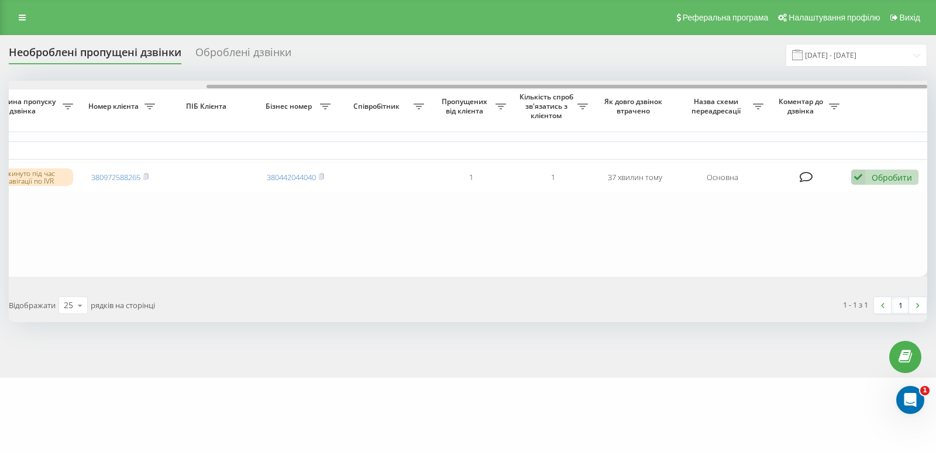
drag, startPoint x: 677, startPoint y: 84, endPoint x: 863, endPoint y: 88, distance: 186.1
click at [863, 88] on div at bounding box center [468, 85] width 919 height 9
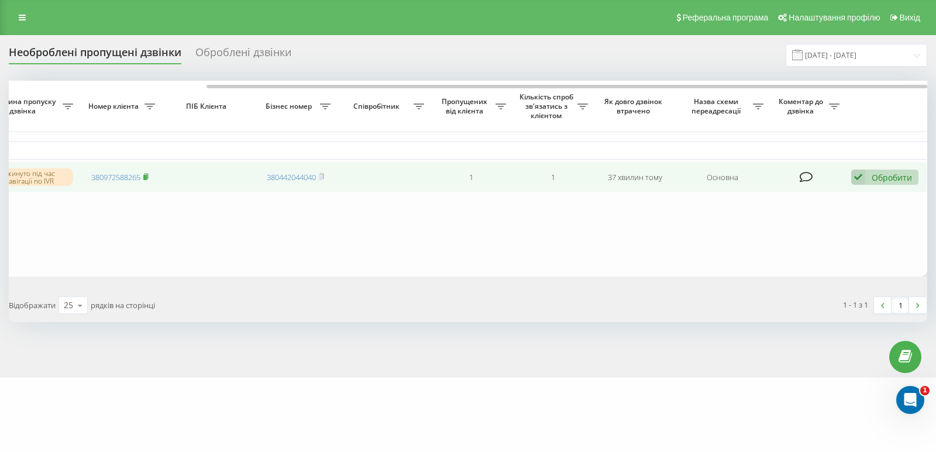
click at [149, 178] on icon at bounding box center [145, 176] width 5 height 7
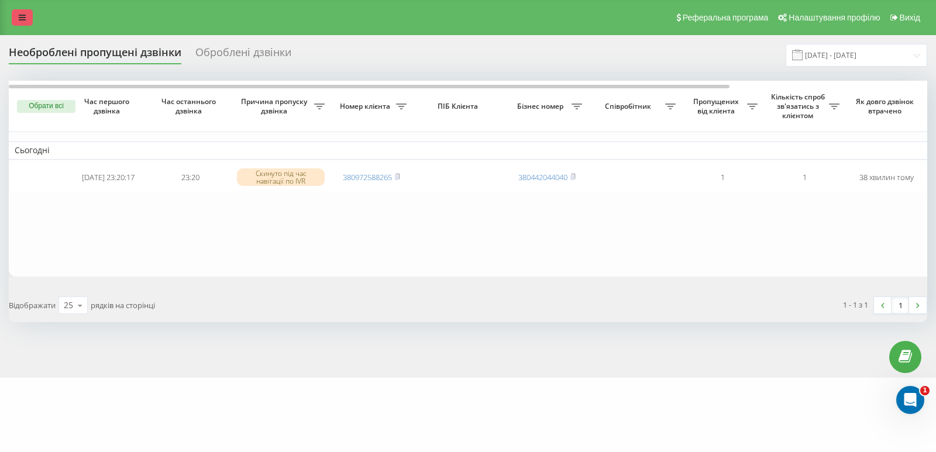
click at [23, 19] on icon at bounding box center [22, 17] width 7 height 8
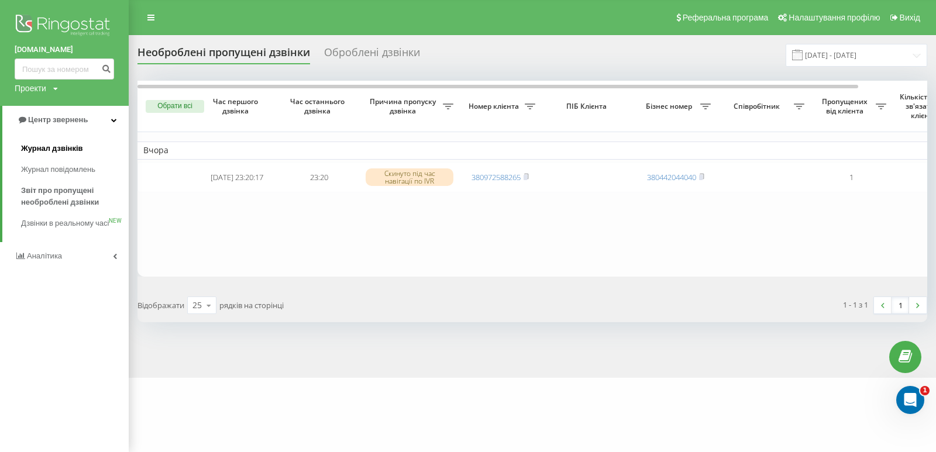
click at [40, 146] on span "Журнал дзвінків" at bounding box center [52, 149] width 62 height 12
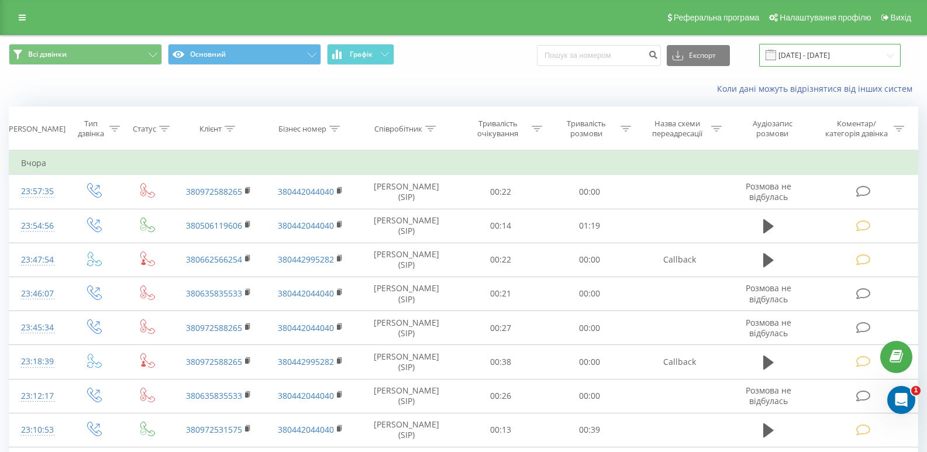
click at [819, 58] on input "[DATE] - [DATE]" at bounding box center [831, 55] width 142 height 23
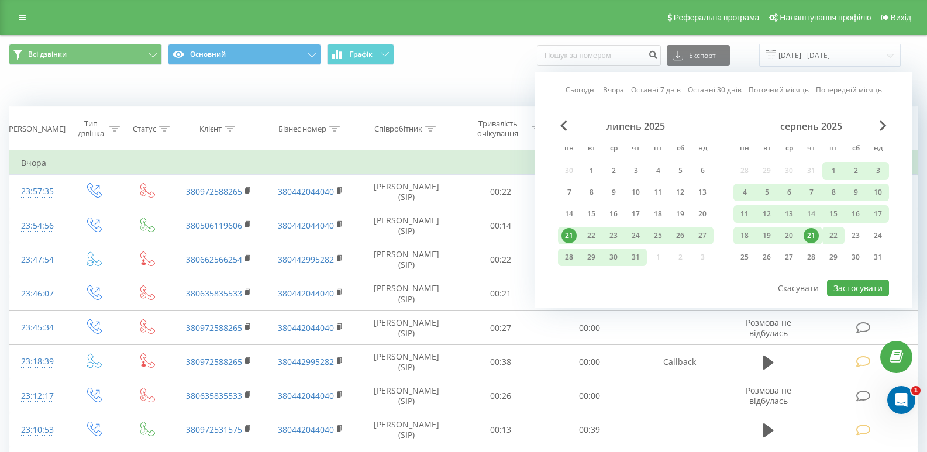
click at [837, 237] on div "22" at bounding box center [833, 235] width 15 height 15
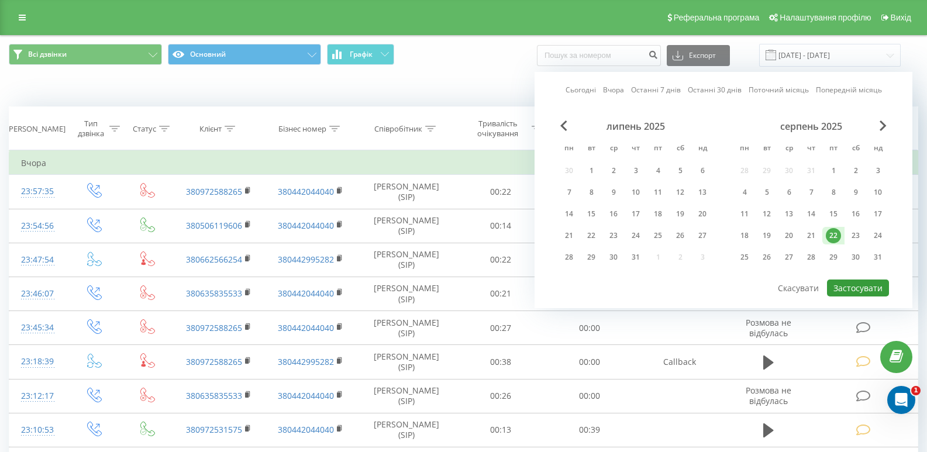
click at [848, 284] on button "Застосувати" at bounding box center [858, 288] width 62 height 17
type input "[DATE] - [DATE]"
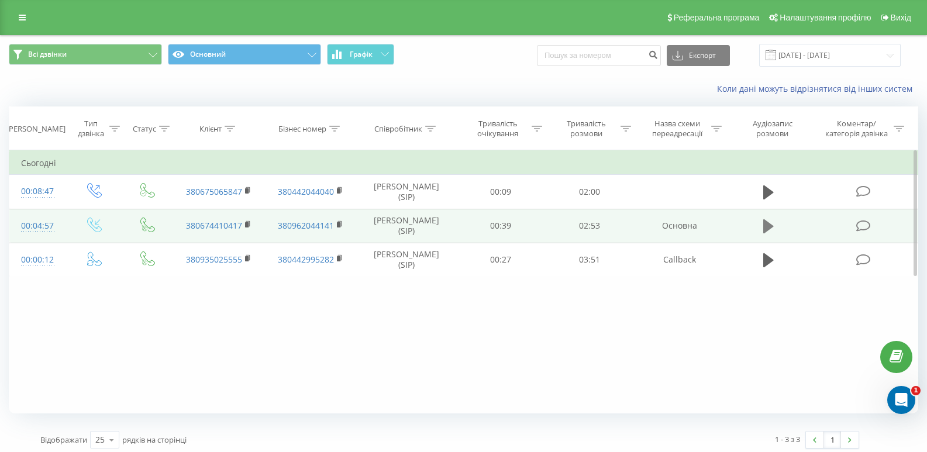
click at [767, 232] on icon at bounding box center [769, 226] width 11 height 14
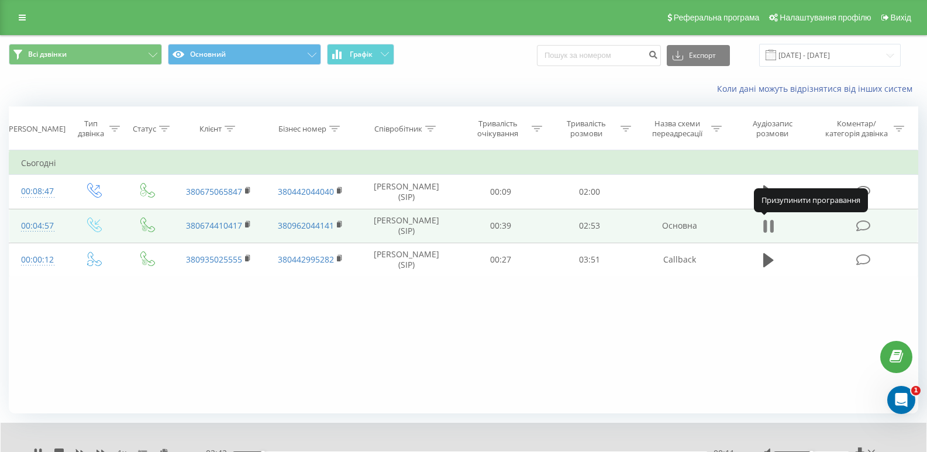
click at [772, 226] on icon at bounding box center [773, 226] width 4 height 13
click at [244, 224] on td "380674410417" at bounding box center [219, 226] width 92 height 34
click at [250, 223] on icon at bounding box center [248, 225] width 6 height 8
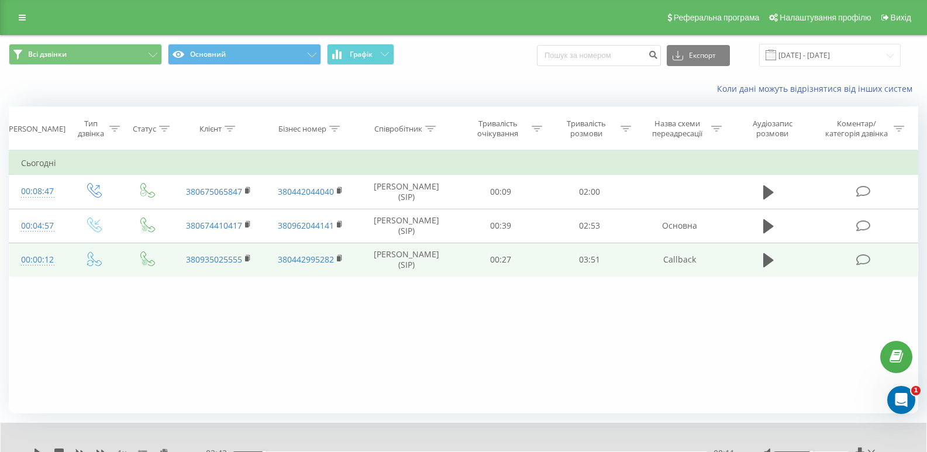
click at [861, 261] on icon at bounding box center [864, 260] width 15 height 12
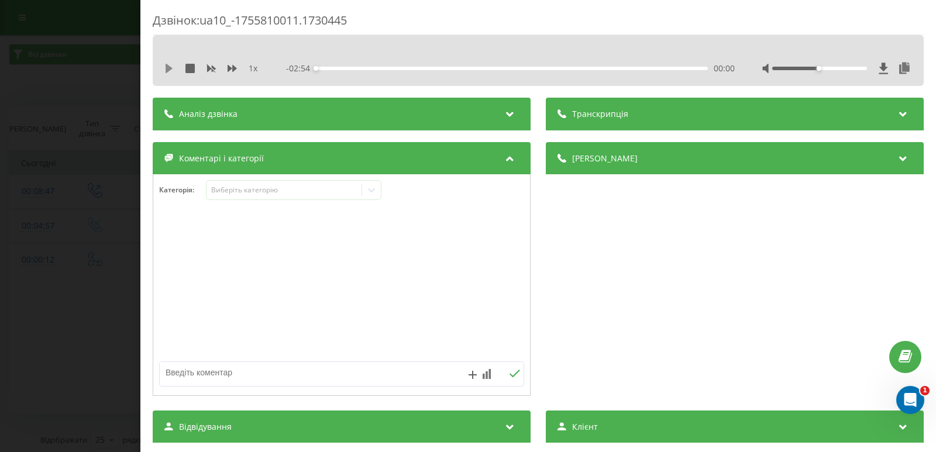
click at [169, 73] on button at bounding box center [168, 68] width 9 height 9
click at [378, 69] on div "00:39" at bounding box center [512, 69] width 392 height 4
click at [422, 67] on div "00:41" at bounding box center [512, 69] width 392 height 4
click at [373, 189] on icon at bounding box center [372, 190] width 12 height 12
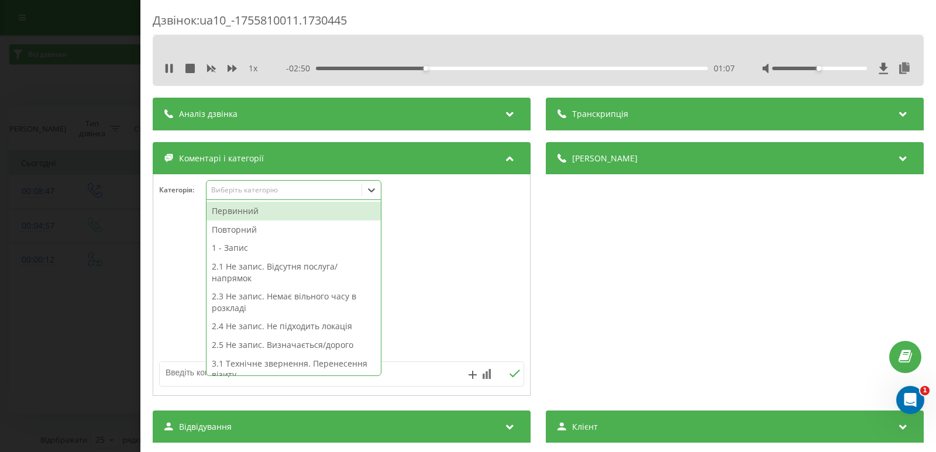
click at [235, 249] on div "1 - Запис" at bounding box center [294, 248] width 174 height 19
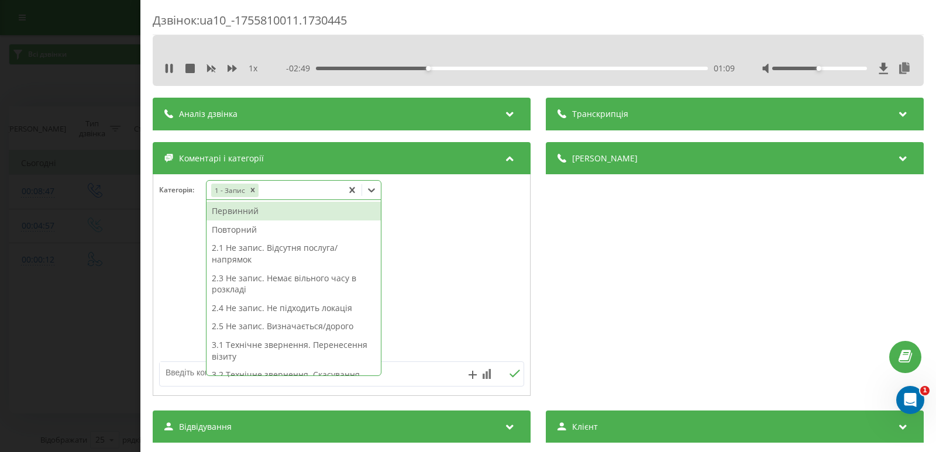
click at [84, 263] on div "Дзвінок : ua10_-1755810011.1730445 1 x - 02:49 01:09 01:09 Транскрипція Для AI-…" at bounding box center [468, 226] width 936 height 452
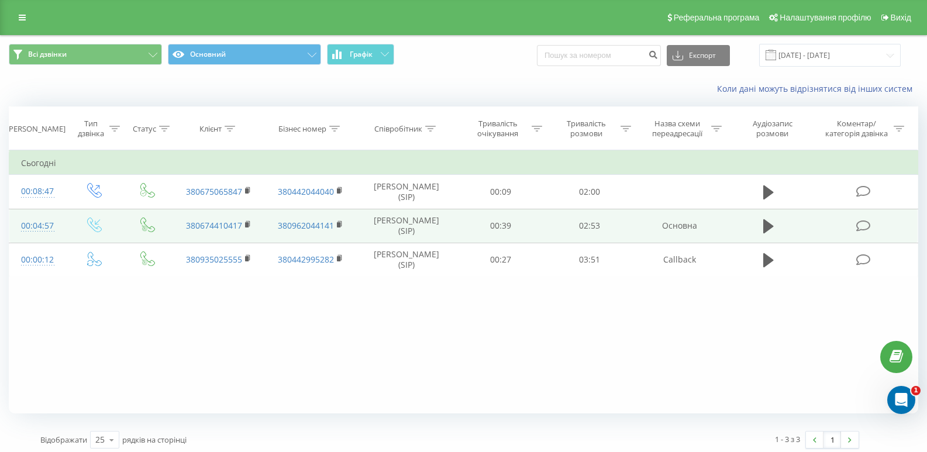
click at [861, 224] on icon at bounding box center [864, 226] width 15 height 12
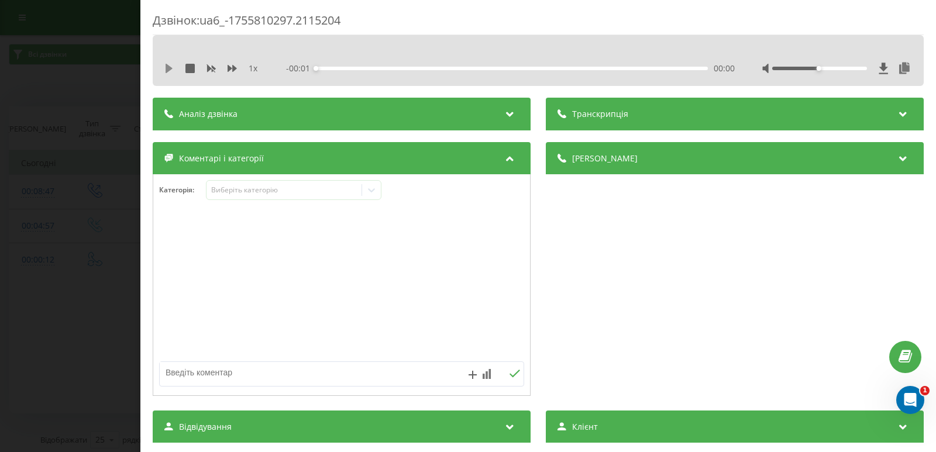
click at [167, 69] on icon at bounding box center [169, 68] width 7 height 9
click at [349, 67] on div "00:15" at bounding box center [512, 69] width 392 height 4
click at [435, 68] on div "00:54" at bounding box center [512, 69] width 392 height 4
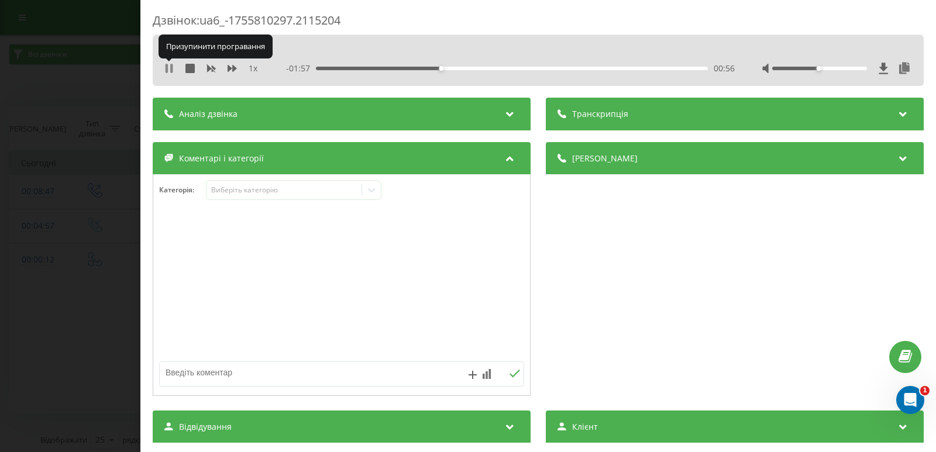
click at [171, 64] on icon at bounding box center [171, 68] width 2 height 9
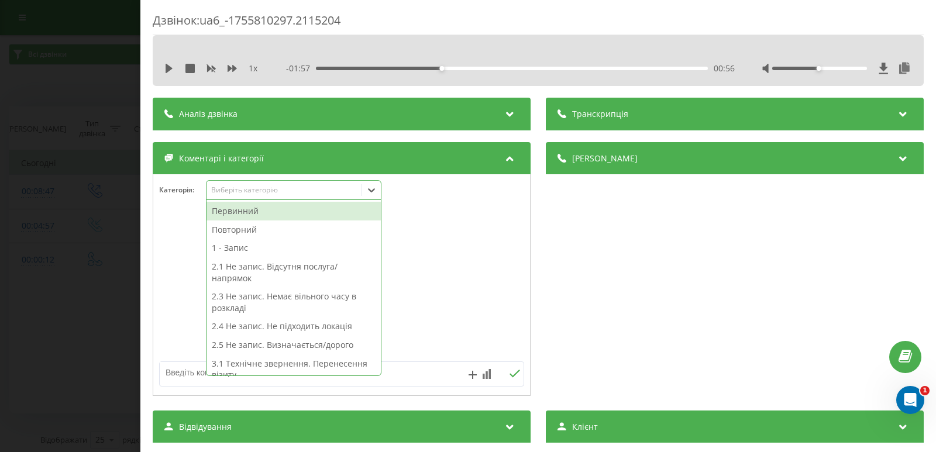
click at [379, 188] on div at bounding box center [371, 190] width 19 height 19
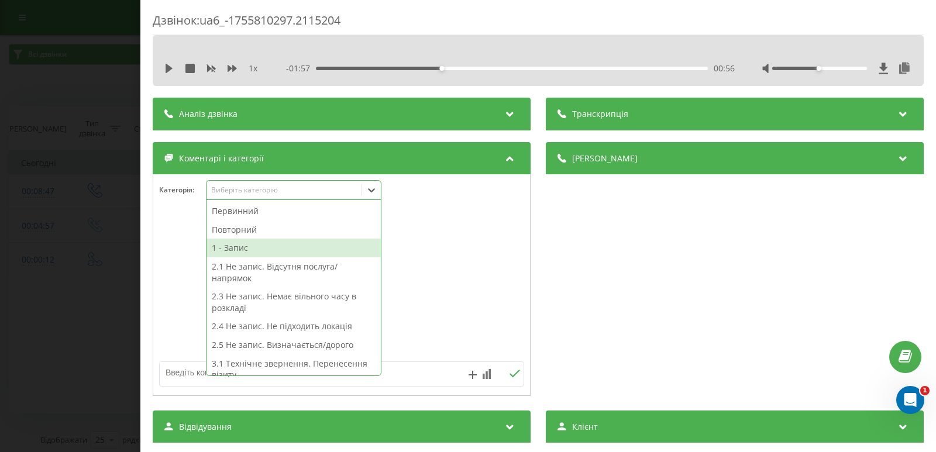
click at [246, 252] on div "1 - Запис" at bounding box center [294, 248] width 174 height 19
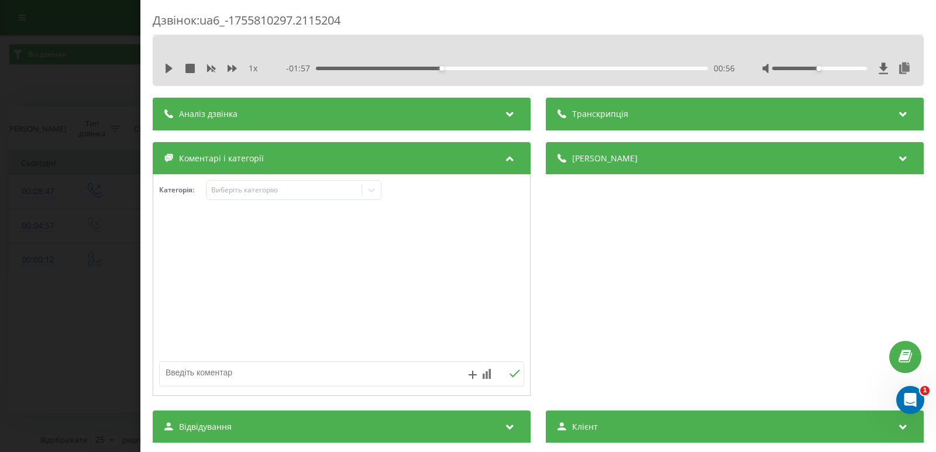
click at [75, 249] on div "Дзвінок : ua6_-1755810297.2115204 1 x - 01:57 00:56 00:56 Транскрипція Для AI-а…" at bounding box center [468, 226] width 936 height 452
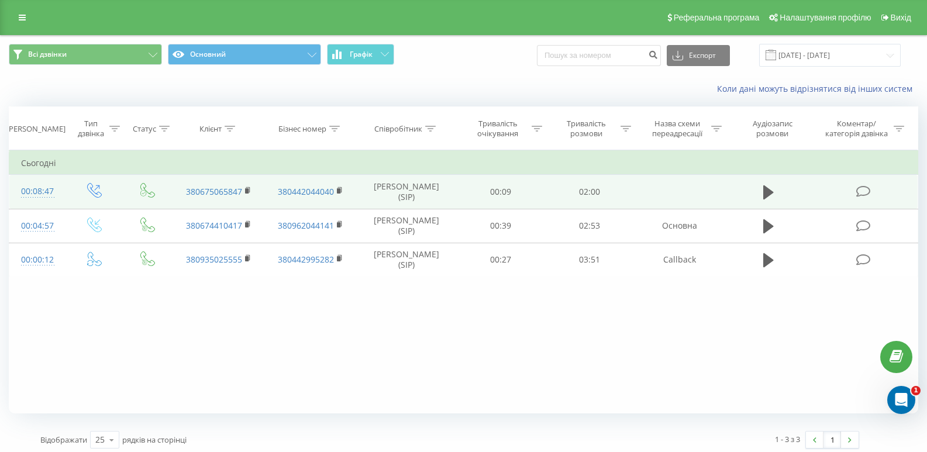
click at [871, 195] on span at bounding box center [865, 190] width 16 height 11
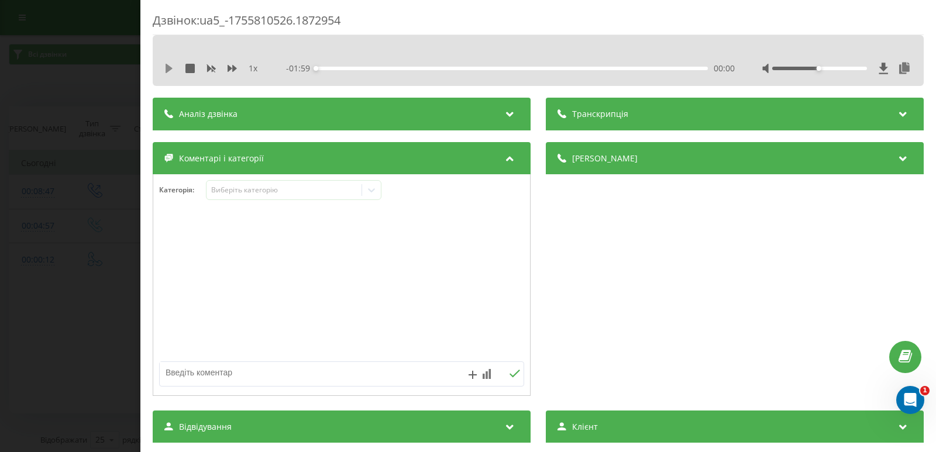
click at [173, 65] on icon at bounding box center [168, 68] width 9 height 9
click at [166, 67] on icon at bounding box center [167, 68] width 2 height 9
click at [344, 379] on textarea at bounding box center [305, 372] width 291 height 21
type textarea "вн. дзвінок"
click at [511, 373] on icon at bounding box center [515, 374] width 11 height 8
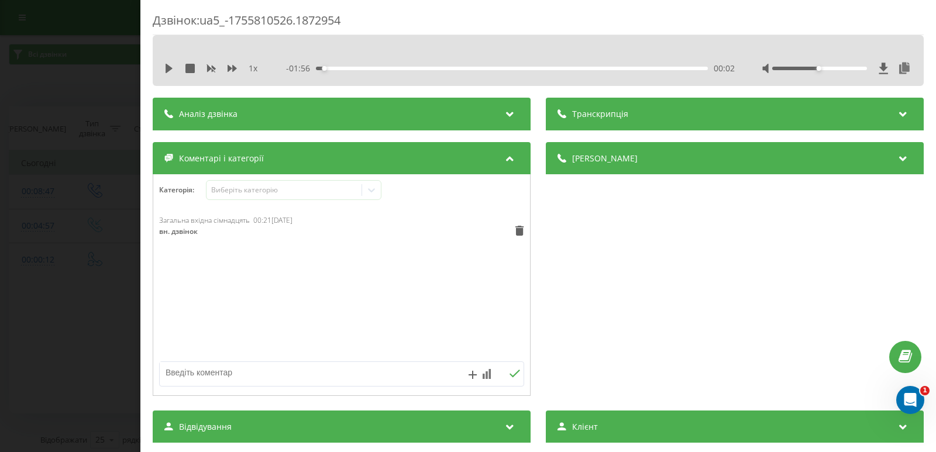
click at [100, 158] on div "Дзвінок : ua5_-1755810526.1872954 1 x - 01:56 00:02 00:02 Транскрипція Для AI-а…" at bounding box center [468, 226] width 936 height 452
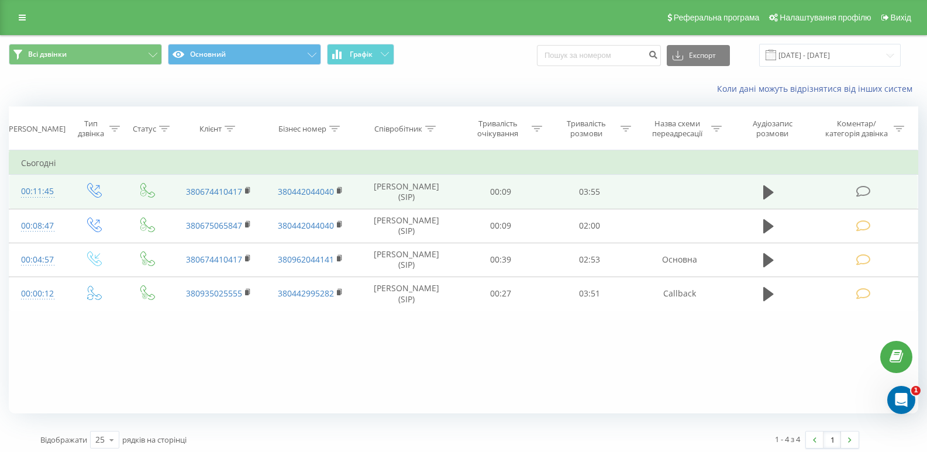
click at [855, 200] on td at bounding box center [865, 192] width 106 height 34
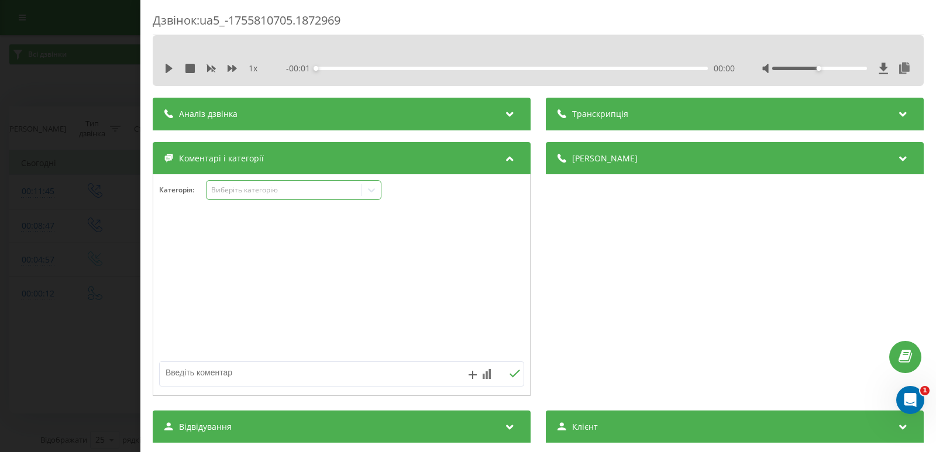
click at [372, 195] on icon at bounding box center [372, 190] width 12 height 12
click at [452, 305] on div at bounding box center [341, 285] width 377 height 140
click at [328, 369] on textarea at bounding box center [305, 372] width 291 height 21
type textarea "підт. запису"
click at [509, 376] on icon at bounding box center [514, 374] width 11 height 8
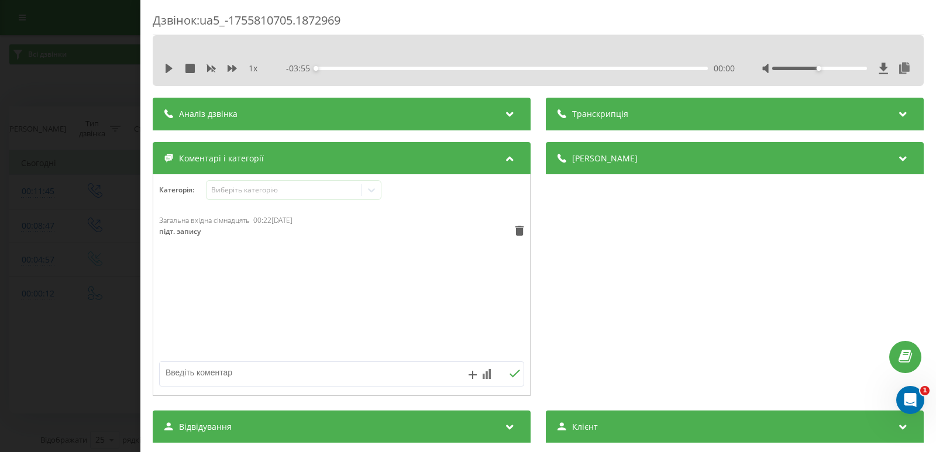
click at [29, 138] on div "Дзвінок : ua5_-1755810705.1872969 1 x - 03:55 00:00 00:00 Транскрипція Для AI-а…" at bounding box center [468, 226] width 936 height 452
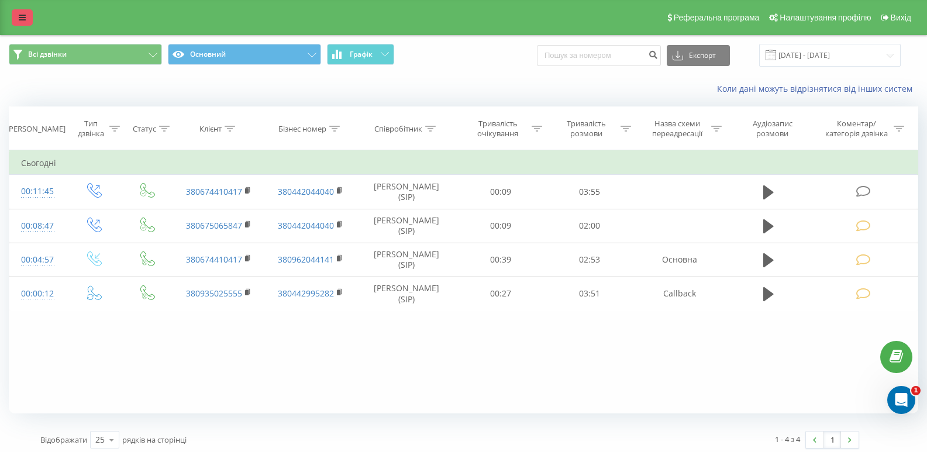
click at [20, 19] on icon at bounding box center [22, 17] width 7 height 8
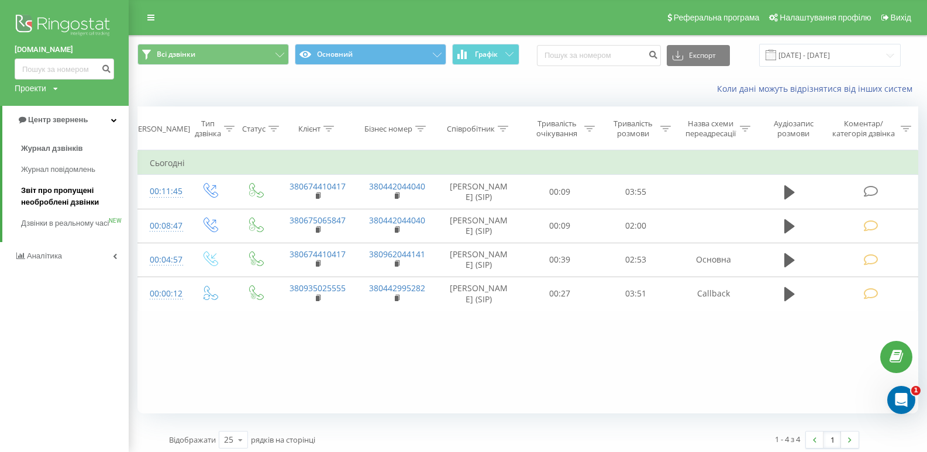
click at [47, 198] on span "Звіт про пропущені необроблені дзвінки" at bounding box center [72, 196] width 102 height 23
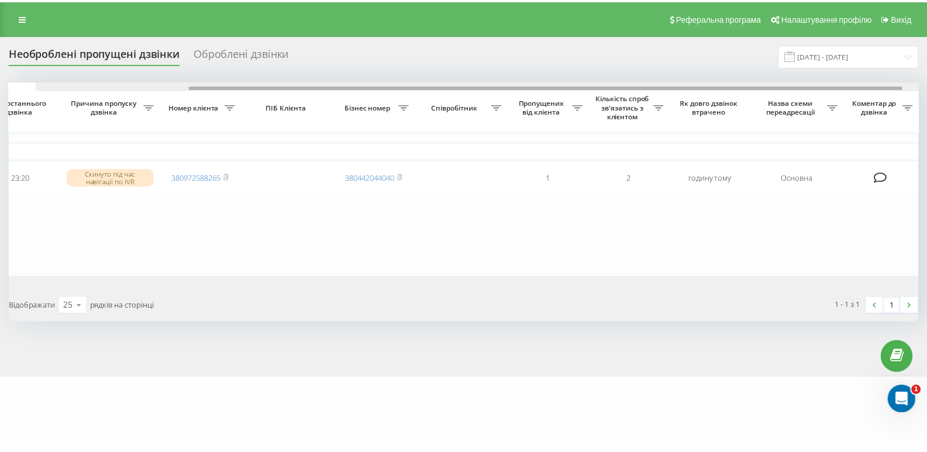
scroll to position [0, 252]
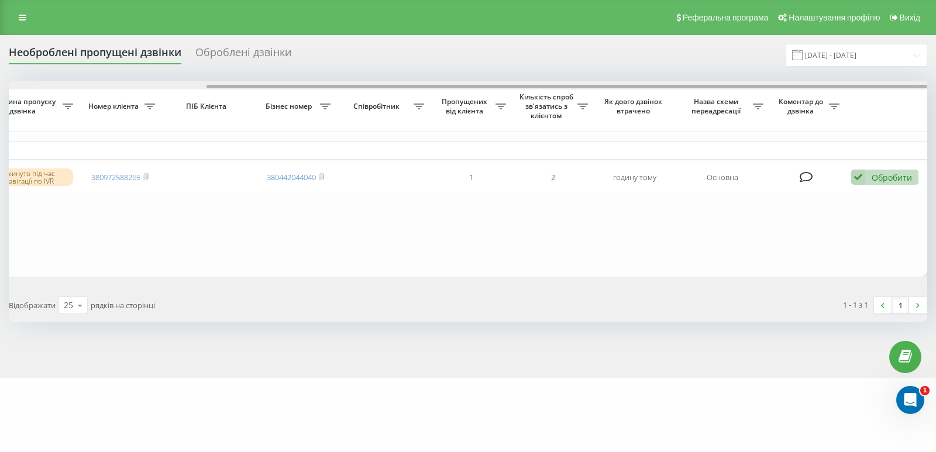
drag, startPoint x: 720, startPoint y: 86, endPoint x: 936, endPoint y: 86, distance: 215.9
click at [936, 86] on div "Необроблені пропущені дзвінки Оброблені дзвінки [DATE] - [DATE] Обрати всі Час …" at bounding box center [468, 206] width 936 height 343
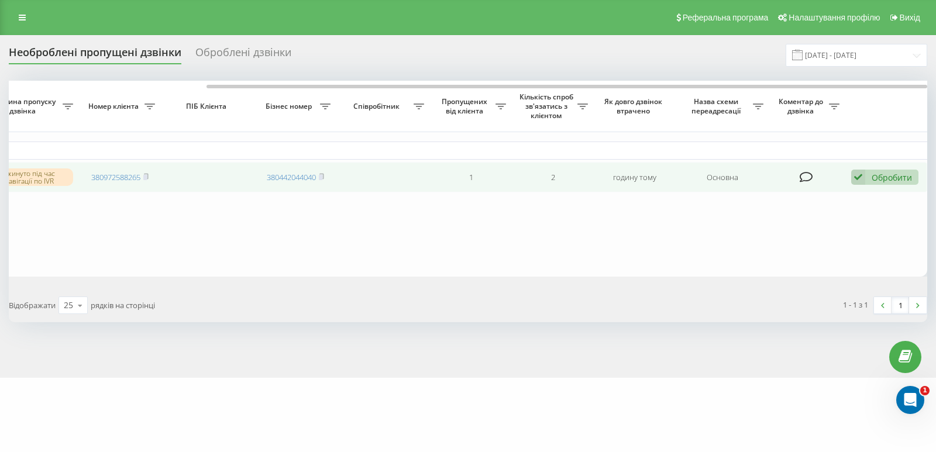
click at [872, 174] on div "Обробити" at bounding box center [892, 177] width 40 height 11
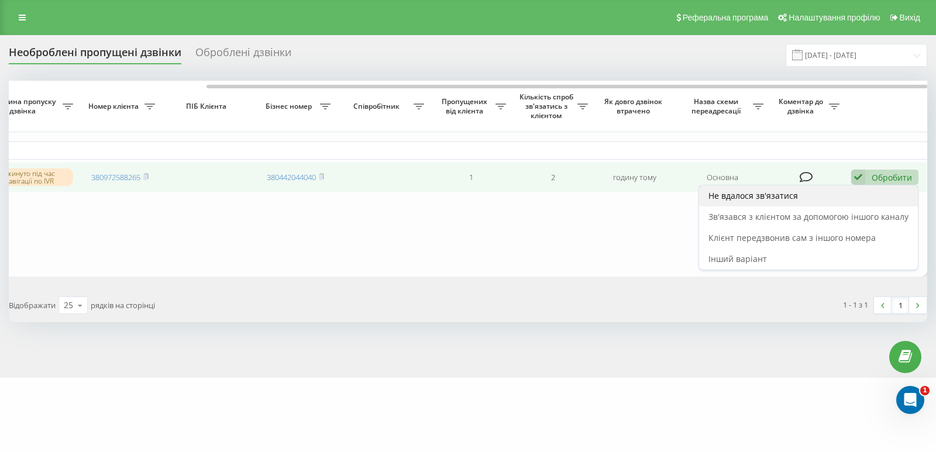
click at [749, 198] on span "Не вдалося зв'язатися" at bounding box center [754, 195] width 90 height 11
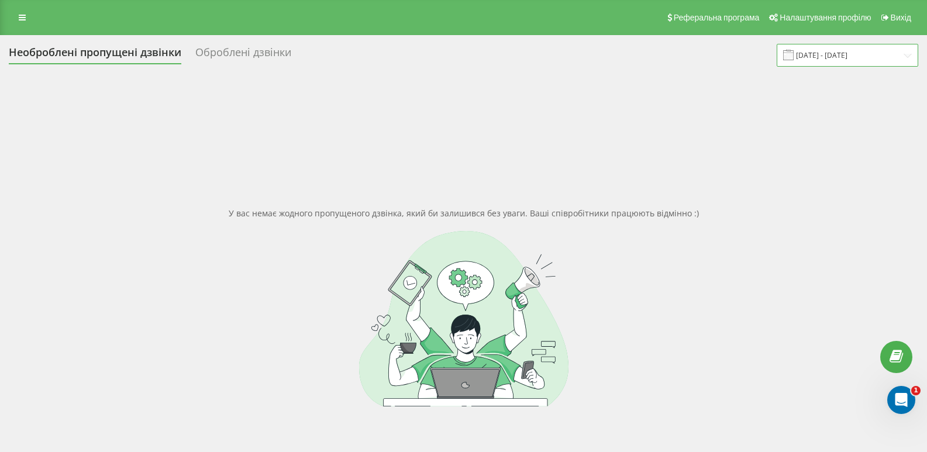
click at [864, 53] on input "[DATE] - [DATE]" at bounding box center [848, 55] width 142 height 23
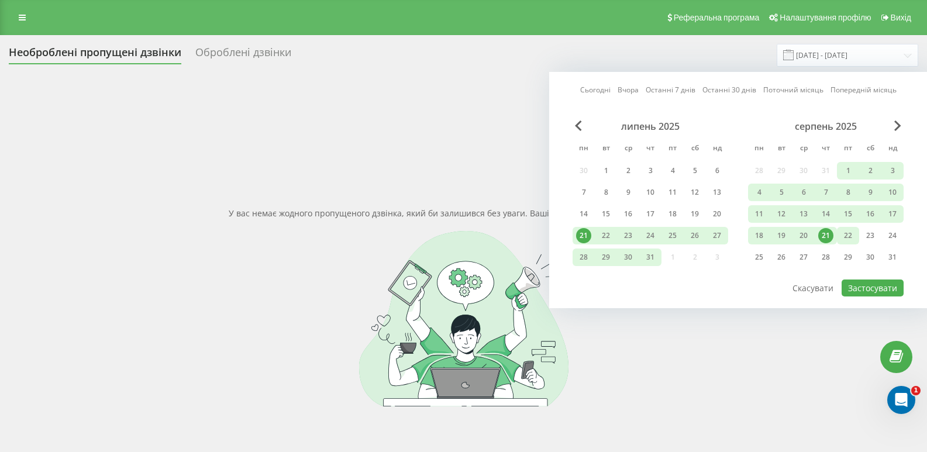
click at [847, 235] on div "22" at bounding box center [848, 235] width 15 height 15
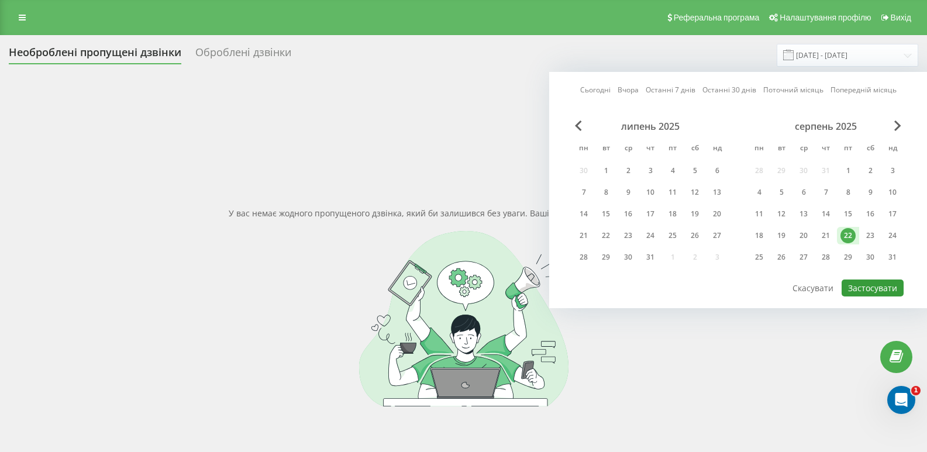
click at [879, 288] on button "Застосувати" at bounding box center [873, 288] width 62 height 17
type input "[DATE] - [DATE]"
